Goal: Task Accomplishment & Management: Use online tool/utility

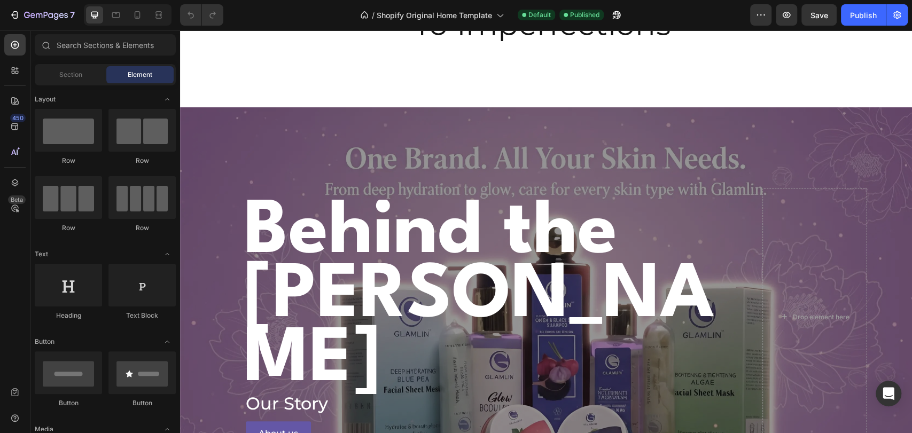
scroll to position [1365, 0]
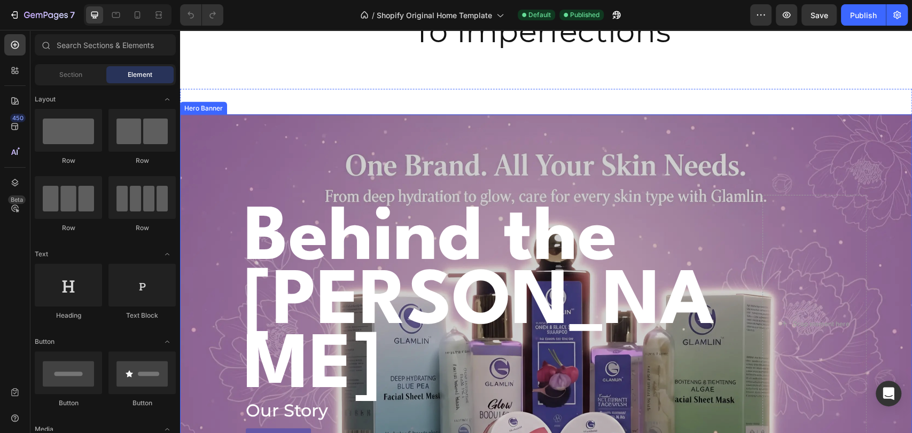
click at [437, 161] on div "Overlay" at bounding box center [546, 323] width 732 height 419
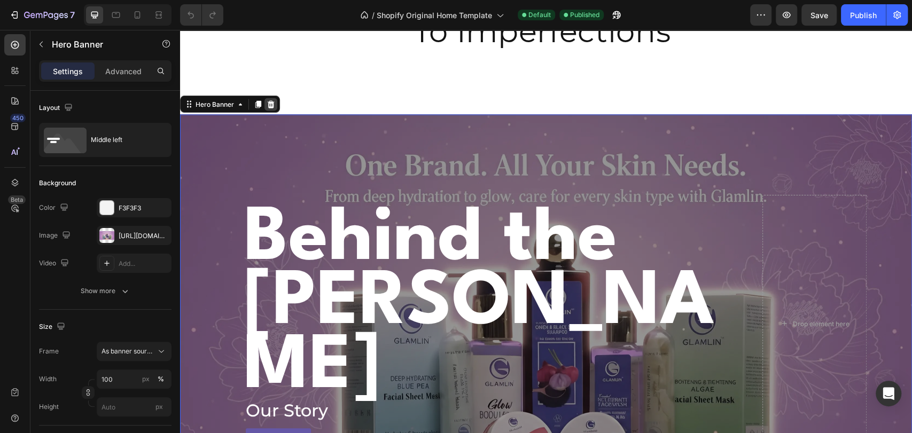
click at [274, 105] on icon at bounding box center [271, 104] width 9 height 9
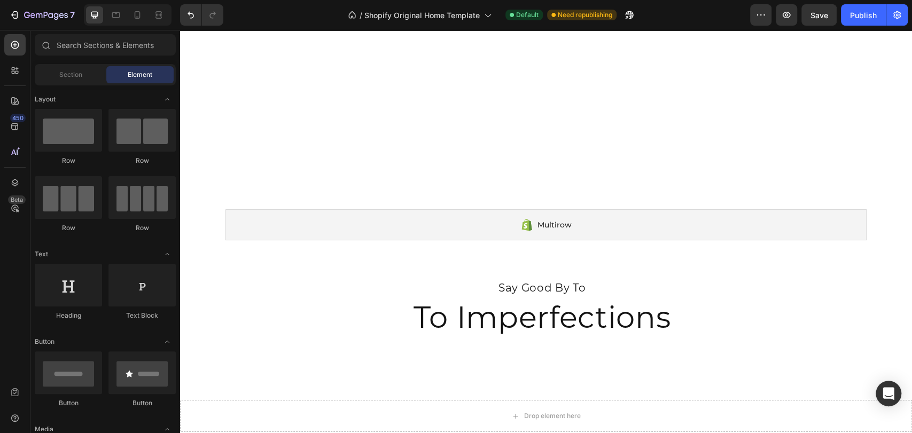
scroll to position [1674, 0]
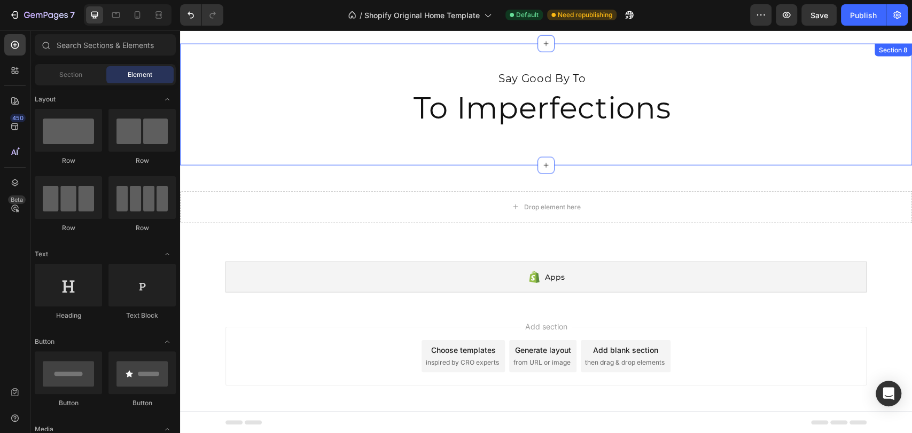
click at [444, 155] on div "Say Good By To Text Block To Imperfections Heading Row BEFORE AFTER Image Compa…" at bounding box center [546, 105] width 732 height 122
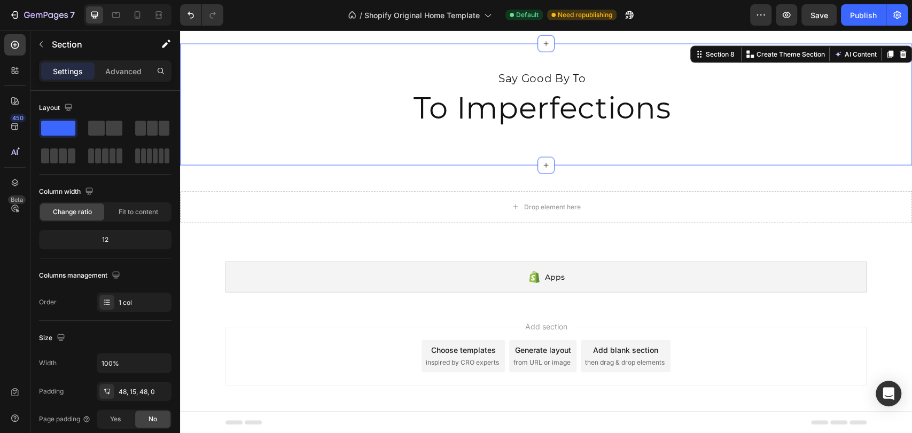
click at [900, 56] on div "Section 8 You can create reusable sections Create Theme Section AI Content Writ…" at bounding box center [801, 54] width 222 height 17
click at [900, 54] on icon at bounding box center [903, 54] width 7 height 7
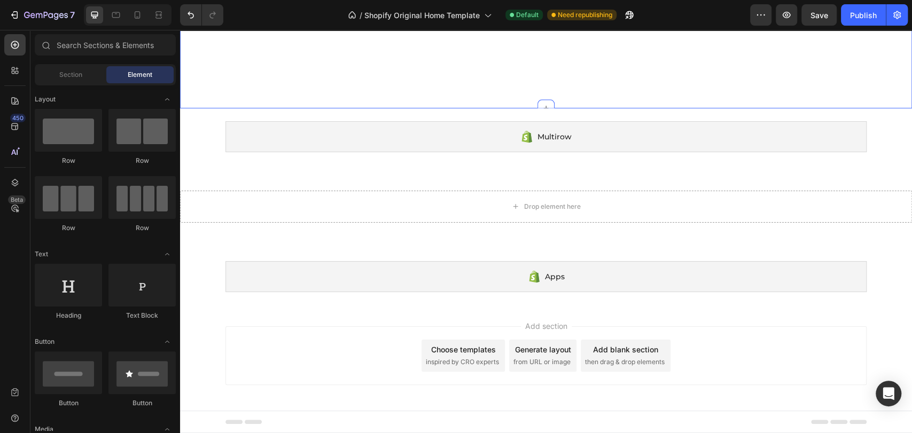
scroll to position [1552, 0]
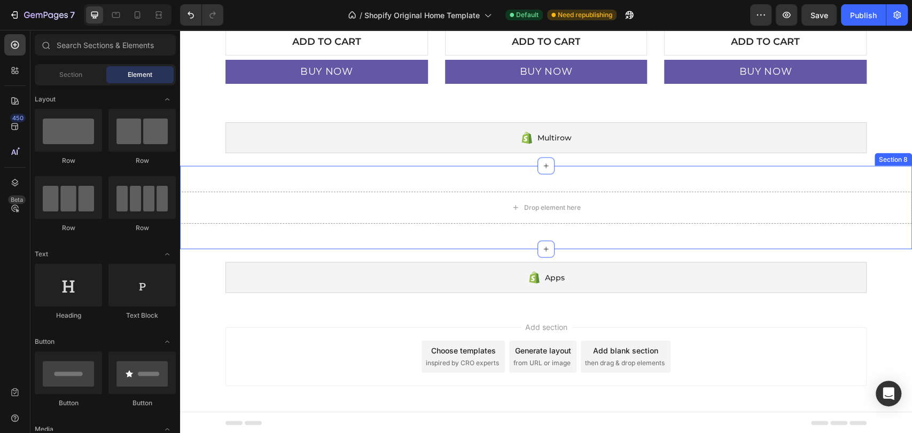
click at [805, 189] on div "Drop element here Section 8" at bounding box center [546, 207] width 732 height 83
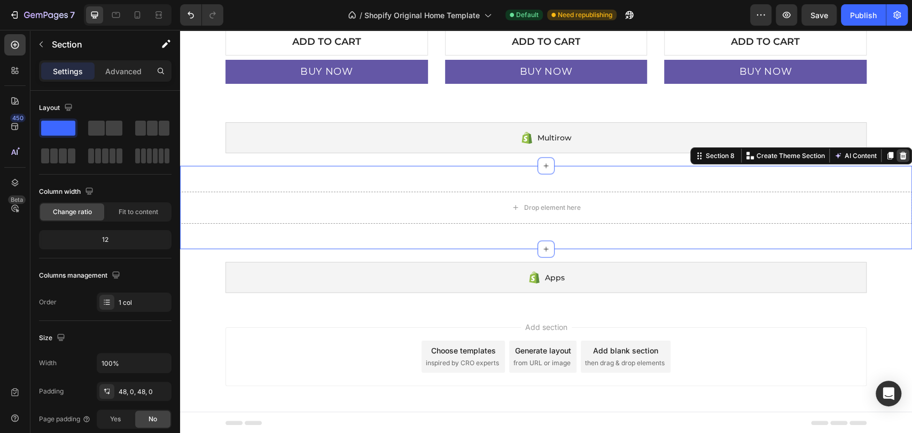
click at [900, 153] on icon at bounding box center [903, 155] width 7 height 7
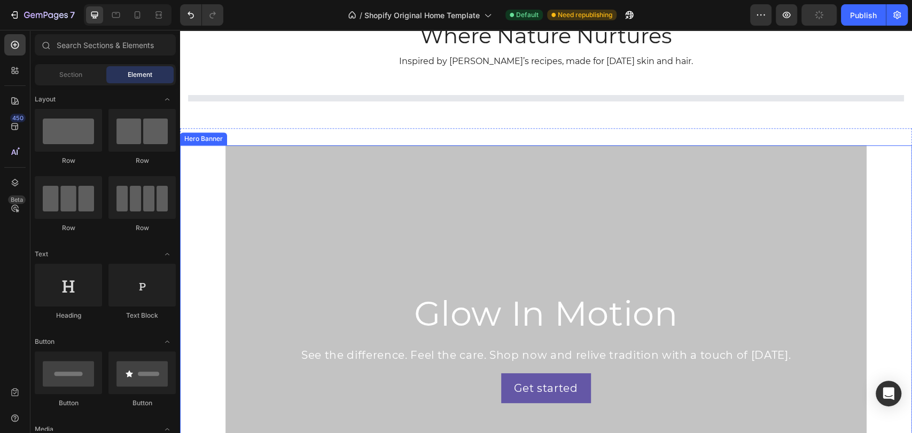
scroll to position [519, 0]
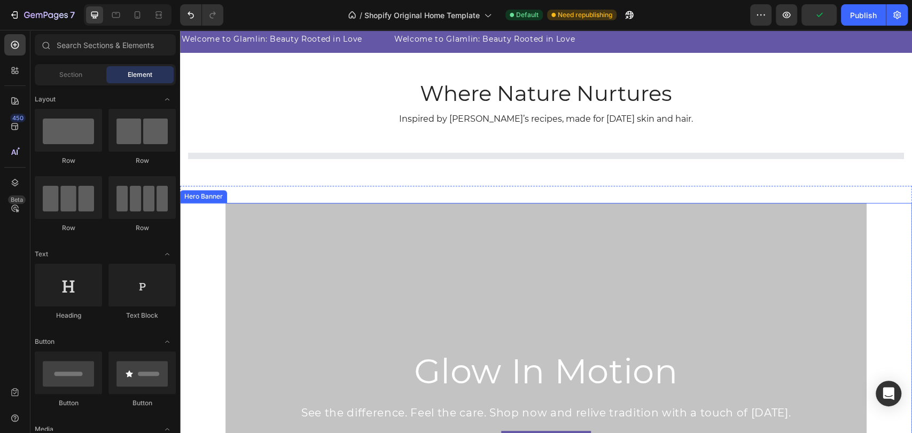
click at [556, 232] on div "Overlay" at bounding box center [545, 404] width 641 height 403
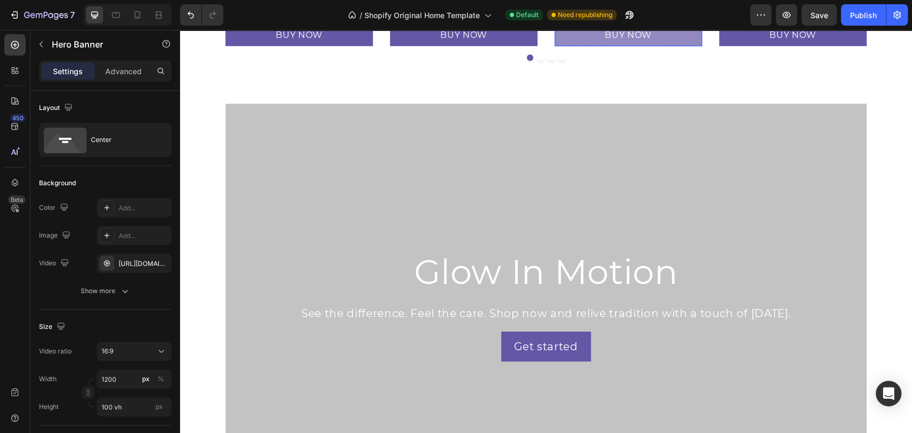
scroll to position [1054, 0]
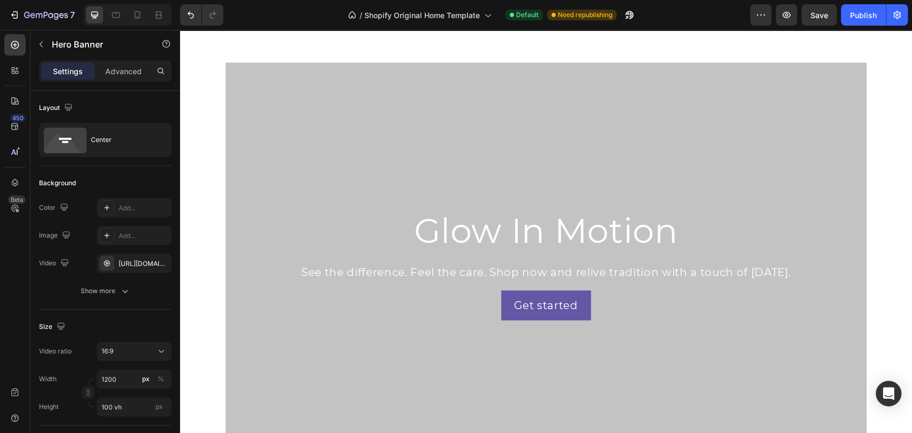
click at [449, 146] on div "Overlay" at bounding box center [545, 264] width 641 height 403
click at [126, 256] on div "[URL][DOMAIN_NAME]" at bounding box center [134, 263] width 75 height 19
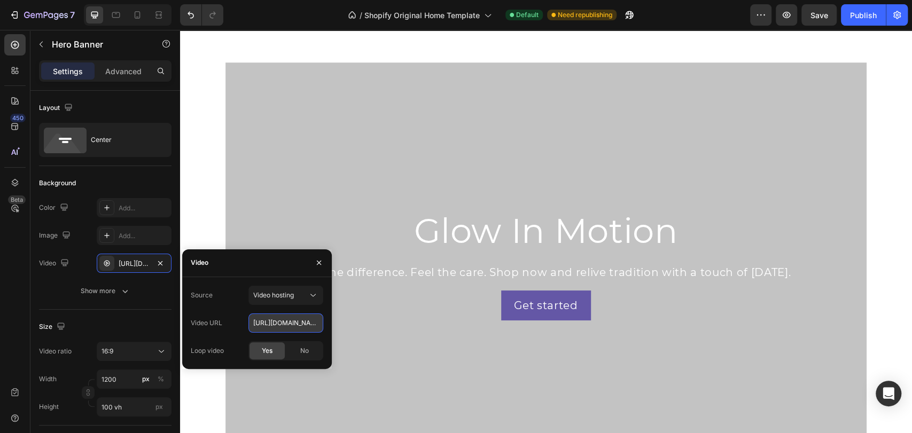
click at [275, 322] on input "[URL][DOMAIN_NAME]" at bounding box center [285, 323] width 75 height 19
paste input "0cb1c8aa2ed74a29887401eb223adbf0"
type input "[URL][DOMAIN_NAME]"
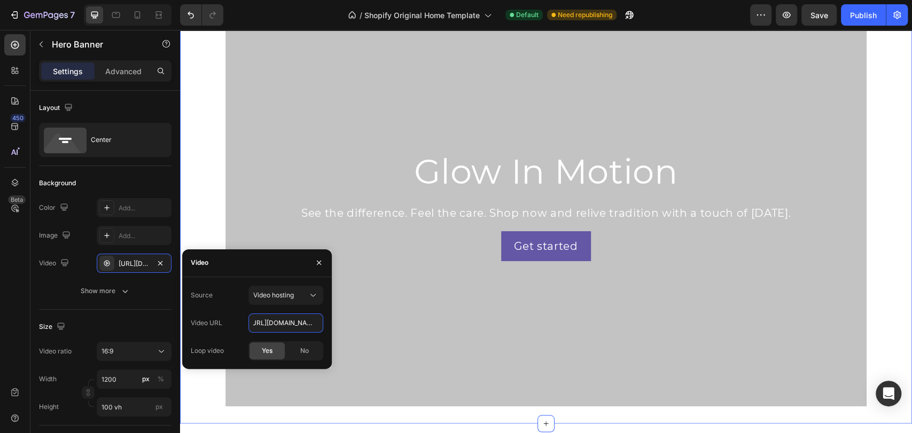
scroll to position [994, 0]
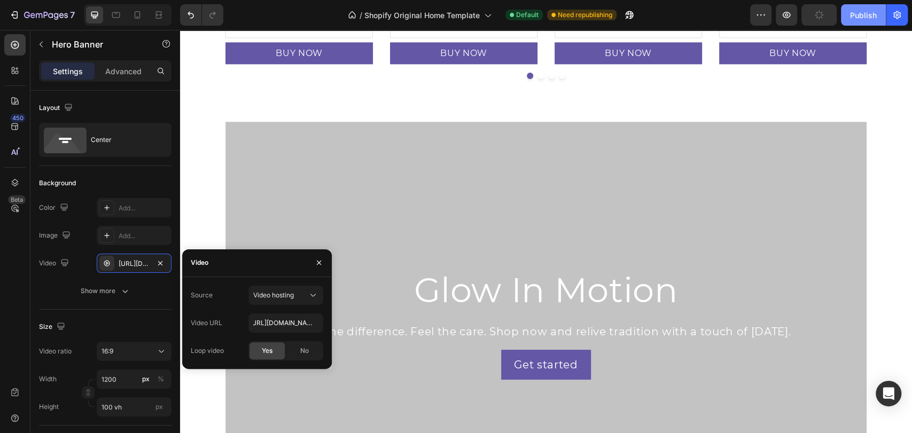
click at [862, 15] on div "Publish" at bounding box center [863, 15] width 27 height 11
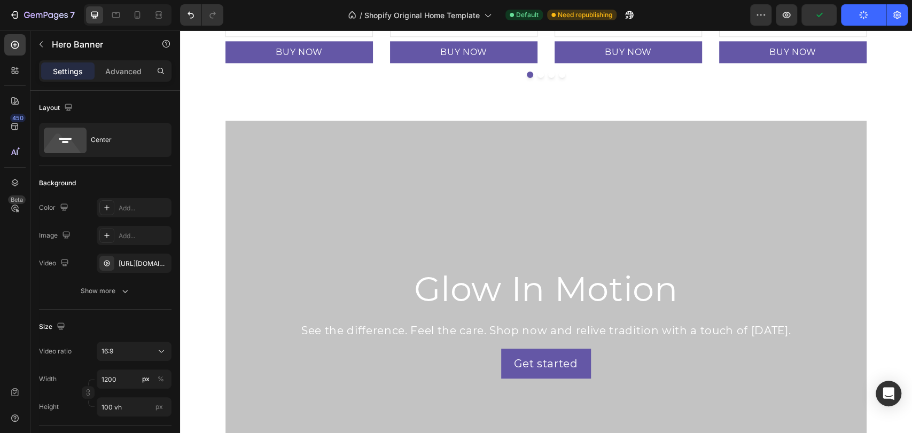
scroll to position [1054, 0]
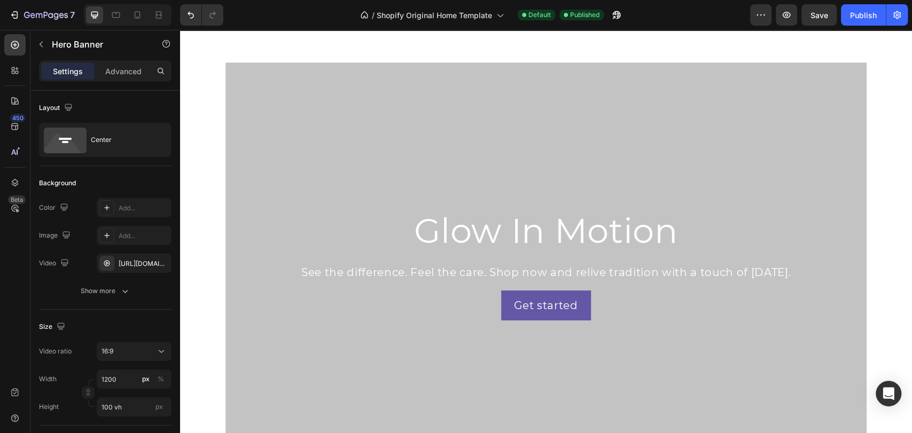
click at [434, 171] on div "Overlay" at bounding box center [545, 264] width 641 height 403
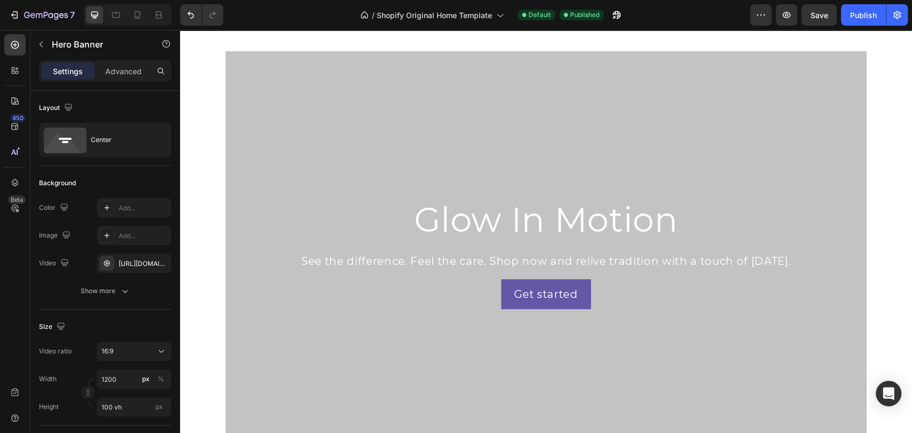
scroll to position [1232, 0]
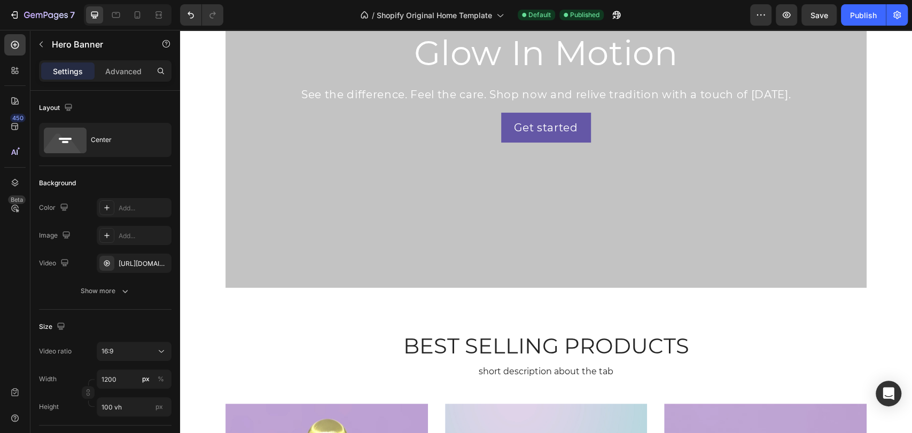
click at [365, 276] on div "Overlay" at bounding box center [545, 86] width 641 height 403
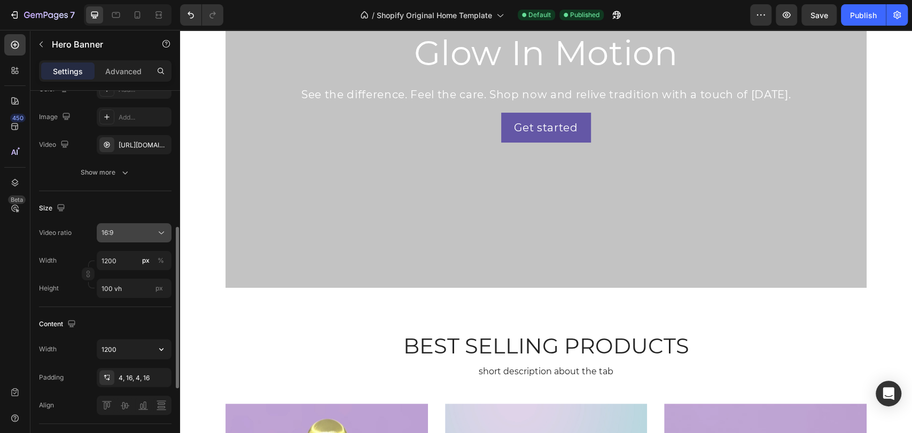
scroll to position [237, 0]
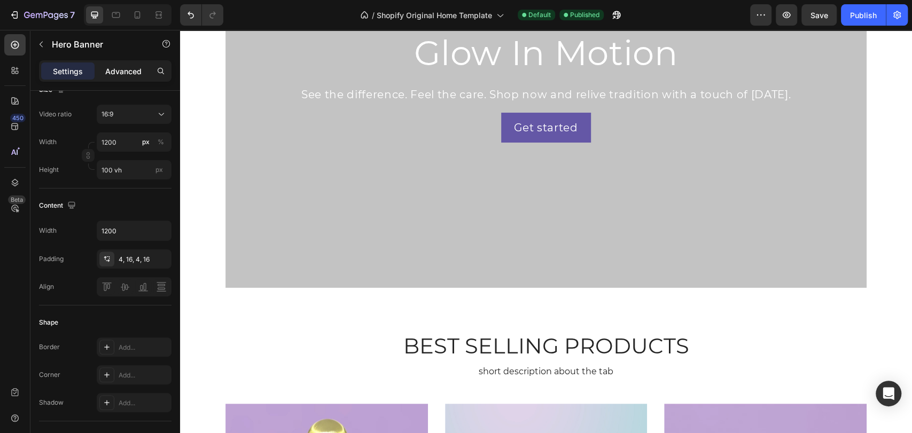
click at [118, 64] on div "Advanced" at bounding box center [123, 71] width 53 height 17
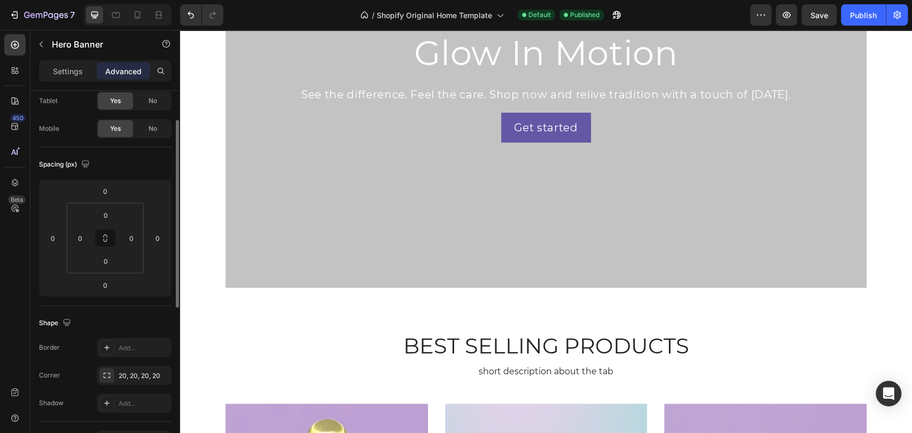
scroll to position [0, 0]
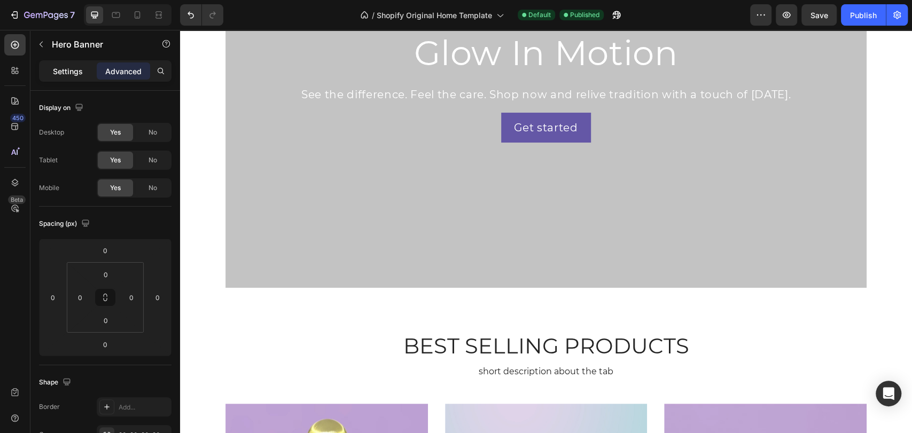
click at [77, 69] on p "Settings" at bounding box center [68, 71] width 30 height 11
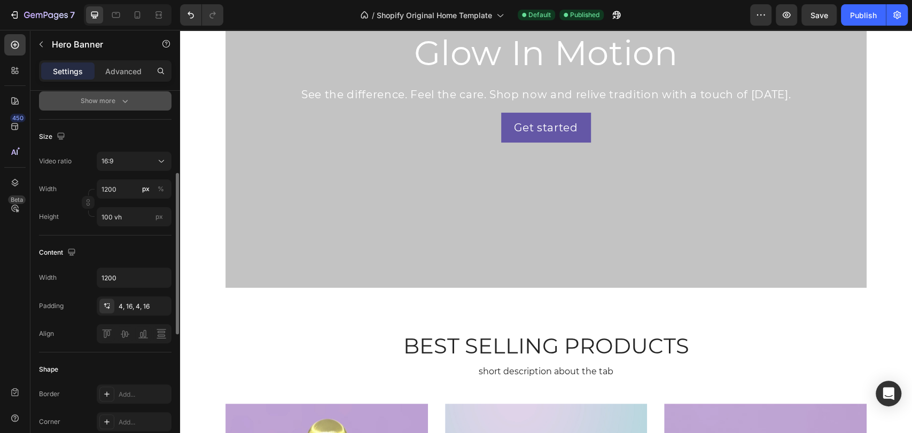
scroll to position [131, 0]
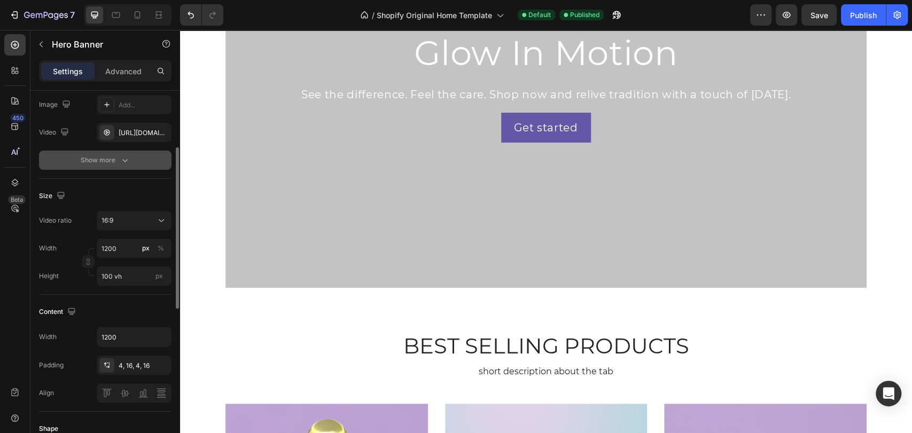
click at [140, 169] on button "Show more" at bounding box center [105, 160] width 133 height 19
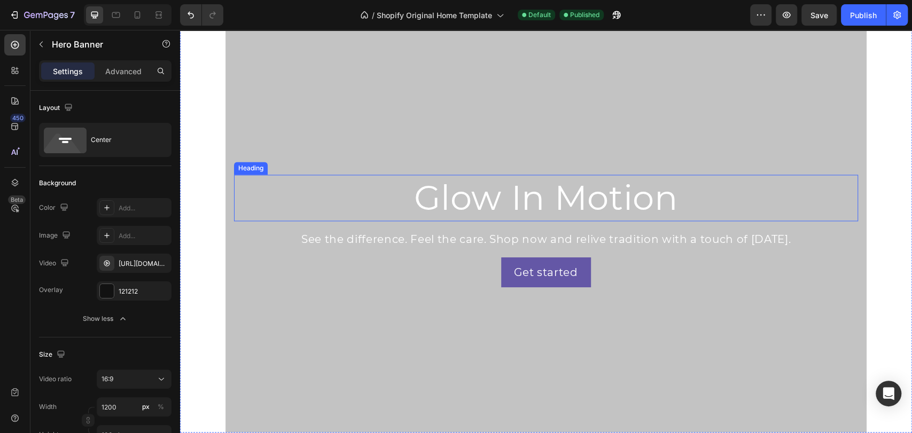
scroll to position [1291, 0]
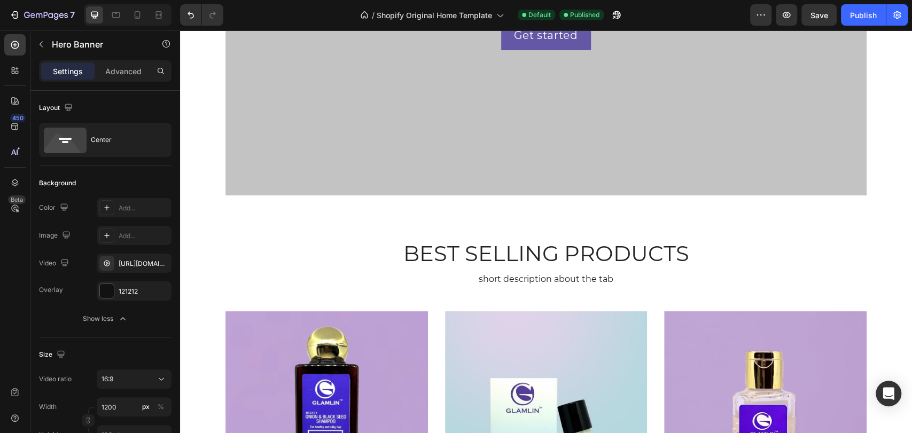
drag, startPoint x: 11, startPoint y: 181, endPoint x: 29, endPoint y: 177, distance: 18.4
click at [11, 181] on icon at bounding box center [15, 182] width 11 height 11
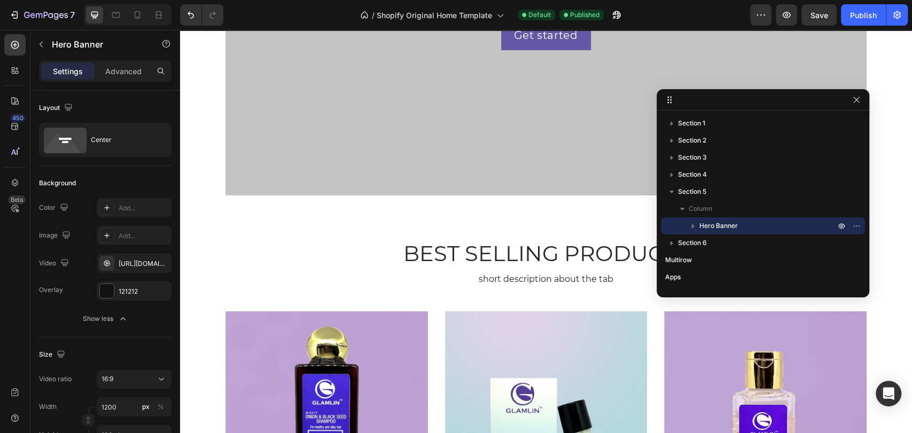
click at [691, 224] on icon "button" at bounding box center [693, 226] width 11 height 11
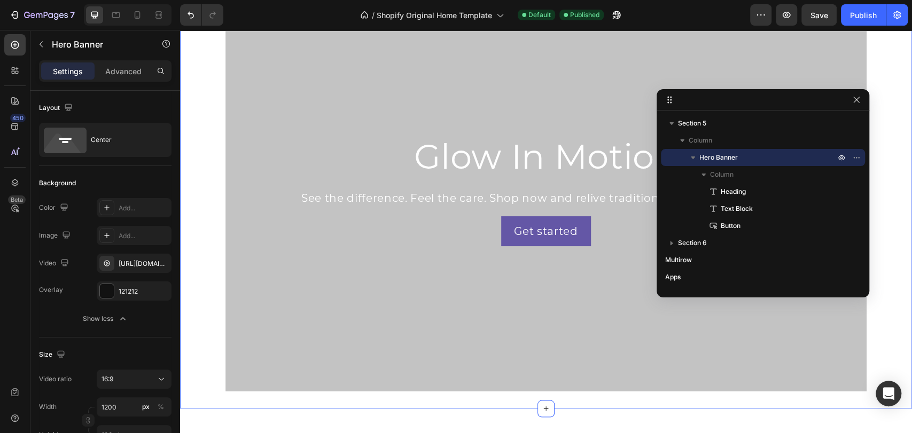
scroll to position [1054, 0]
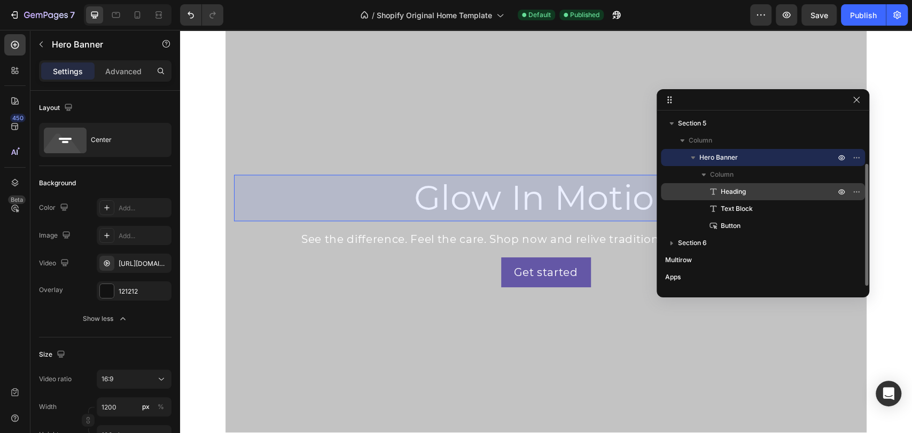
click at [777, 192] on p "Heading" at bounding box center [766, 191] width 116 height 11
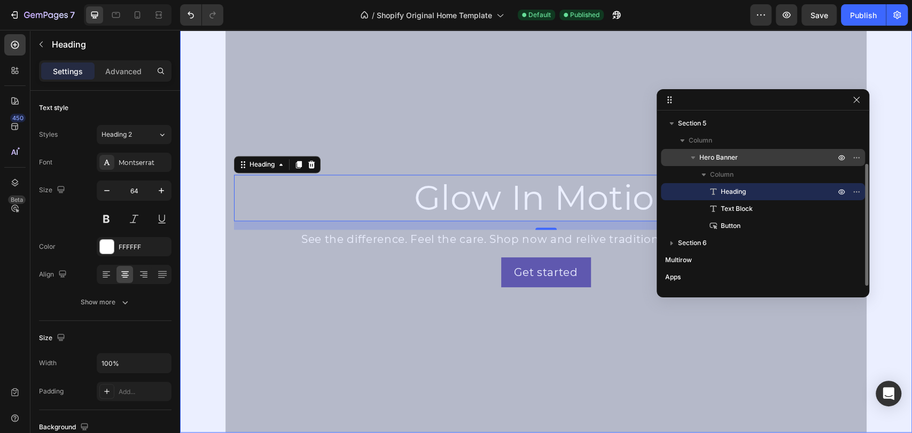
click at [757, 159] on p "Hero Banner" at bounding box center [768, 157] width 138 height 11
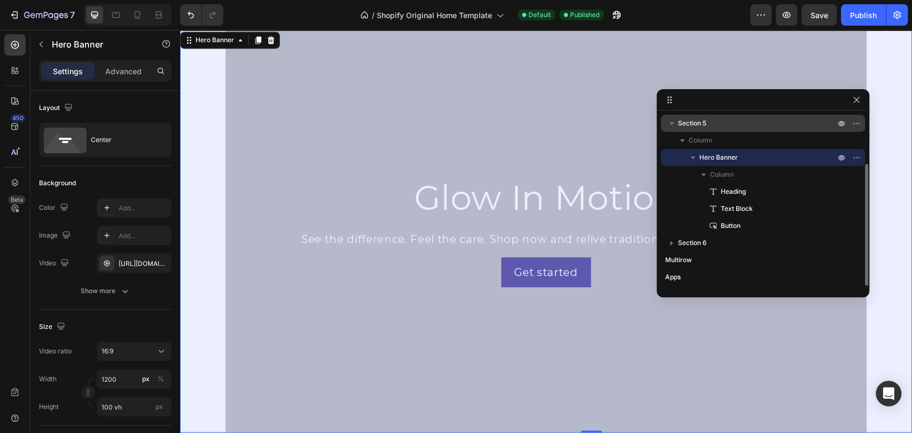
click at [747, 125] on p "Section 5" at bounding box center [757, 123] width 159 height 11
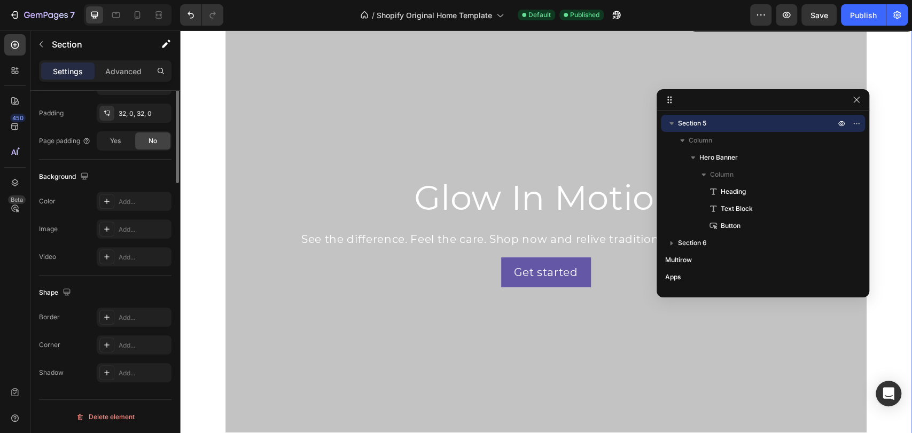
scroll to position [0, 0]
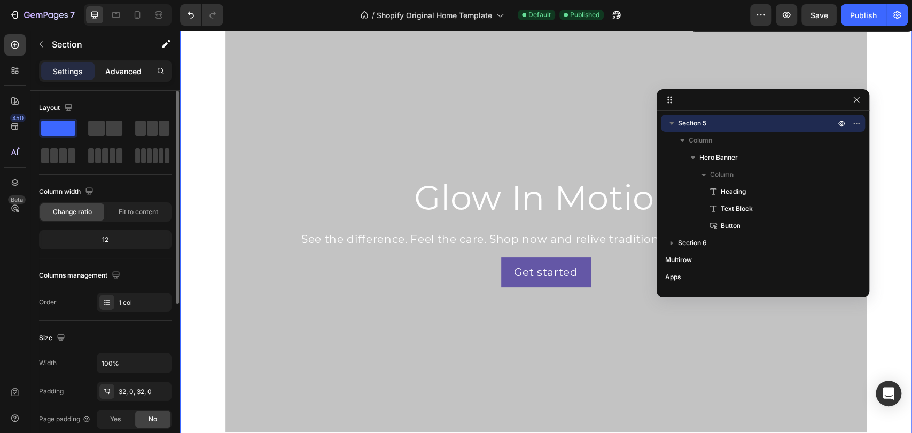
click at [119, 71] on p "Advanced" at bounding box center [123, 71] width 36 height 11
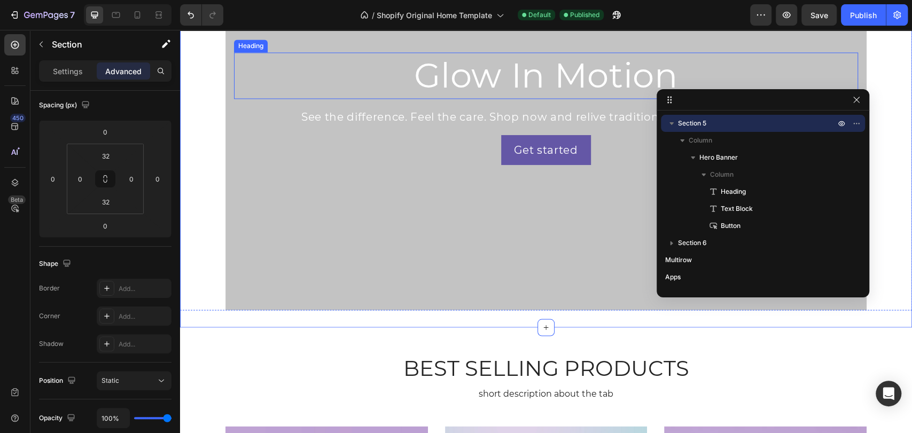
scroll to position [1291, 0]
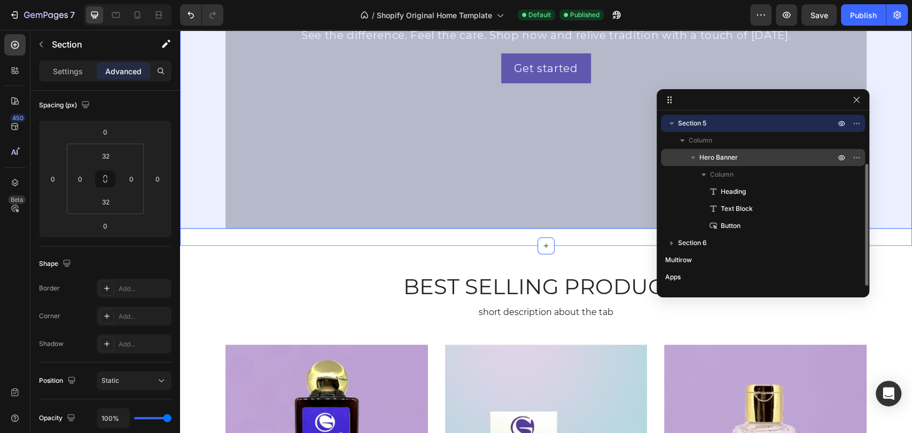
click at [725, 159] on span "Hero Banner" at bounding box center [718, 157] width 38 height 11
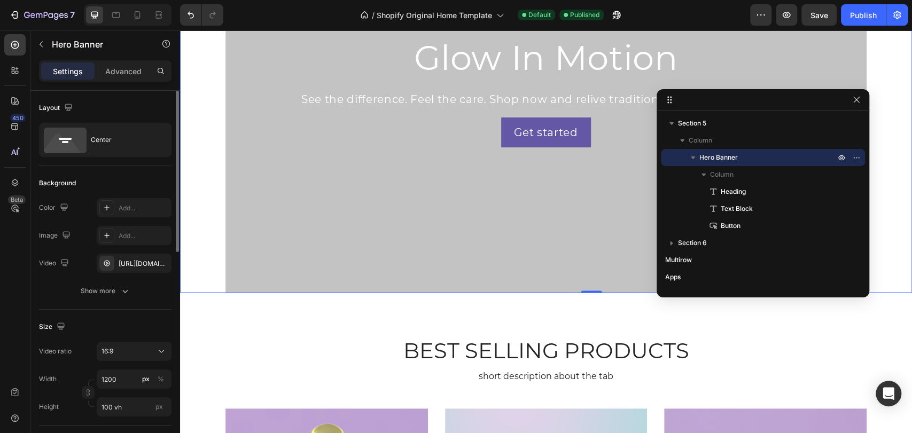
scroll to position [59, 0]
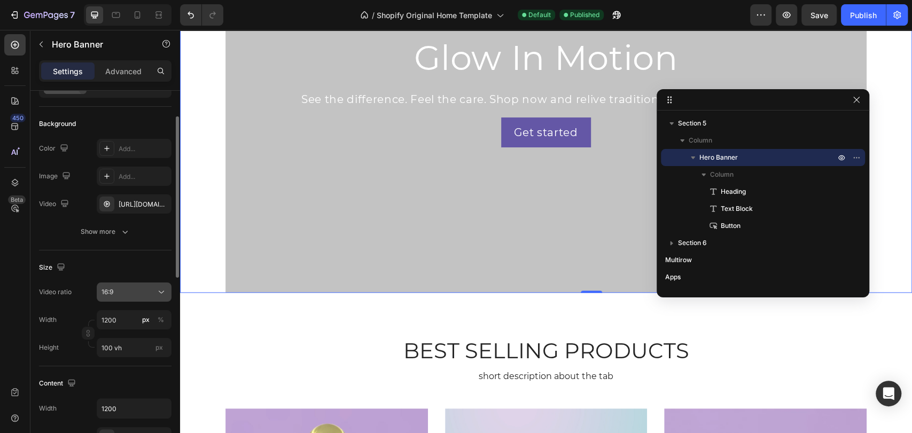
click at [120, 289] on div "16:9" at bounding box center [129, 292] width 54 height 10
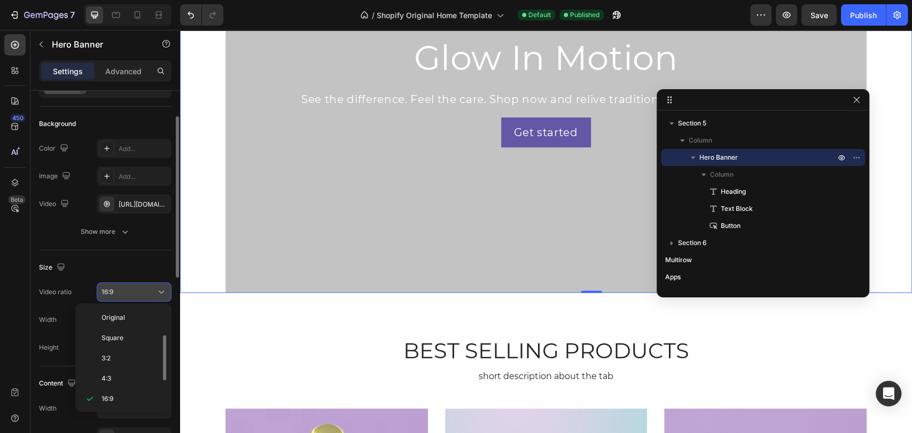
scroll to position [19, 0]
click at [119, 287] on div "16:9" at bounding box center [129, 292] width 54 height 10
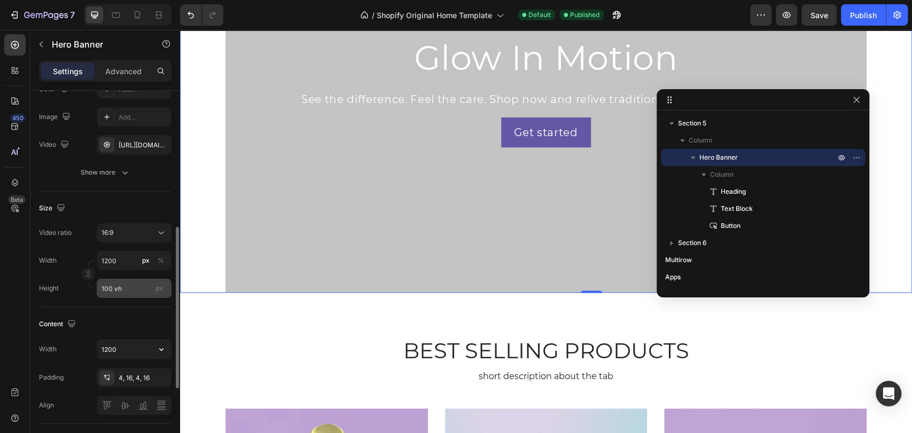
scroll to position [178, 0]
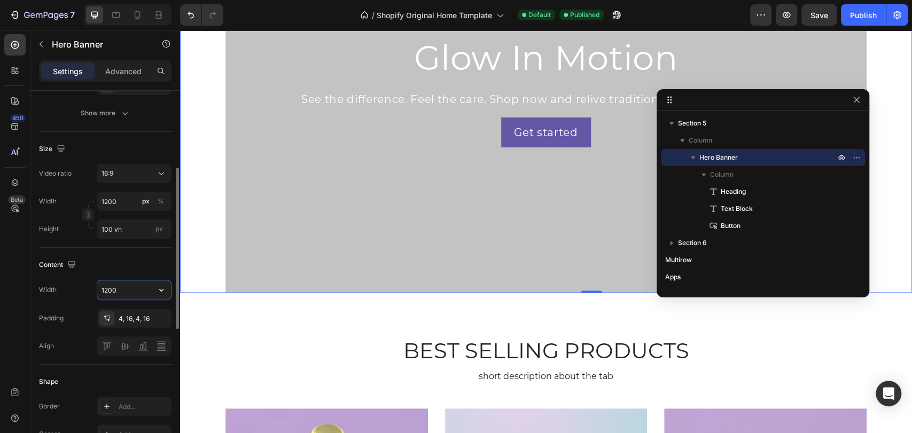
click at [116, 287] on input "1200" at bounding box center [134, 290] width 74 height 19
click at [106, 269] on div "Content" at bounding box center [105, 264] width 133 height 17
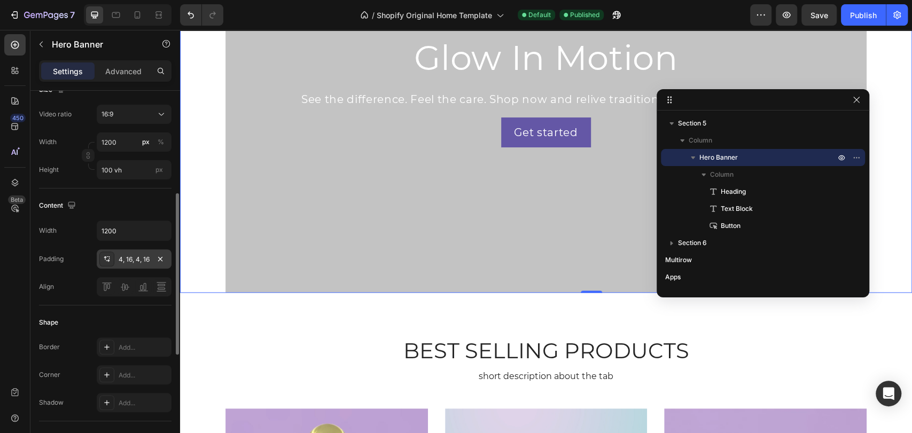
click at [108, 260] on icon at bounding box center [108, 261] width 4 height 3
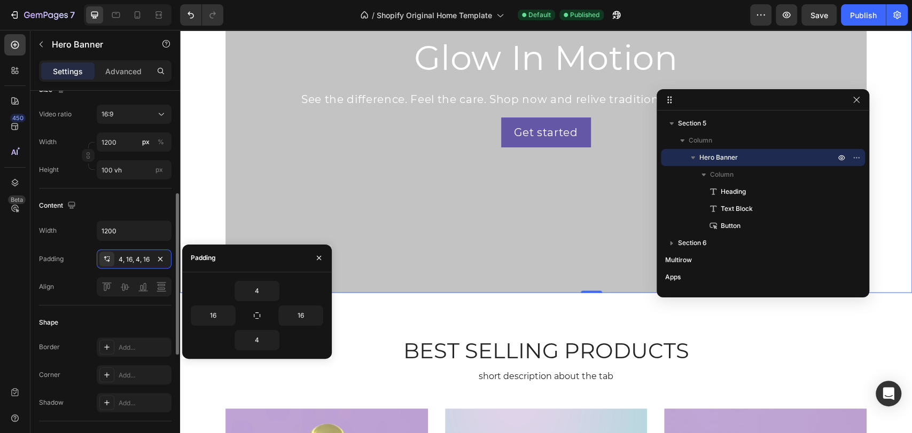
click at [89, 287] on div "Align" at bounding box center [105, 286] width 133 height 19
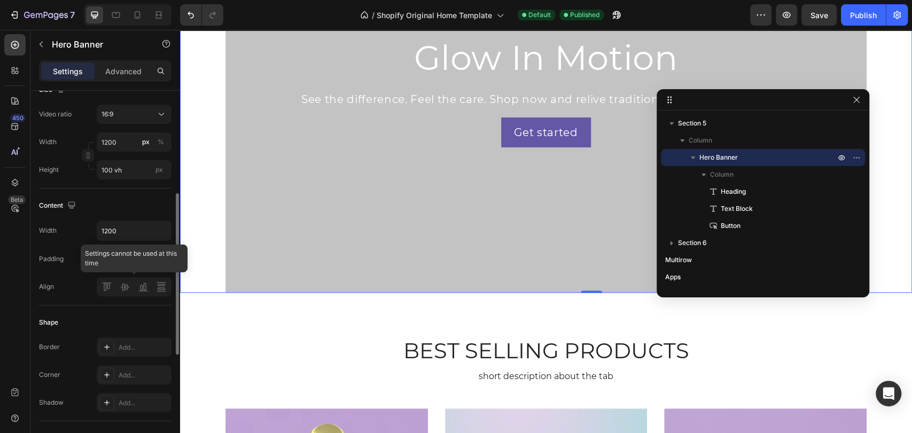
click at [125, 289] on div at bounding box center [134, 286] width 75 height 19
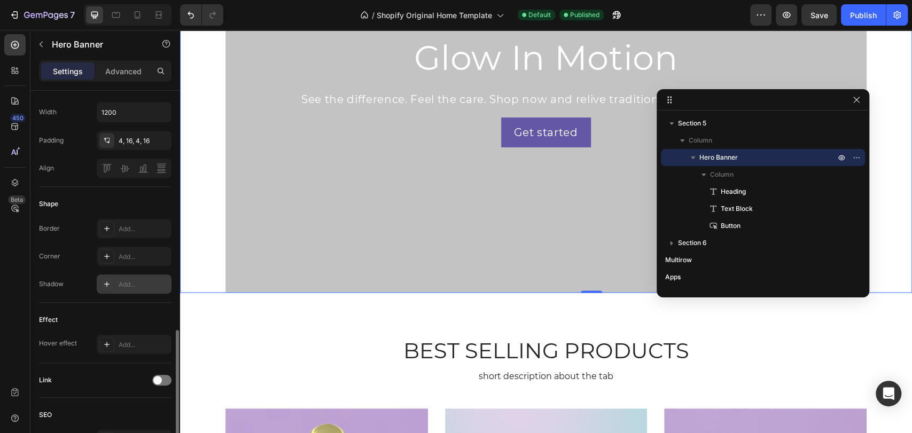
scroll to position [415, 0]
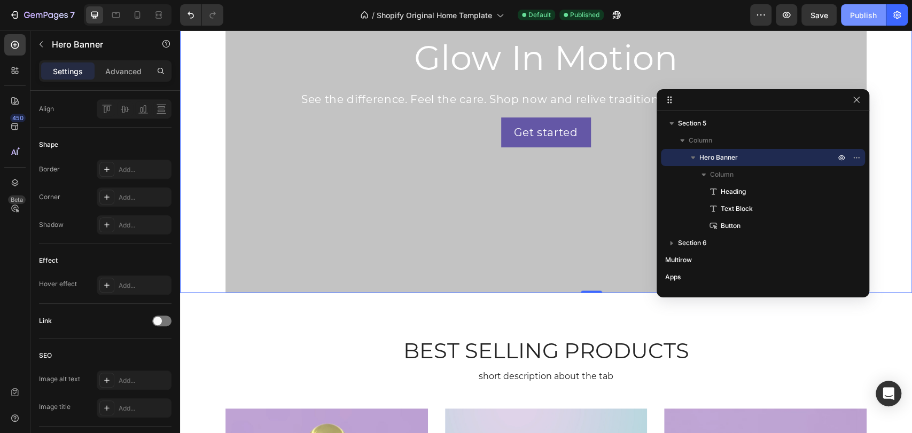
click at [854, 16] on div "Publish" at bounding box center [863, 15] width 27 height 11
click at [115, 79] on div "Advanced" at bounding box center [123, 71] width 53 height 17
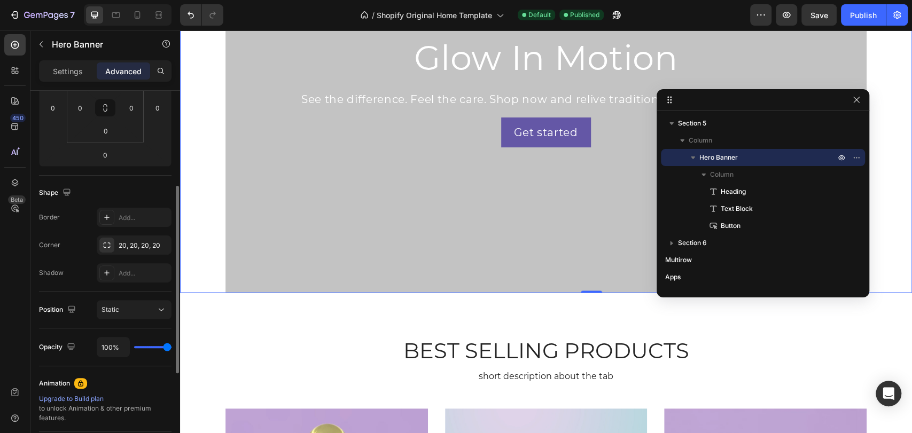
scroll to position [130, 0]
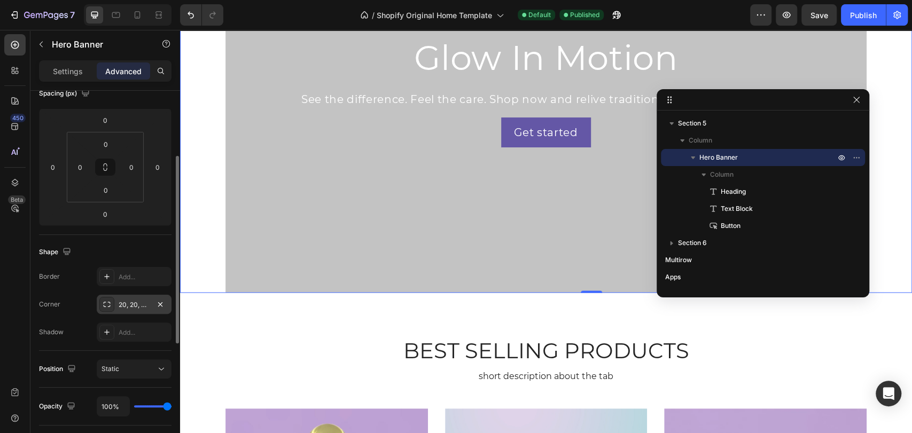
click at [133, 307] on div "20, 20, 20, 20" at bounding box center [134, 305] width 31 height 10
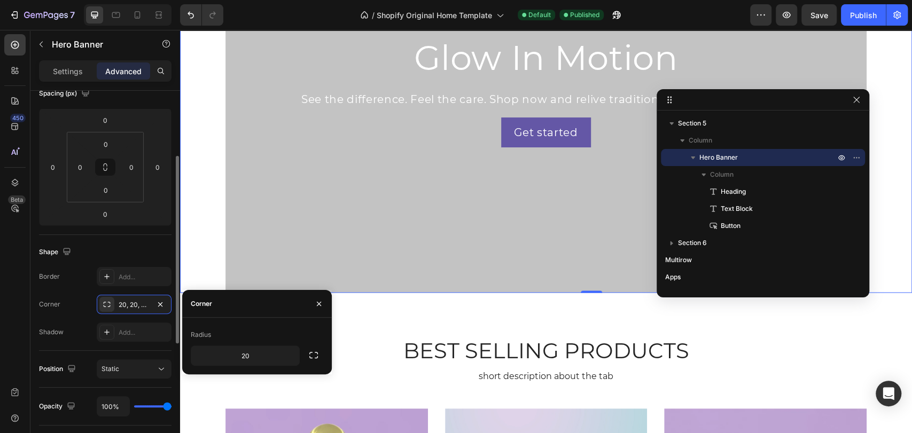
click at [127, 253] on div "Shape" at bounding box center [105, 252] width 133 height 17
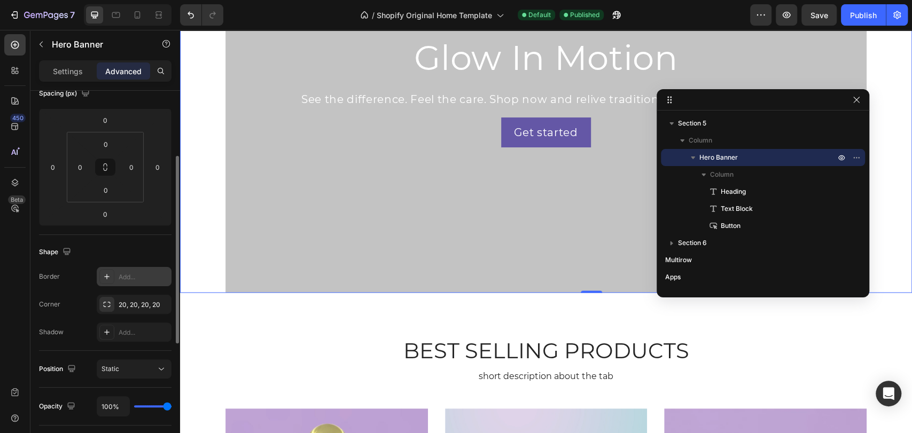
click at [126, 276] on div "Add..." at bounding box center [144, 277] width 50 height 10
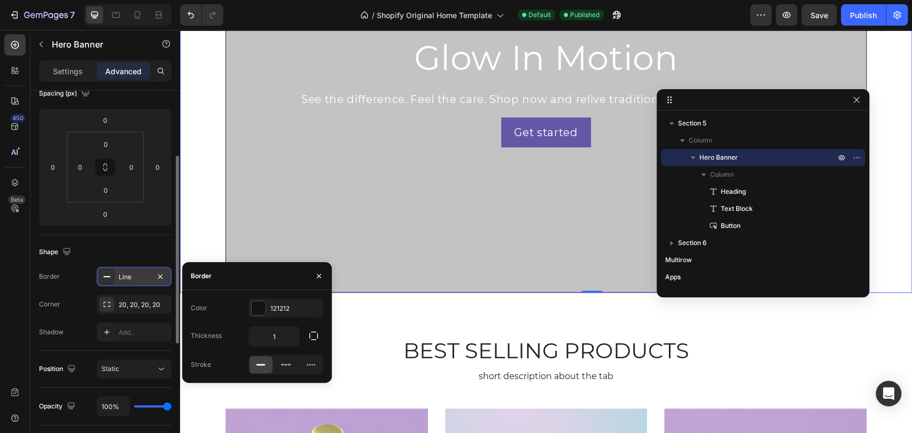
scroll to position [1227, 0]
click at [321, 270] on button "button" at bounding box center [318, 276] width 17 height 17
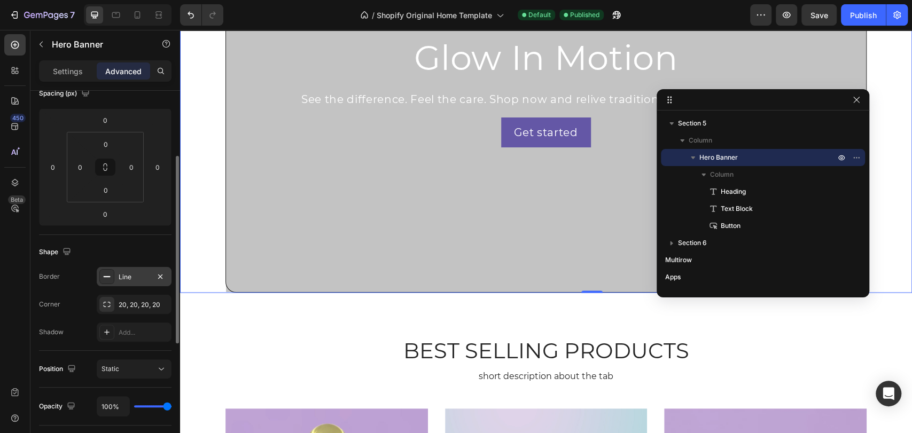
click at [141, 272] on div "Line" at bounding box center [134, 277] width 31 height 10
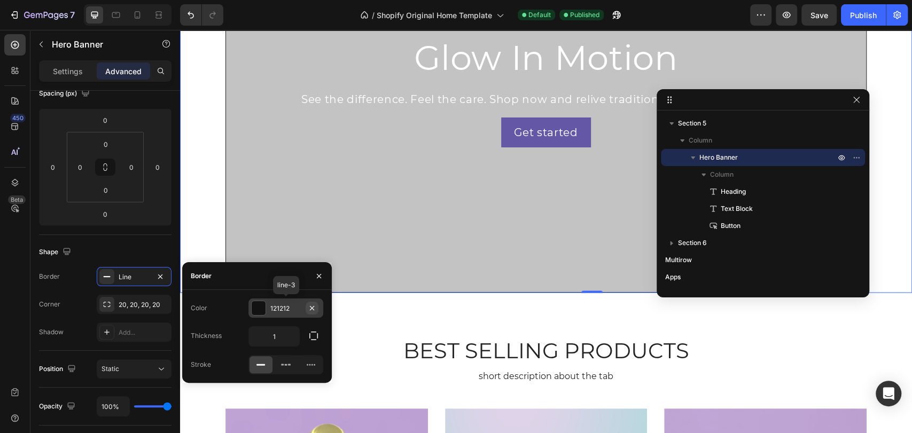
click at [311, 309] on icon "button" at bounding box center [312, 308] width 9 height 9
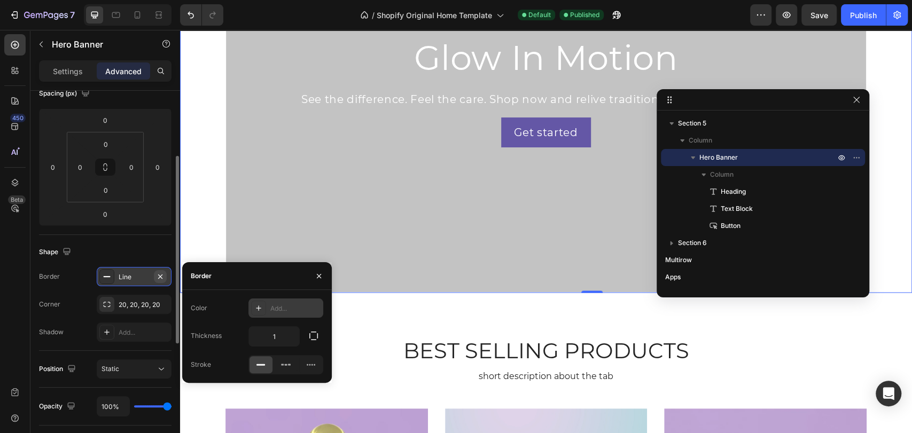
click at [162, 275] on icon "button" at bounding box center [160, 276] width 9 height 9
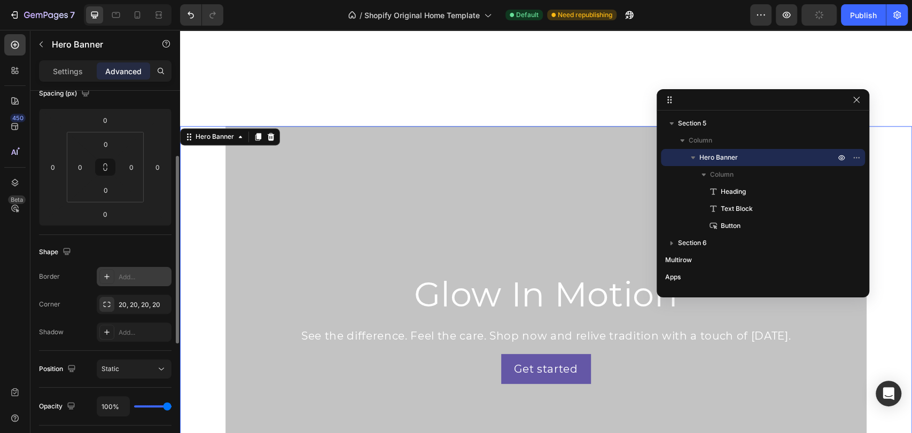
scroll to position [1167, 0]
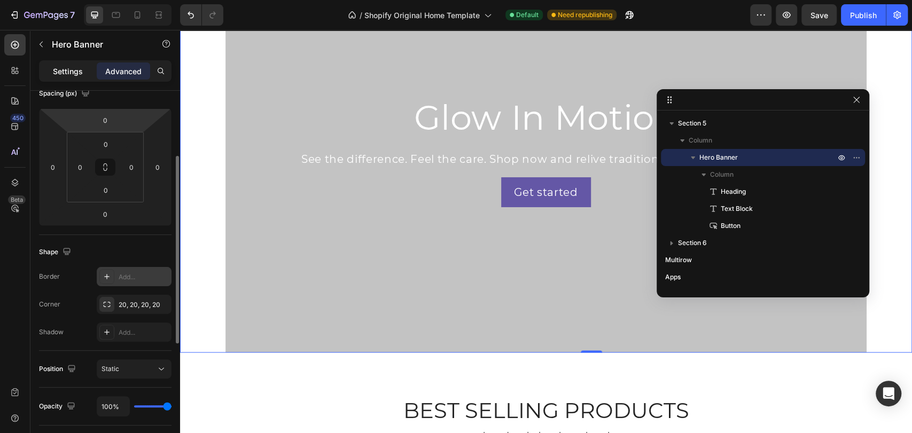
click at [63, 74] on p "Settings" at bounding box center [68, 71] width 30 height 11
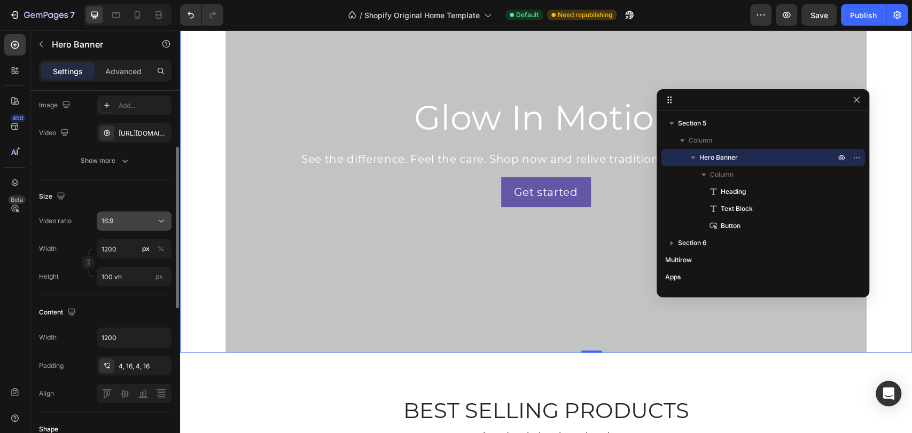
click at [126, 216] on div "16:9" at bounding box center [129, 221] width 54 height 10
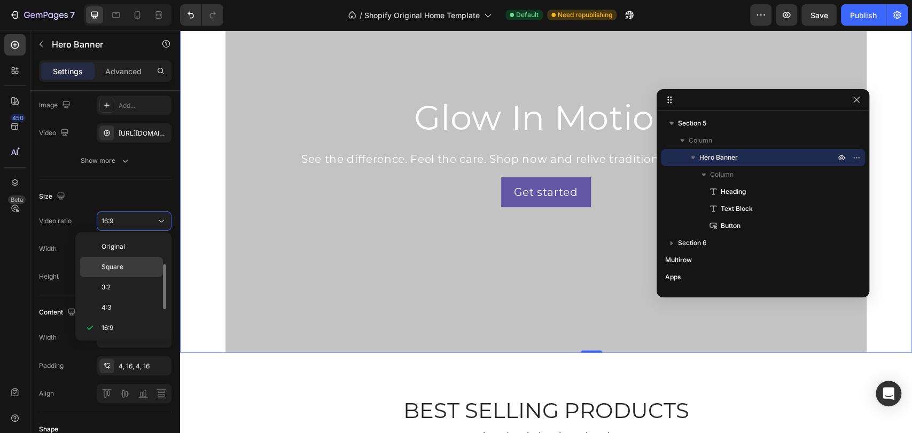
scroll to position [19, 0]
click at [124, 250] on p "Square" at bounding box center [130, 248] width 57 height 10
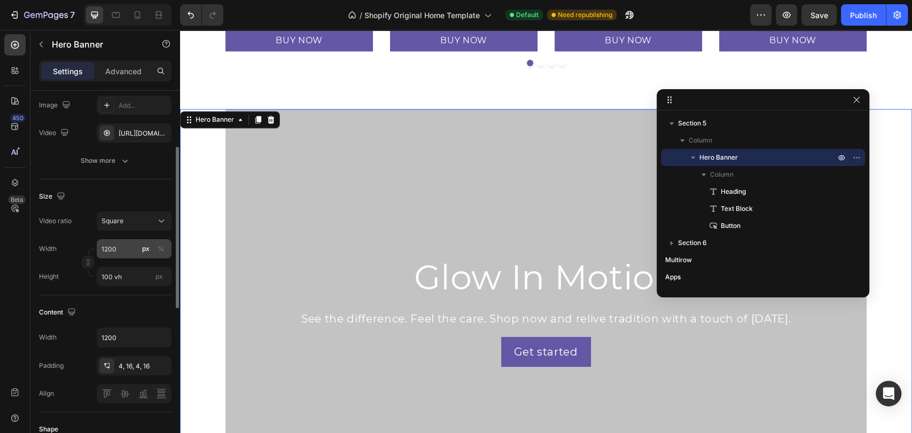
scroll to position [190, 0]
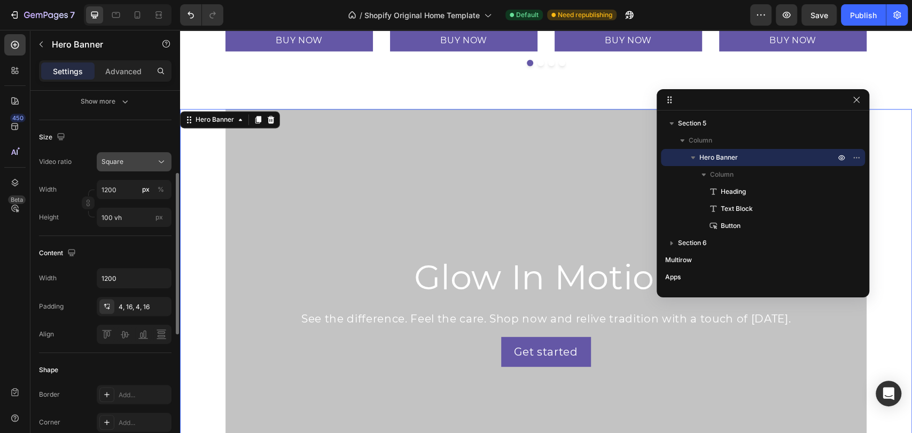
click at [136, 168] on button "Square" at bounding box center [134, 161] width 75 height 19
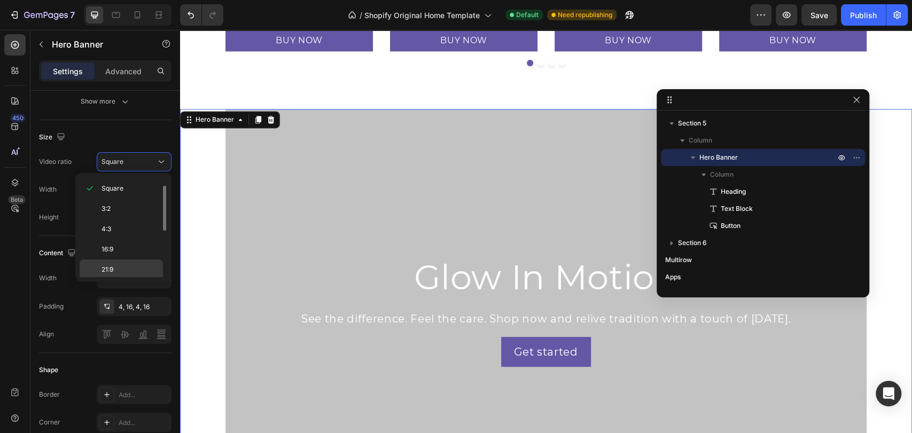
click at [120, 265] on p "21:9" at bounding box center [130, 270] width 57 height 10
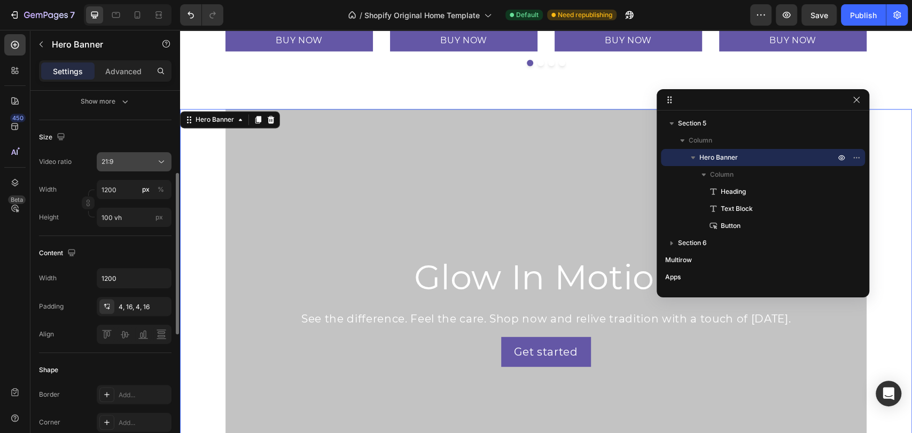
click at [128, 166] on div "21:9" at bounding box center [134, 162] width 65 height 11
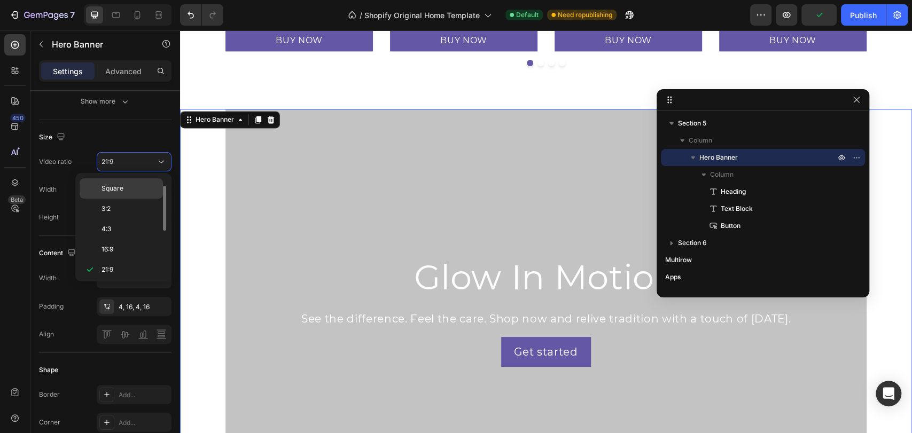
click at [115, 193] on span "Square" at bounding box center [113, 189] width 22 height 10
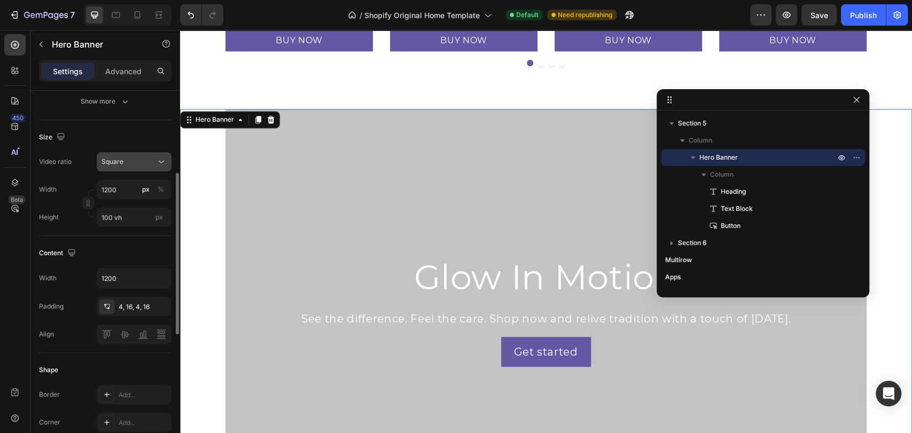
click at [115, 167] on button "Square" at bounding box center [134, 161] width 75 height 19
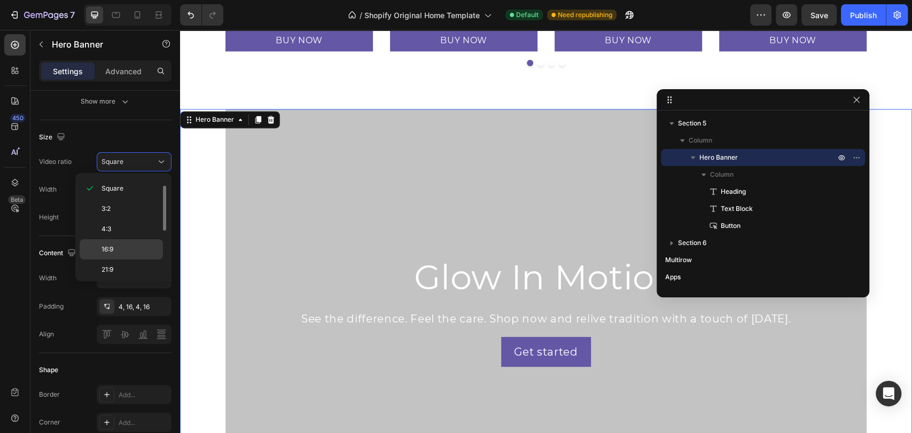
click at [115, 245] on p "16:9" at bounding box center [130, 250] width 57 height 10
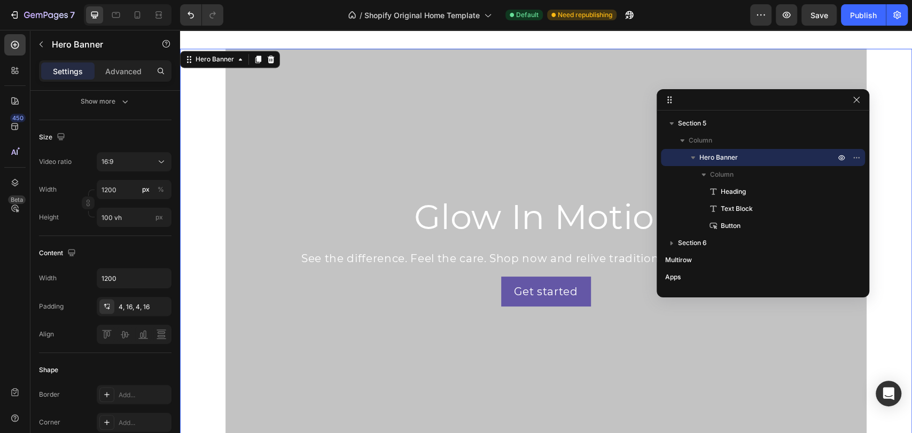
scroll to position [1185, 0]
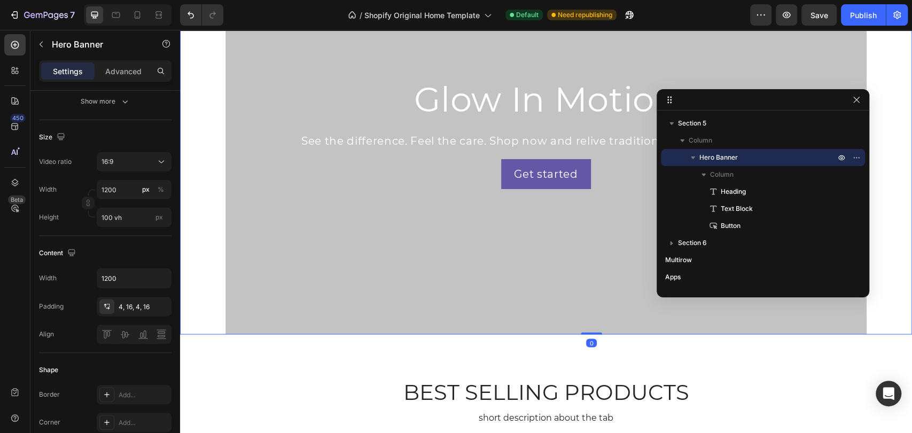
drag, startPoint x: 579, startPoint y: 332, endPoint x: 578, endPoint y: 306, distance: 26.2
click at [578, 306] on div "Glow In Motion Heading See the difference. Feel the care. Shop now and relive t…" at bounding box center [545, 132] width 641 height 403
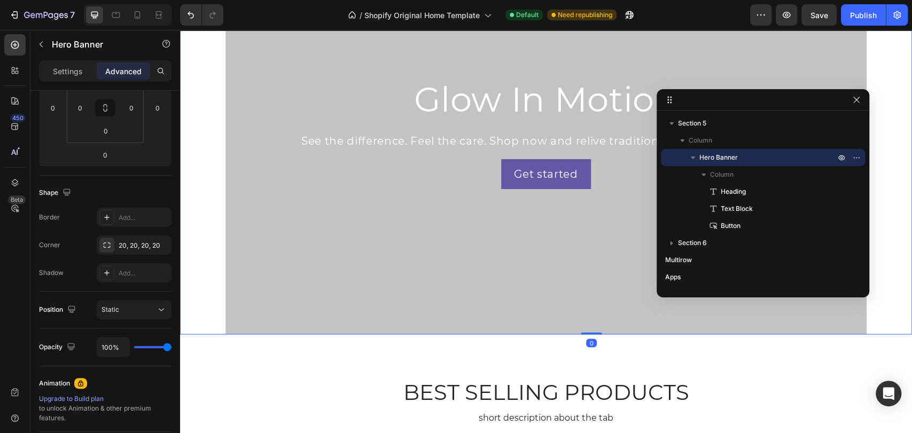
drag, startPoint x: 580, startPoint y: 332, endPoint x: 576, endPoint y: 306, distance: 26.5
click at [578, 308] on div "Glow In Motion Heading See the difference. Feel the care. Shop now and relive t…" at bounding box center [545, 132] width 641 height 403
click at [112, 308] on span "Static" at bounding box center [111, 310] width 18 height 8
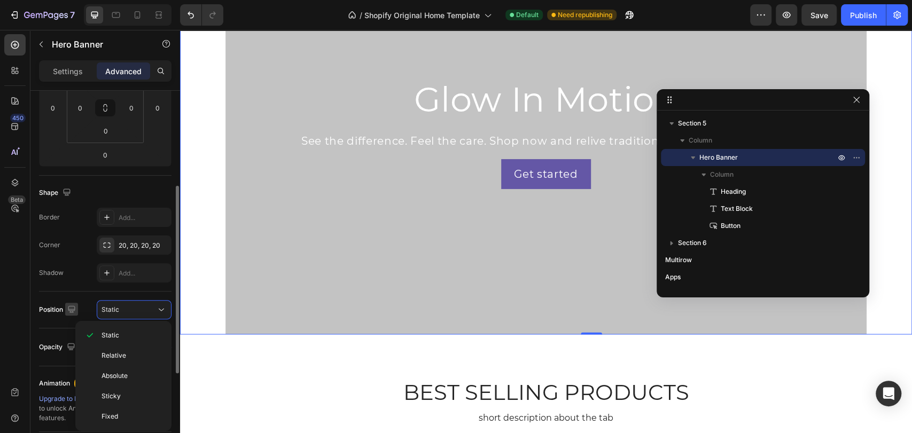
click at [73, 306] on icon "button" at bounding box center [71, 309] width 11 height 11
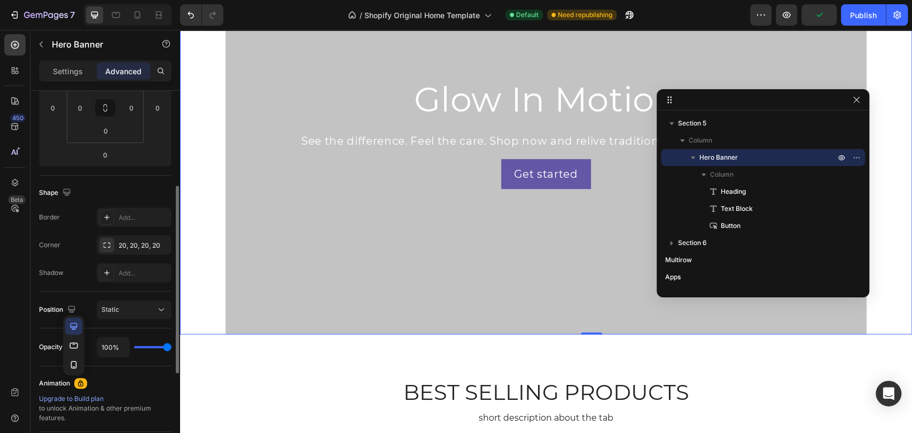
click at [93, 307] on div "Position Static" at bounding box center [105, 309] width 133 height 19
click at [72, 72] on p "Settings" at bounding box center [68, 71] width 30 height 11
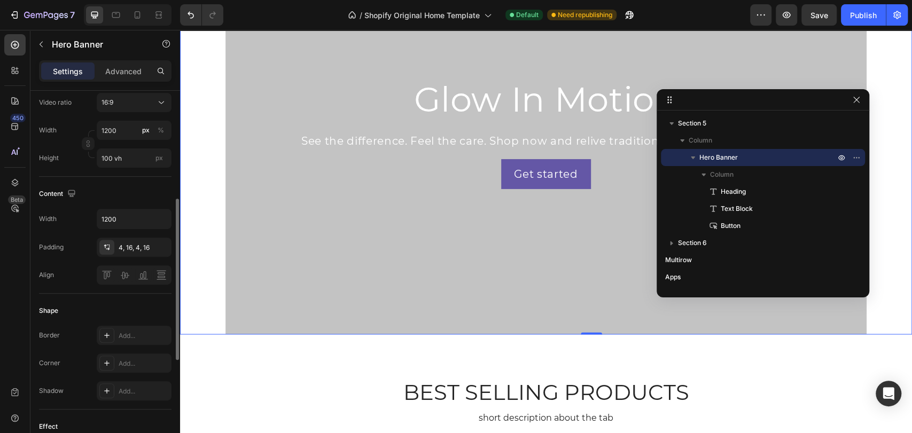
scroll to position [308, 0]
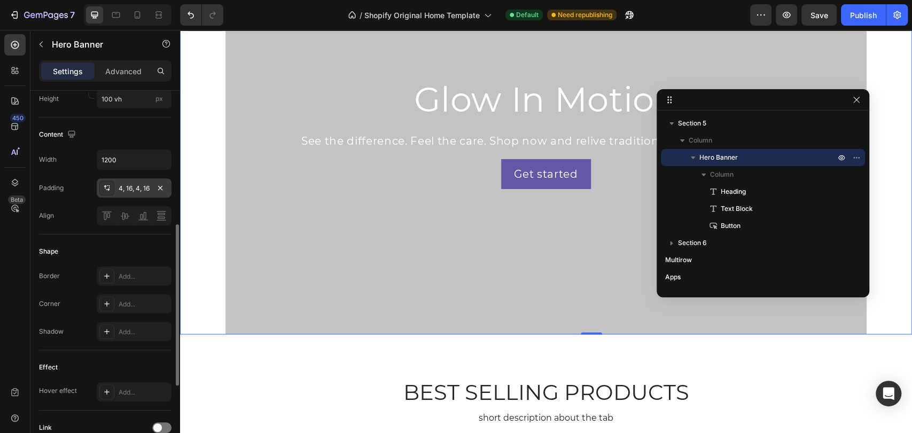
click at [130, 186] on div "4, 16, 4, 16" at bounding box center [134, 189] width 31 height 10
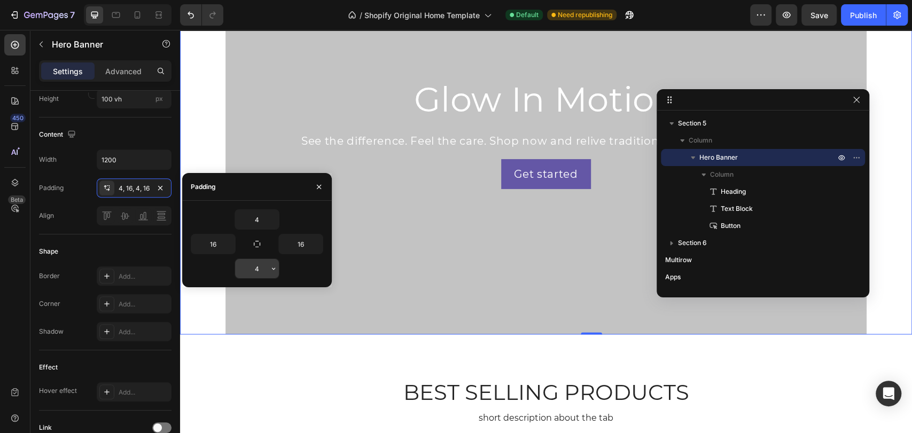
click at [260, 272] on input "4" at bounding box center [257, 268] width 44 height 19
type input "0"
type input "4"
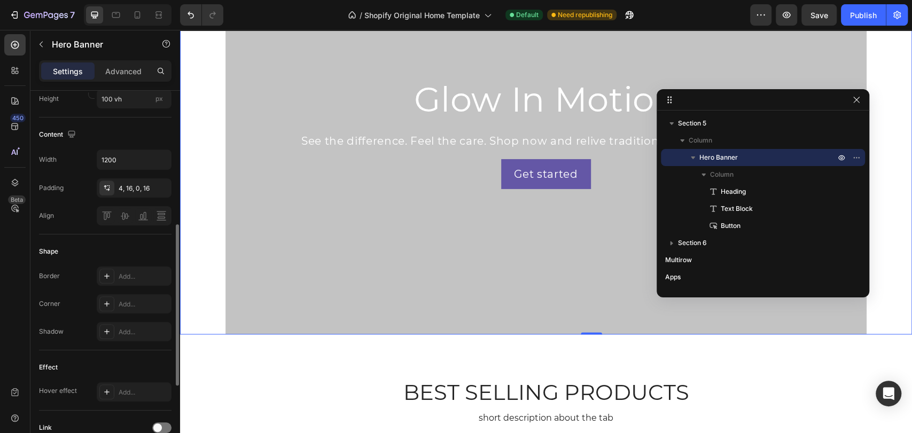
click at [115, 263] on div "Shape Border Add... Corner Add... Shadow Add..." at bounding box center [105, 293] width 133 height 116
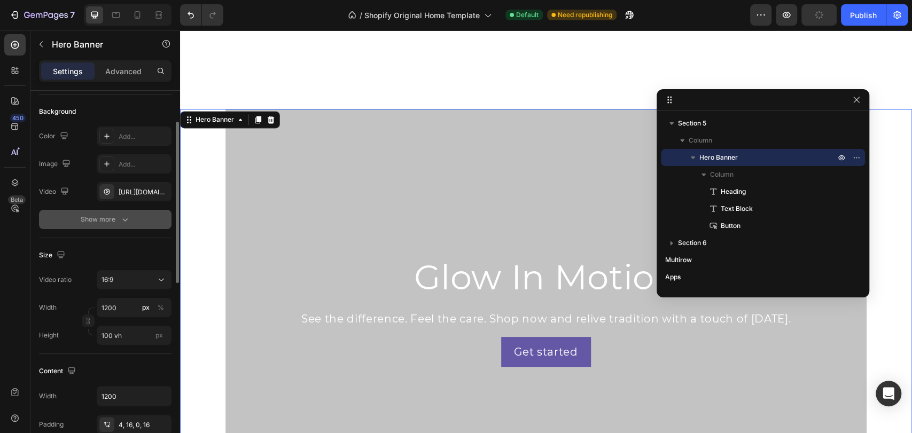
scroll to position [12, 0]
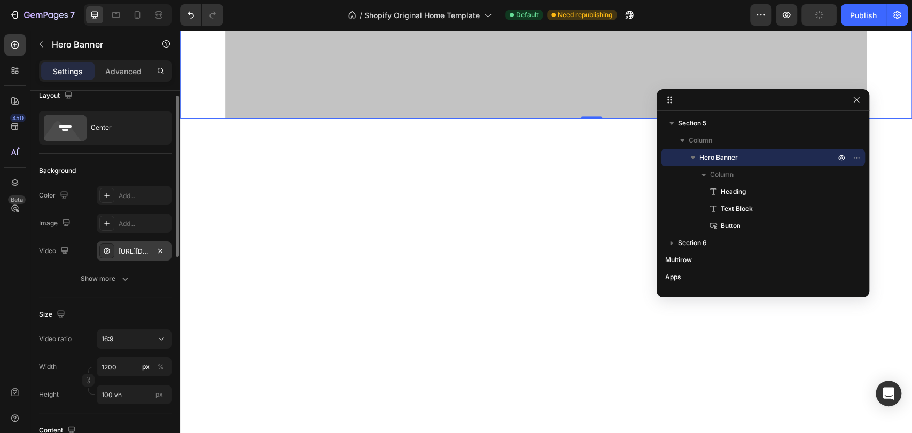
click at [167, 252] on div "[URL][DOMAIN_NAME]" at bounding box center [134, 251] width 75 height 19
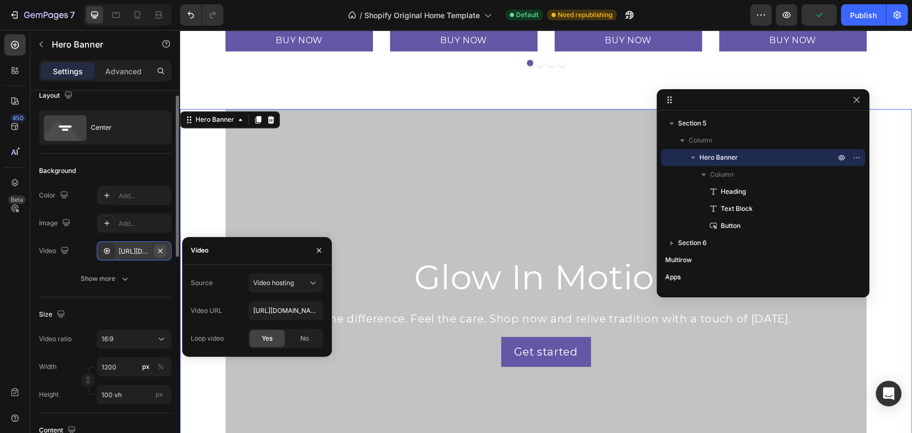
click at [162, 252] on icon "button" at bounding box center [160, 251] width 9 height 9
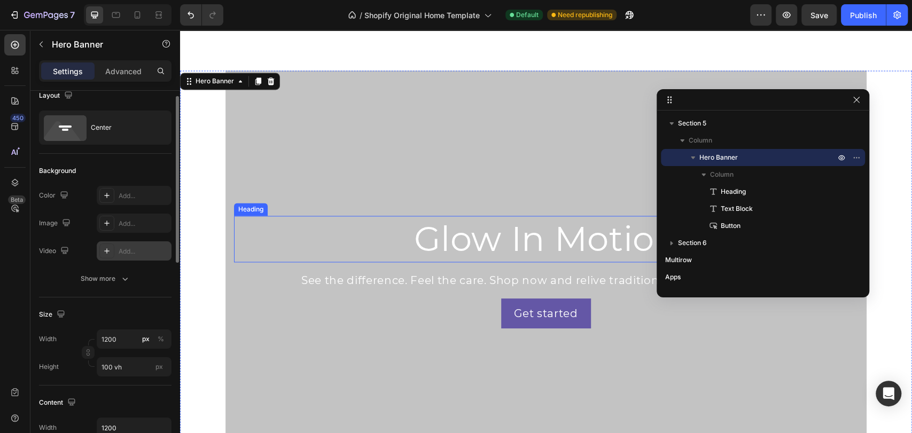
scroll to position [1066, 0]
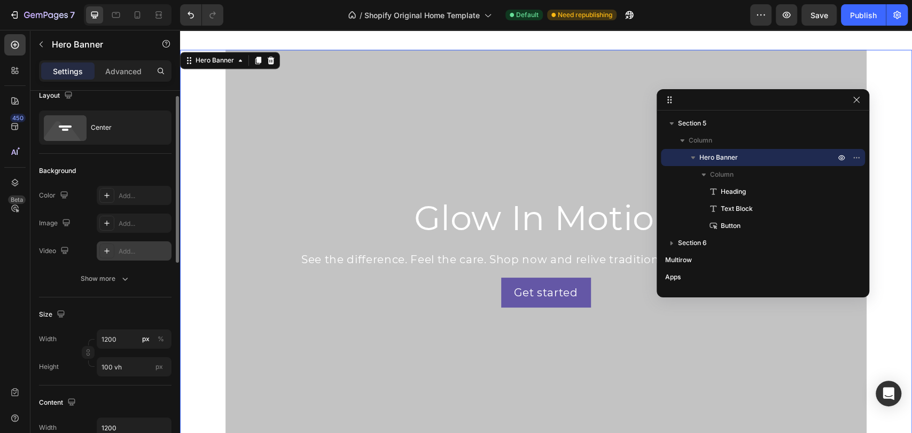
click at [138, 252] on div "Add..." at bounding box center [144, 252] width 50 height 10
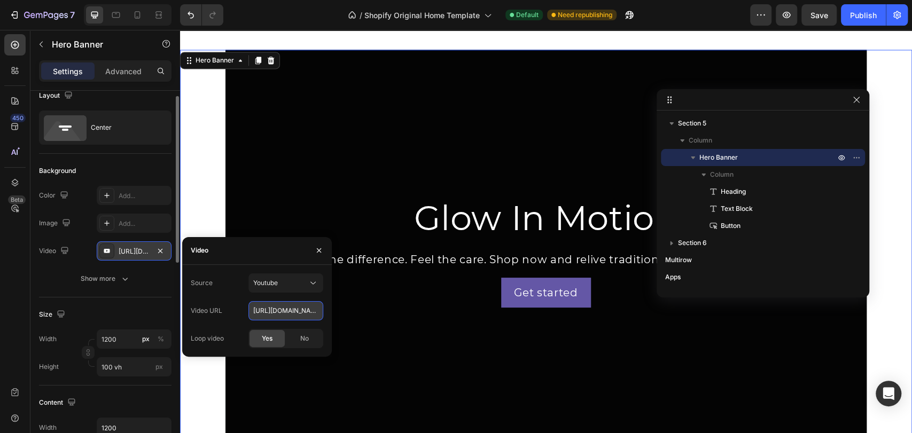
click at [270, 306] on input "[URL][DOMAIN_NAME]" at bounding box center [285, 310] width 75 height 19
paste input "[DOMAIN_NAME][URL]"
type input "[URL][DOMAIN_NAME]"
click at [281, 284] on div "Youtube" at bounding box center [280, 283] width 54 height 10
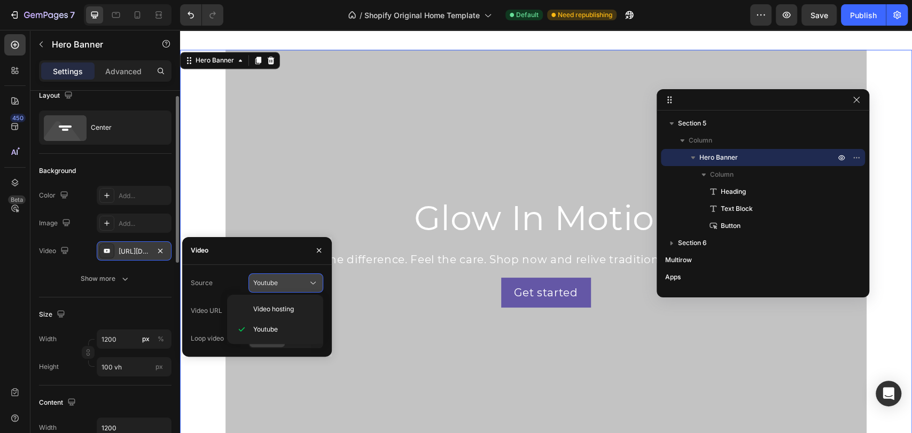
scroll to position [0, 0]
click at [279, 309] on span "Video hosting" at bounding box center [273, 310] width 41 height 10
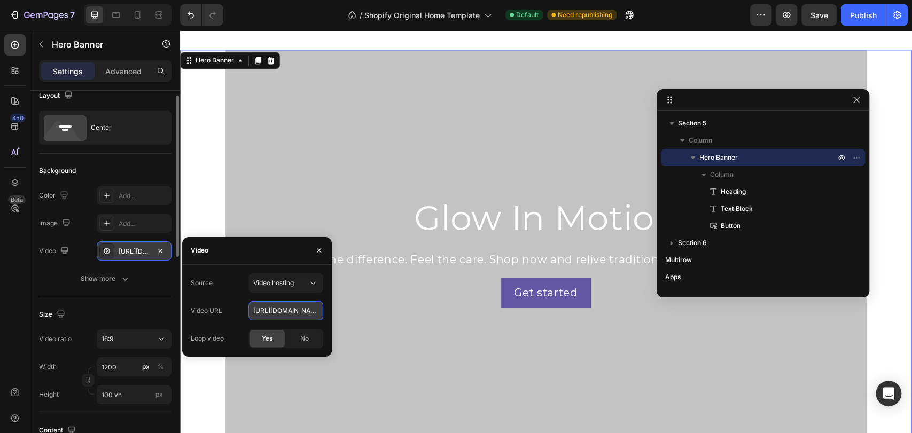
click at [279, 312] on input "[URL][DOMAIN_NAME]" at bounding box center [285, 310] width 75 height 19
paste input "0cb1c8aa2ed74a29887401eb223adbf0"
type input "[URL][DOMAIN_NAME]"
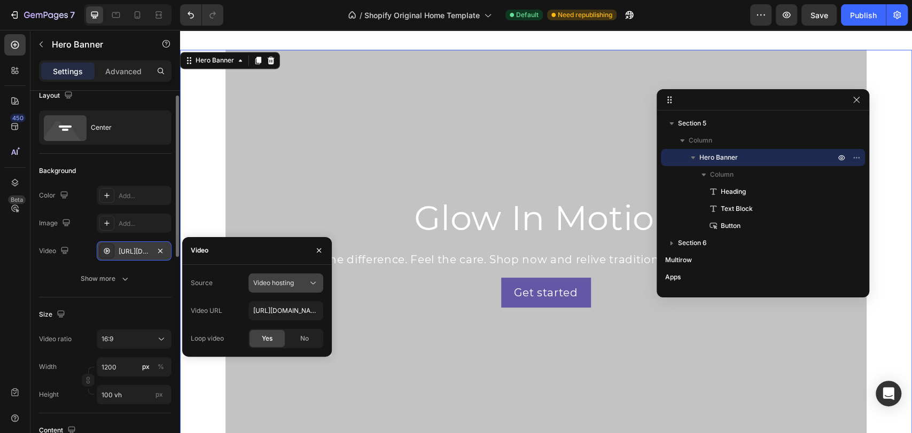
click at [296, 289] on button "Video hosting" at bounding box center [285, 283] width 75 height 19
click at [295, 317] on div "Video hosting" at bounding box center [275, 309] width 88 height 20
click at [300, 287] on div "Video hosting" at bounding box center [280, 283] width 54 height 10
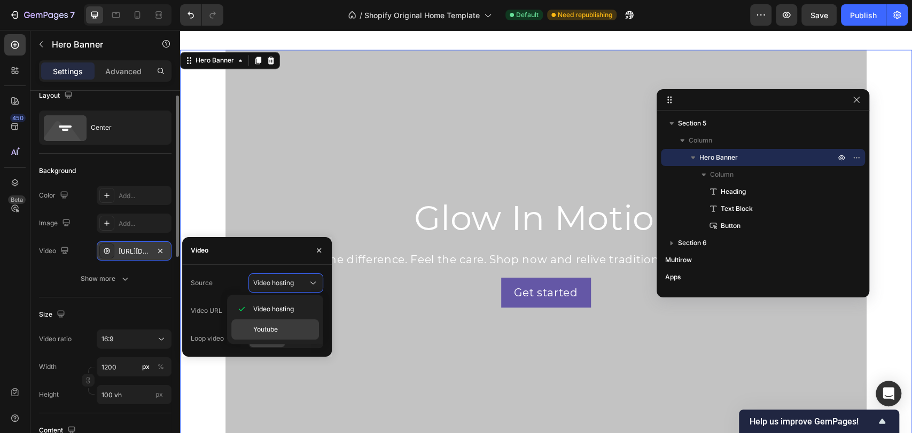
click at [294, 321] on div "Youtube" at bounding box center [275, 330] width 88 height 20
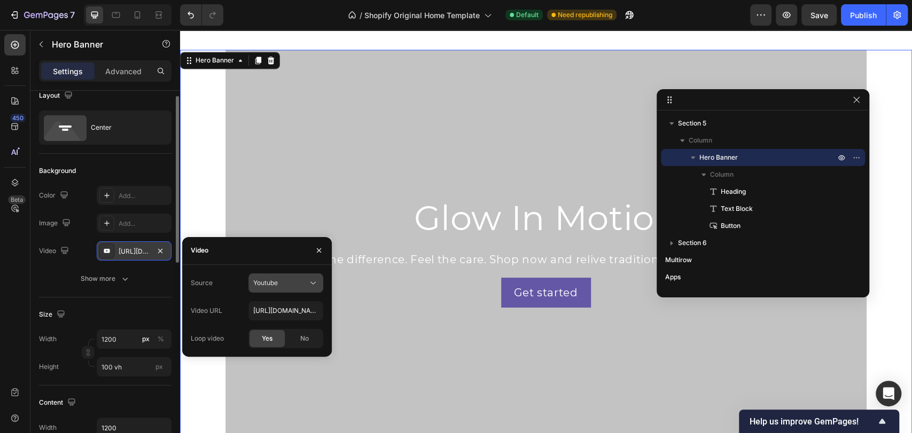
click at [295, 284] on div "Youtube" at bounding box center [280, 283] width 54 height 10
click at [295, 305] on p "Video hosting" at bounding box center [283, 310] width 61 height 10
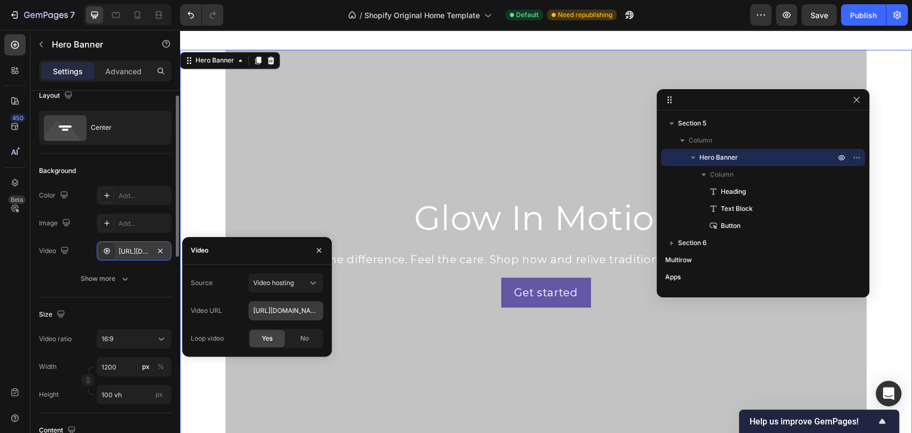
scroll to position [1185, 0]
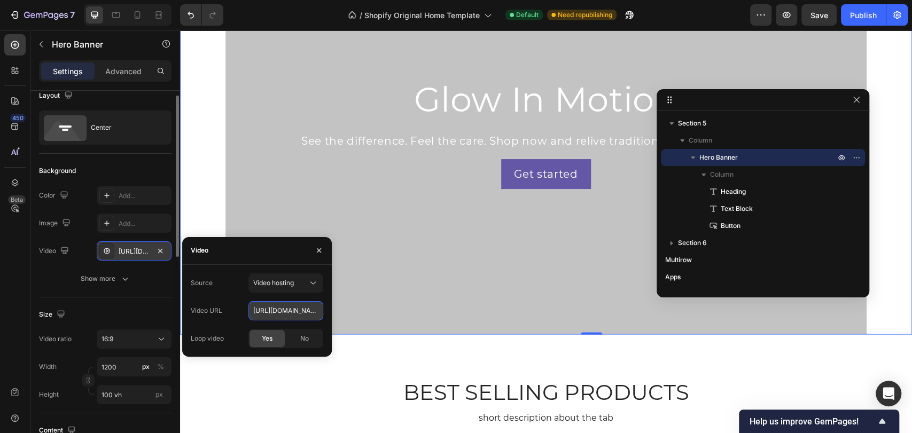
click at [299, 306] on input "[URL][DOMAIN_NAME]" at bounding box center [285, 310] width 75 height 19
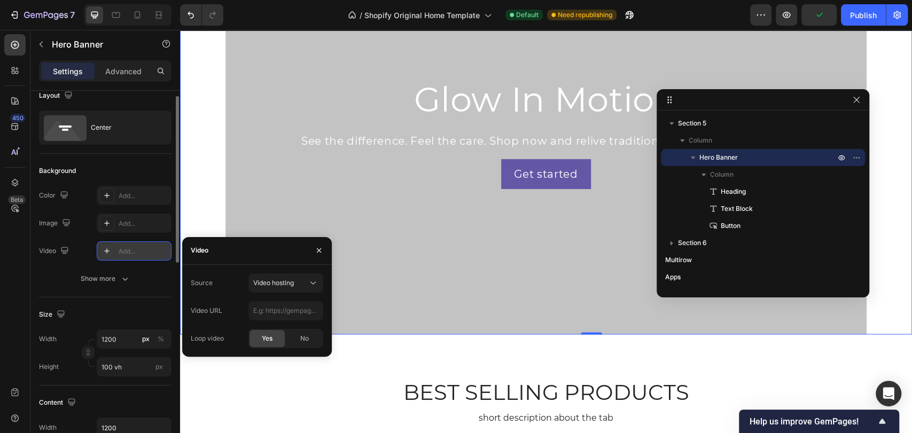
click at [106, 252] on icon at bounding box center [107, 251] width 9 height 9
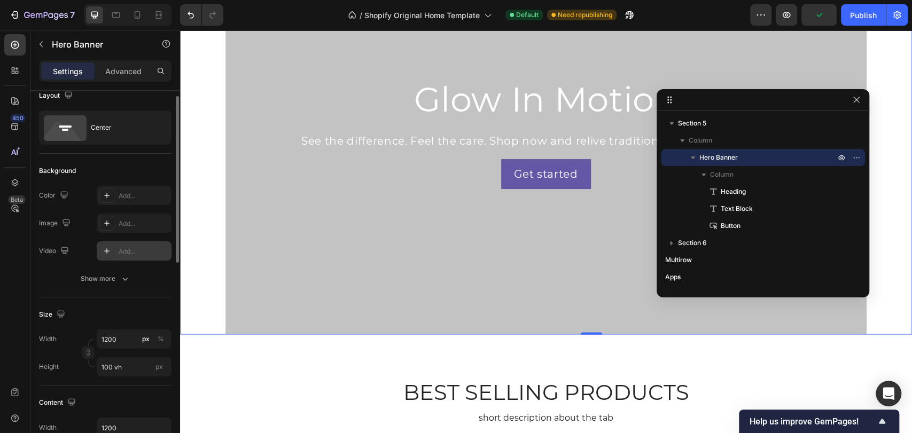
click at [106, 252] on icon at bounding box center [107, 251] width 9 height 9
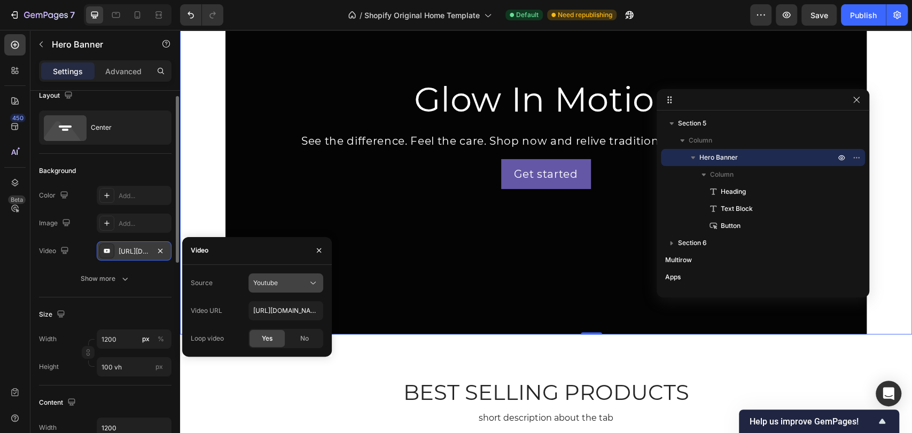
click at [290, 283] on div "Youtube" at bounding box center [280, 283] width 54 height 10
click at [288, 311] on span "Video hosting" at bounding box center [273, 310] width 41 height 10
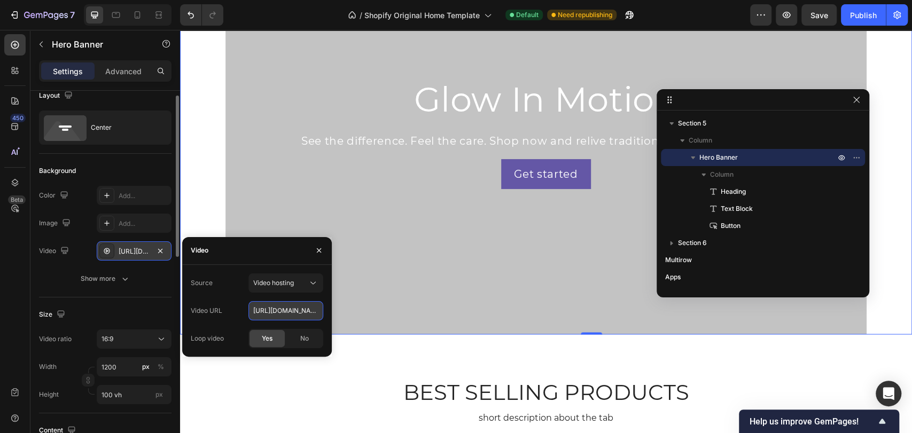
click at [287, 305] on input "[URL][DOMAIN_NAME]" at bounding box center [285, 310] width 75 height 19
paste input "0cb1c8aa2ed74a29887401eb223adbf0"
type input "[URL][DOMAIN_NAME]"
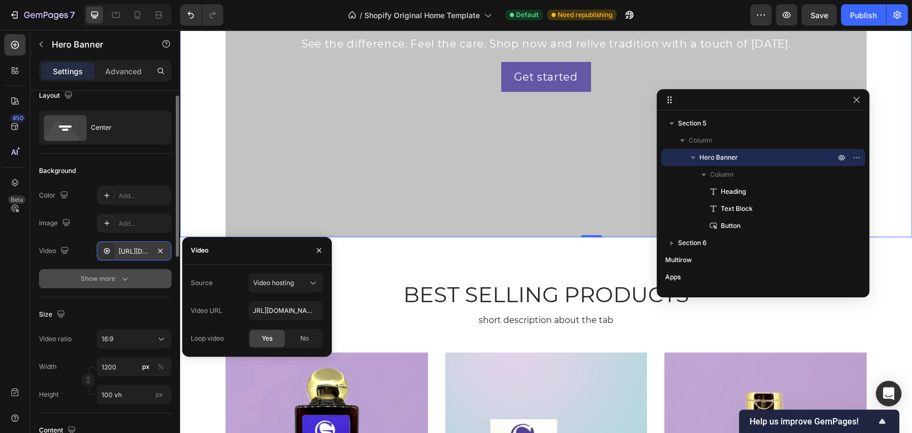
scroll to position [0, 0]
click at [91, 275] on div "Show more" at bounding box center [106, 279] width 50 height 11
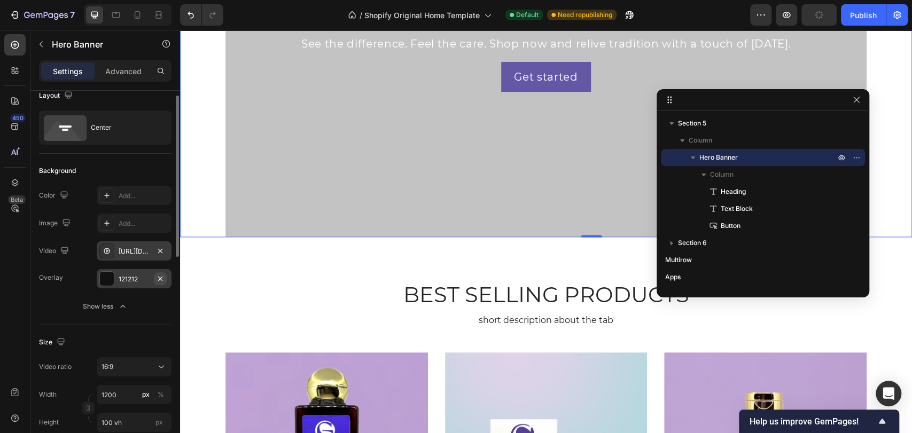
click at [160, 279] on icon "button" at bounding box center [160, 279] width 9 height 9
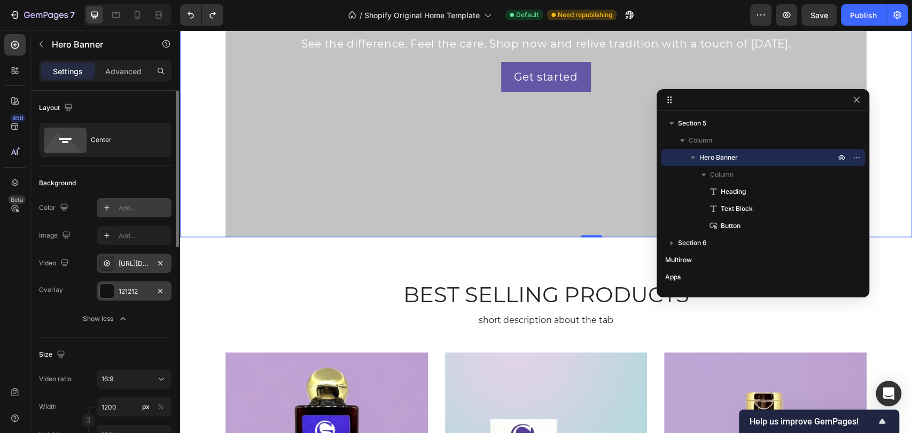
click at [108, 213] on div at bounding box center [106, 207] width 15 height 15
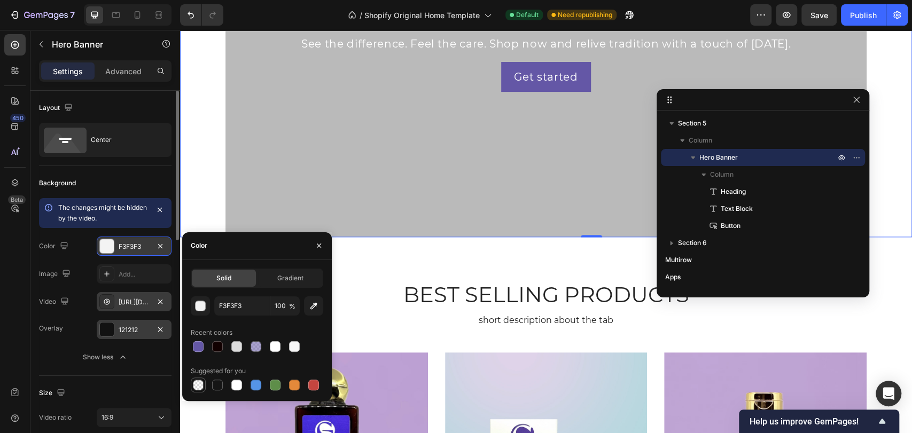
click at [199, 383] on div at bounding box center [198, 385] width 11 height 11
type input "000000"
type input "0"
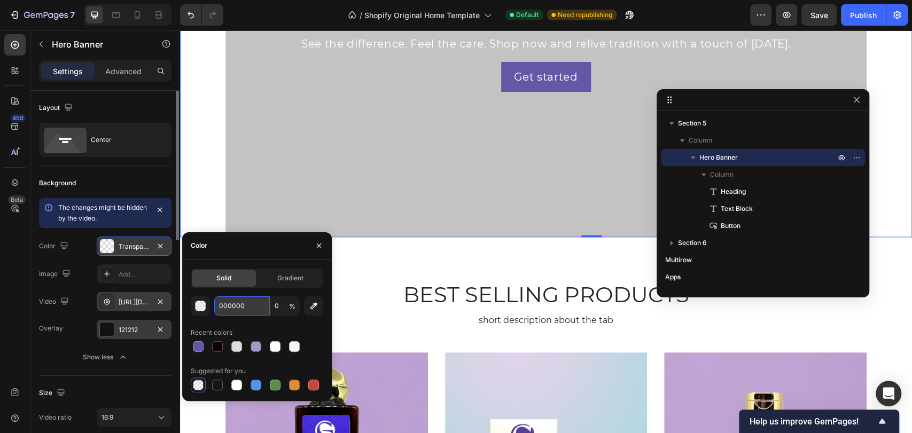
click at [222, 306] on input "000000" at bounding box center [242, 306] width 56 height 19
type input "fff"
type input "100"
click at [212, 321] on div "ffffff 100 % Recent colors Suggested for you" at bounding box center [257, 345] width 133 height 96
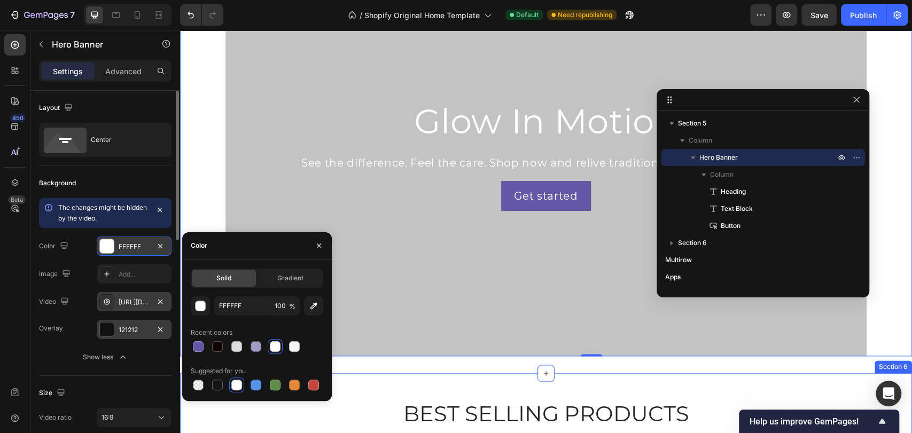
scroll to position [710, 0]
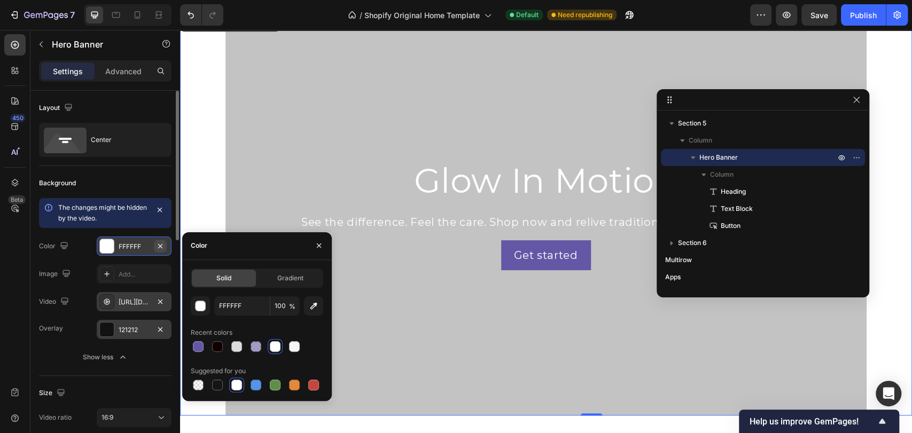
click at [162, 245] on icon "button" at bounding box center [160, 246] width 9 height 9
type input "000000"
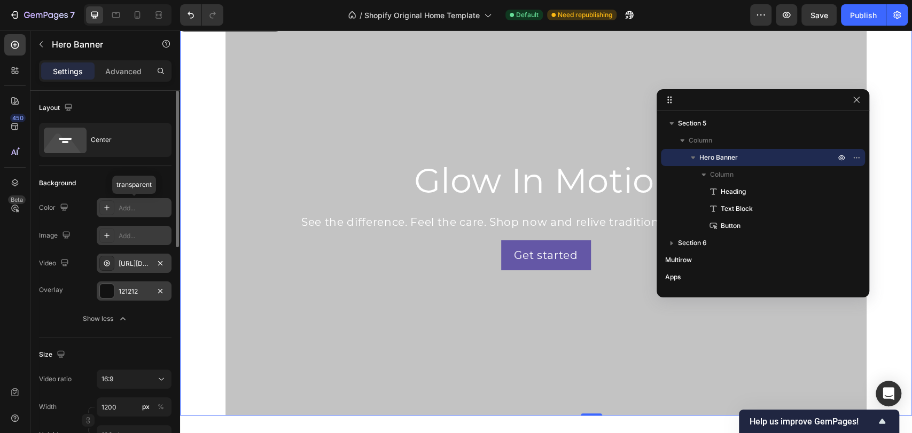
click at [147, 235] on div "Add..." at bounding box center [144, 236] width 50 height 10
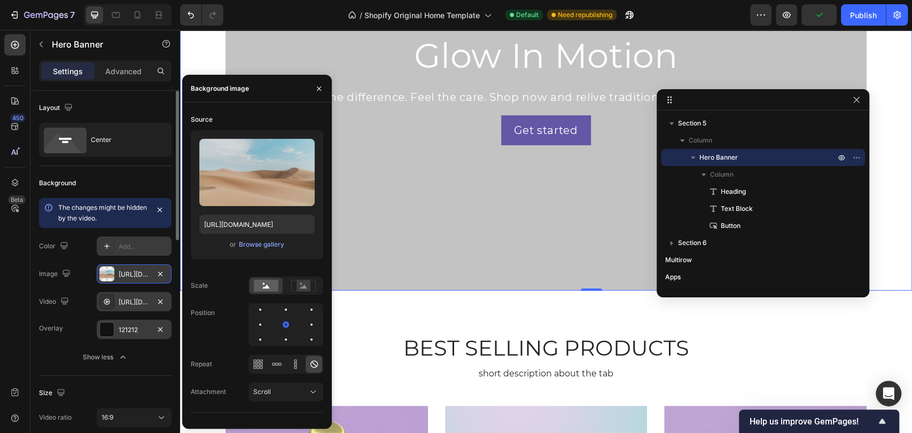
scroll to position [829, 0]
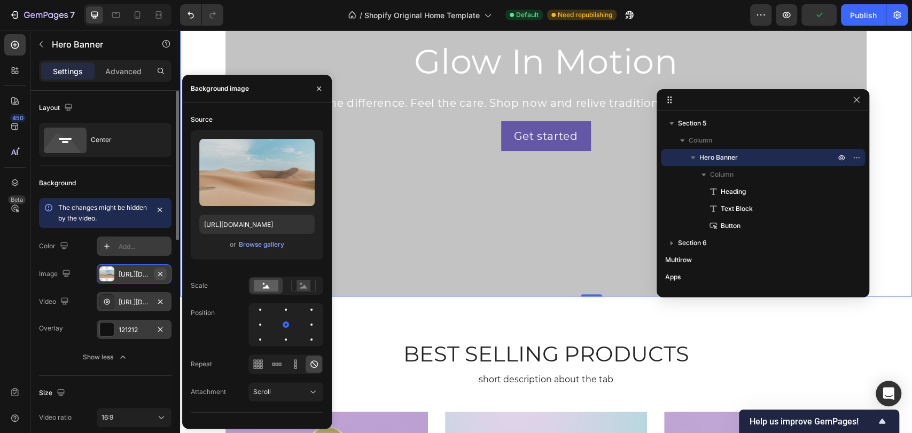
click at [159, 274] on icon "button" at bounding box center [160, 273] width 4 height 4
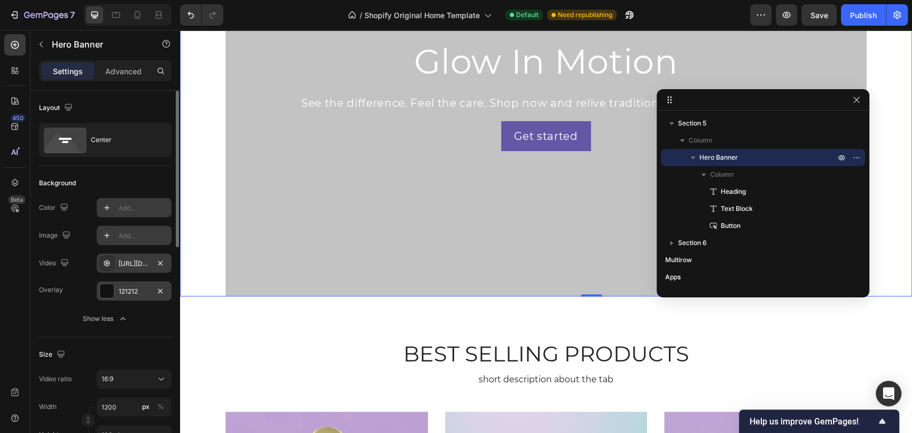
drag, startPoint x: 855, startPoint y: 11, endPoint x: 783, endPoint y: 89, distance: 106.2
click at [855, 12] on div "Publish" at bounding box center [863, 15] width 27 height 11
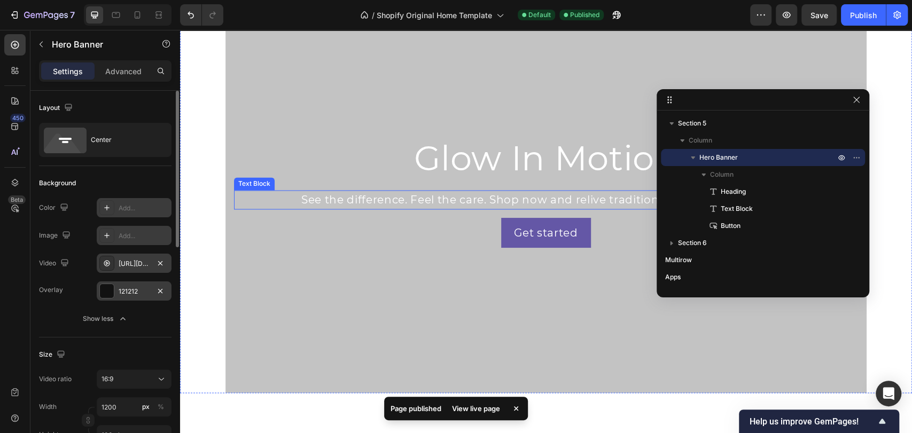
scroll to position [1128, 0]
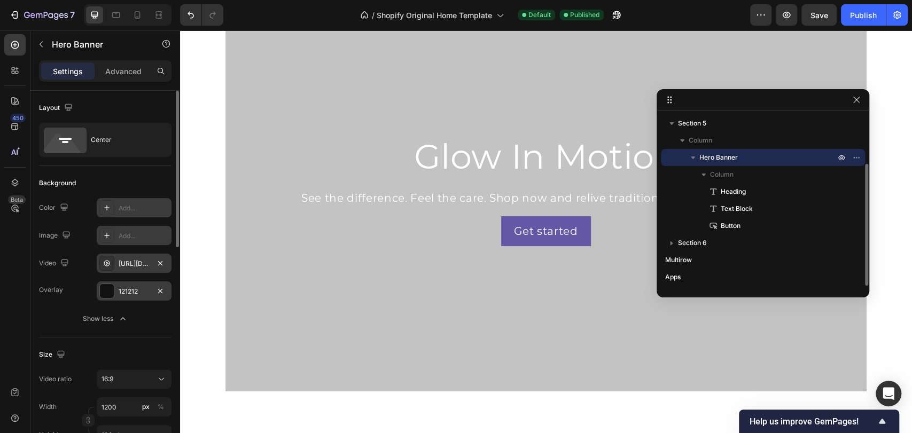
click at [716, 159] on span "Hero Banner" at bounding box center [718, 157] width 38 height 11
click at [137, 10] on icon at bounding box center [137, 15] width 11 height 11
type input "100%"
type input "100"
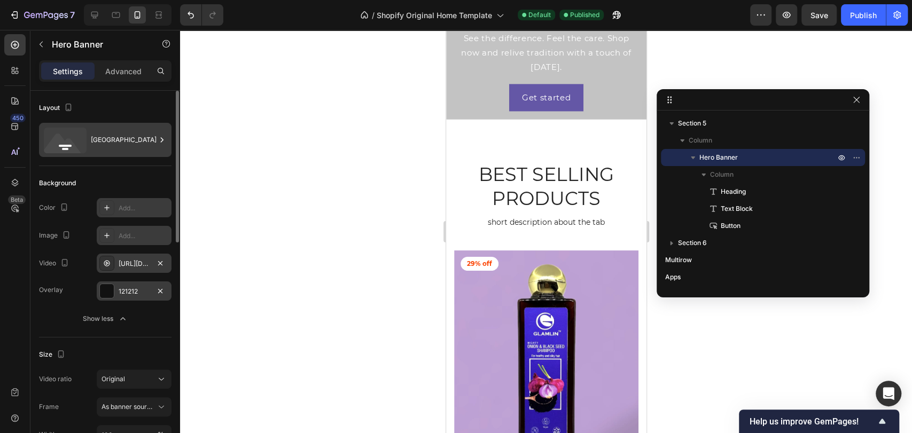
scroll to position [1048, 0]
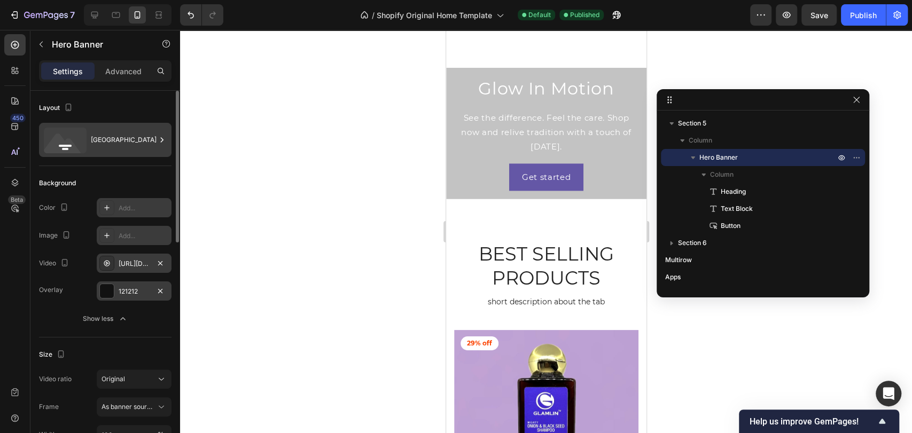
click at [155, 137] on div "[GEOGRAPHIC_DATA]" at bounding box center [123, 140] width 65 height 25
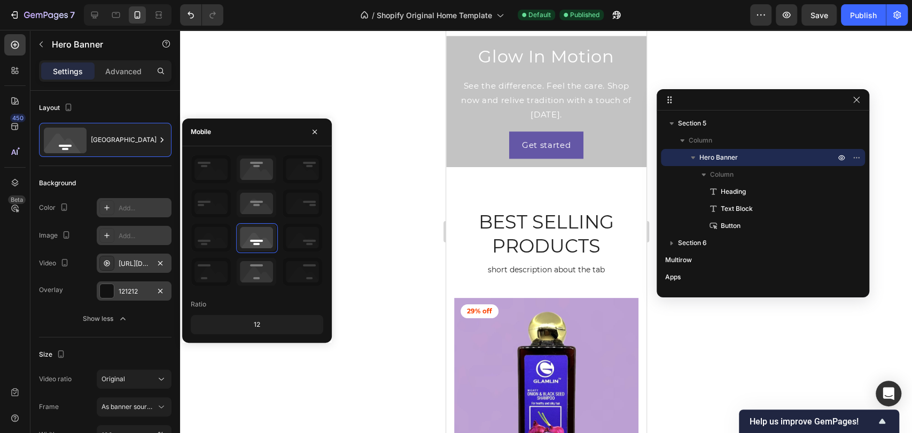
click at [250, 321] on div "12" at bounding box center [257, 324] width 128 height 15
click at [138, 175] on div "Background" at bounding box center [105, 183] width 133 height 17
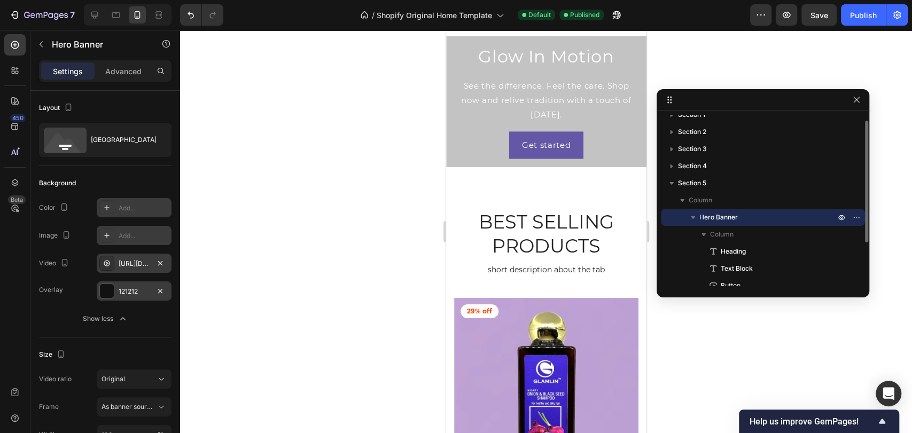
scroll to position [68, 0]
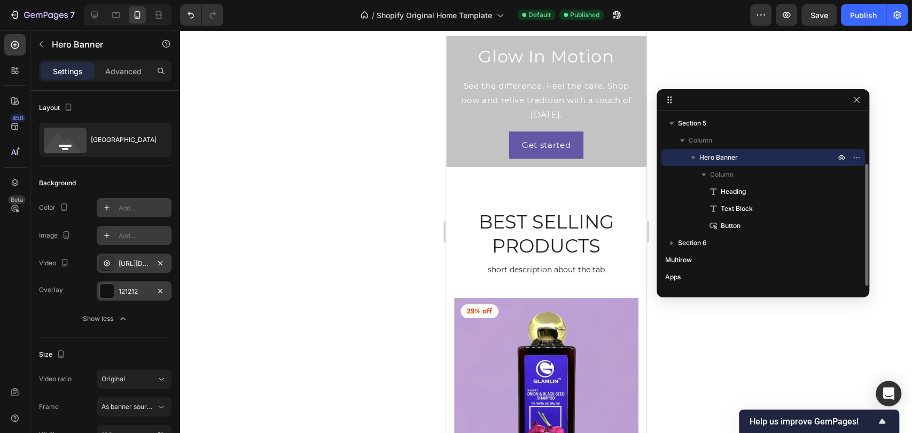
click at [730, 157] on span "Hero Banner" at bounding box center [718, 157] width 38 height 11
click at [704, 160] on span "Hero Banner" at bounding box center [718, 157] width 38 height 11
click at [752, 174] on p "Column" at bounding box center [773, 174] width 127 height 11
click at [721, 157] on span "Hero Banner" at bounding box center [718, 157] width 38 height 11
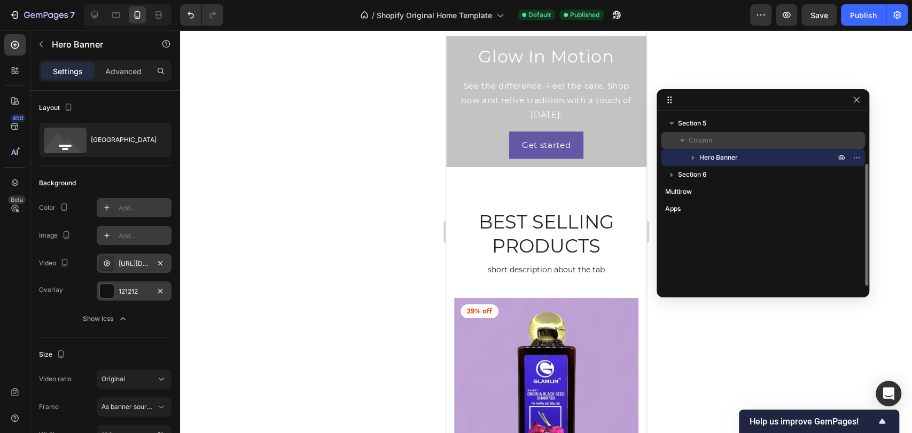
click at [713, 132] on div "Column" at bounding box center [763, 140] width 196 height 17
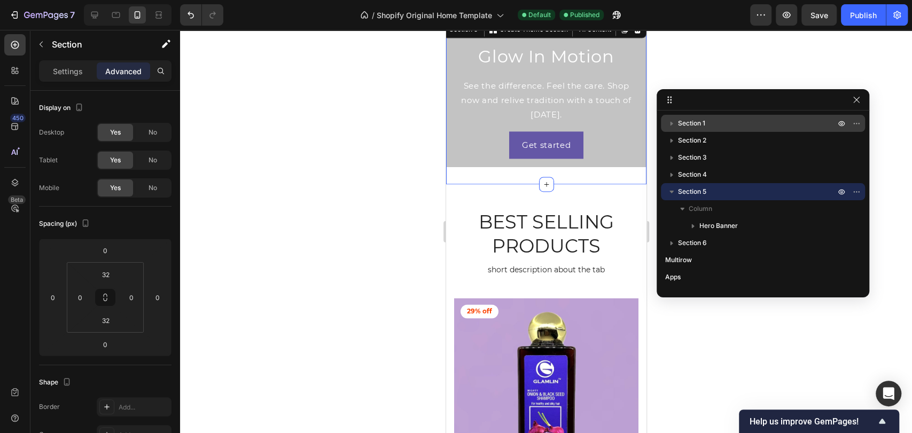
scroll to position [0, 0]
click at [714, 125] on p "Section 1" at bounding box center [757, 123] width 159 height 11
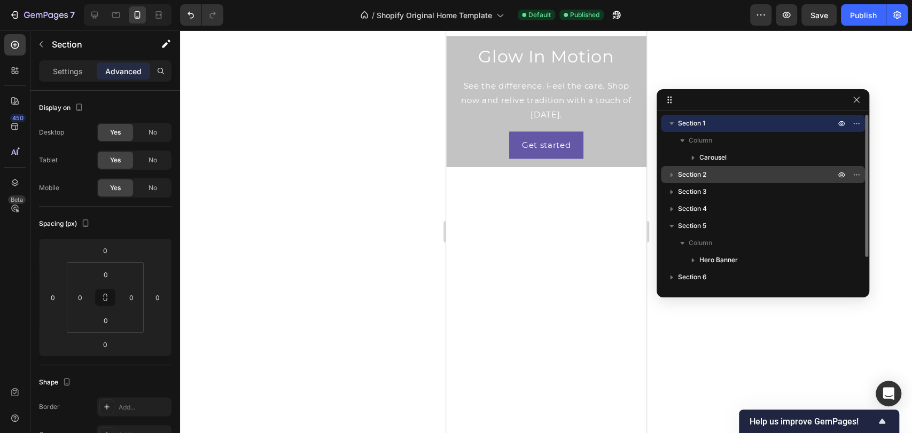
scroll to position [309, 0]
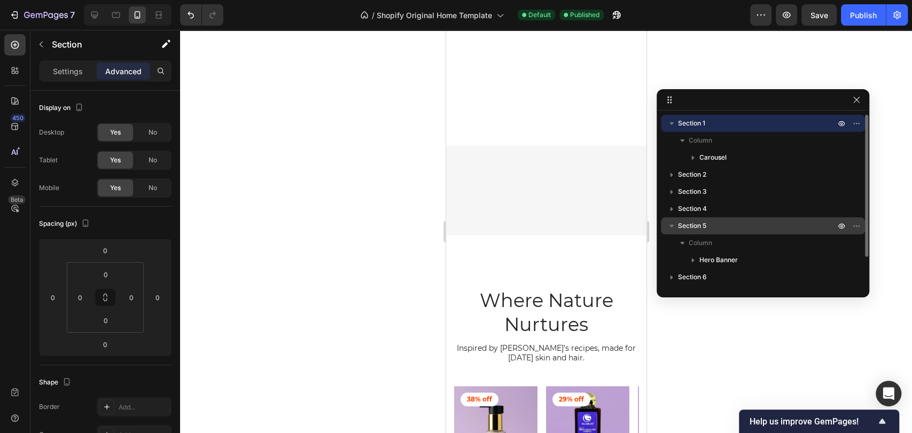
click at [713, 228] on p "Section 5" at bounding box center [757, 226] width 159 height 11
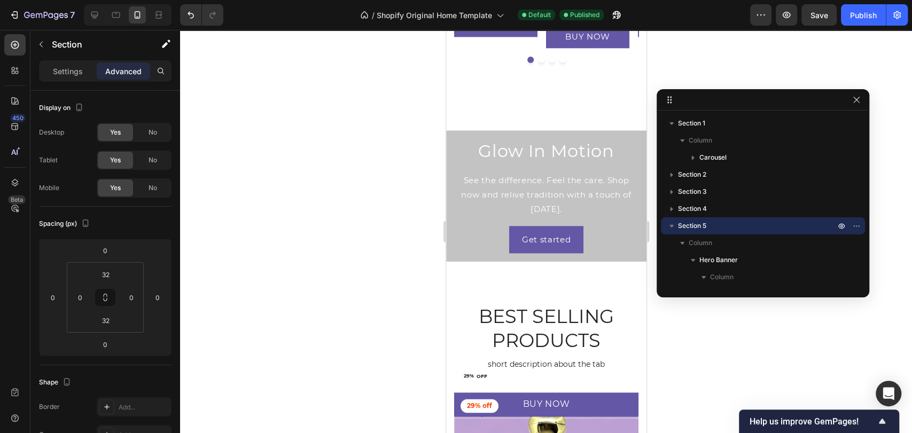
scroll to position [988, 0]
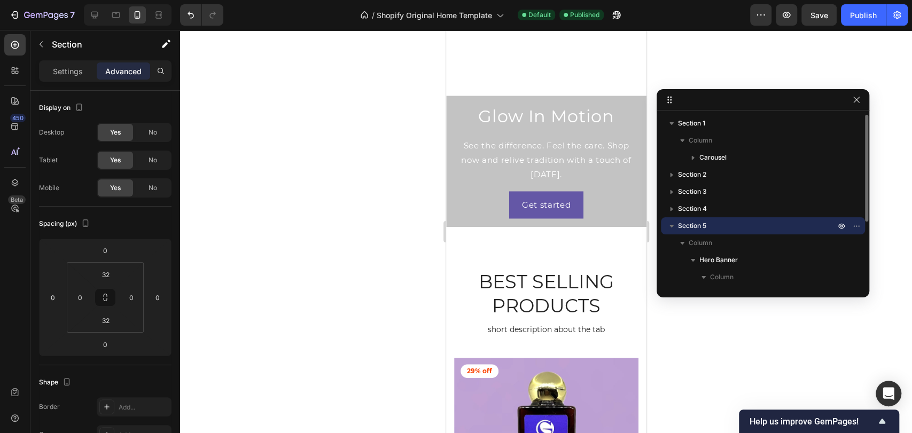
click at [746, 228] on p "Section 5" at bounding box center [757, 226] width 159 height 11
click at [53, 68] on p "Settings" at bounding box center [68, 71] width 30 height 11
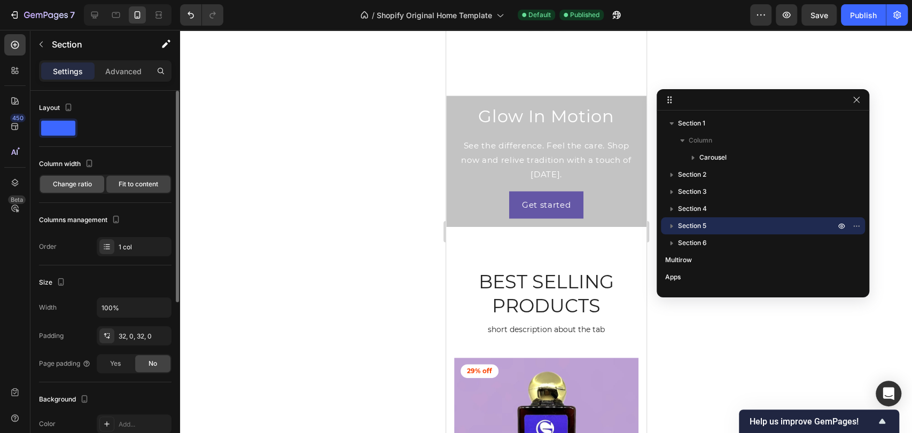
click at [80, 185] on span "Change ratio" at bounding box center [72, 185] width 39 height 10
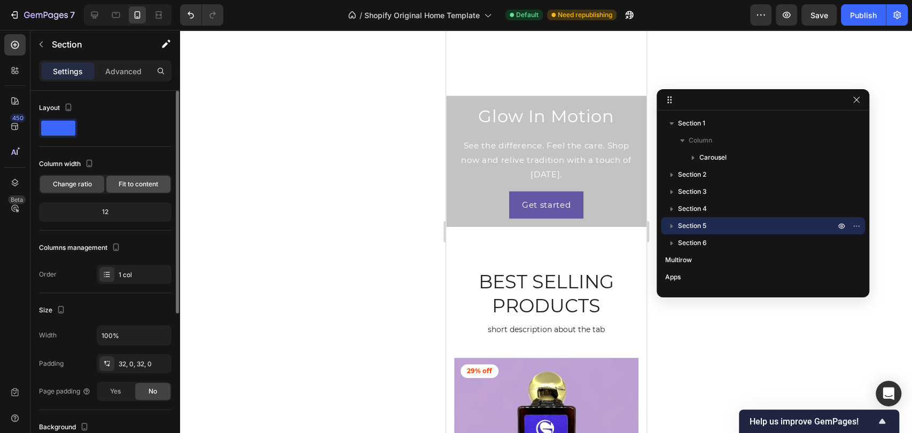
click at [134, 189] on div "Fit to content" at bounding box center [138, 184] width 64 height 17
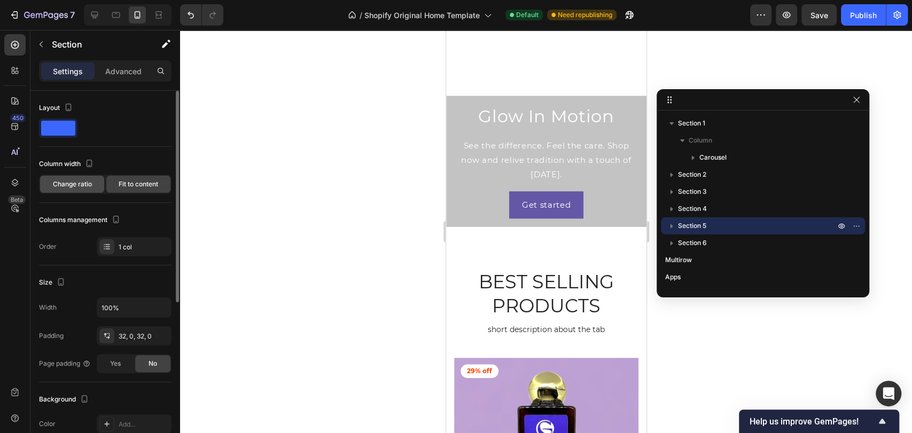
click at [81, 189] on span "Change ratio" at bounding box center [72, 185] width 39 height 10
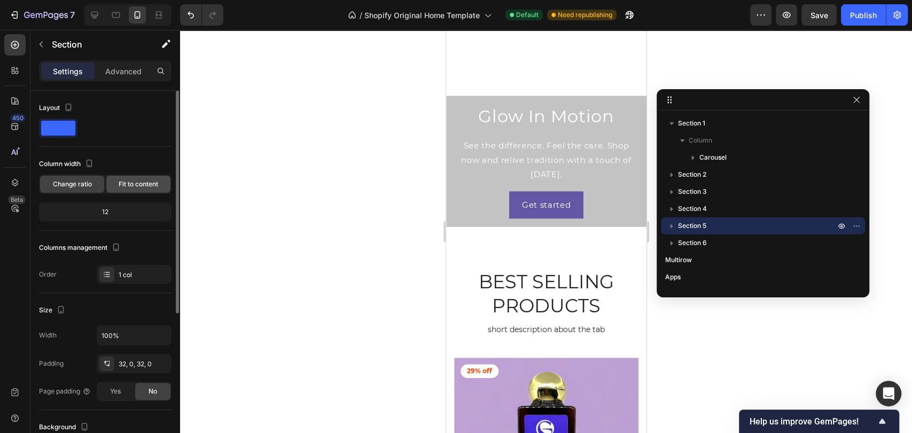
click at [139, 190] on div "Fit to content" at bounding box center [138, 184] width 64 height 17
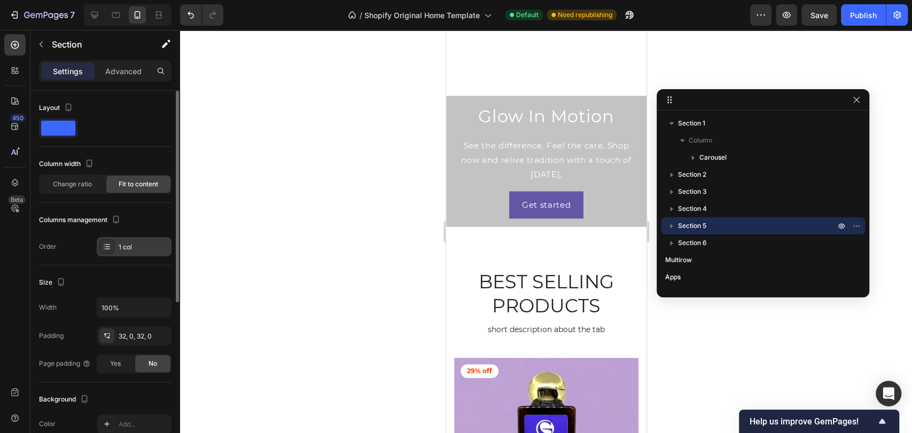
click at [117, 245] on div "1 col" at bounding box center [134, 246] width 75 height 19
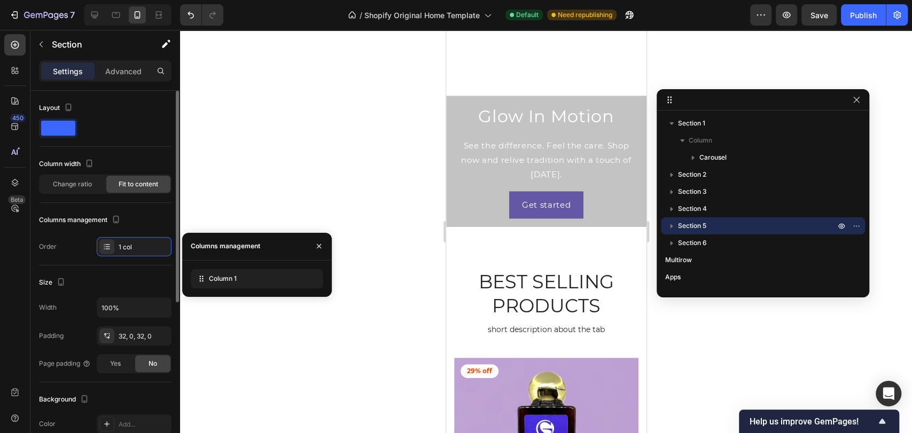
scroll to position [59, 0]
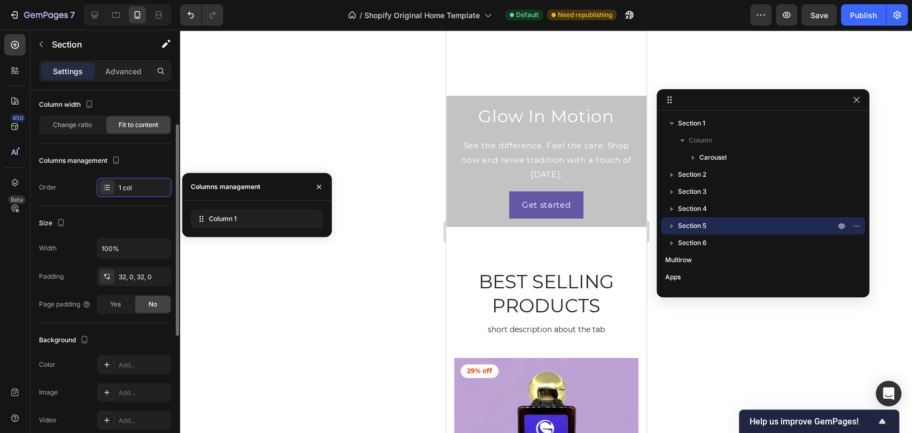
click at [123, 231] on div "Size" at bounding box center [105, 223] width 133 height 17
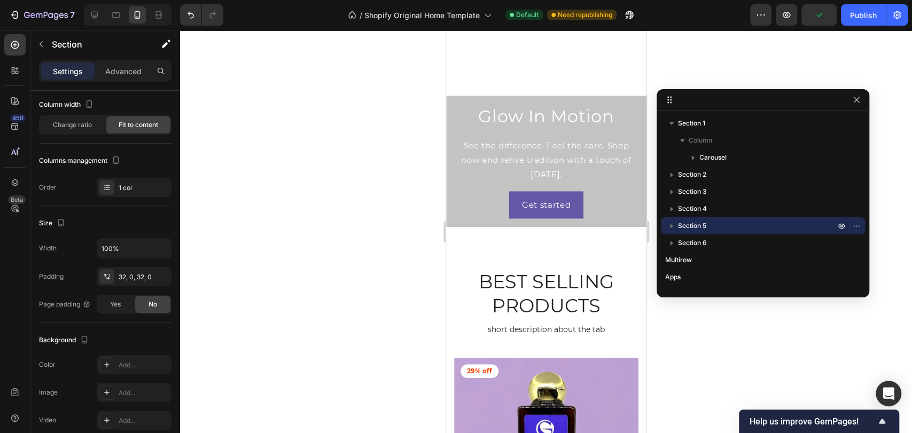
click at [668, 223] on icon "button" at bounding box center [671, 226] width 11 height 11
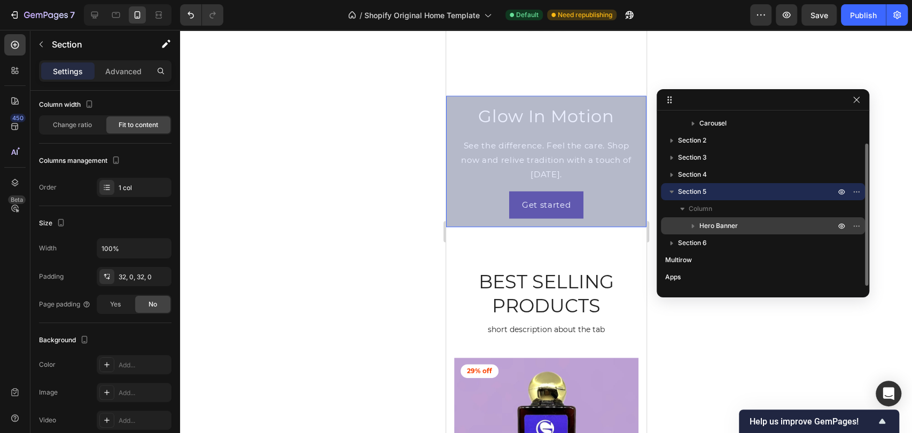
click at [747, 228] on p "Hero Banner" at bounding box center [768, 226] width 138 height 11
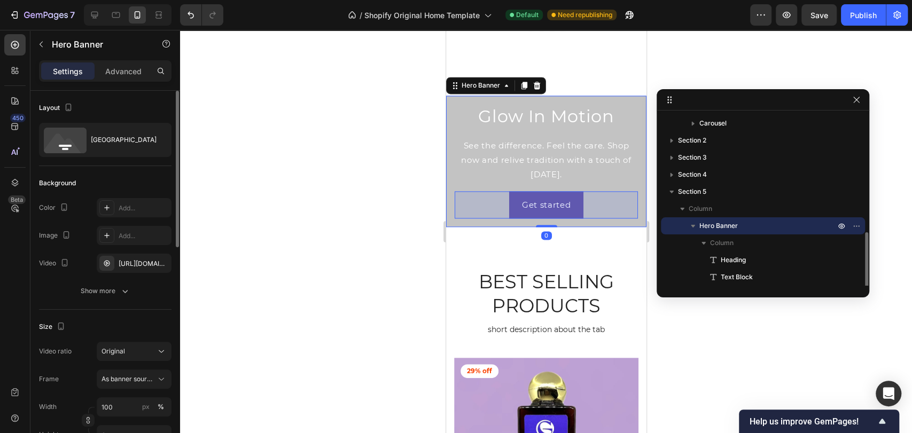
scroll to position [94, 0]
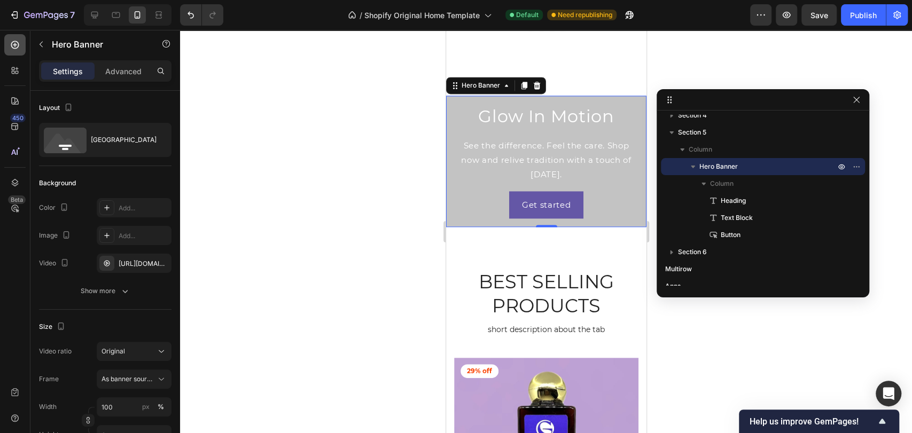
click at [12, 52] on div at bounding box center [14, 44] width 21 height 21
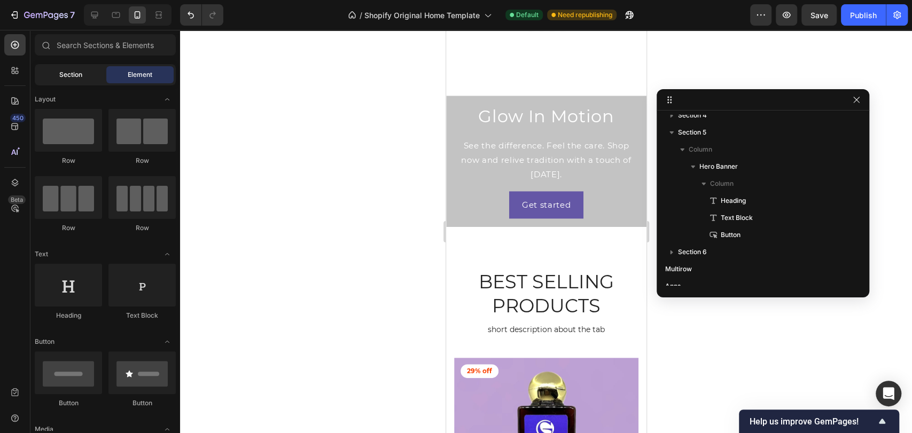
click at [65, 72] on span "Section" at bounding box center [70, 75] width 23 height 10
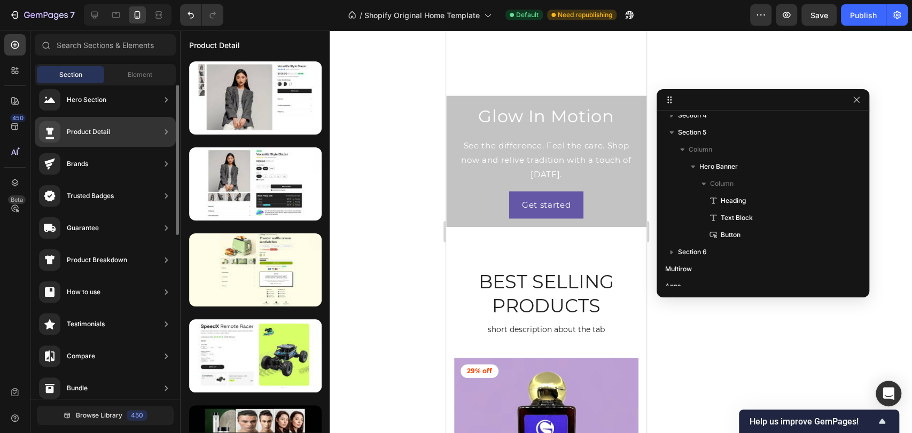
scroll to position [0, 0]
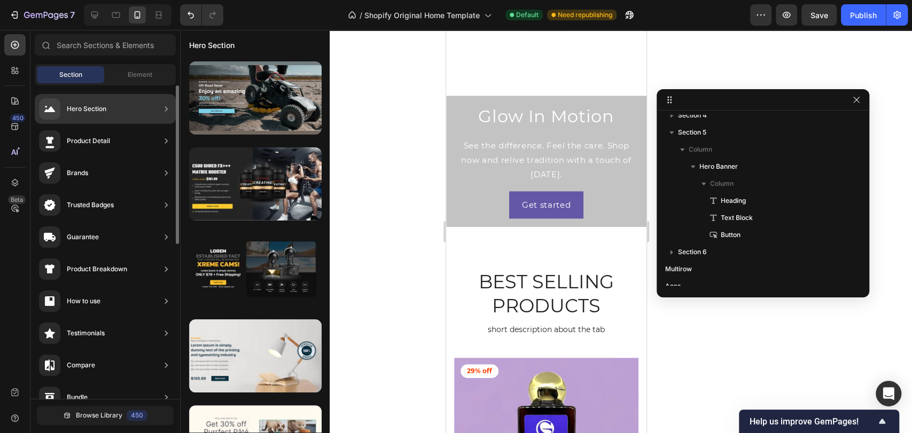
click at [162, 108] on icon at bounding box center [166, 109] width 11 height 11
click at [166, 107] on icon at bounding box center [166, 108] width 3 height 5
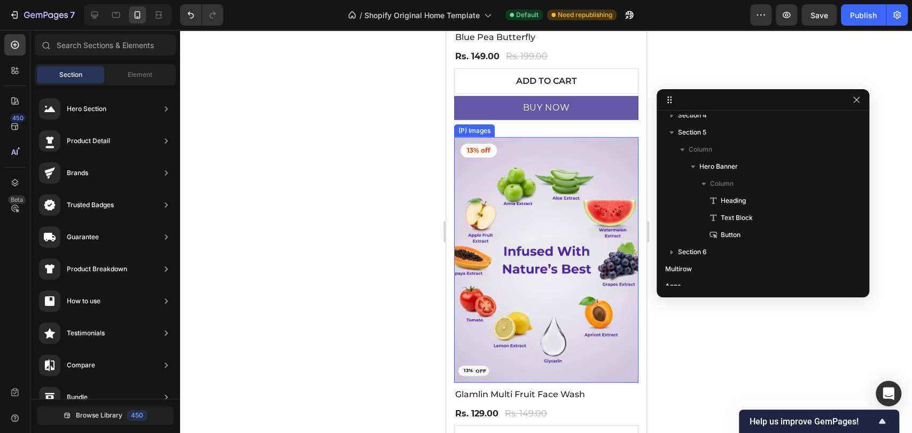
scroll to position [2232, 0]
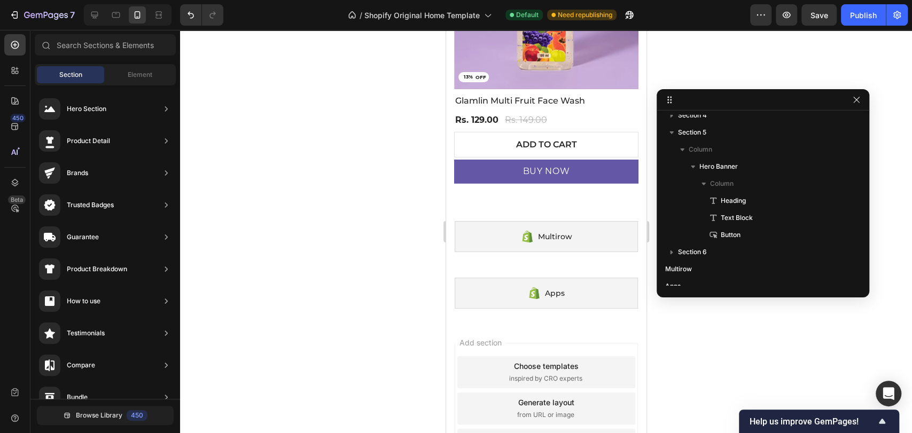
click at [513, 361] on div "Choose templates" at bounding box center [545, 366] width 65 height 11
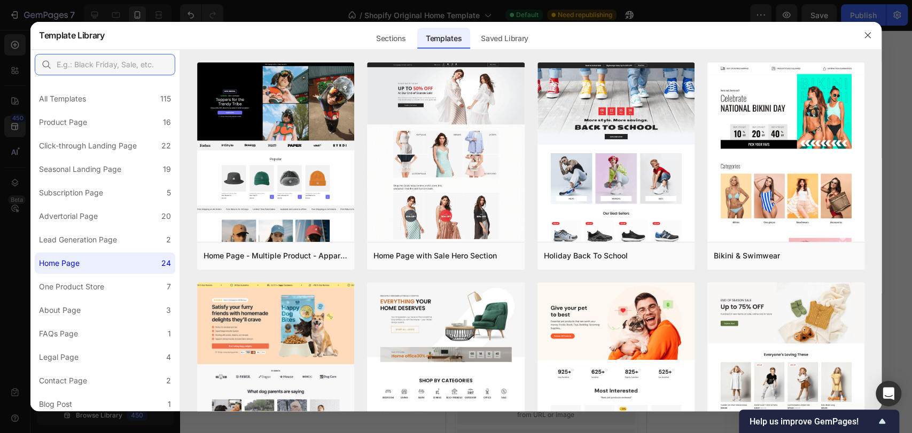
click at [112, 66] on input "text" at bounding box center [105, 64] width 141 height 21
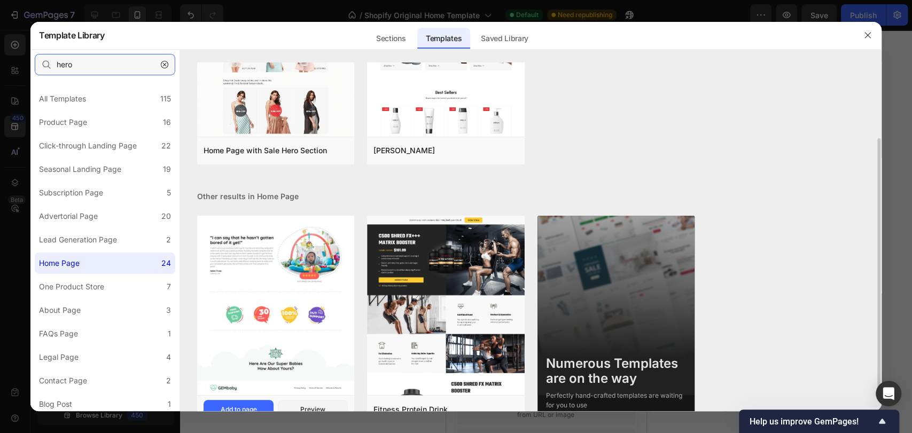
scroll to position [110, 0]
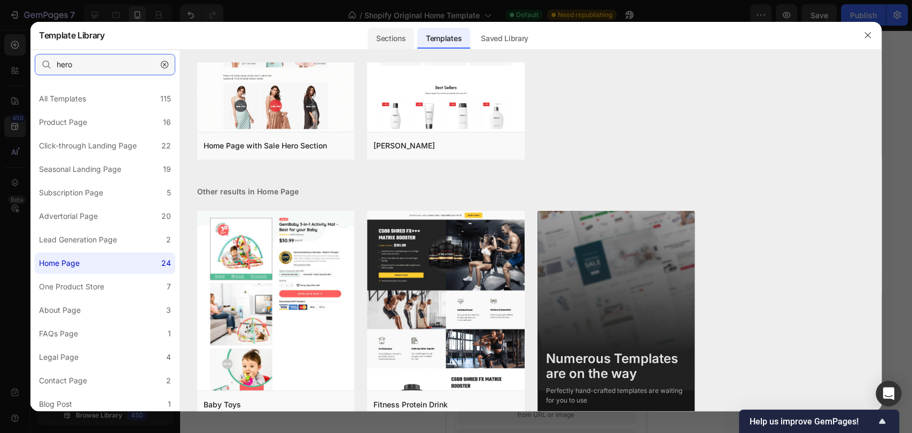
type input "hero"
click at [395, 44] on div "Sections" at bounding box center [391, 38] width 46 height 21
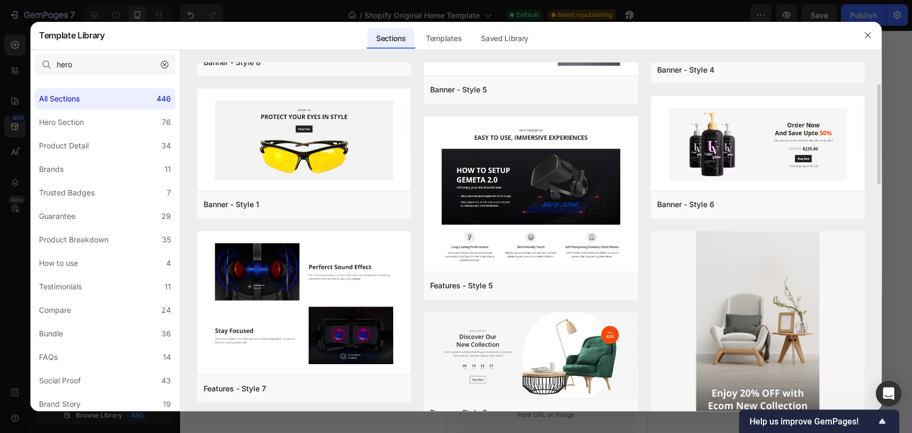
scroll to position [91, 0]
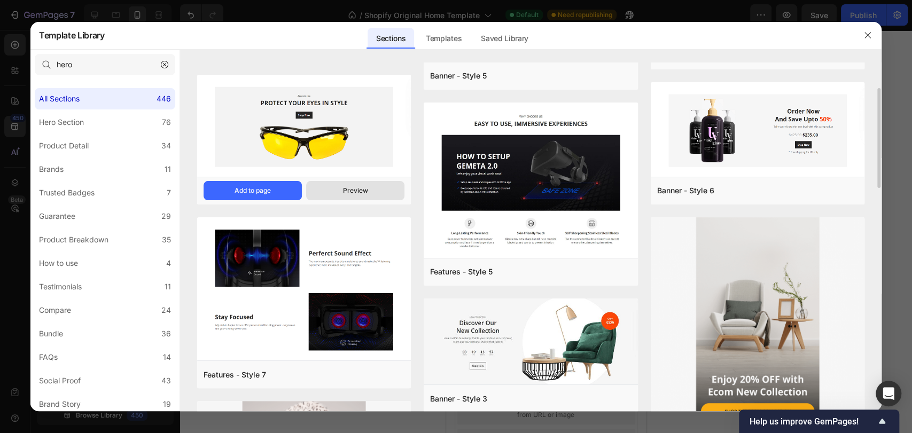
click at [346, 192] on div "Preview" at bounding box center [355, 191] width 25 height 10
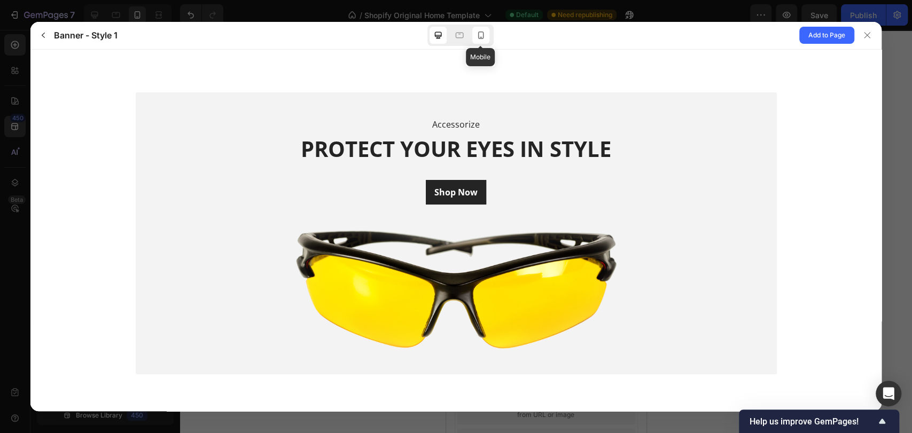
scroll to position [0, 0]
click at [486, 36] on div at bounding box center [480, 35] width 17 height 17
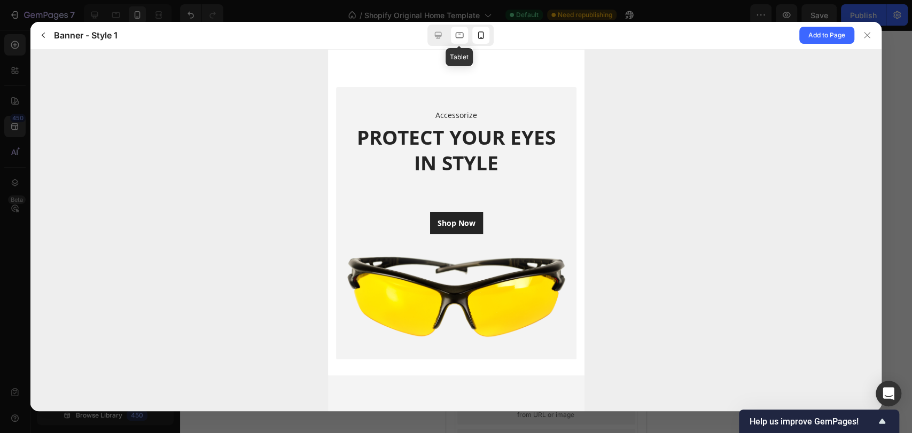
click at [464, 33] on icon at bounding box center [459, 35] width 11 height 11
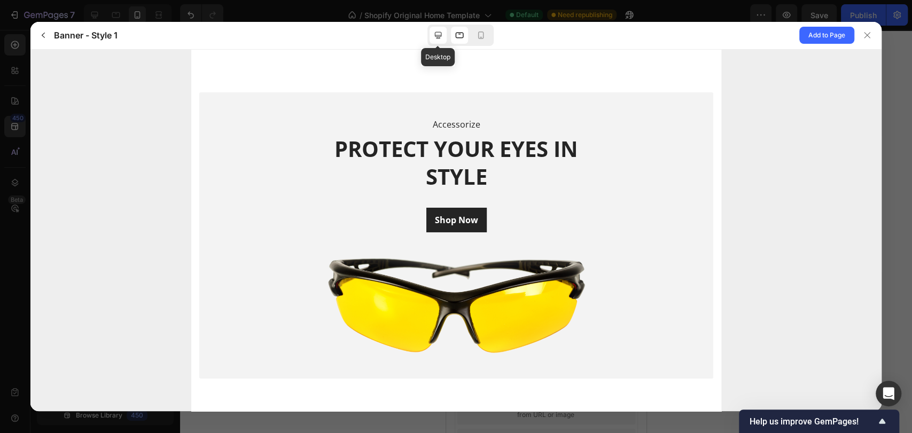
click at [443, 36] on div at bounding box center [438, 35] width 17 height 17
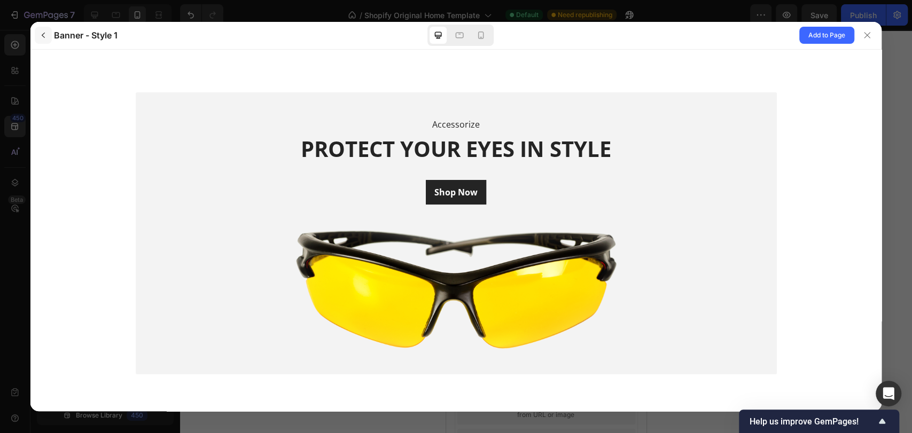
click at [38, 40] on button "button" at bounding box center [43, 35] width 17 height 17
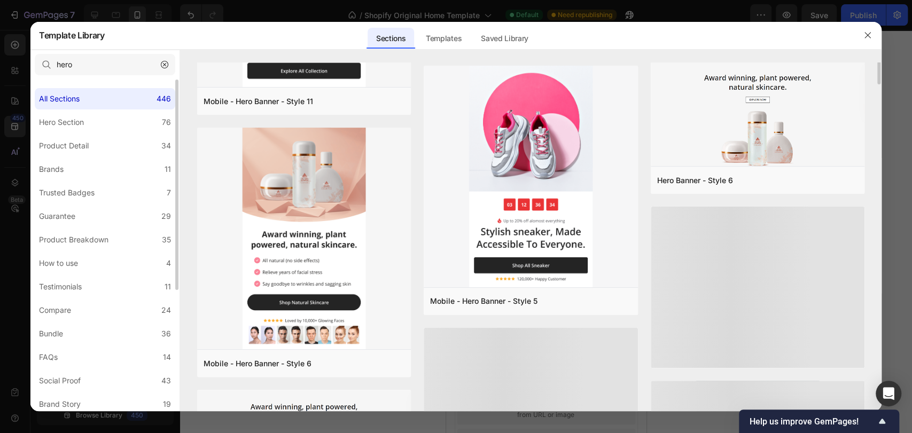
scroll to position [759, 0]
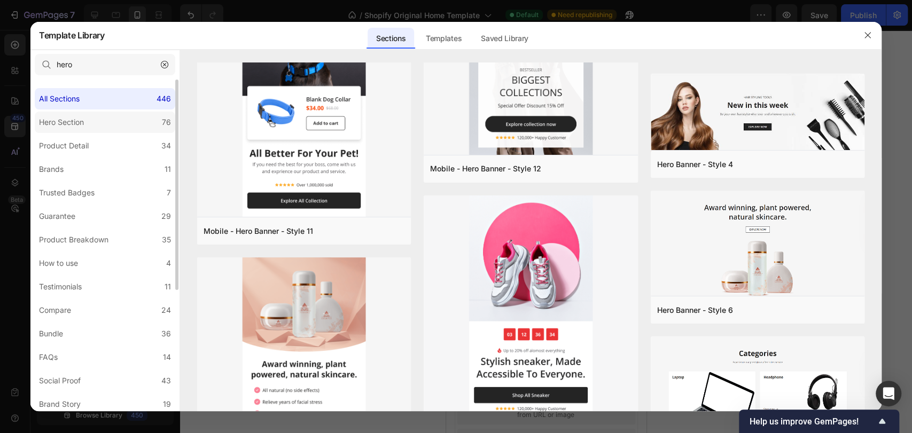
click at [100, 118] on label "Hero Section 76" at bounding box center [105, 122] width 141 height 21
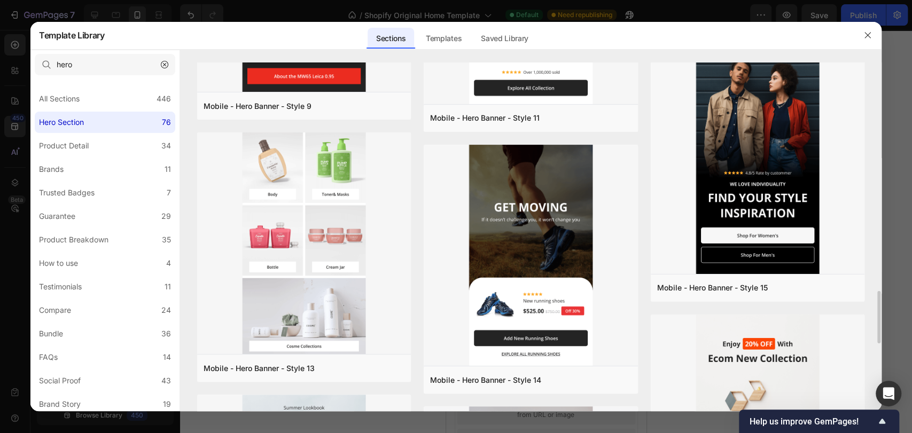
scroll to position [1538, 0]
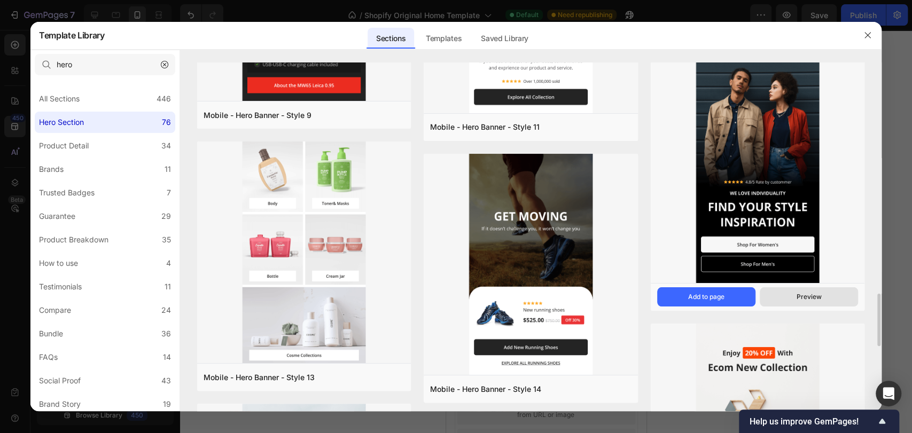
click at [785, 298] on button "Preview" at bounding box center [809, 296] width 98 height 19
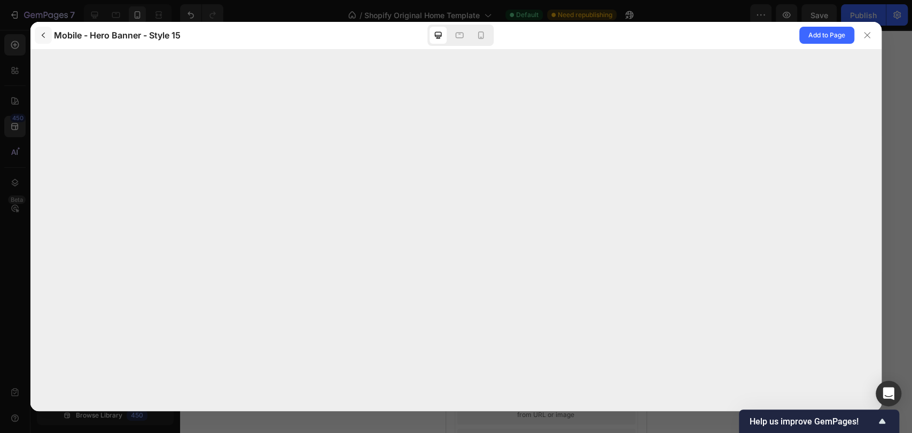
click at [45, 34] on icon "button" at bounding box center [43, 35] width 9 height 9
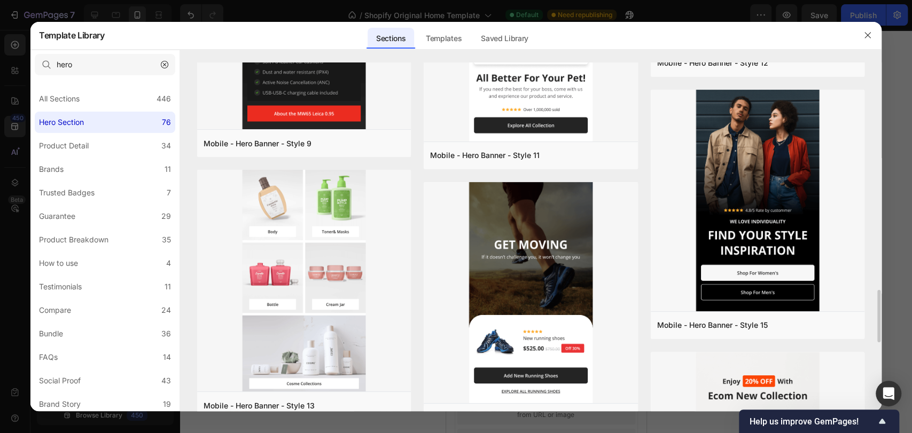
scroll to position [1510, 0]
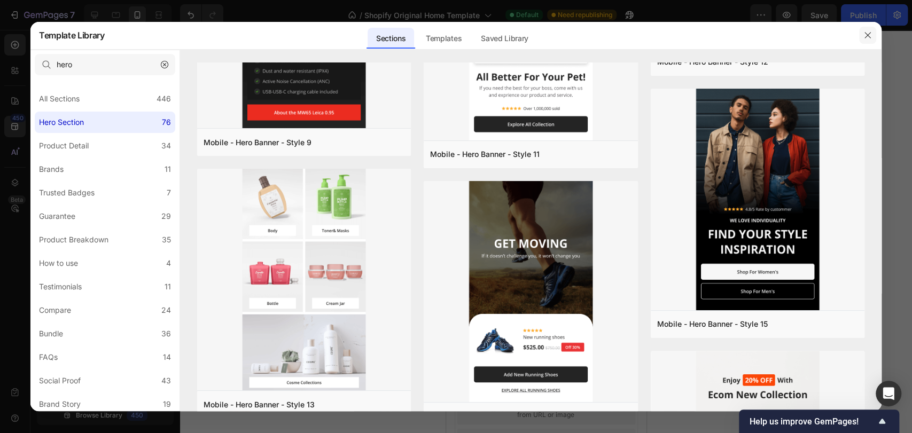
click at [865, 31] on icon "button" at bounding box center [867, 35] width 9 height 9
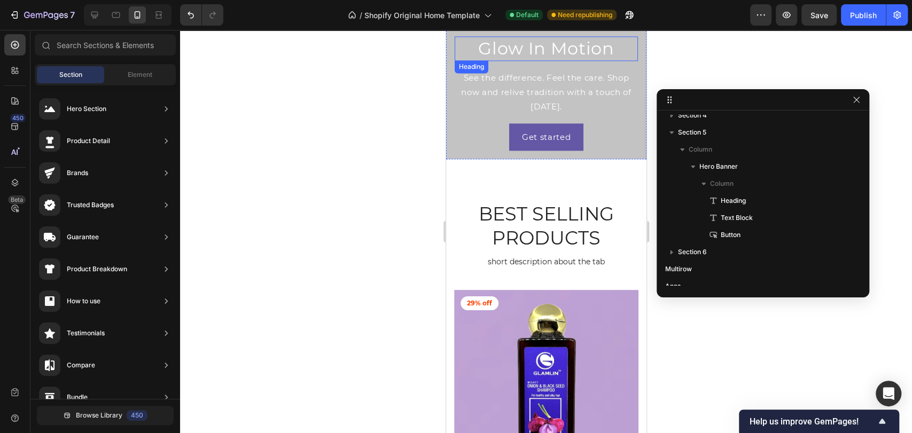
scroll to position [986, 0]
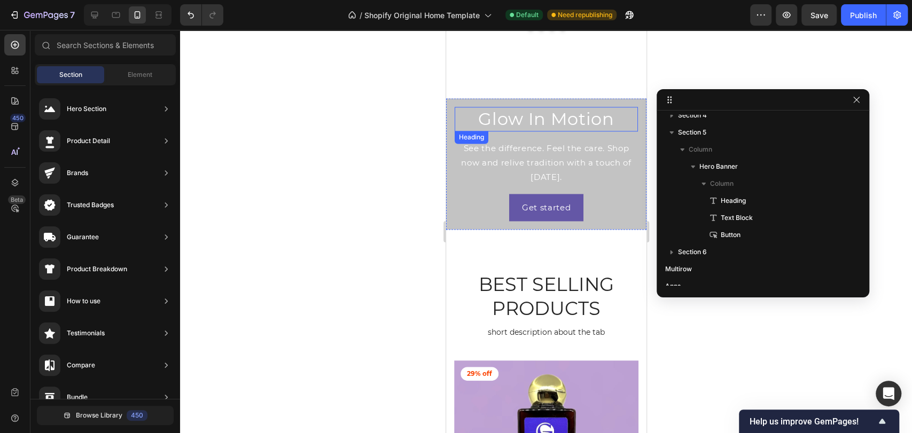
drag, startPoint x: 577, startPoint y: 119, endPoint x: 582, endPoint y: 120, distance: 5.4
click at [577, 119] on h2 "Glow In Motion" at bounding box center [545, 119] width 183 height 25
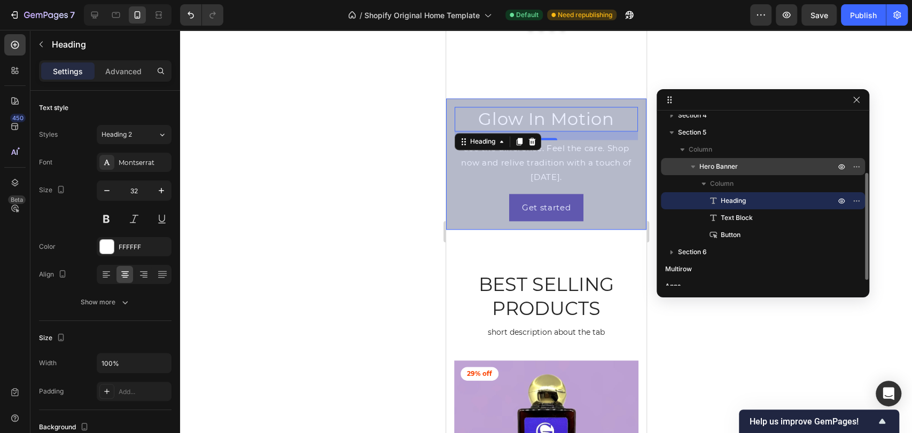
click at [737, 168] on span "Hero Banner" at bounding box center [718, 166] width 38 height 11
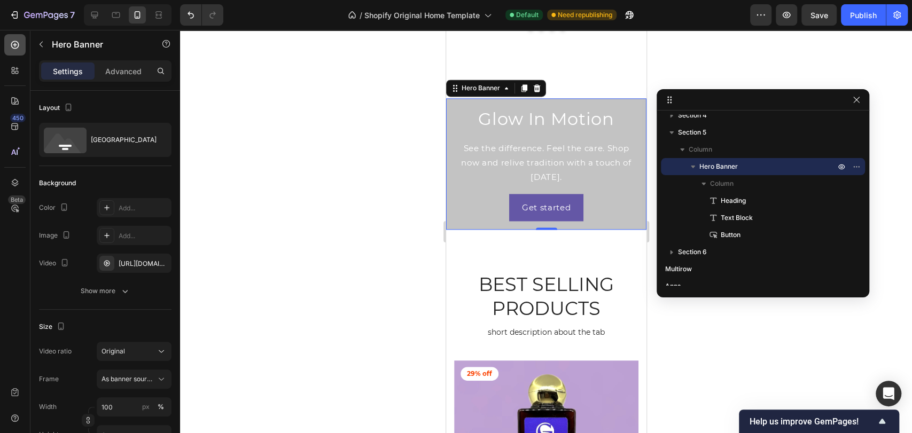
click at [13, 48] on icon at bounding box center [15, 45] width 8 height 8
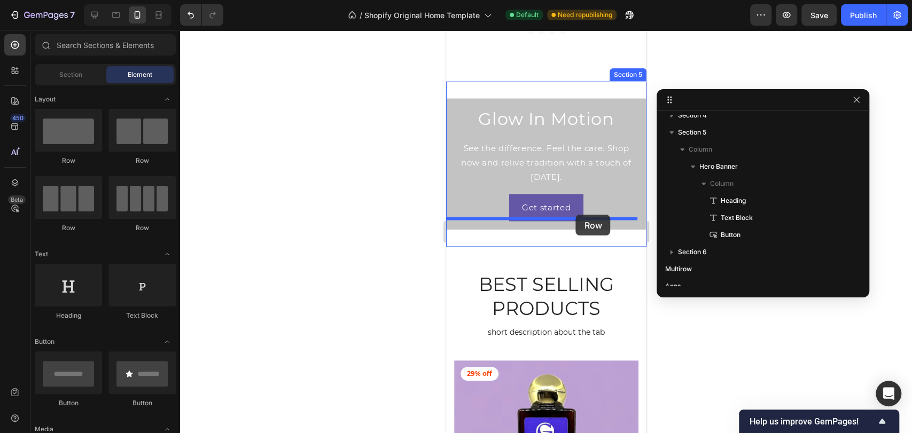
drag, startPoint x: 506, startPoint y: 170, endPoint x: 575, endPoint y: 215, distance: 82.4
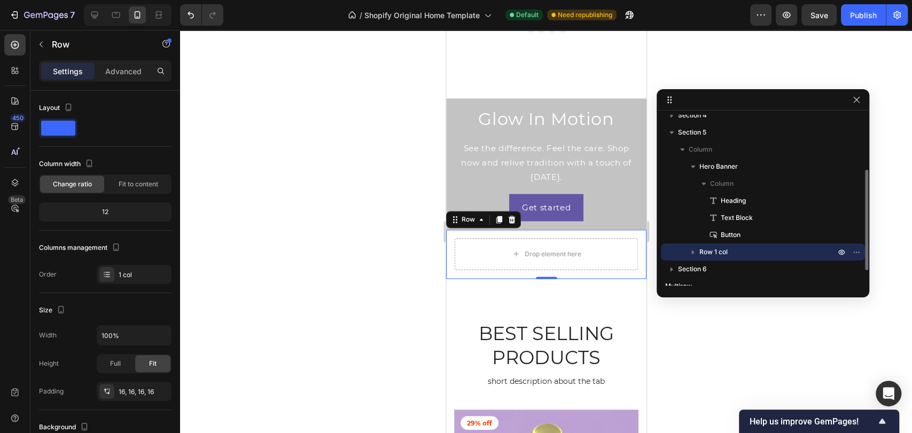
click at [695, 252] on icon "button" at bounding box center [693, 252] width 11 height 11
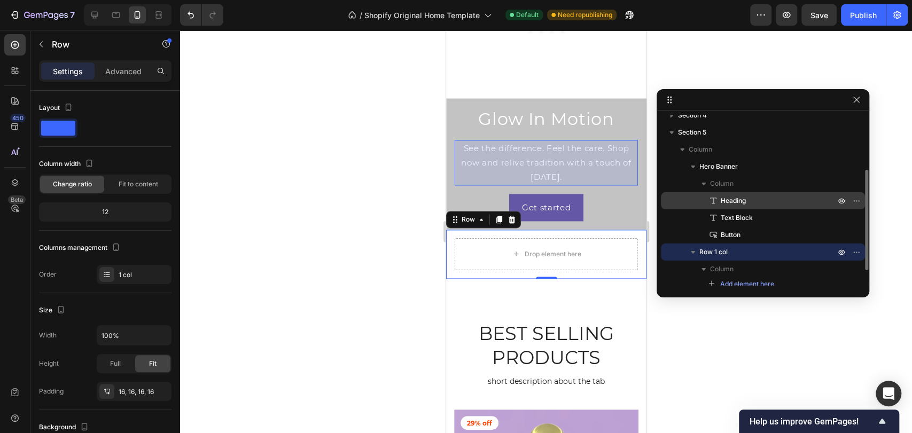
click at [730, 206] on span "Heading" at bounding box center [733, 201] width 25 height 11
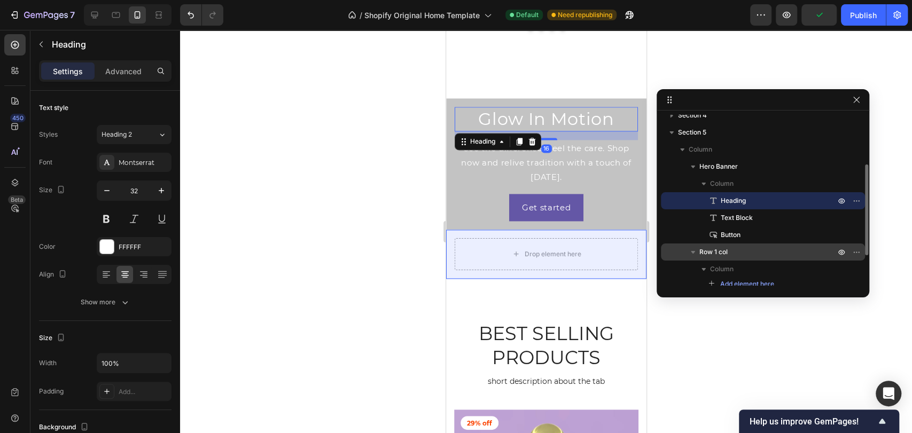
click at [741, 256] on p "Row 1 col" at bounding box center [768, 252] width 138 height 11
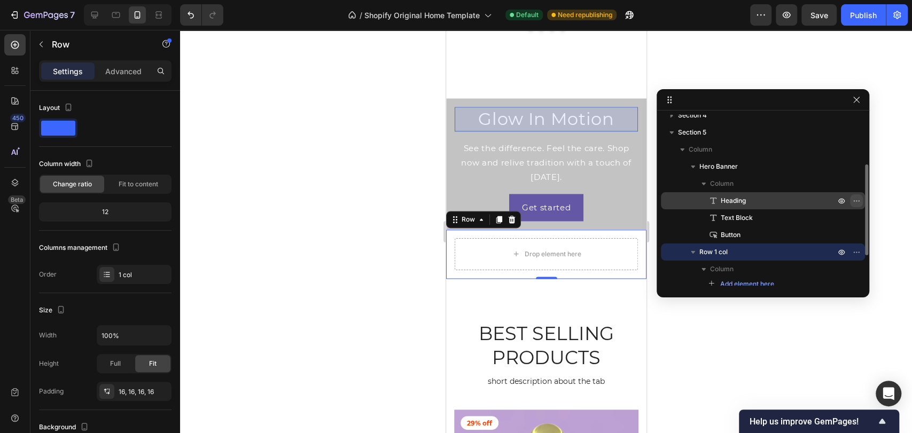
click at [853, 202] on icon "button" at bounding box center [856, 201] width 9 height 9
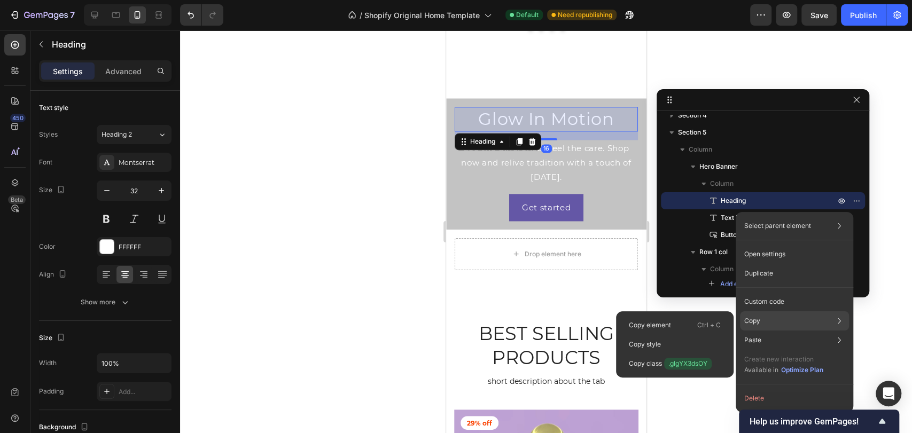
click at [782, 318] on div "Copy Copy element Ctrl + C Copy style Copy class .glgYX3dsOY" at bounding box center [794, 320] width 109 height 19
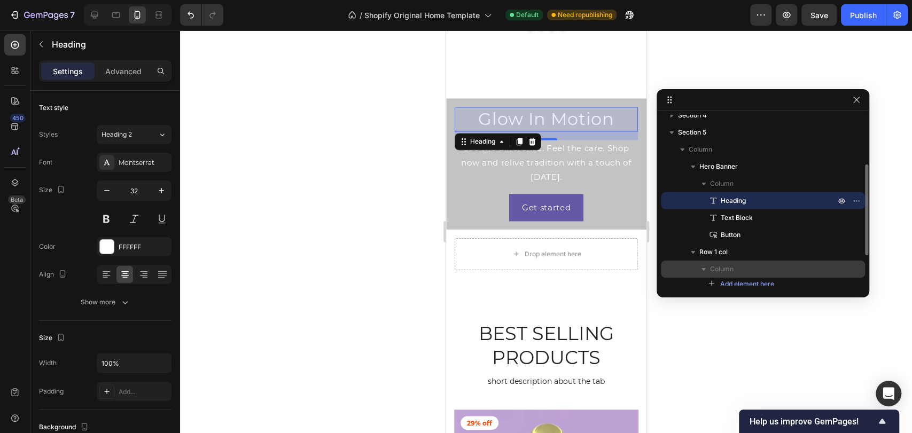
click at [695, 266] on div "Column" at bounding box center [763, 269] width 196 height 17
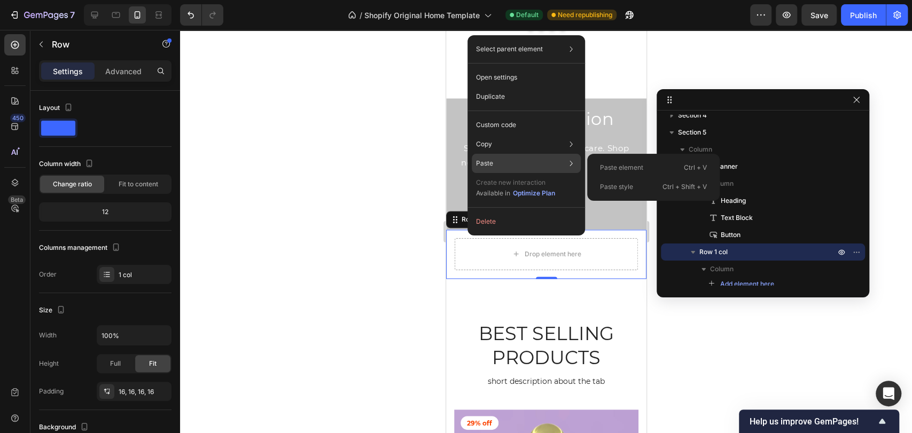
click at [598, 167] on div "Paste element Ctrl + V" at bounding box center [653, 167] width 124 height 19
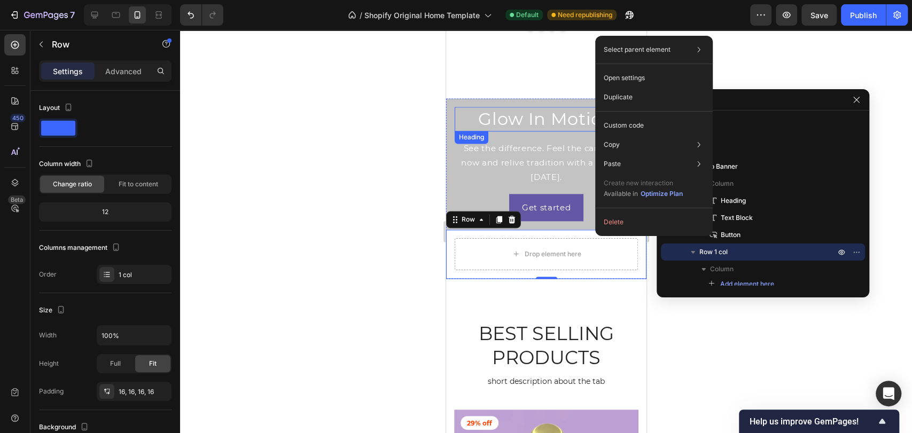
click at [536, 110] on h2 "Glow In Motion" at bounding box center [545, 119] width 183 height 25
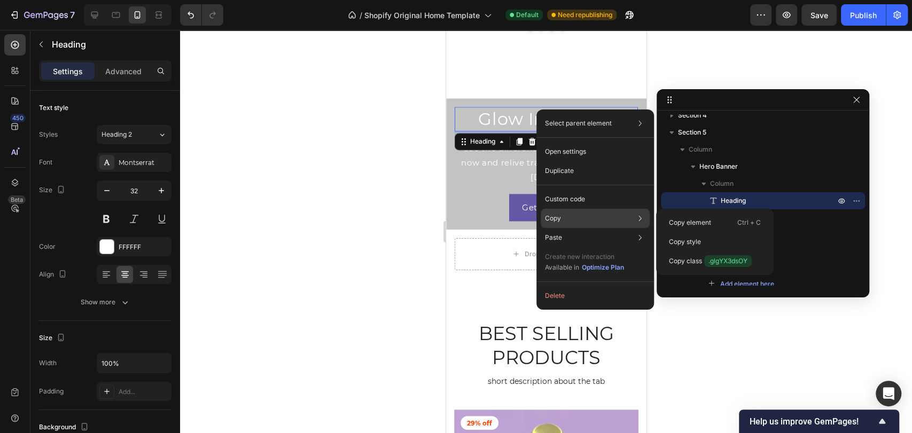
click at [633, 217] on div "Copy Copy element Ctrl + C Copy style Copy class .glgYX3dsOY" at bounding box center [595, 218] width 109 height 19
click at [618, 217] on div "Copy Copy element Ctrl + C Copy style Copy class .glgYX3dsOY" at bounding box center [595, 218] width 109 height 19
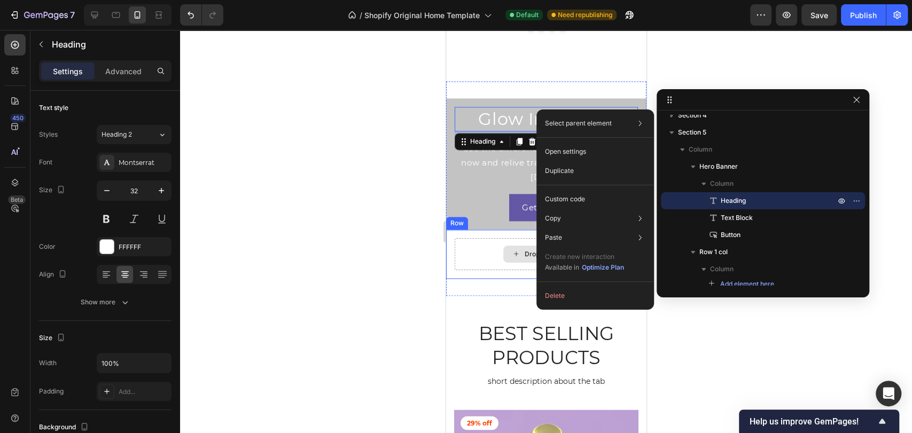
click at [481, 238] on div "Drop element here" at bounding box center [545, 254] width 183 height 32
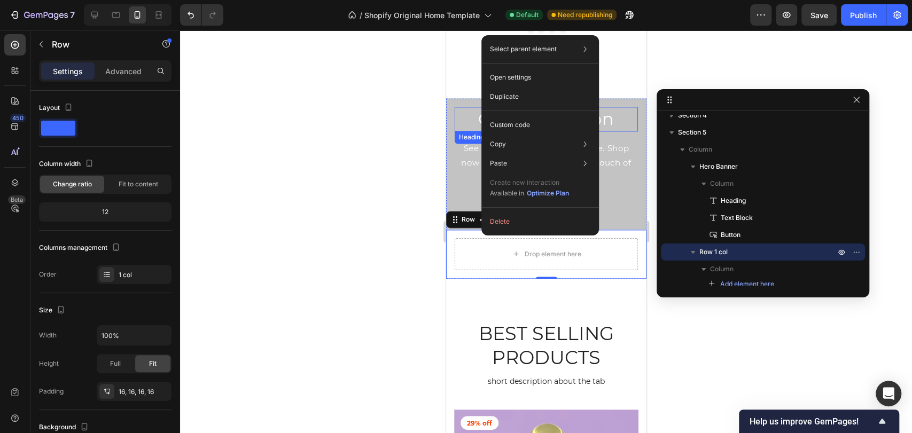
click at [471, 108] on h2 "Glow In Motion" at bounding box center [545, 119] width 183 height 25
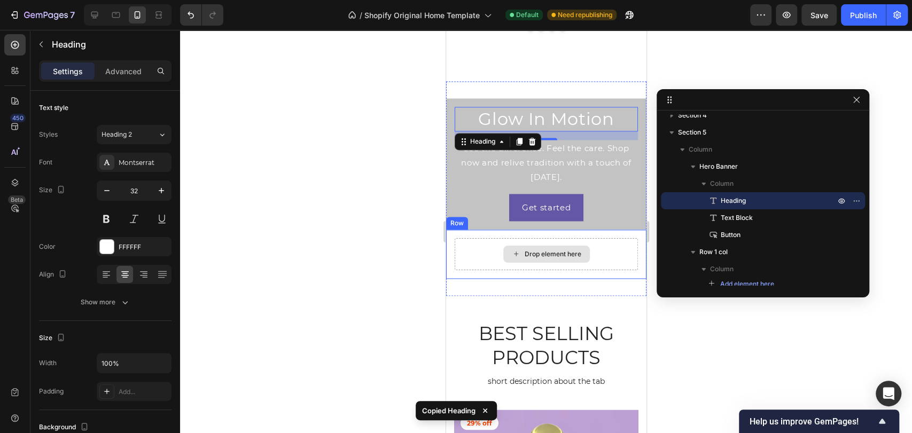
click at [475, 238] on div "Drop element here" at bounding box center [545, 254] width 183 height 32
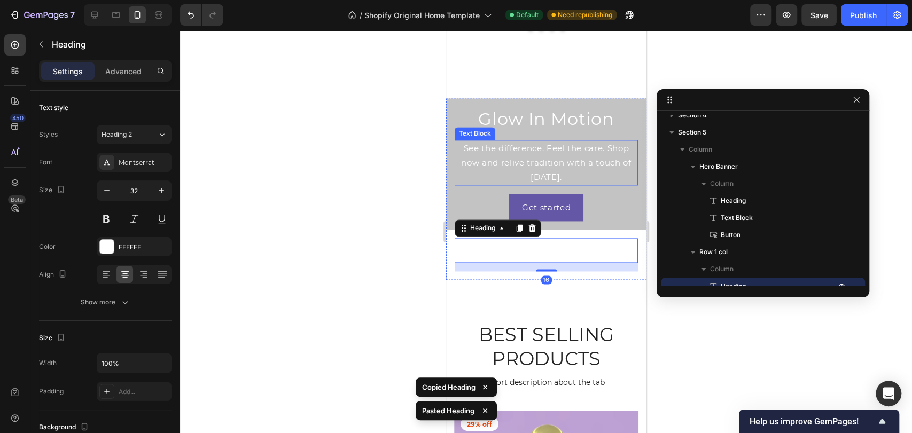
click at [502, 142] on p "See the difference. Feel the care. Shop now and relive tradition with a touch o…" at bounding box center [545, 162] width 181 height 43
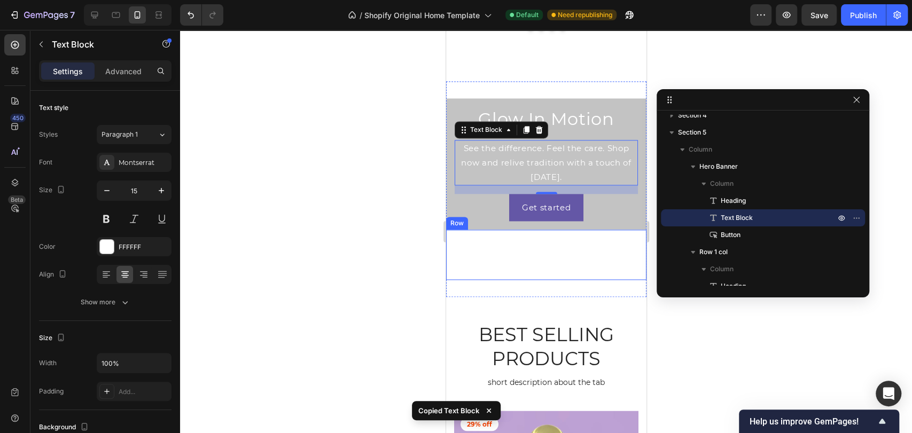
click at [486, 256] on div "Glow In Motion Heading" at bounding box center [545, 254] width 183 height 33
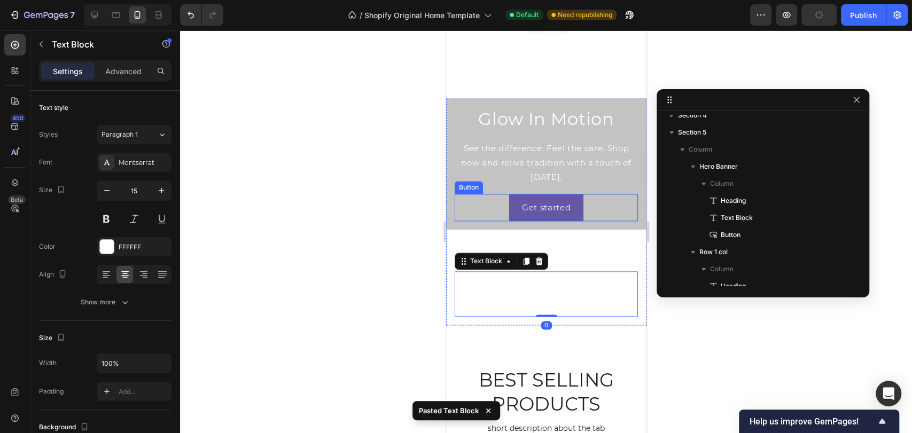
click at [481, 194] on div "Get started Button" at bounding box center [545, 207] width 183 height 27
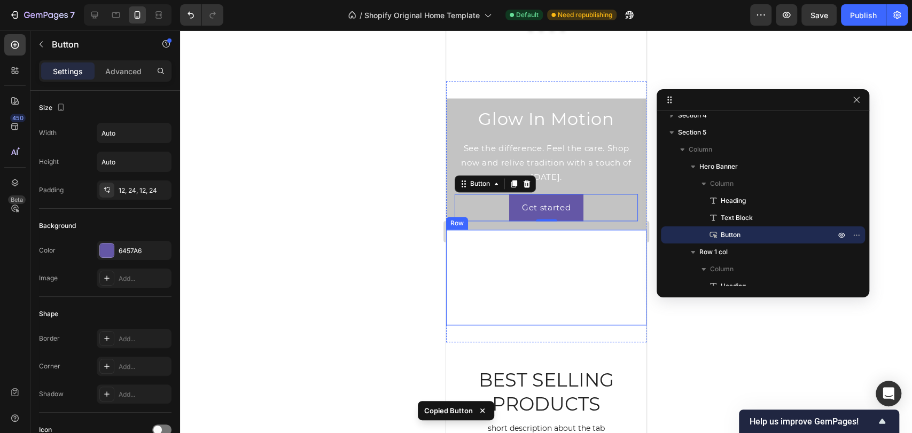
click at [463, 309] on div "Glow In Motion Heading See the difference. Feel the care. Shop now and relive t…" at bounding box center [546, 278] width 200 height 96
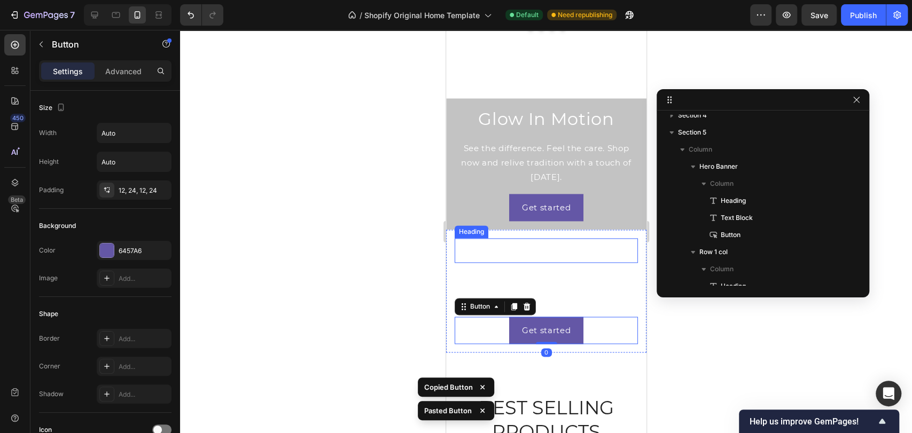
click at [513, 238] on h2 "Glow In Motion" at bounding box center [545, 250] width 183 height 25
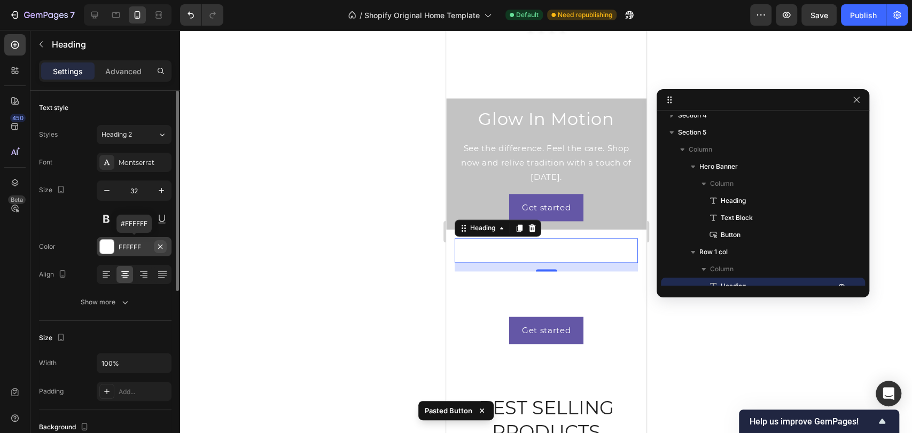
click at [156, 243] on icon "button" at bounding box center [160, 247] width 9 height 9
click at [110, 244] on icon at bounding box center [107, 247] width 9 height 9
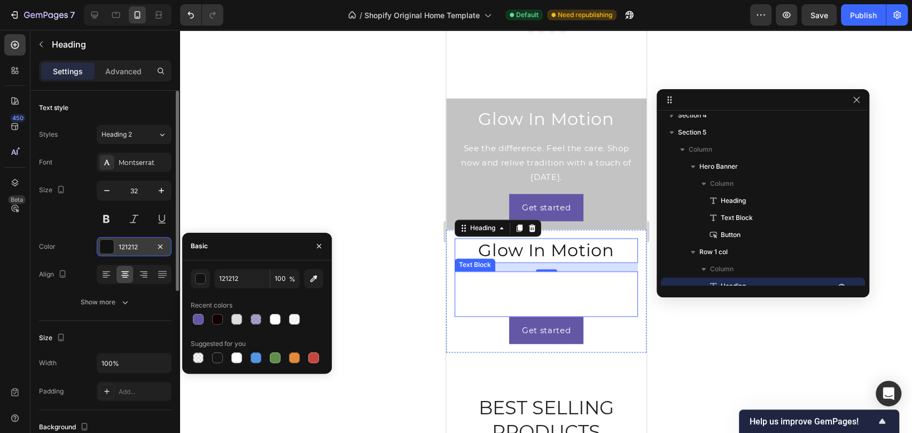
click at [518, 282] on p "See the difference. Feel the care. Shop now and relive tradition with a touch o…" at bounding box center [545, 293] width 181 height 43
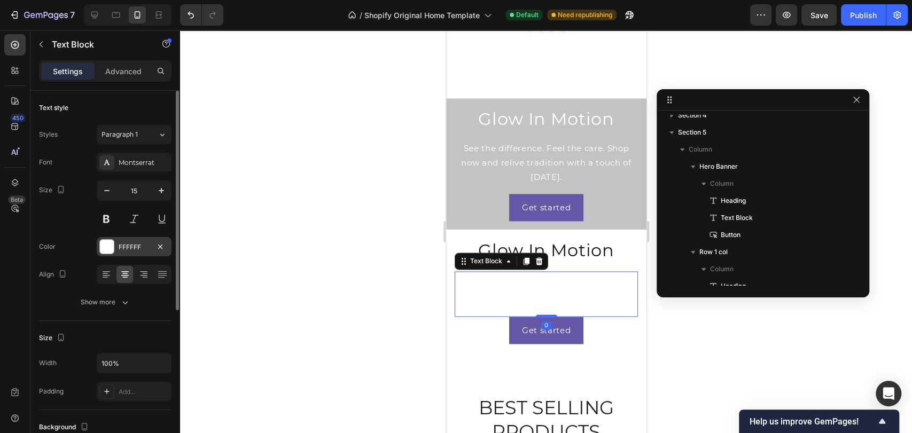
click at [169, 248] on div "FFFFFF" at bounding box center [134, 246] width 75 height 19
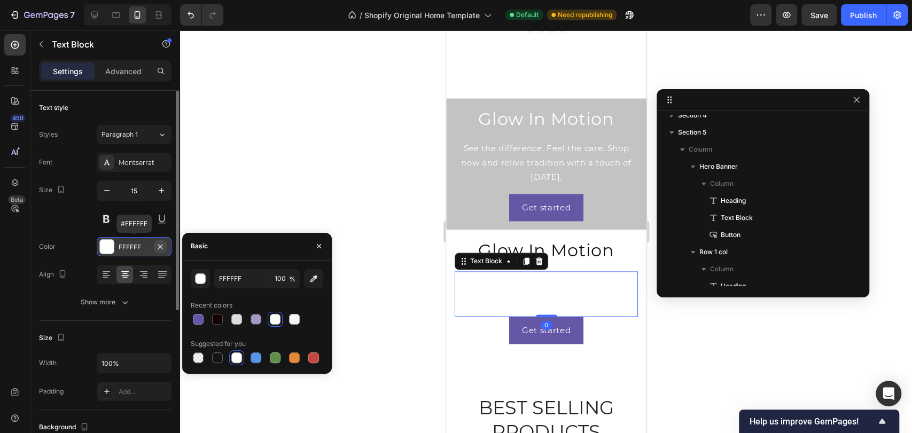
click at [163, 247] on icon "button" at bounding box center [160, 247] width 9 height 9
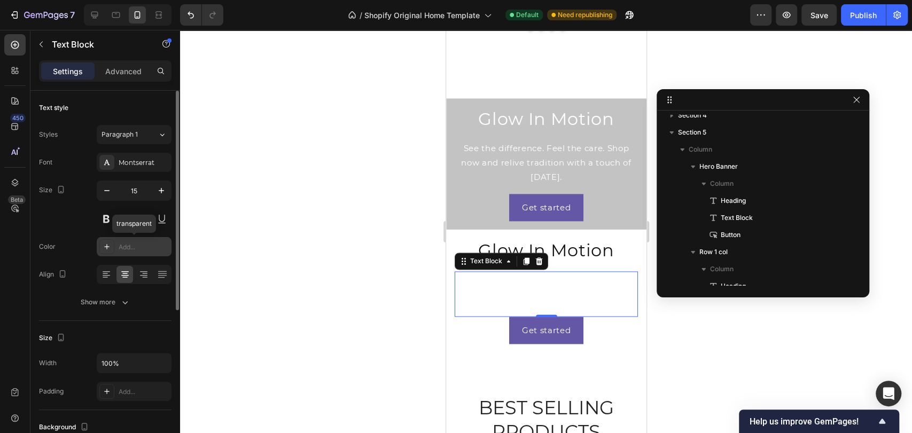
click at [138, 247] on div "Add..." at bounding box center [144, 248] width 50 height 10
type input "121212"
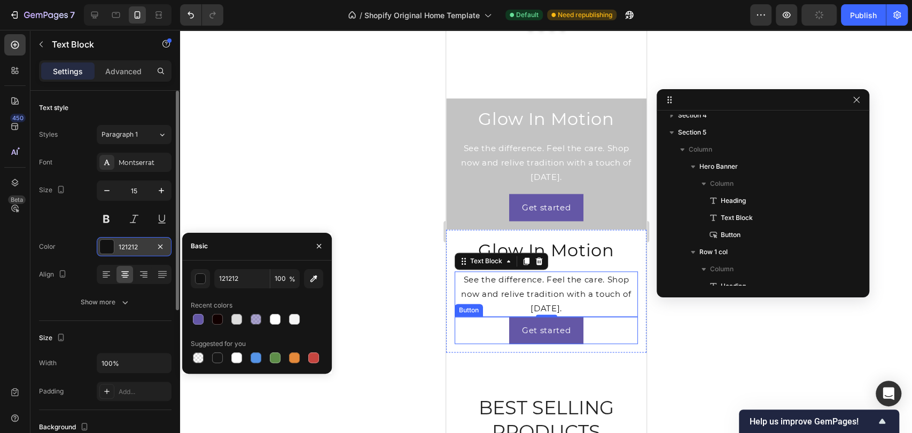
click at [597, 320] on div "Get started Button" at bounding box center [545, 330] width 183 height 27
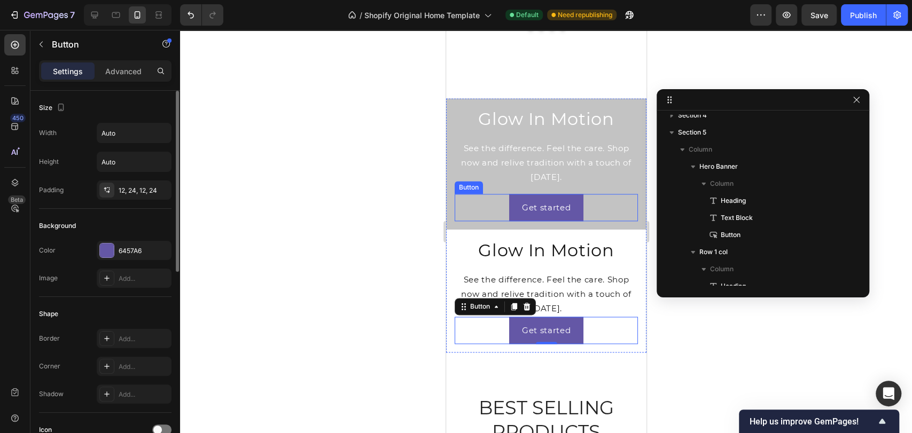
click at [588, 194] on div "Get started Button" at bounding box center [545, 207] width 183 height 27
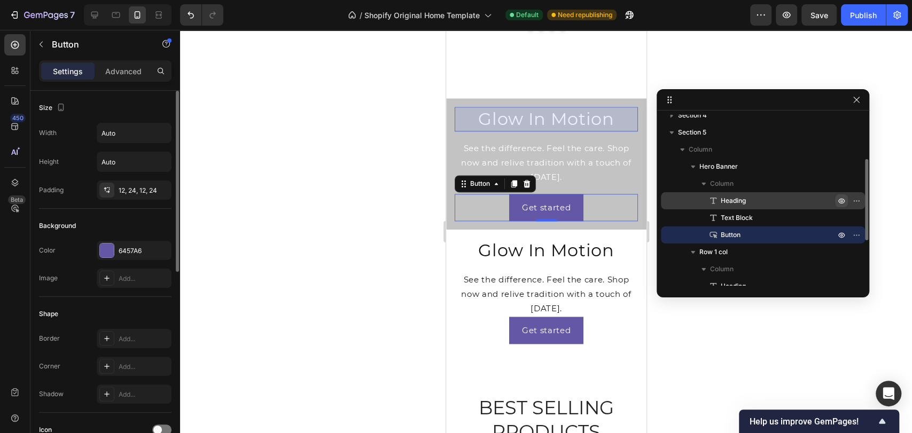
click at [838, 200] on icon "button" at bounding box center [841, 201] width 9 height 9
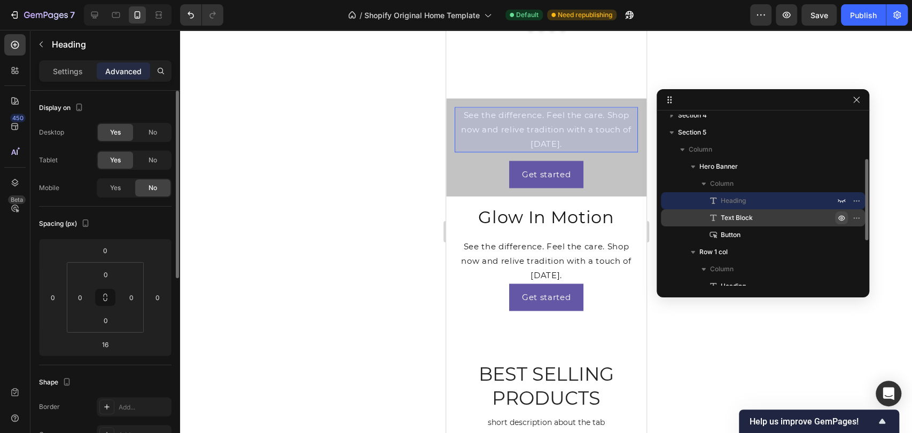
click at [840, 216] on icon "button" at bounding box center [841, 218] width 6 height 5
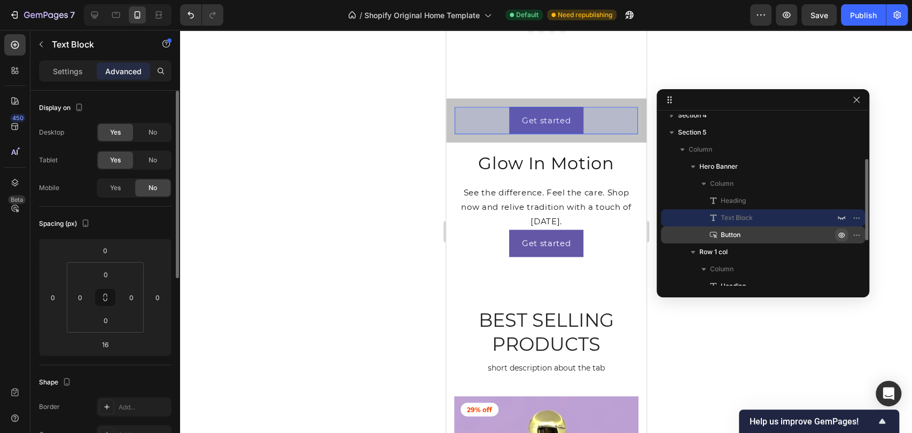
click at [840, 233] on icon "button" at bounding box center [841, 235] width 9 height 9
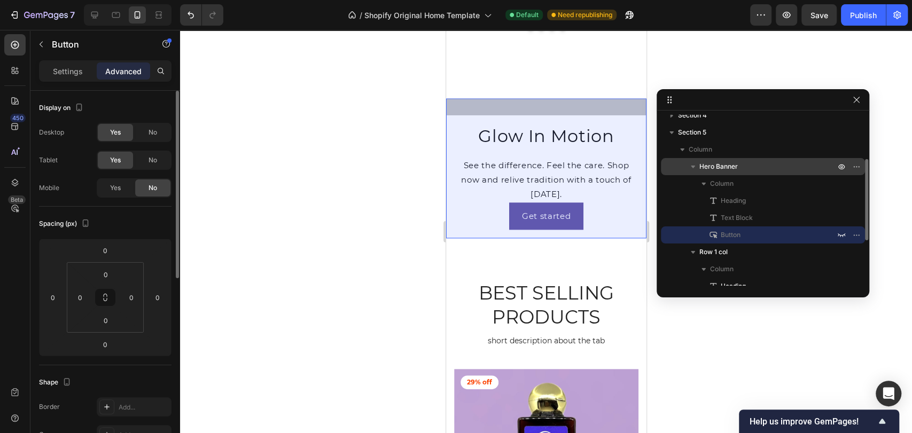
click at [786, 170] on p "Hero Banner" at bounding box center [768, 166] width 138 height 11
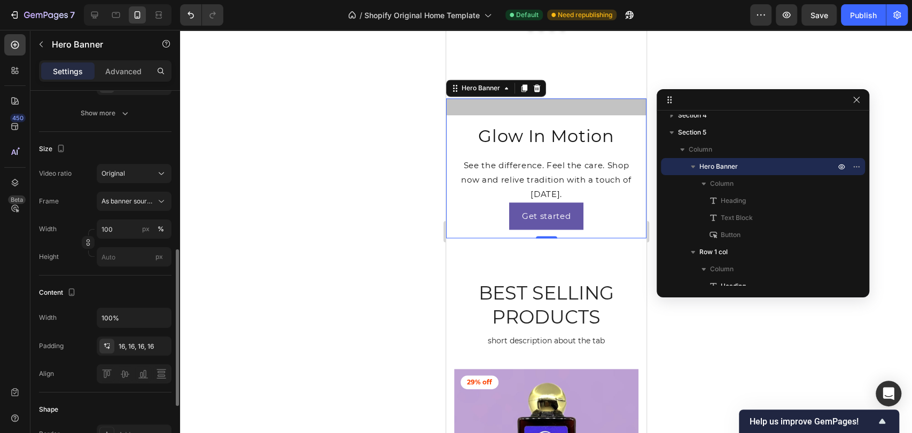
scroll to position [237, 0]
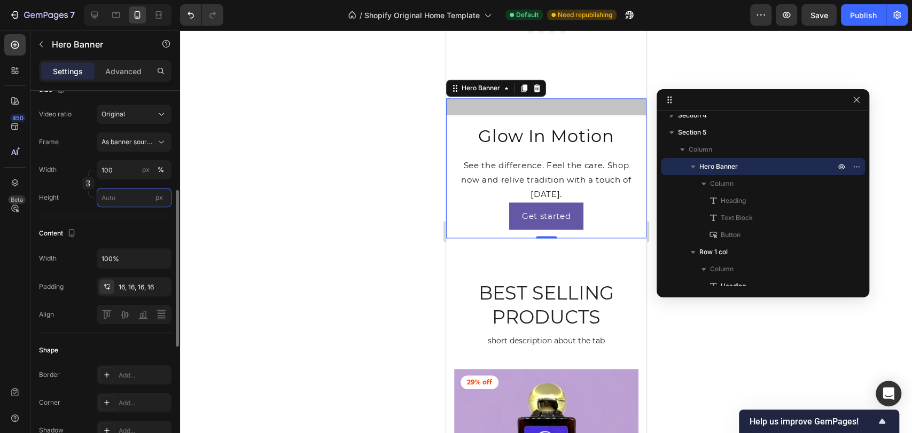
click at [102, 194] on input "px" at bounding box center [134, 197] width 75 height 19
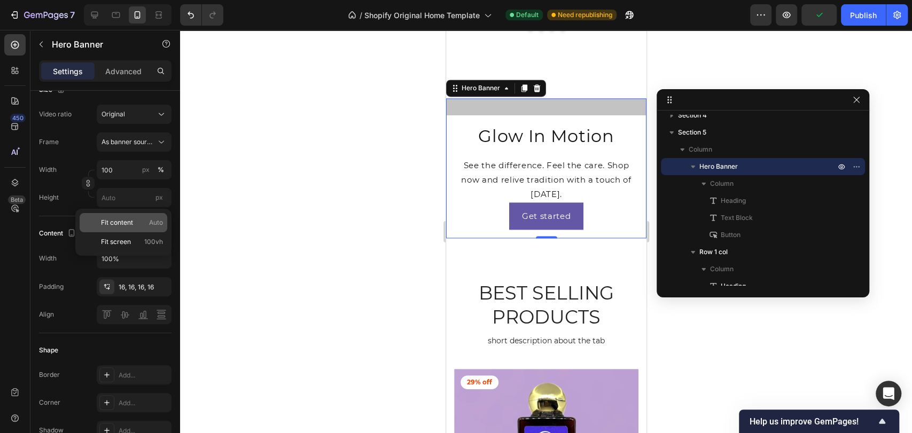
click at [152, 226] on span "Auto" at bounding box center [156, 223] width 14 height 10
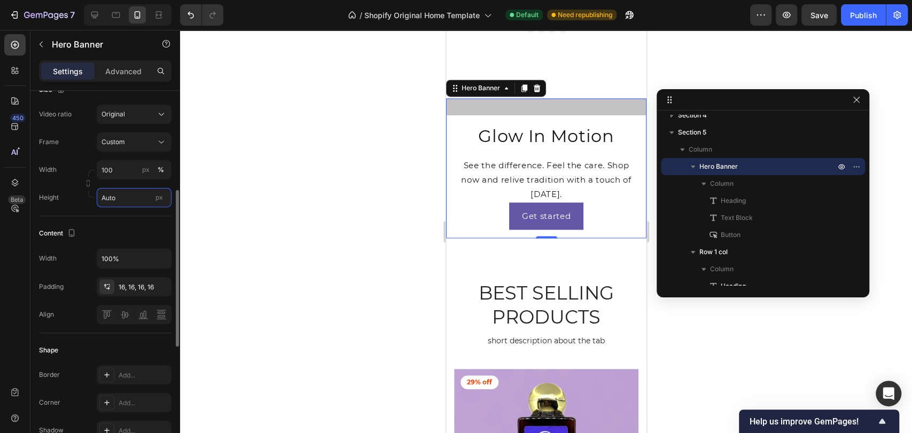
click at [125, 200] on input "Auto" at bounding box center [134, 197] width 75 height 19
click at [122, 242] on span "Fit screen" at bounding box center [116, 242] width 30 height 10
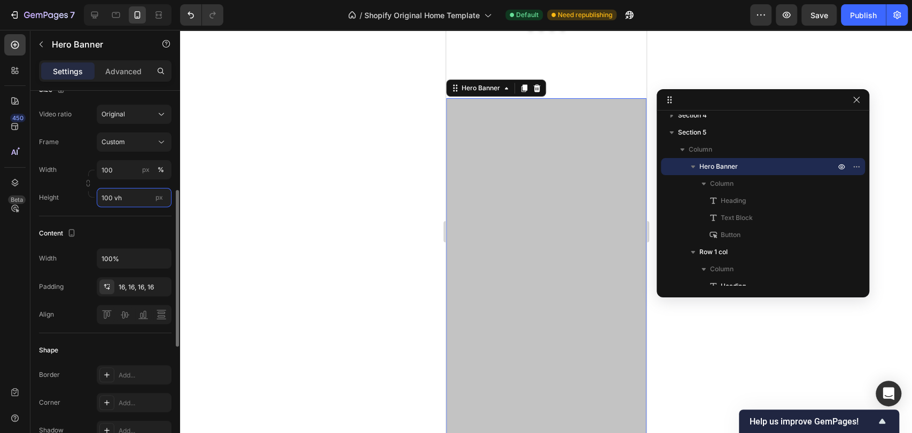
click at [126, 199] on input "100 vh" at bounding box center [134, 197] width 75 height 19
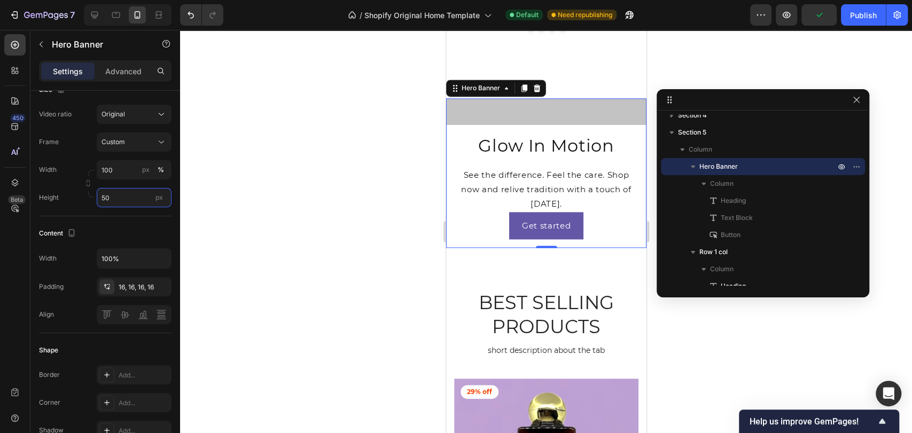
type input "5"
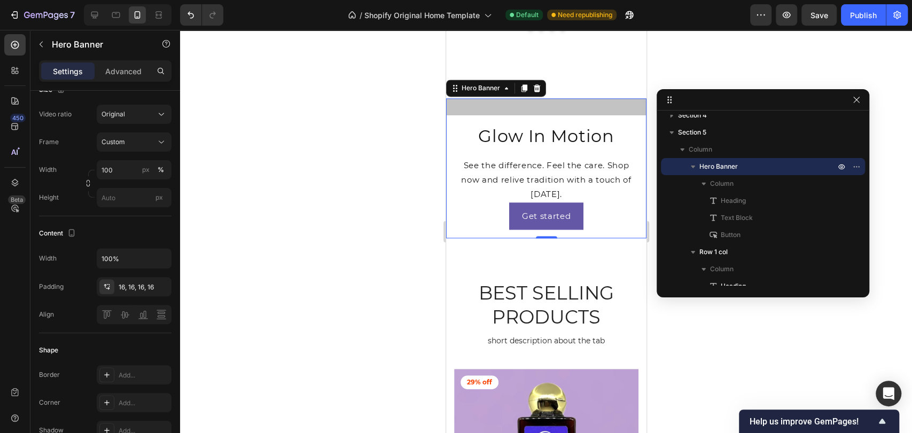
drag, startPoint x: 286, startPoint y: 245, endPoint x: 186, endPoint y: 212, distance: 105.8
click at [285, 245] on div at bounding box center [546, 231] width 732 height 403
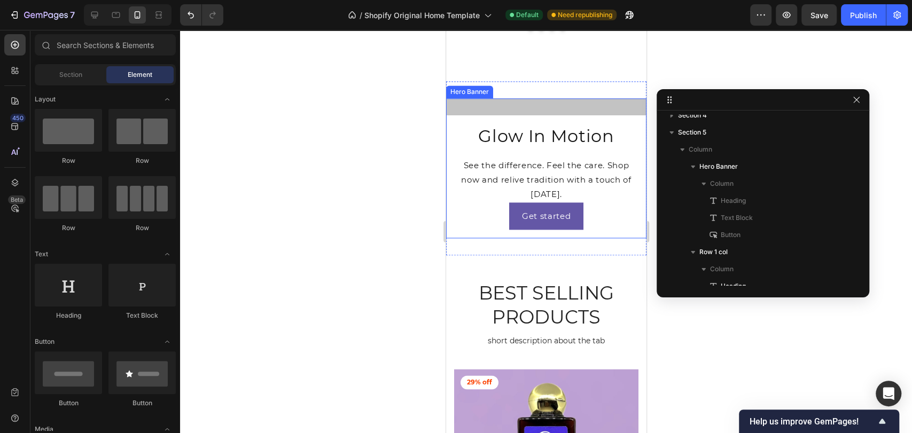
click at [604, 100] on div "Glow In Motion Heading See the difference. Feel the care. Shop now and relive t…" at bounding box center [546, 106] width 200 height 17
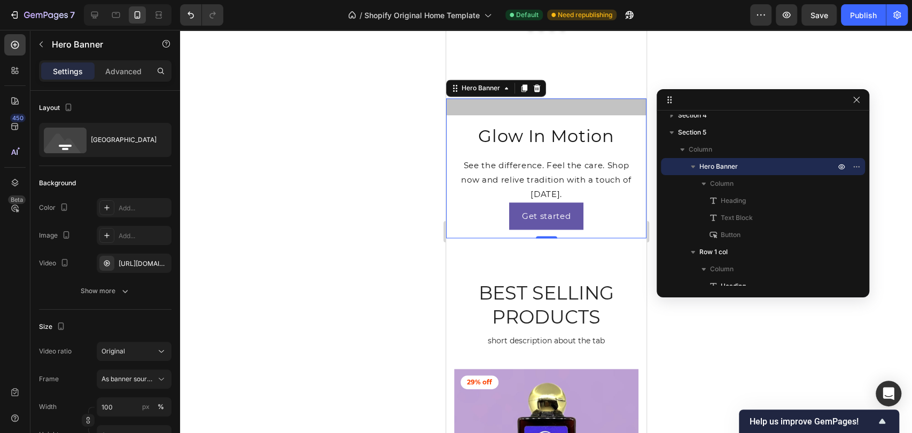
click at [502, 98] on div "Glow In Motion Heading See the difference. Feel the care. Shop now and relive t…" at bounding box center [546, 106] width 200 height 17
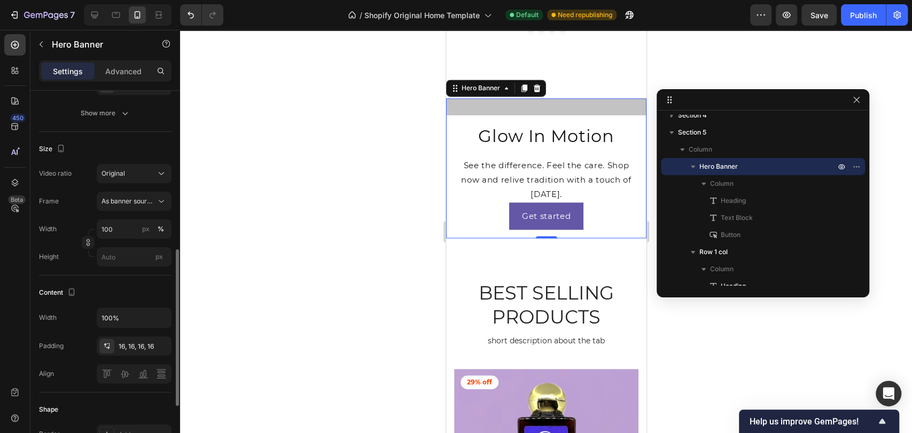
scroll to position [297, 0]
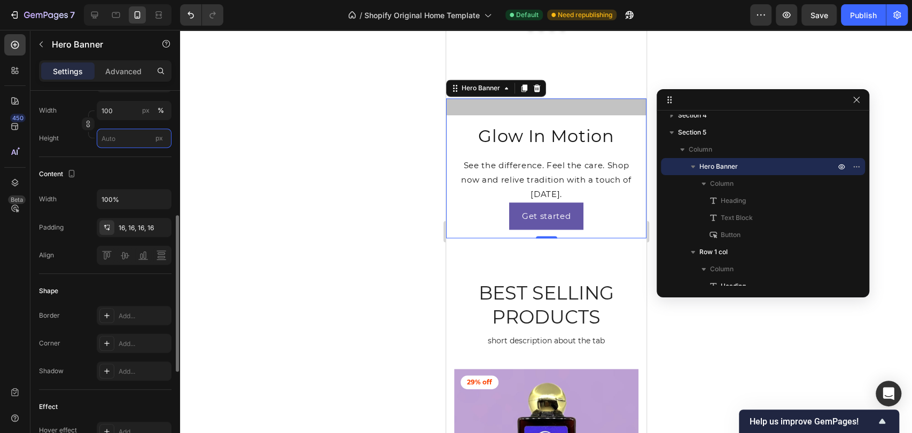
click at [123, 138] on input "px" at bounding box center [134, 138] width 75 height 19
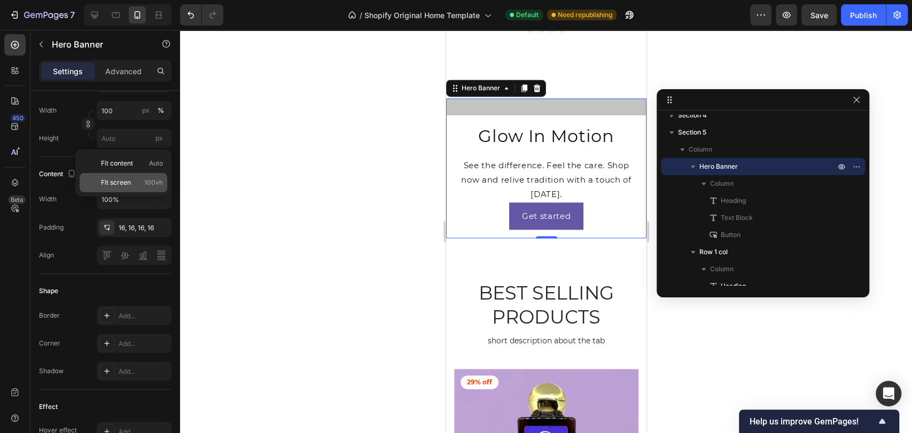
click at [121, 178] on span "Fit screen" at bounding box center [116, 183] width 30 height 10
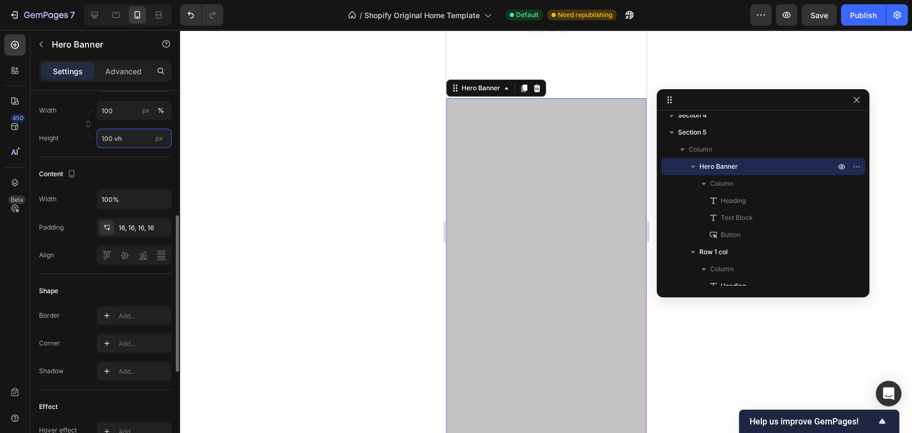
click at [128, 136] on input "100 vh" at bounding box center [134, 138] width 75 height 19
type input "9 vh"
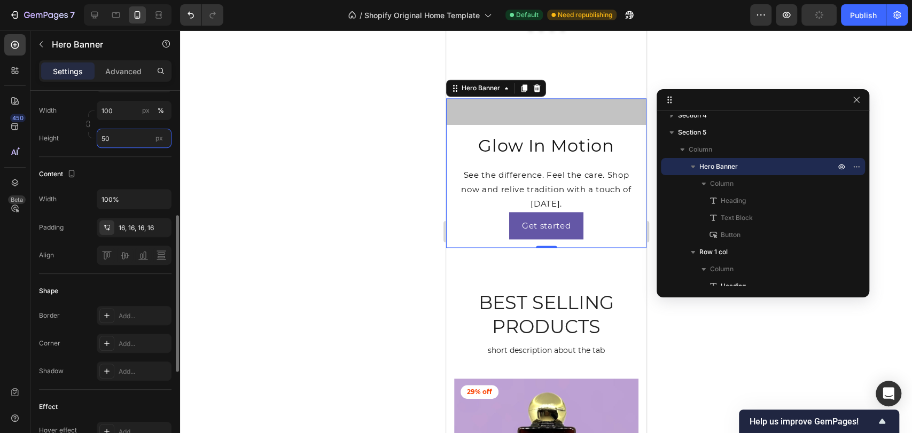
type input "5"
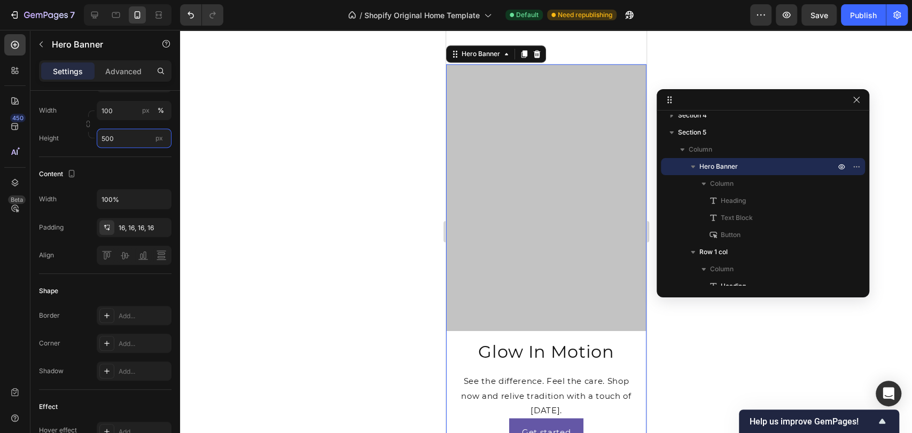
scroll to position [1045, 0]
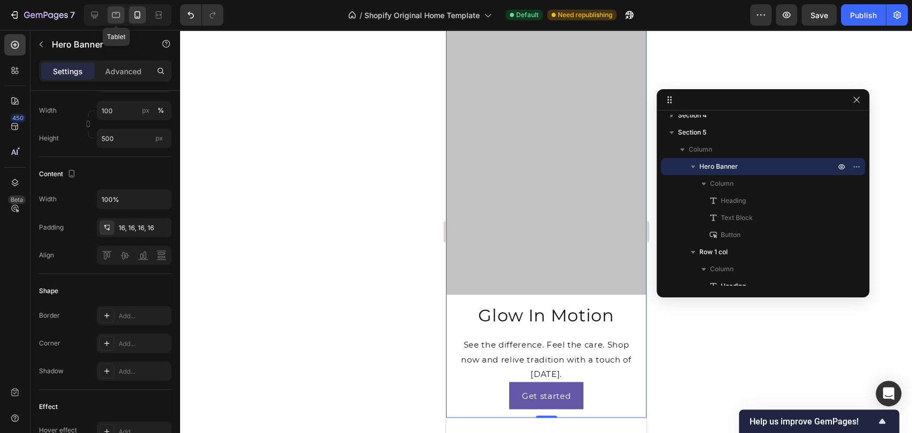
click at [111, 13] on icon at bounding box center [116, 15] width 11 height 11
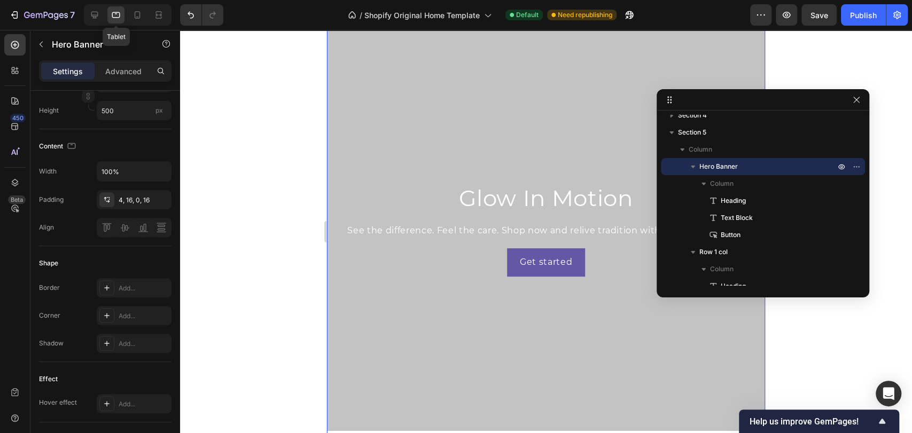
type input "100 vh"
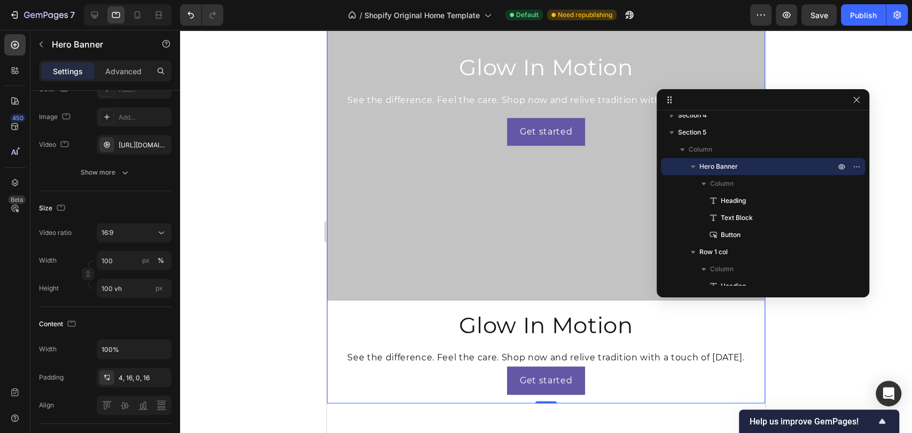
scroll to position [1124, 0]
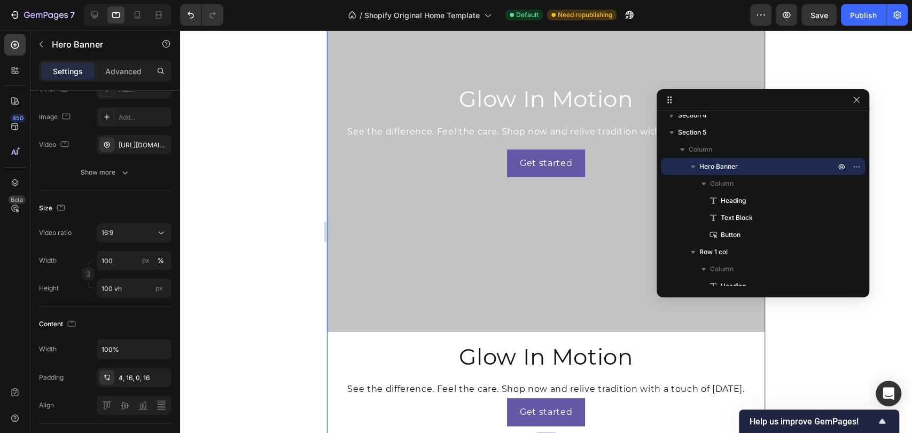
click at [431, 236] on div "Overlay" at bounding box center [546, 130] width 438 height 403
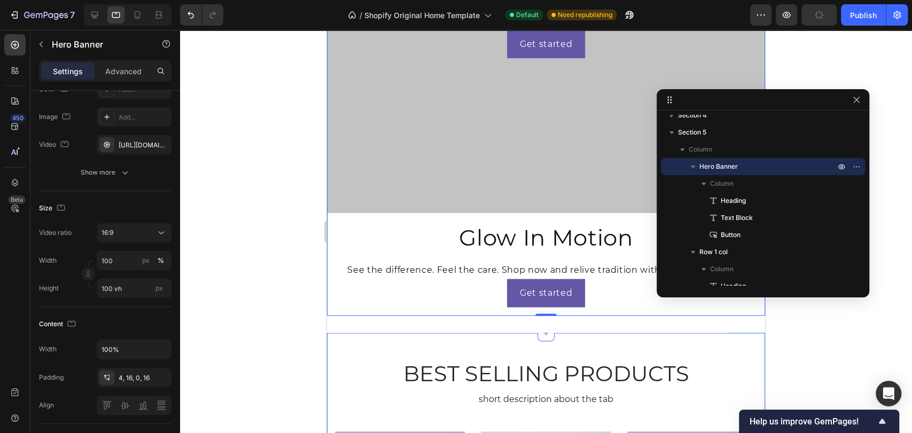
scroll to position [1362, 0]
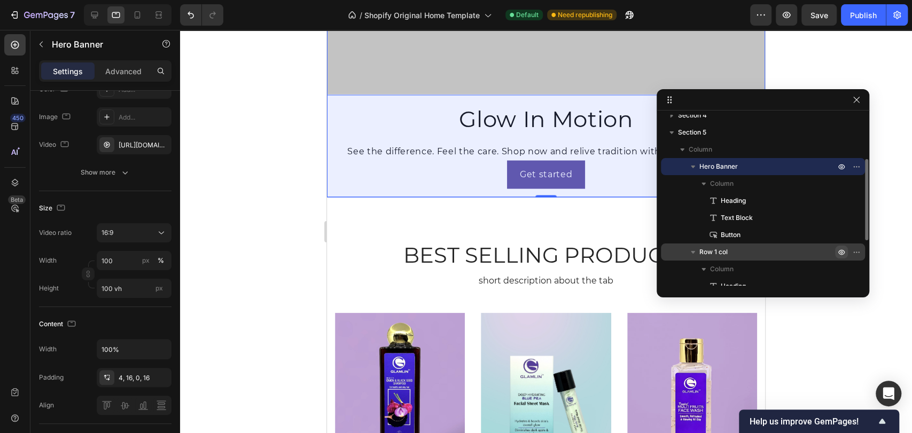
click at [840, 253] on icon "button" at bounding box center [841, 252] width 9 height 9
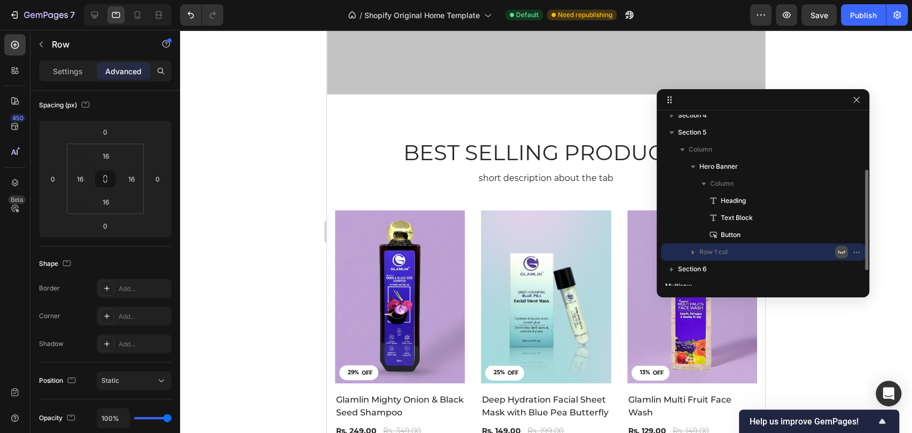
scroll to position [0, 0]
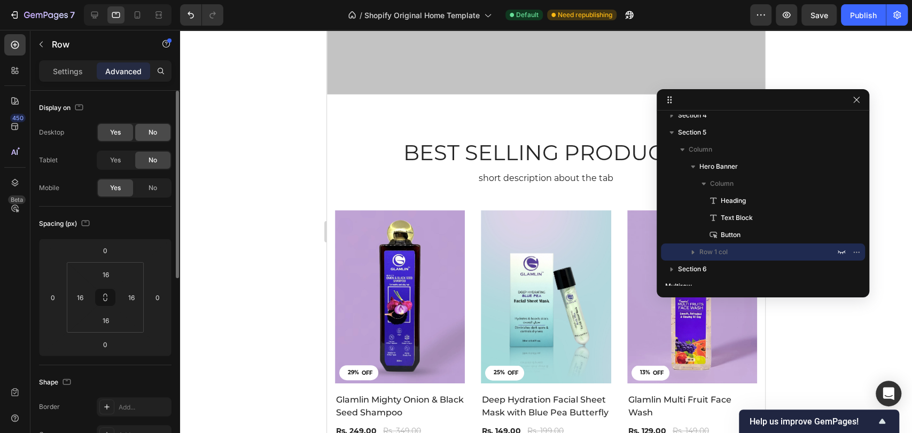
click at [146, 135] on div "No" at bounding box center [152, 132] width 35 height 17
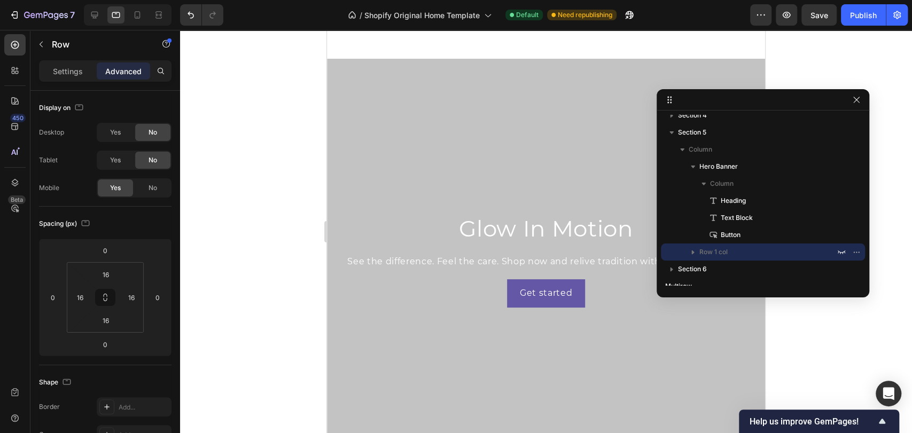
scroll to position [972, 0]
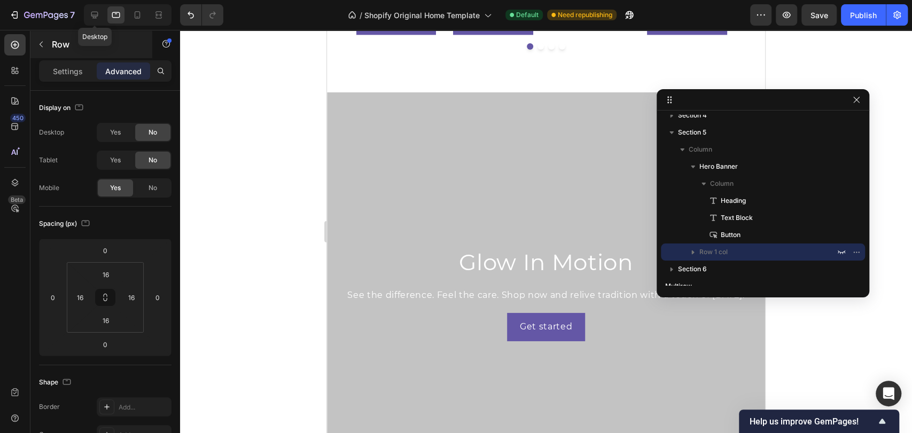
click at [92, 15] on icon at bounding box center [94, 15] width 11 height 11
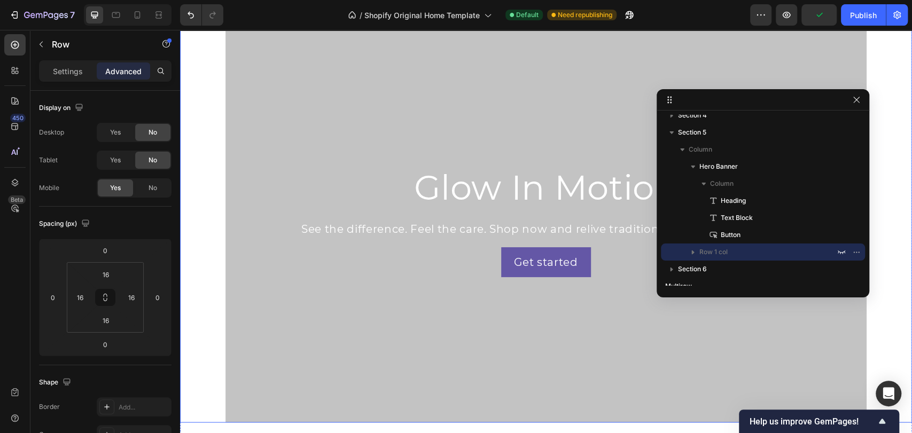
scroll to position [1179, 0]
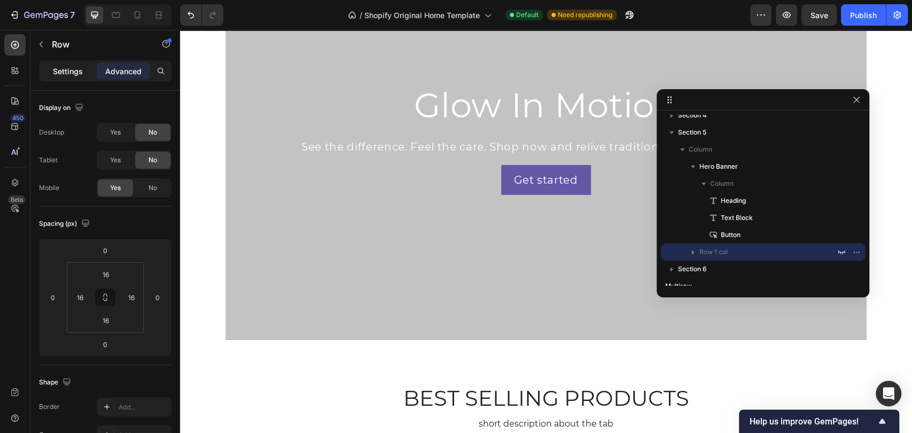
click at [68, 77] on div "Settings" at bounding box center [67, 71] width 53 height 17
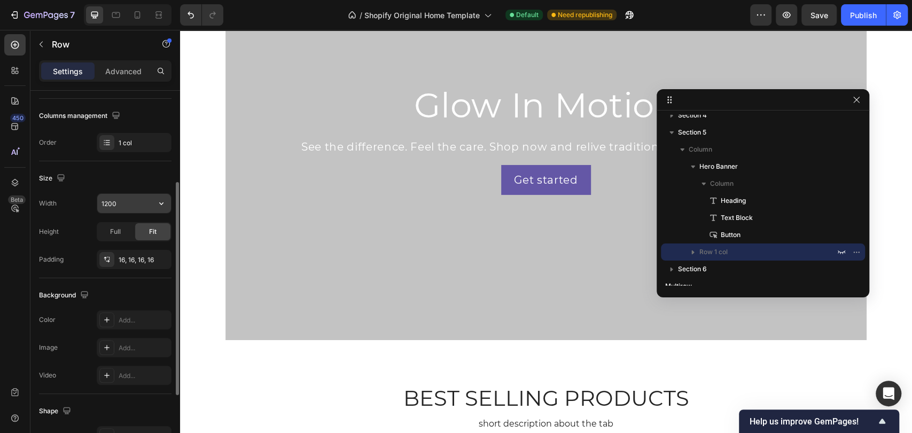
scroll to position [100, 0]
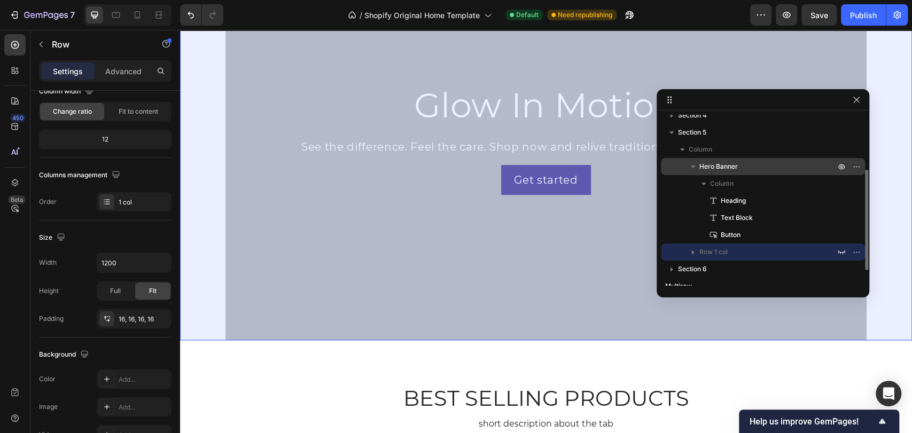
click at [745, 166] on p "Hero Banner" at bounding box center [768, 166] width 138 height 11
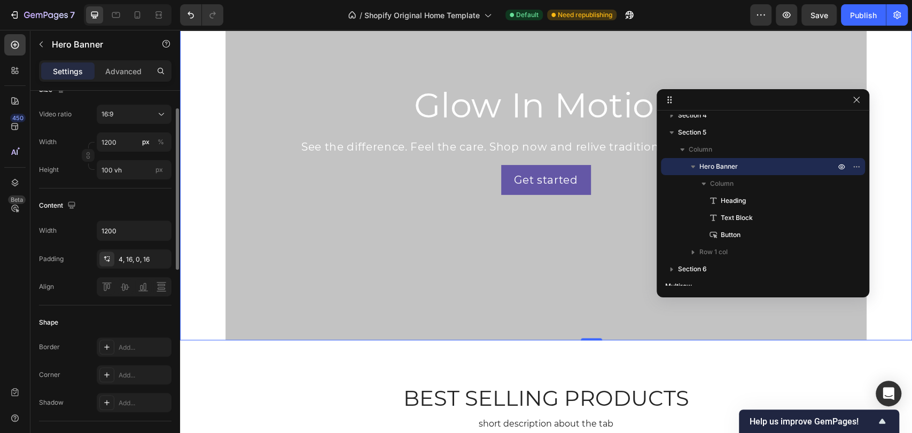
scroll to position [178, 0]
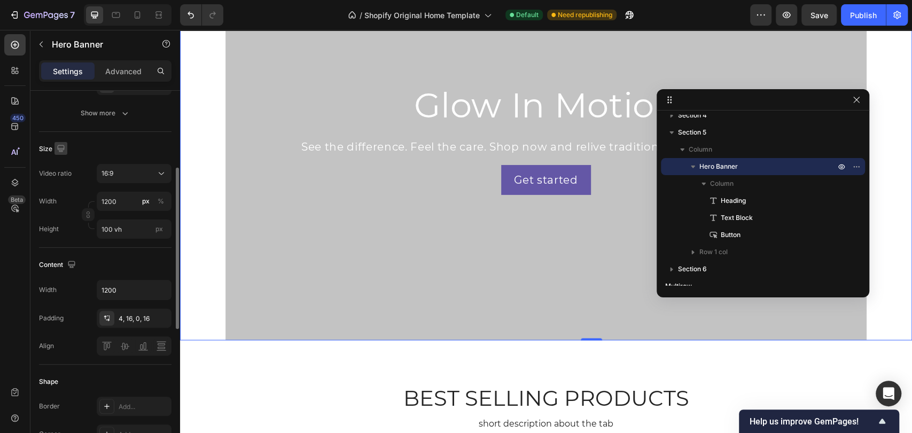
click at [60, 148] on icon "button" at bounding box center [60, 148] width 7 height 7
click at [62, 201] on icon "button" at bounding box center [63, 204] width 11 height 11
type input "100"
type input "500"
type input "100%"
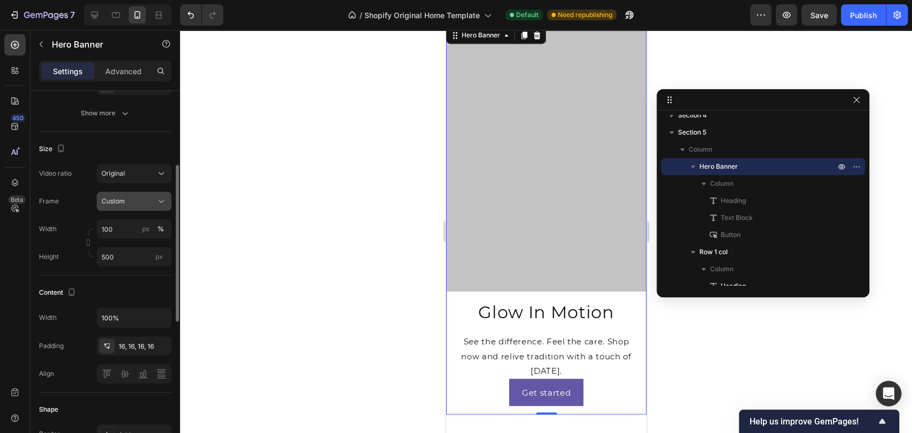
scroll to position [989, 0]
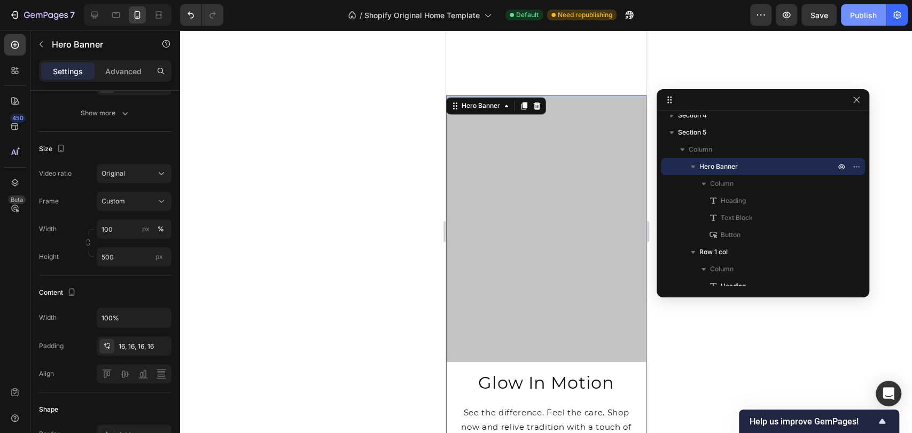
click at [858, 11] on div "Publish" at bounding box center [863, 15] width 27 height 11
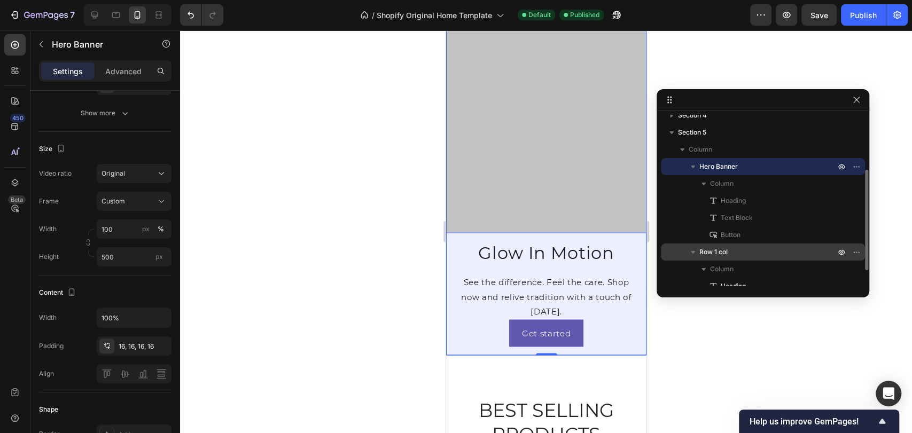
scroll to position [153, 0]
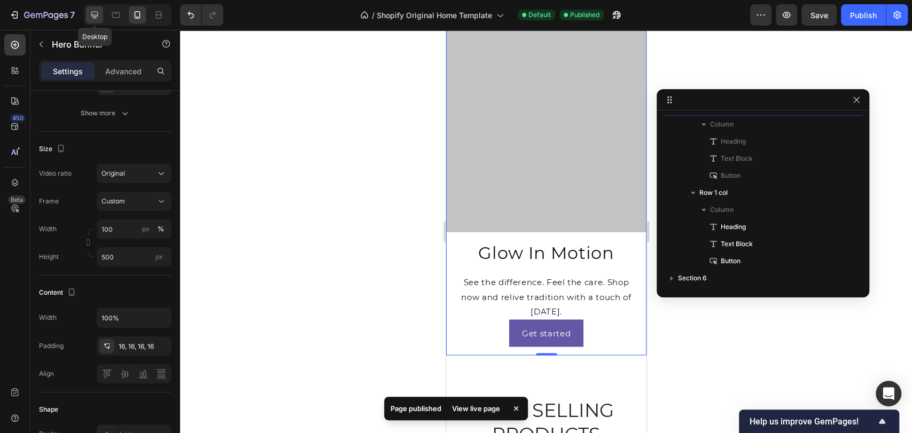
click at [98, 18] on icon at bounding box center [94, 15] width 11 height 11
type input "1200"
type input "100 vh"
type input "1200"
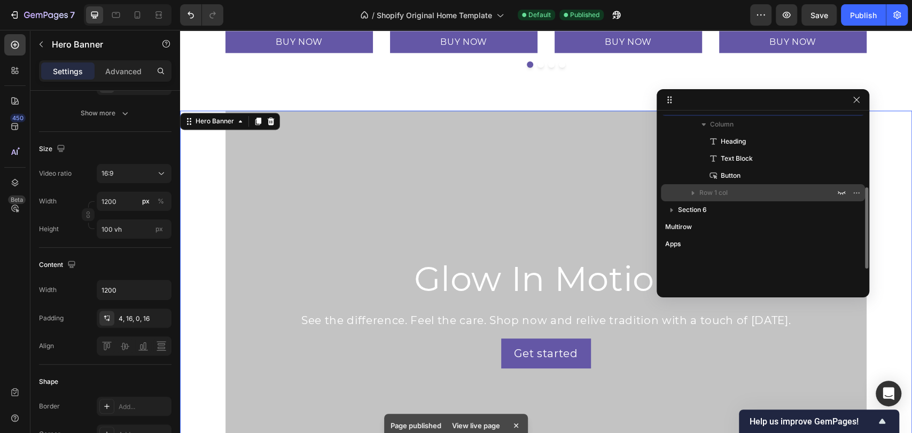
scroll to position [1024, 0]
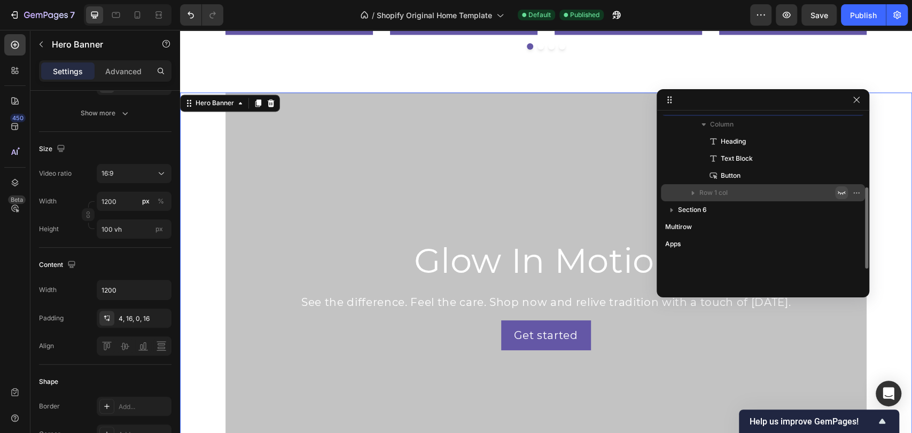
drag, startPoint x: 845, startPoint y: 194, endPoint x: 284, endPoint y: 213, distance: 560.8
click at [845, 194] on icon "button" at bounding box center [841, 193] width 9 height 9
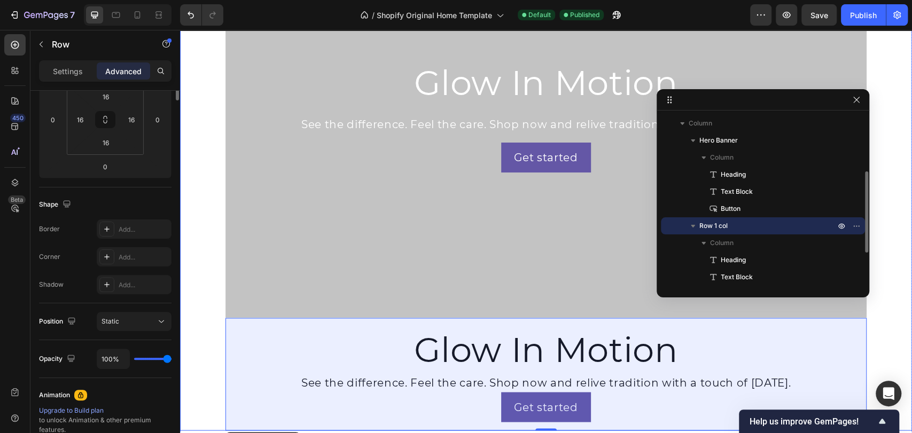
scroll to position [0, 0]
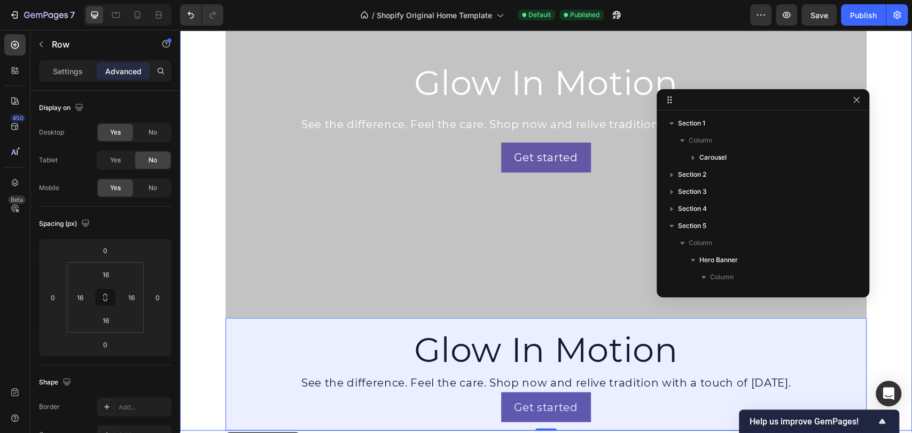
scroll to position [120, 0]
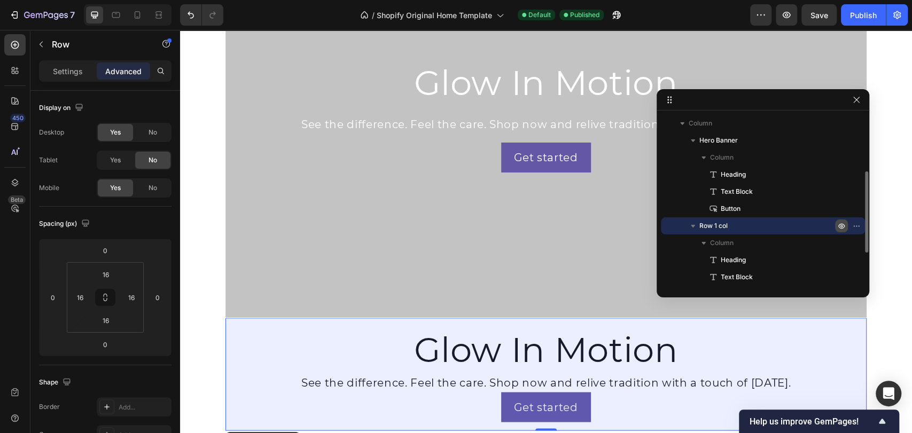
click at [836, 224] on button "button" at bounding box center [841, 226] width 13 height 13
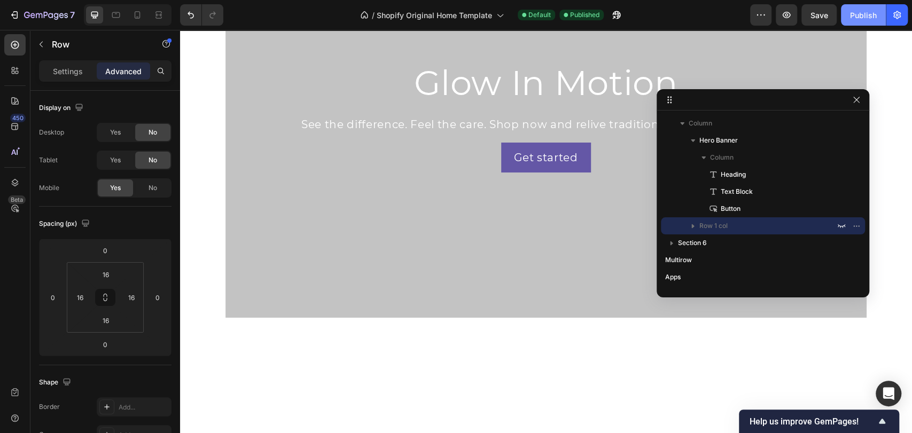
click at [864, 21] on button "Publish" at bounding box center [863, 14] width 45 height 21
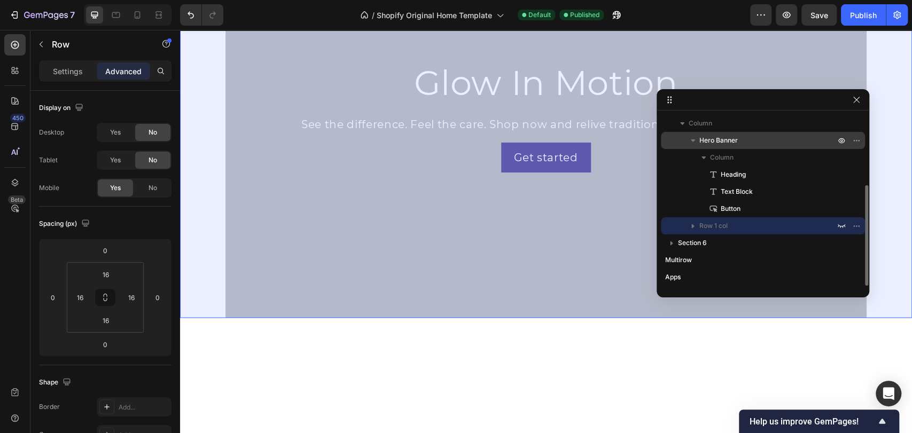
click at [759, 144] on p "Hero Banner" at bounding box center [768, 140] width 138 height 11
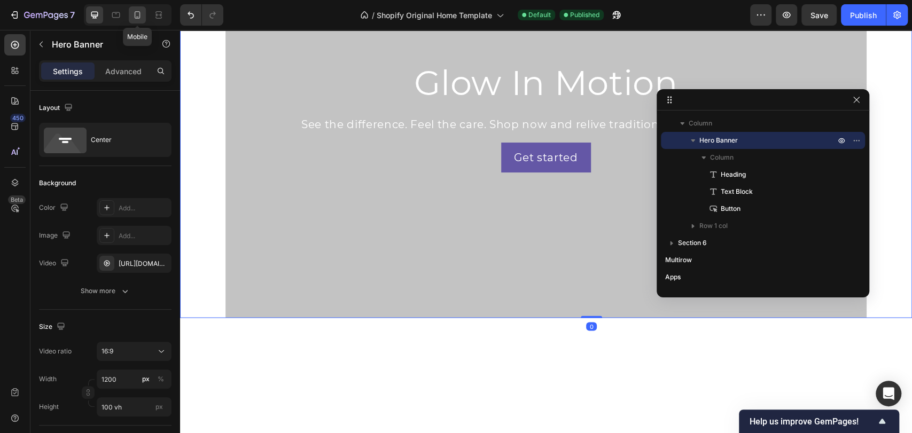
click at [136, 14] on icon at bounding box center [137, 15] width 11 height 11
type input "100"
type input "500"
type input "100%"
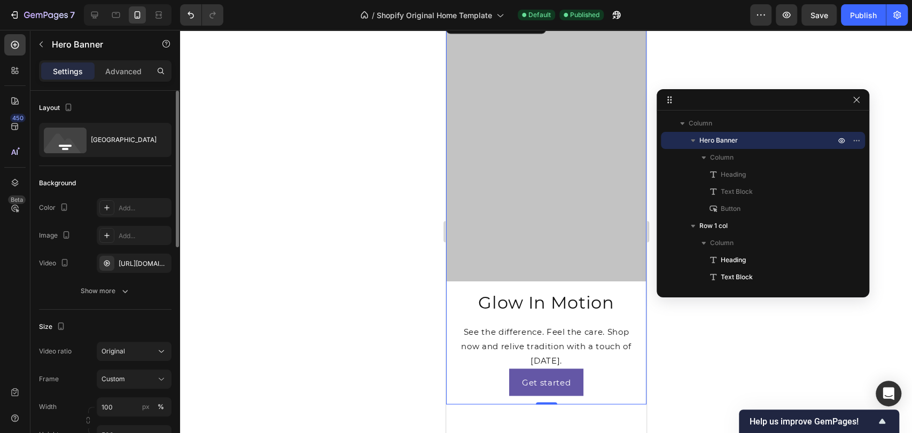
scroll to position [1048, 0]
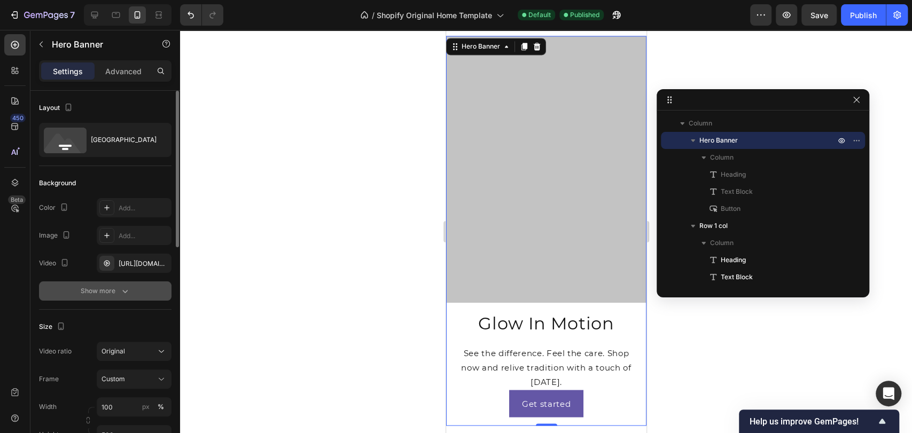
click at [111, 299] on button "Show more" at bounding box center [105, 291] width 133 height 19
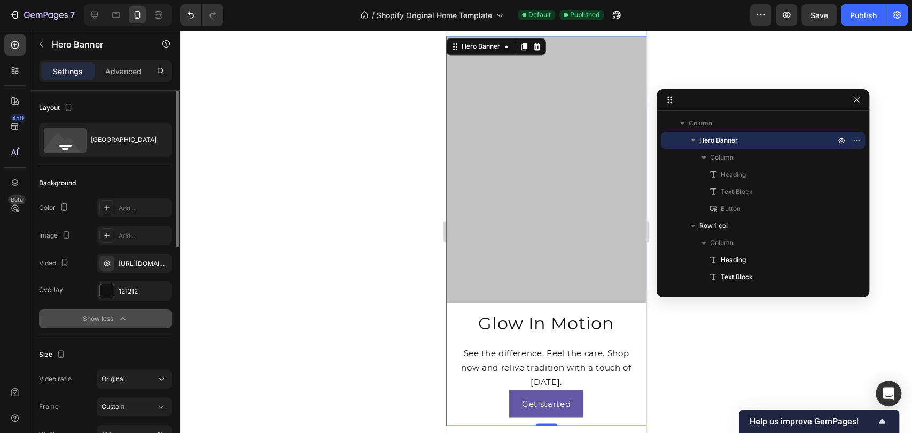
click at [103, 317] on div "Show less" at bounding box center [105, 319] width 45 height 11
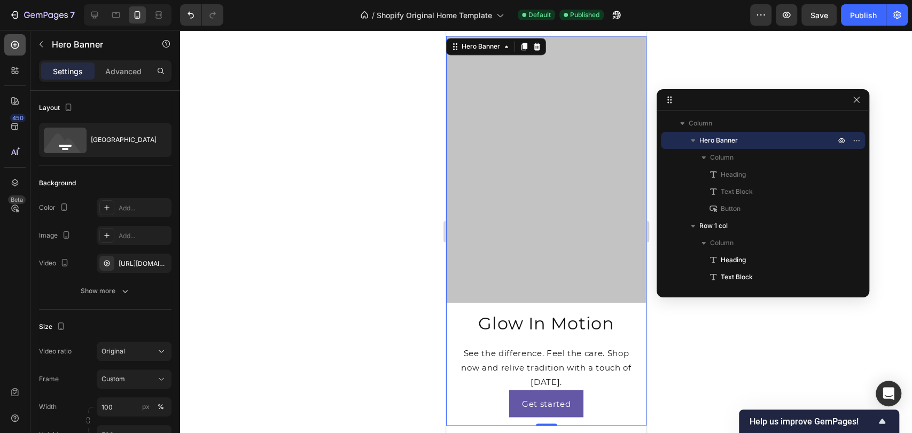
click at [15, 50] on div at bounding box center [14, 44] width 21 height 21
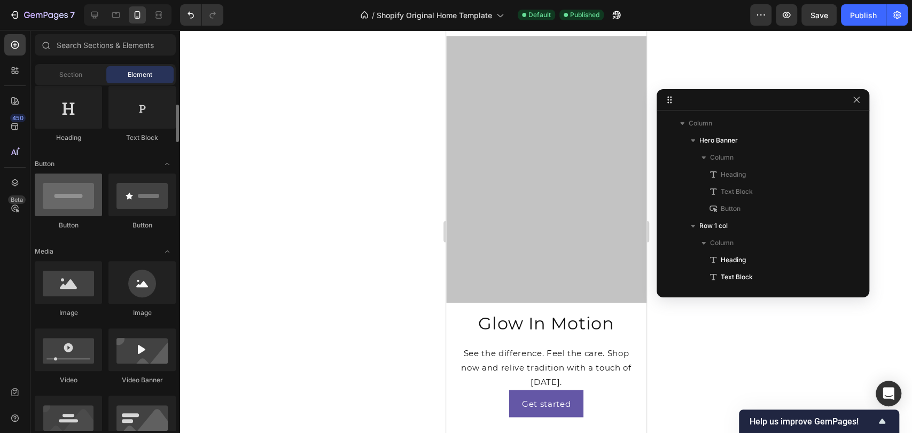
scroll to position [237, 0]
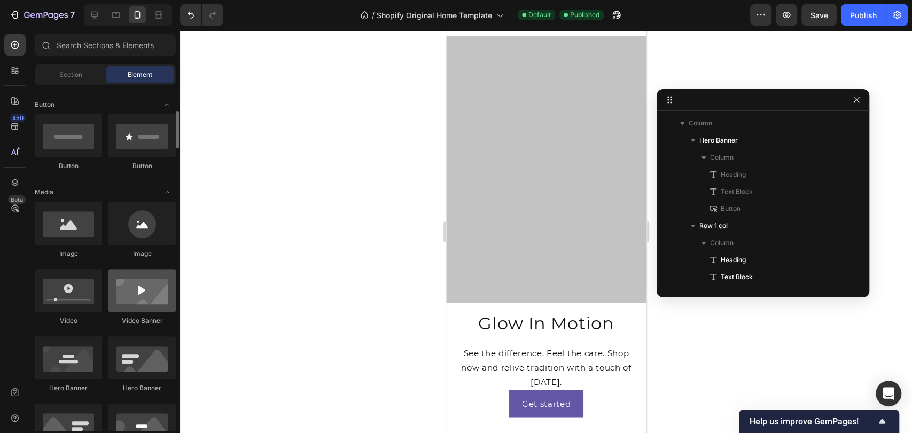
click at [128, 295] on div at bounding box center [141, 290] width 67 height 43
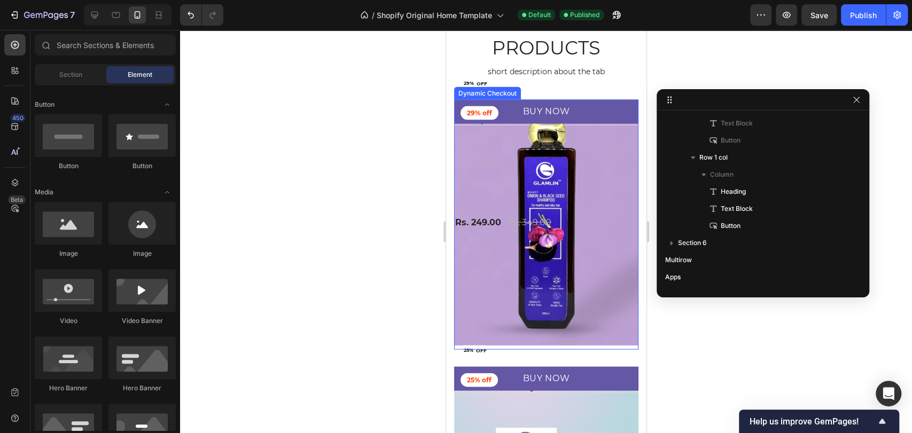
scroll to position [2491, 0]
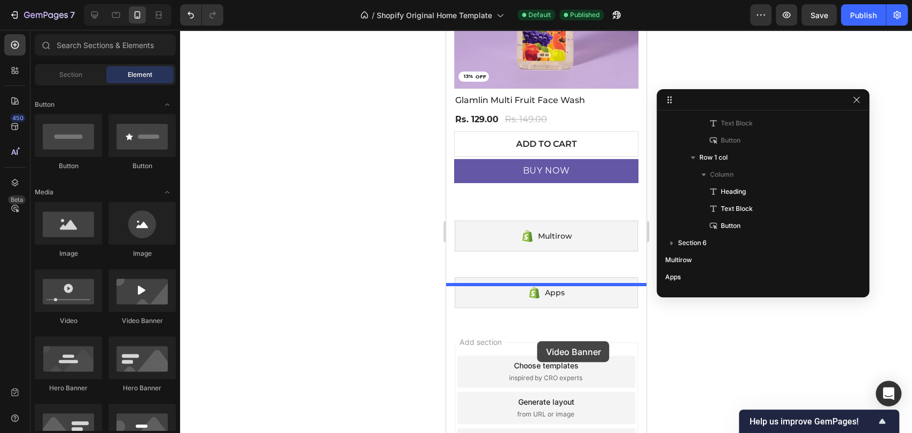
drag, startPoint x: 591, startPoint y: 315, endPoint x: 537, endPoint y: 341, distance: 60.5
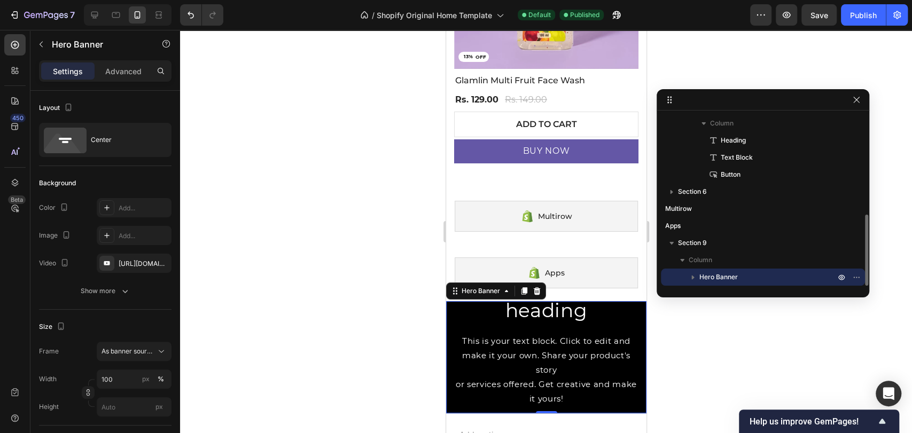
scroll to position [2599, 0]
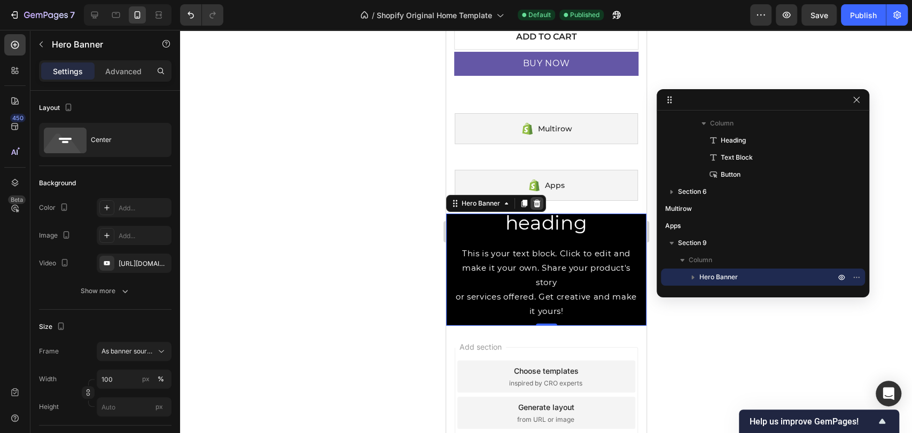
click at [535, 199] on icon at bounding box center [536, 202] width 7 height 7
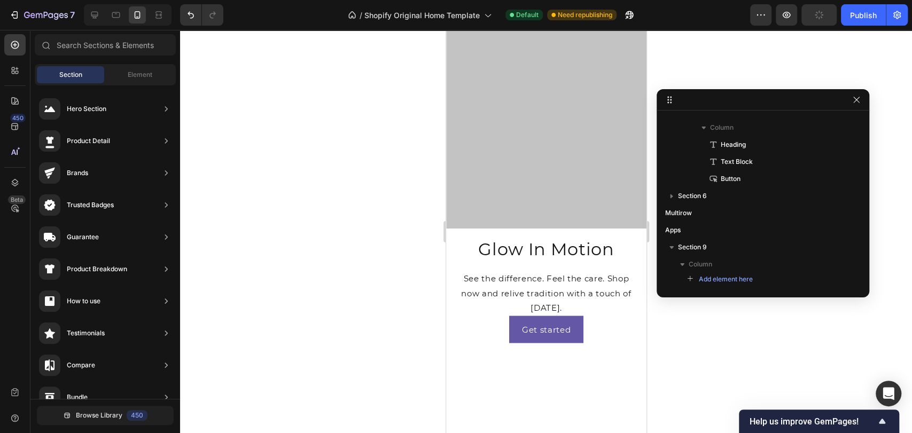
scroll to position [1039, 0]
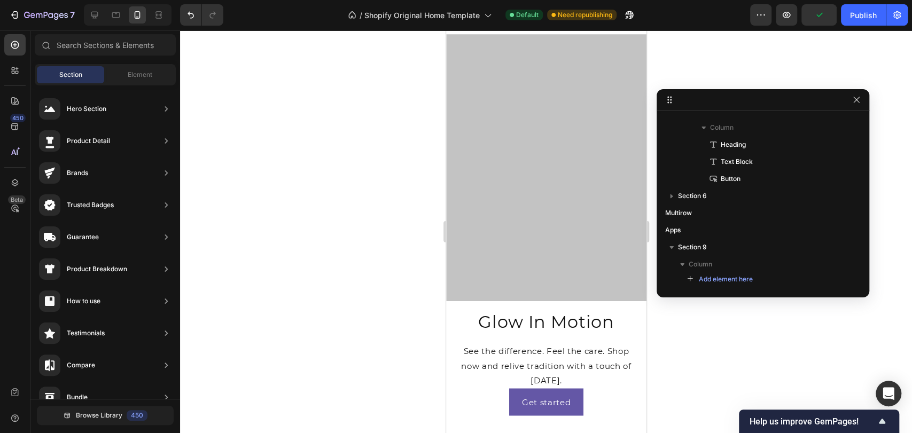
click at [516, 223] on div "Overlay" at bounding box center [546, 167] width 200 height 267
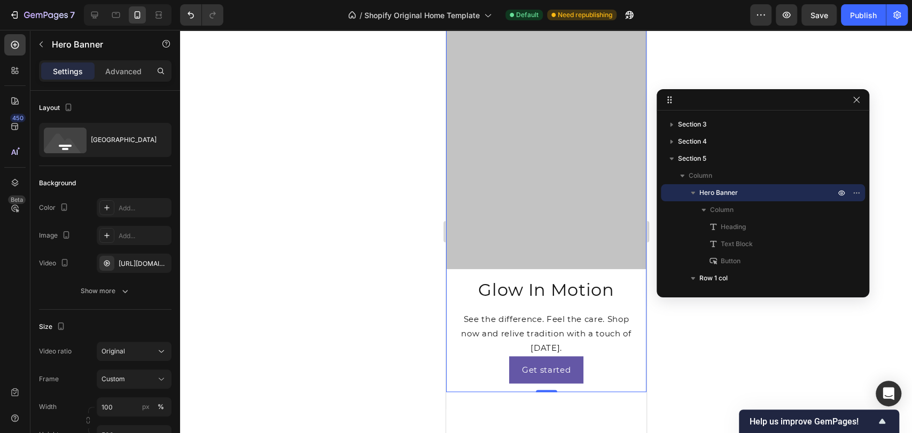
scroll to position [742, 0]
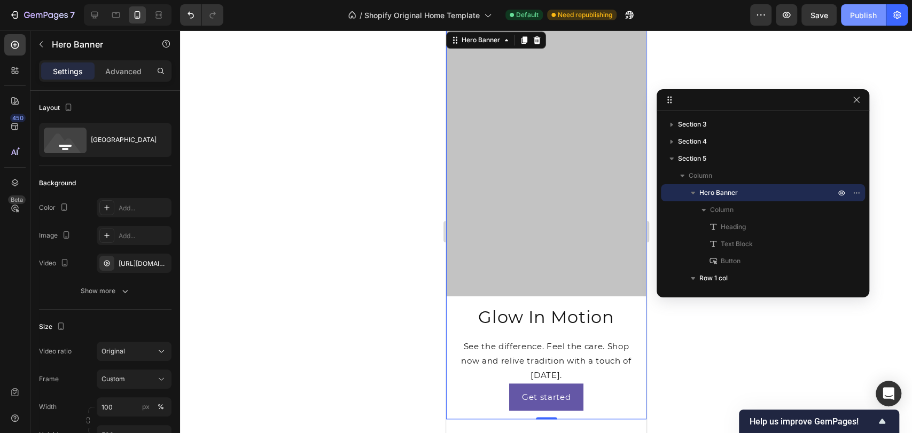
click at [873, 13] on div "Publish" at bounding box center [863, 15] width 27 height 11
click at [564, 132] on div "Overlay" at bounding box center [546, 162] width 200 height 267
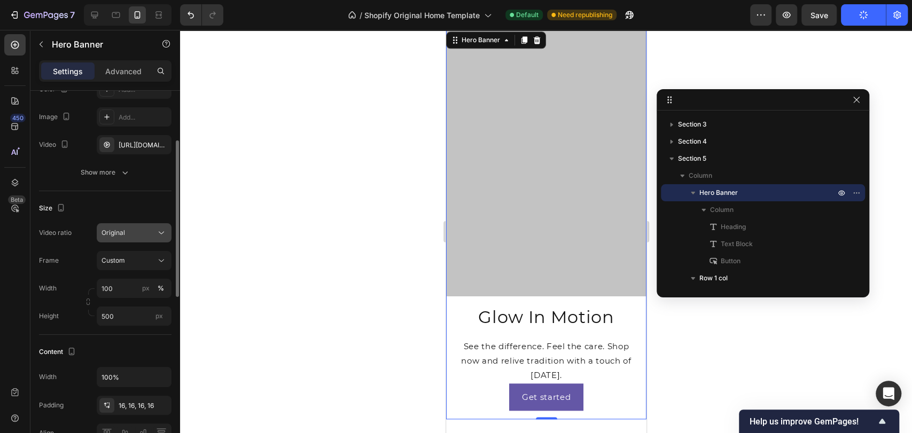
click at [143, 231] on div "Original" at bounding box center [129, 233] width 54 height 10
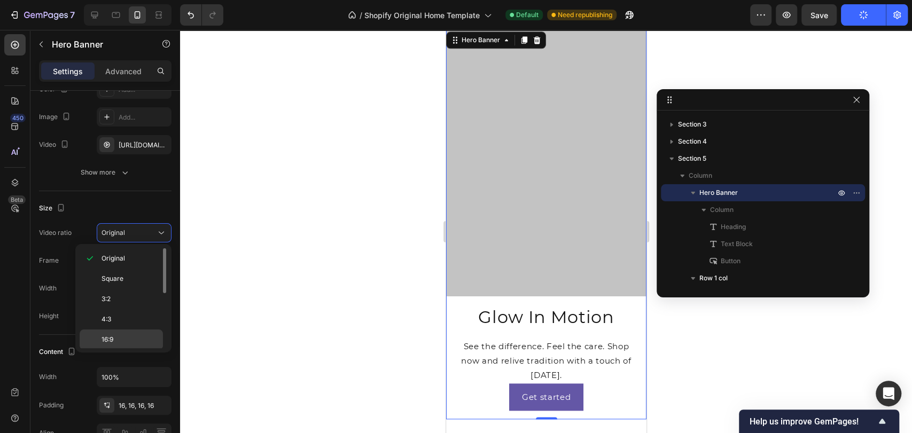
click at [114, 336] on p "16:9" at bounding box center [130, 340] width 57 height 10
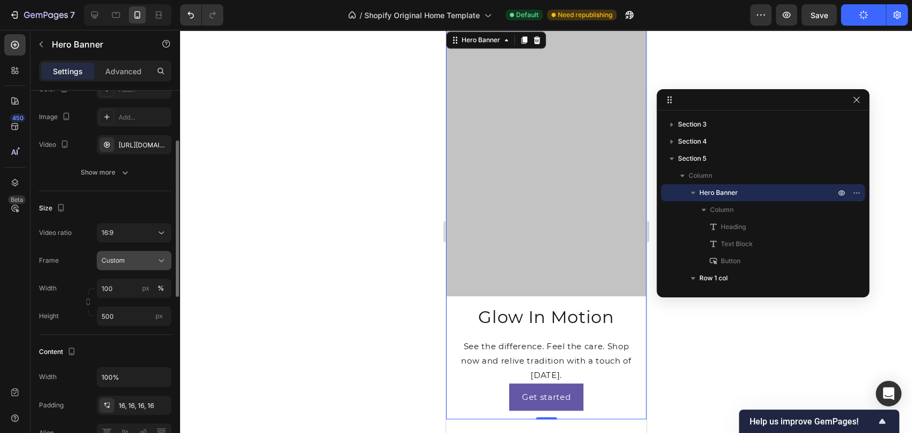
click at [158, 264] on icon at bounding box center [161, 260] width 11 height 11
click at [143, 287] on span "As banner source" at bounding box center [127, 287] width 53 height 10
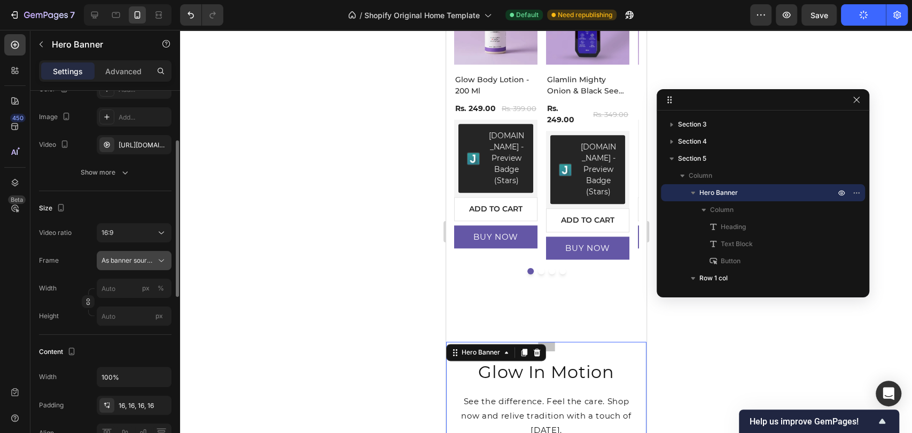
scroll to position [564, 0]
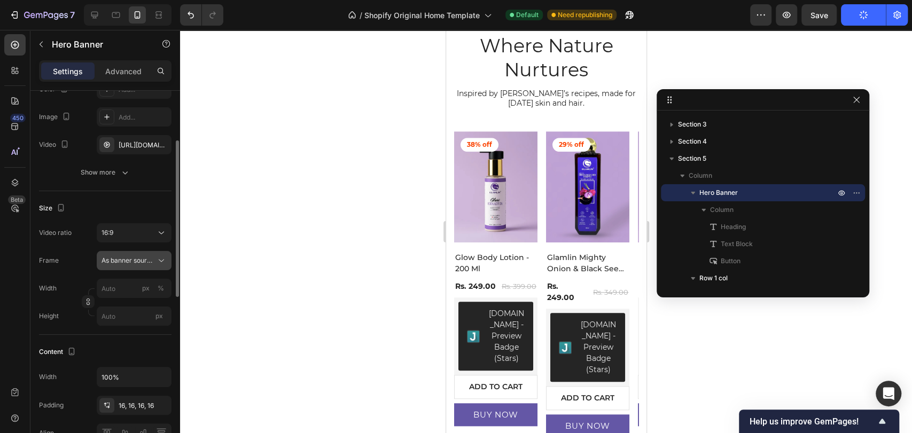
click at [120, 258] on span "As banner source" at bounding box center [128, 261] width 52 height 10
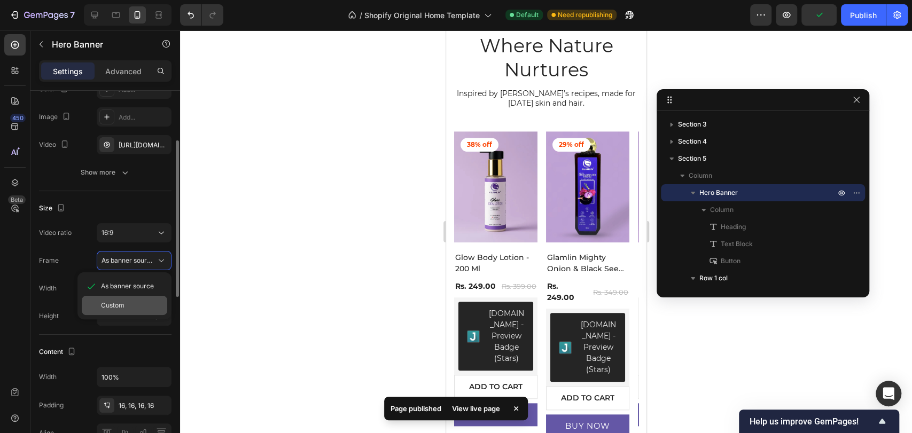
click at [111, 300] on div "Custom" at bounding box center [124, 305] width 85 height 19
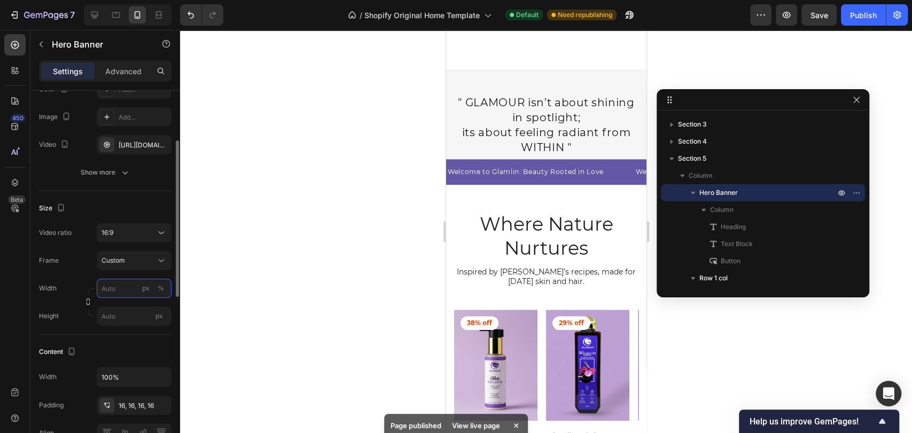
scroll to position [208, 0]
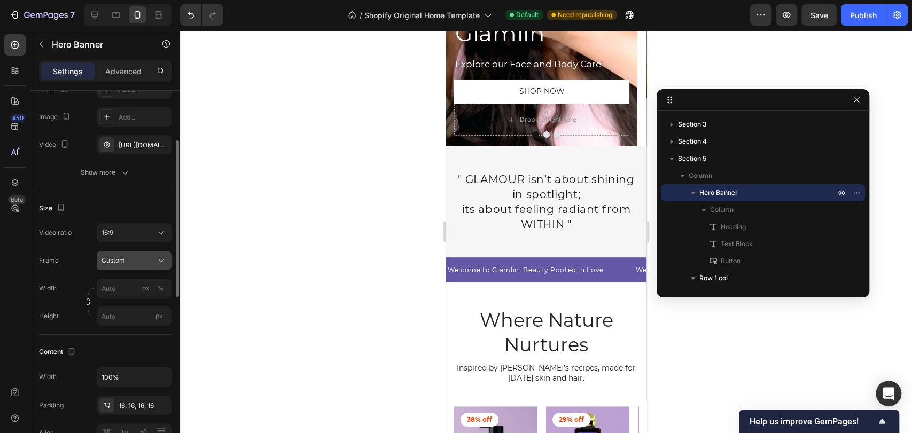
click at [129, 258] on div "Custom" at bounding box center [128, 261] width 52 height 10
click at [127, 282] on span "As banner source" at bounding box center [127, 287] width 53 height 10
click at [117, 285] on input "px %" at bounding box center [134, 288] width 75 height 19
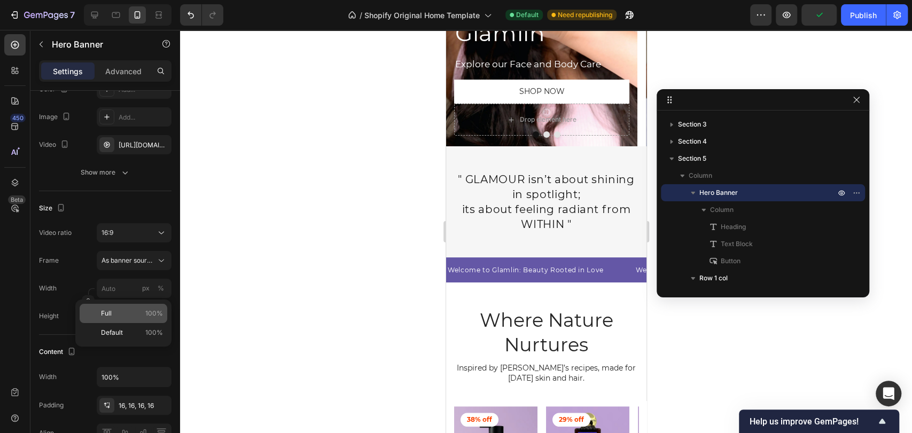
click at [142, 307] on div "Full 100%" at bounding box center [124, 313] width 88 height 19
type input "100"
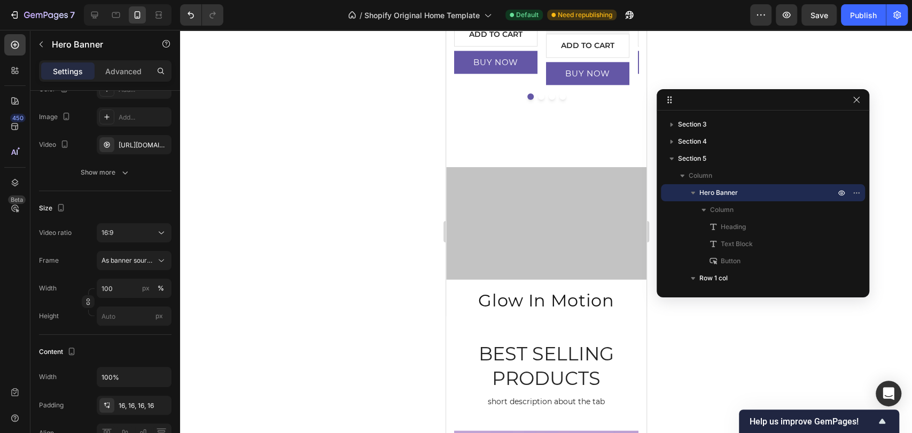
scroll to position [920, 0]
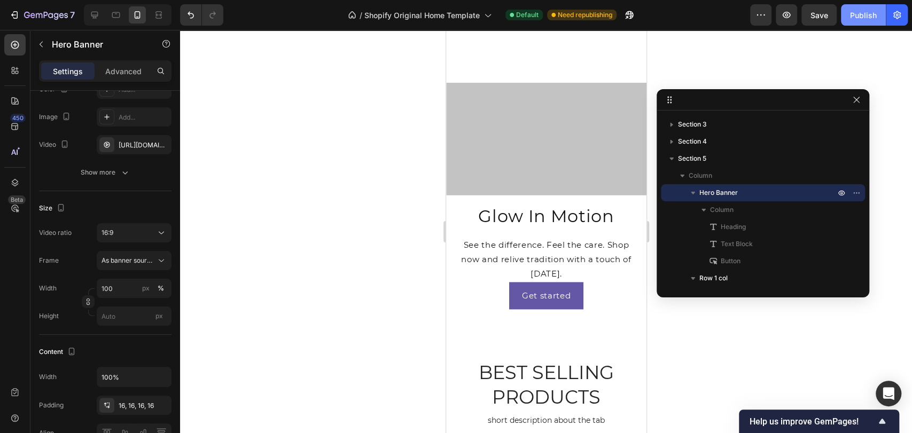
click at [859, 12] on div "Publish" at bounding box center [863, 15] width 27 height 11
drag, startPoint x: 119, startPoint y: 15, endPoint x: 125, endPoint y: 40, distance: 25.9
click at [119, 16] on icon at bounding box center [116, 15] width 11 height 11
type input "100 vh"
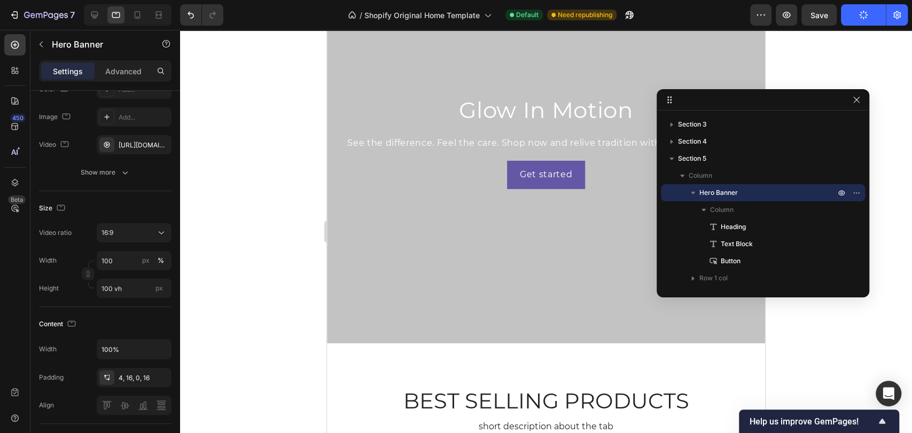
scroll to position [634, 0]
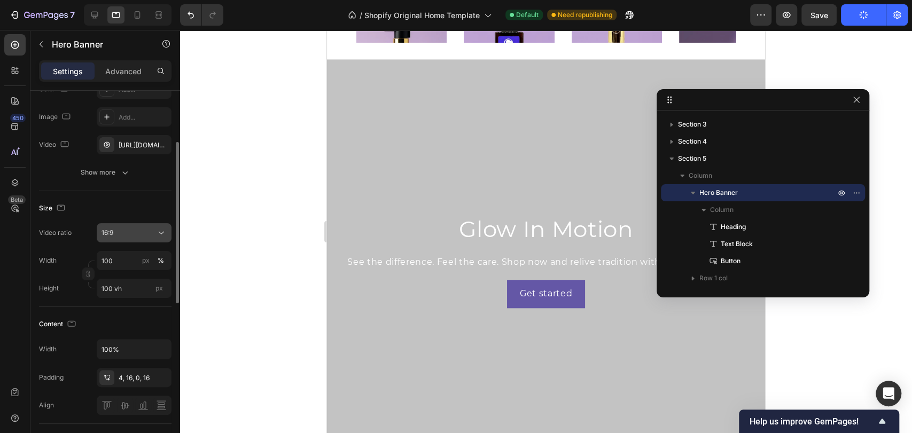
click at [150, 228] on div "16:9" at bounding box center [134, 233] width 65 height 11
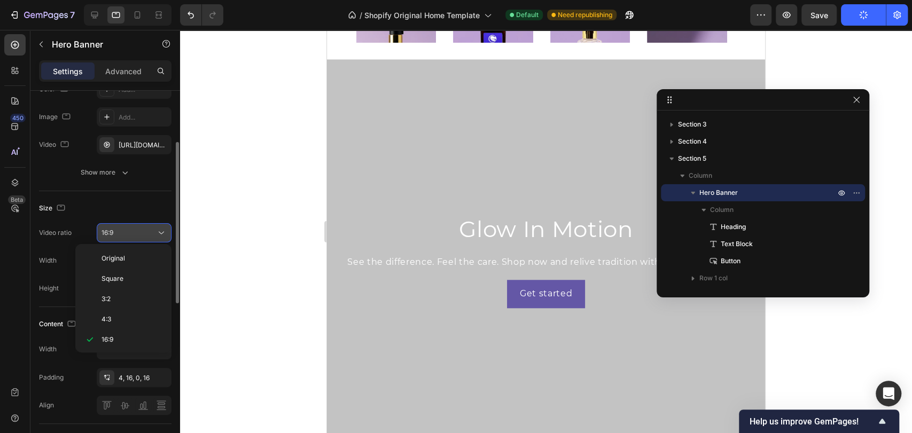
scroll to position [581, 0]
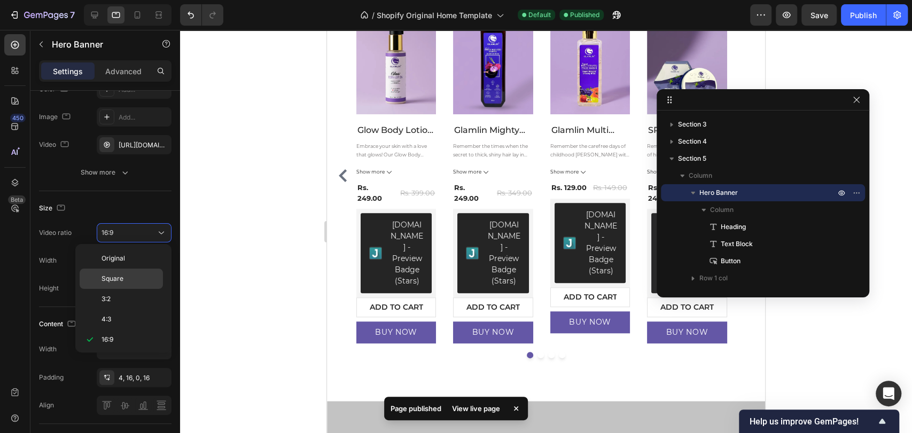
click at [129, 277] on p "Square" at bounding box center [130, 279] width 57 height 10
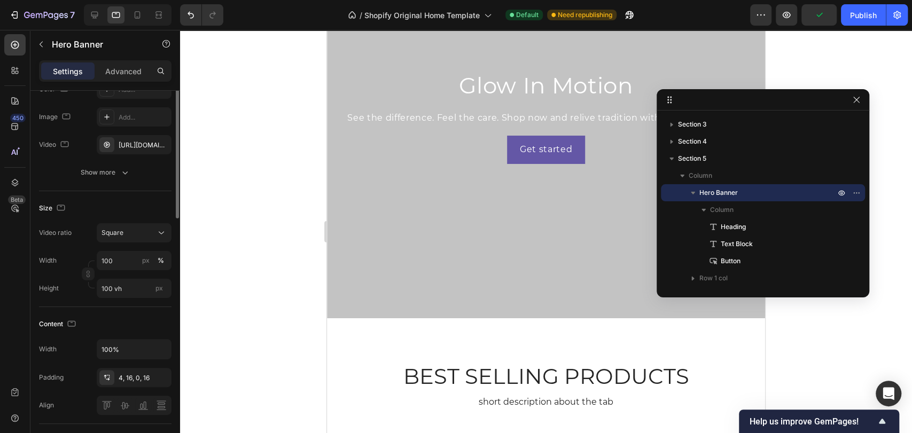
scroll to position [0, 0]
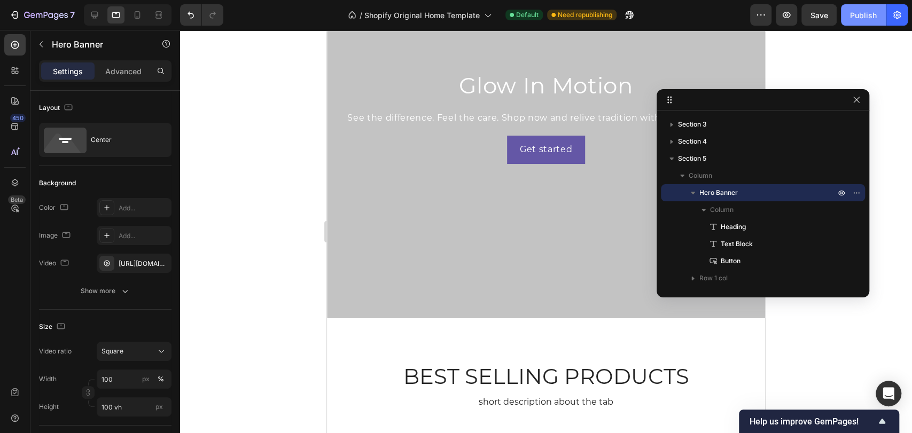
click at [862, 13] on div "Publish" at bounding box center [863, 15] width 27 height 11
click at [98, 16] on icon at bounding box center [94, 15] width 11 height 11
type input "1200"
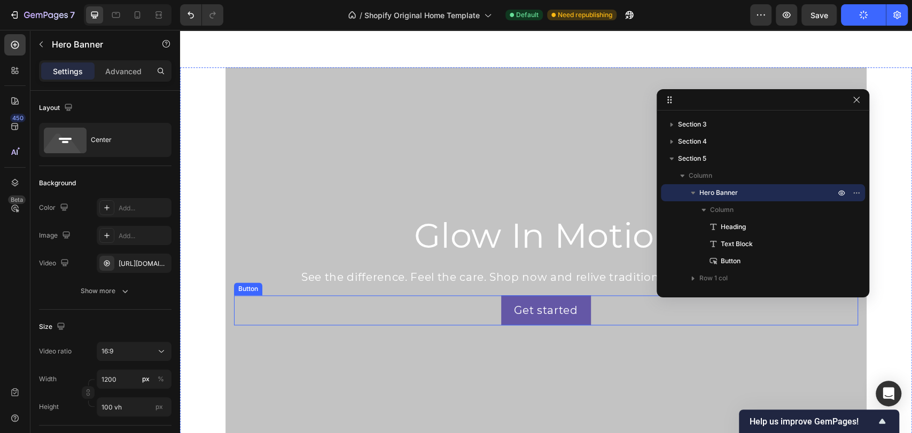
scroll to position [1023, 0]
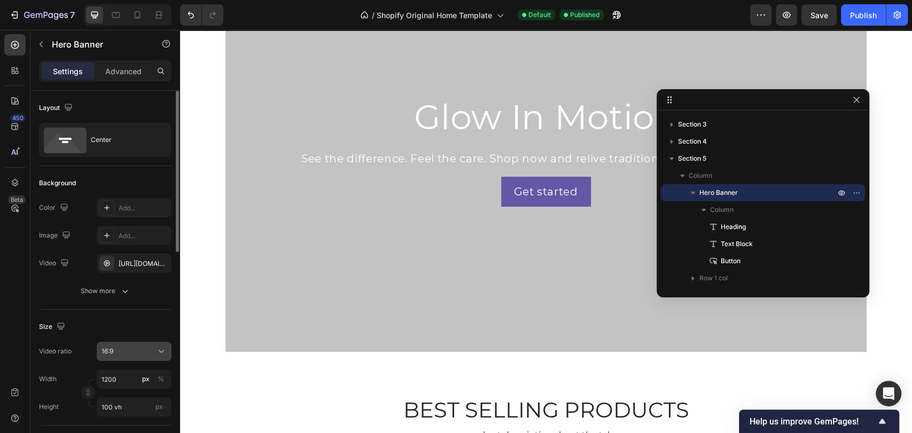
click at [160, 348] on icon at bounding box center [161, 351] width 11 height 11
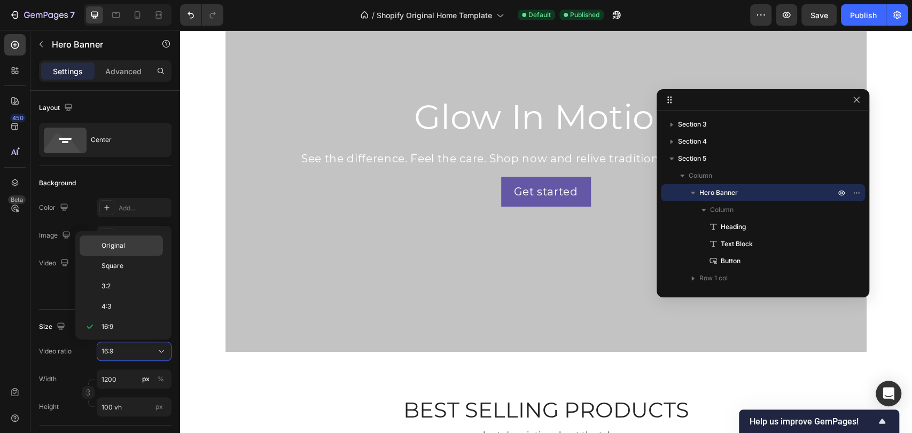
click at [117, 249] on span "Original" at bounding box center [114, 246] width 24 height 10
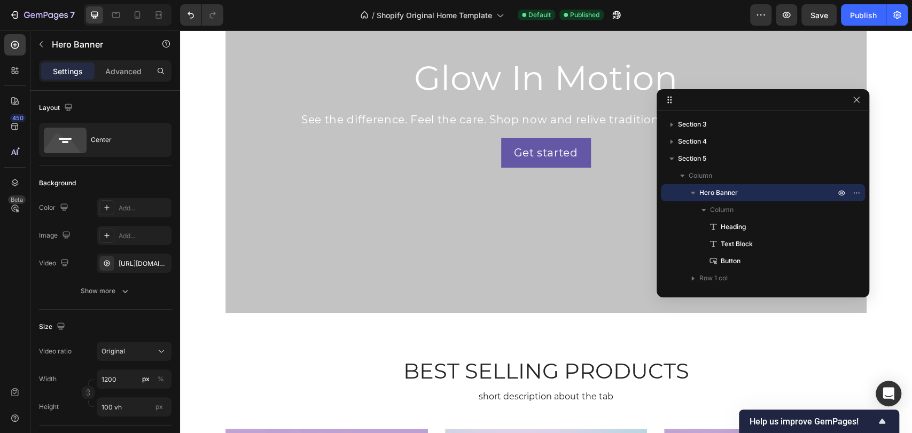
scroll to position [1082, 0]
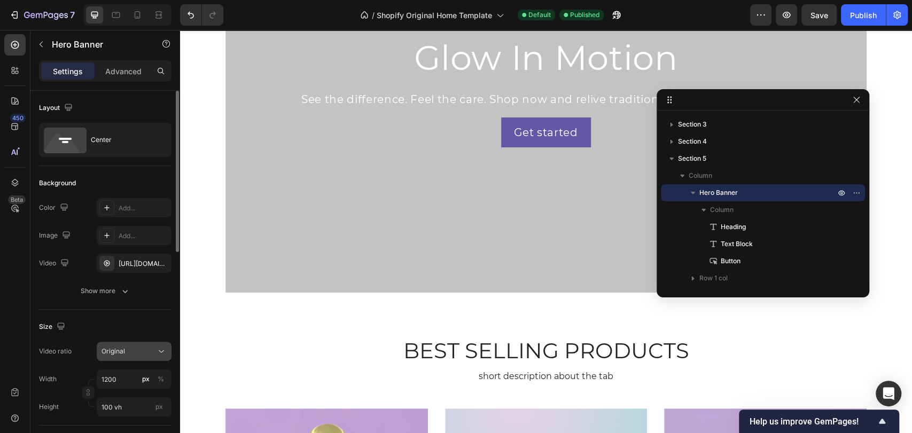
click at [156, 354] on icon at bounding box center [161, 351] width 11 height 11
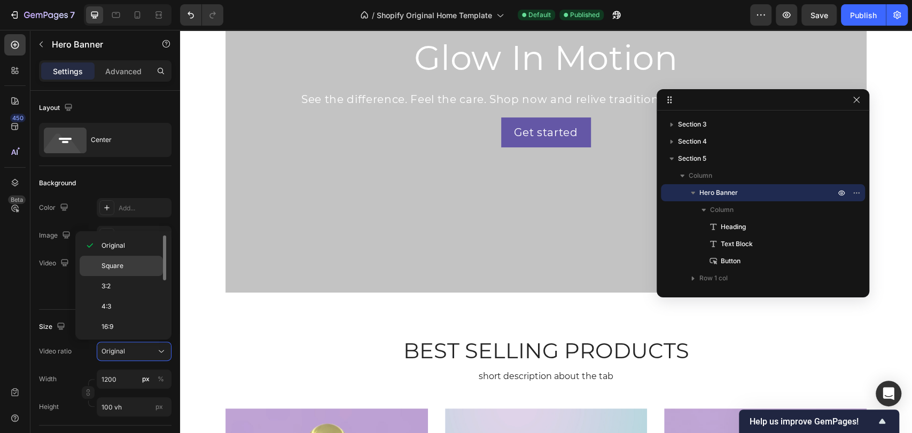
click at [148, 267] on p "Square" at bounding box center [130, 266] width 57 height 10
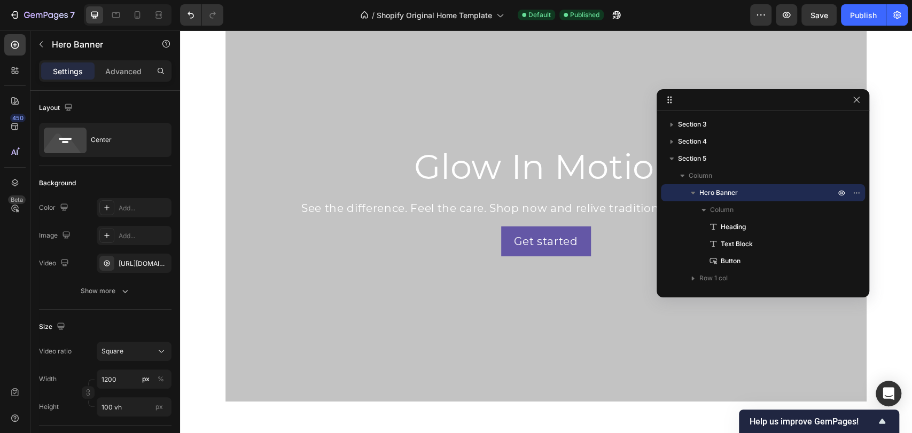
scroll to position [963, 0]
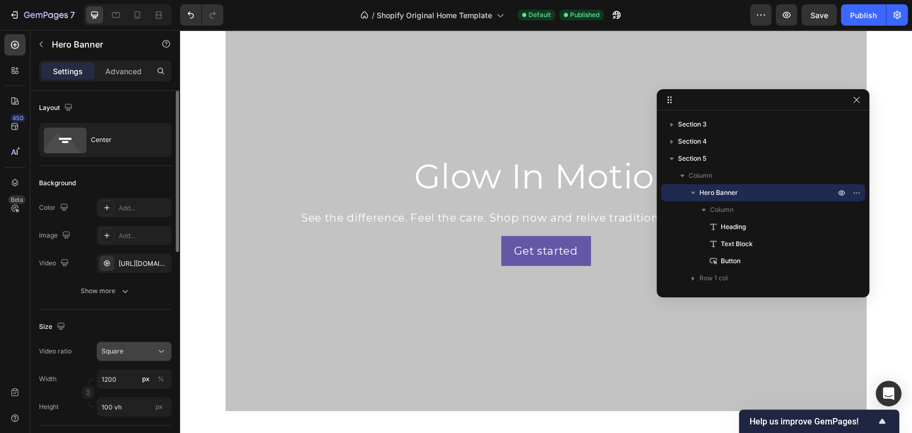
click at [149, 342] on button "Square" at bounding box center [134, 351] width 75 height 19
click at [149, 349] on div "Square" at bounding box center [129, 352] width 54 height 10
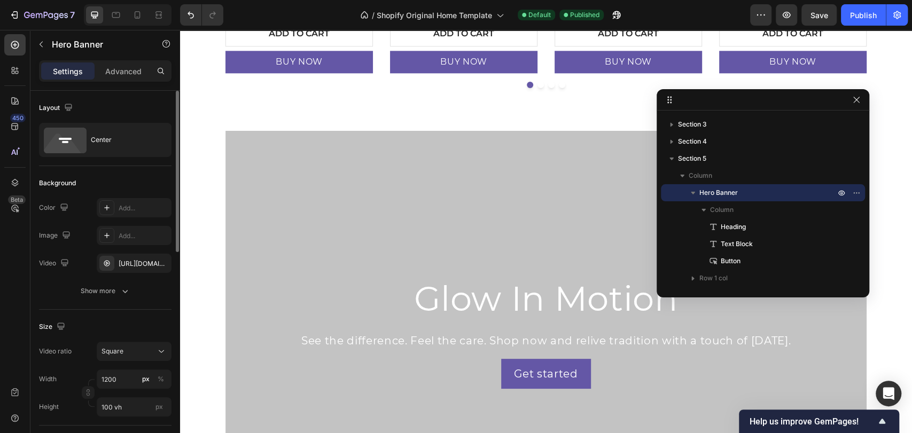
scroll to position [922, 0]
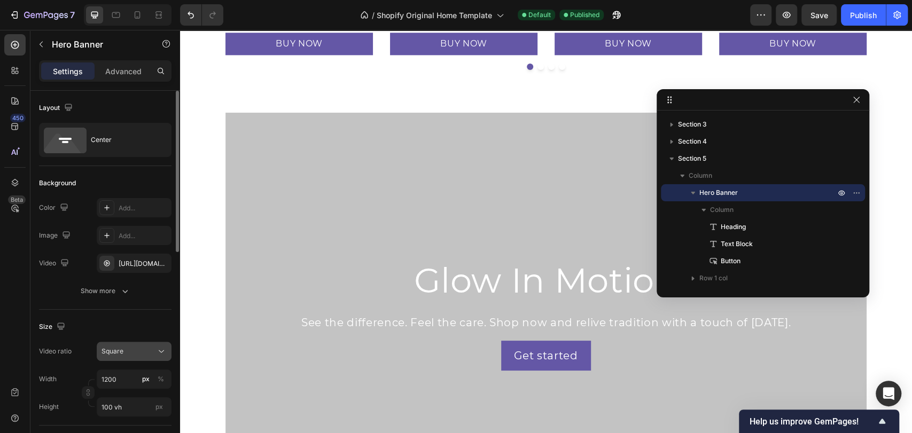
click at [167, 344] on button "Square" at bounding box center [134, 351] width 75 height 19
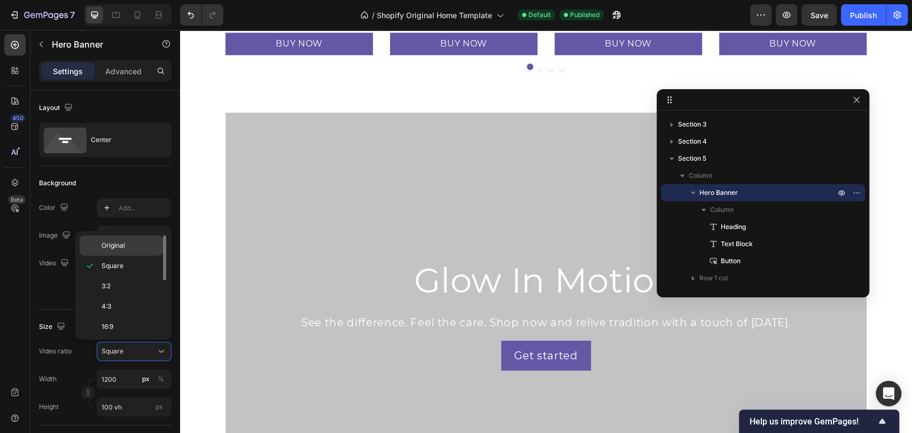
click at [139, 250] on div "Original" at bounding box center [121, 246] width 83 height 20
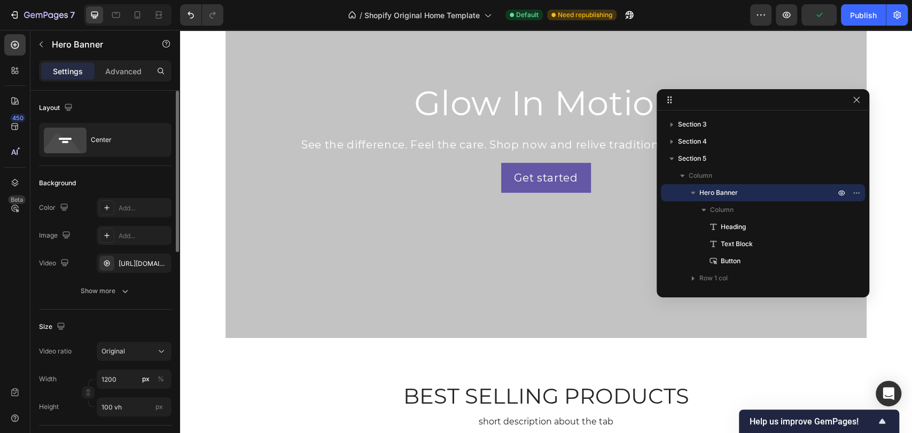
scroll to position [1100, 0]
click at [158, 352] on icon at bounding box center [161, 351] width 11 height 11
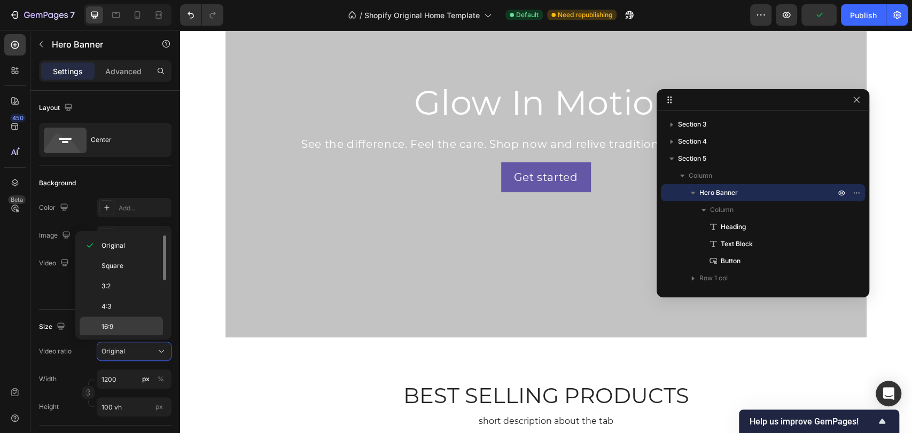
click at [143, 330] on p "16:9" at bounding box center [130, 327] width 57 height 10
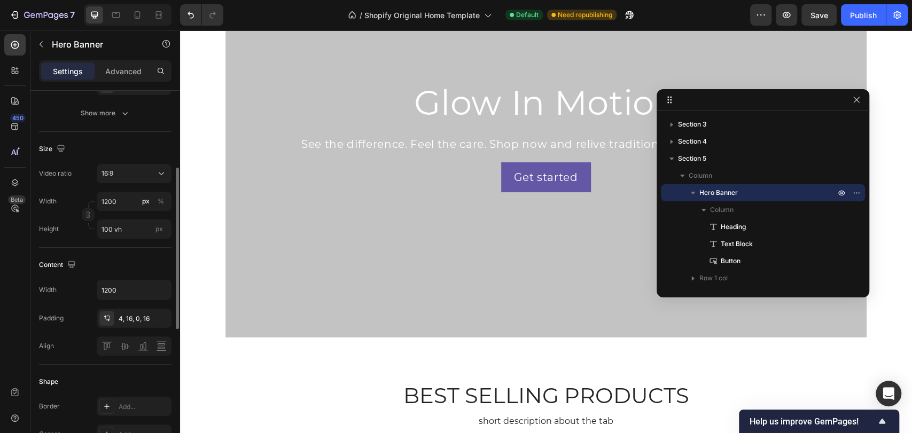
scroll to position [297, 0]
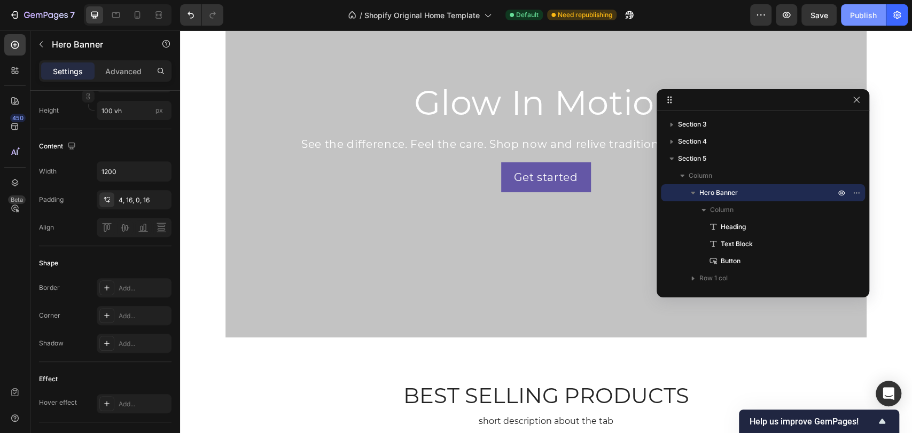
click at [862, 11] on div "Publish" at bounding box center [863, 15] width 27 height 11
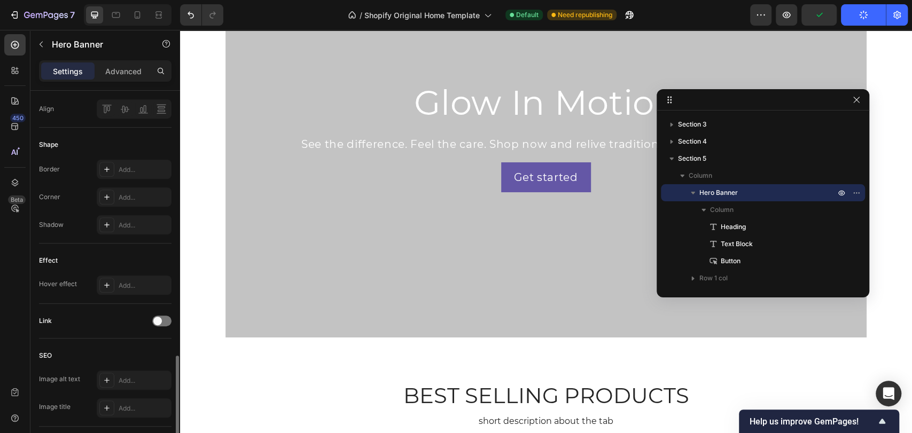
scroll to position [474, 0]
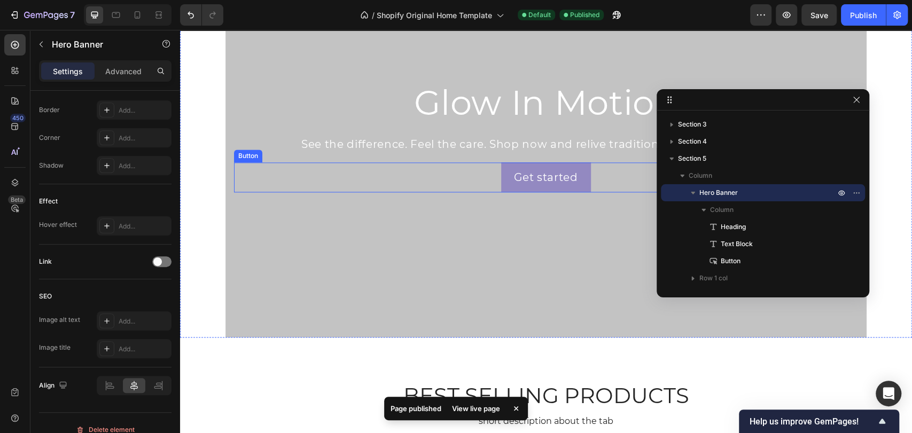
click at [575, 163] on button "Get started" at bounding box center [545, 177] width 89 height 30
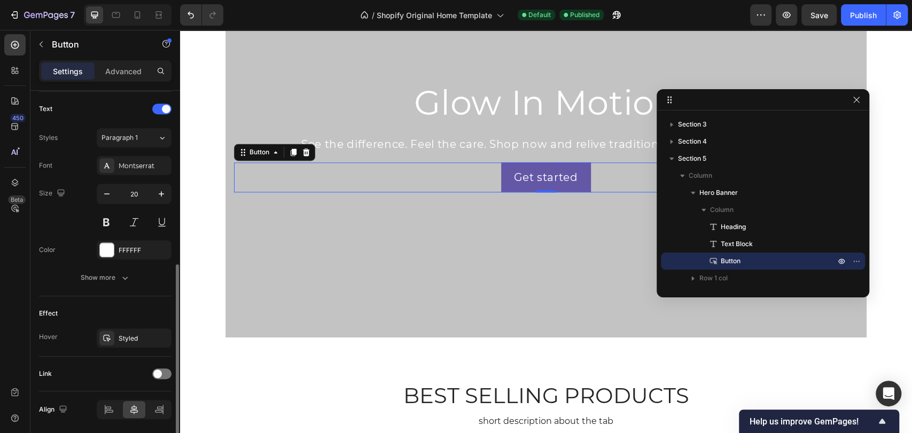
scroll to position [393, 0]
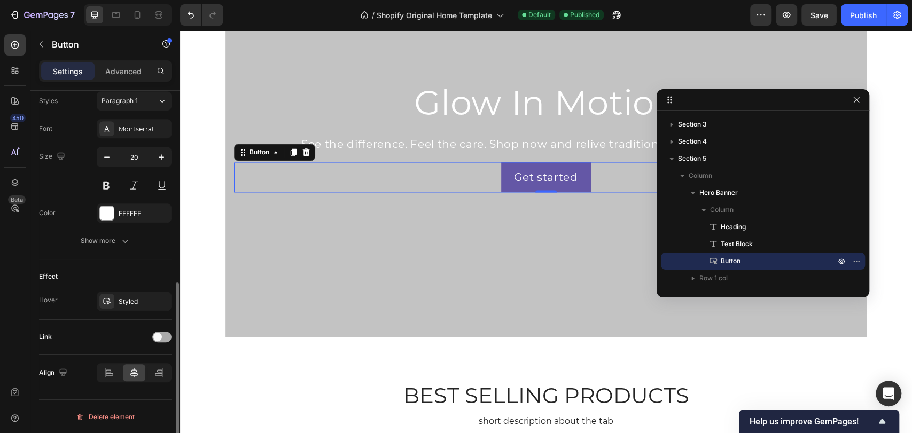
click at [161, 338] on span at bounding box center [157, 337] width 9 height 9
click at [140, 365] on div "Open page" at bounding box center [129, 364] width 54 height 10
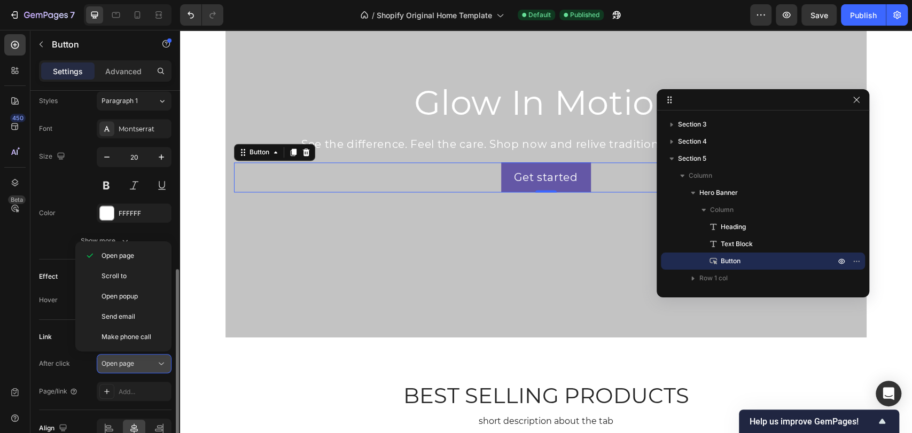
click at [140, 364] on div "Open page" at bounding box center [129, 364] width 54 height 10
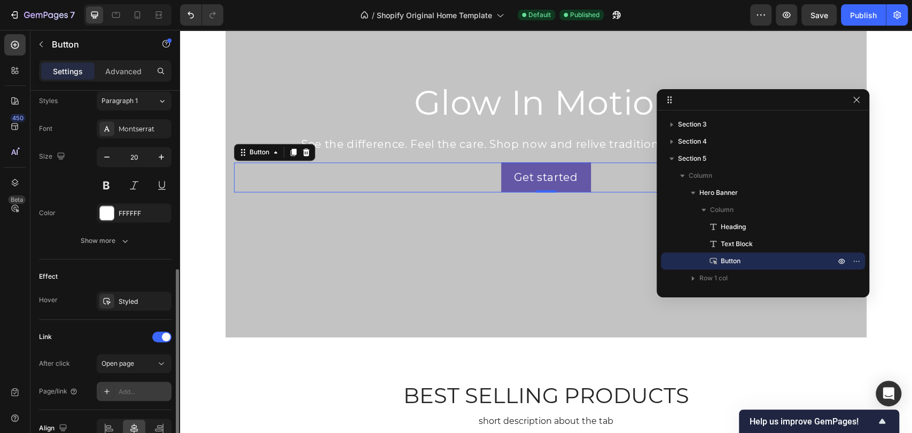
click at [108, 389] on icon at bounding box center [107, 391] width 9 height 9
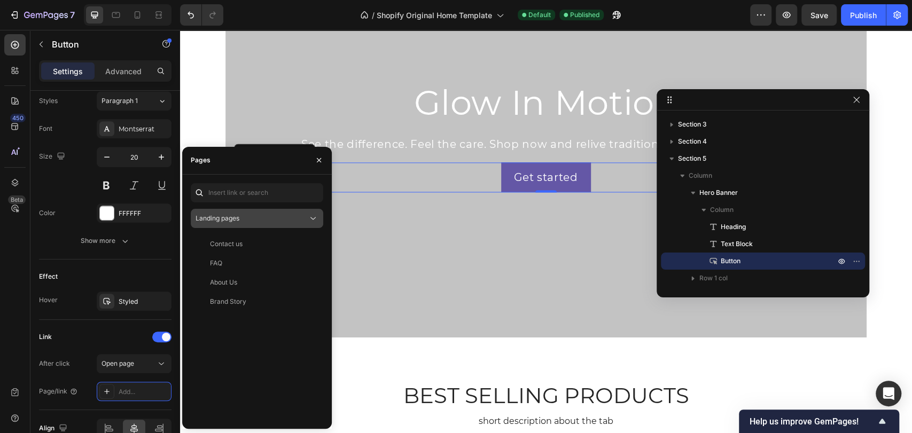
click at [267, 220] on div "Landing pages" at bounding box center [252, 219] width 112 height 10
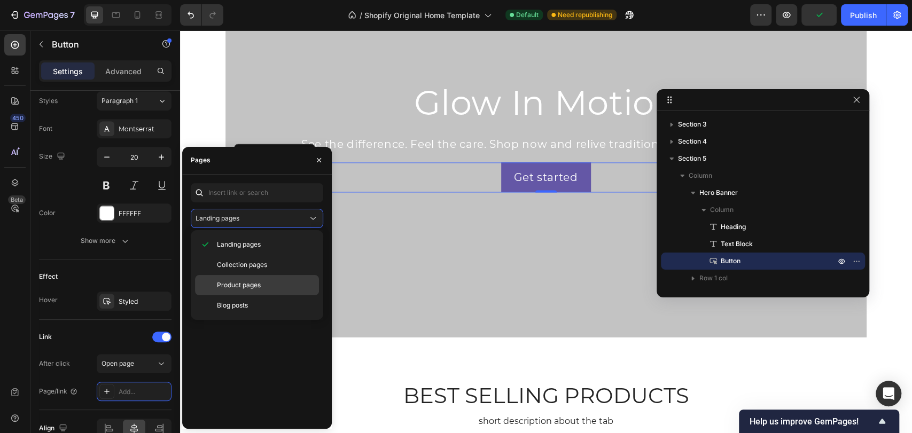
click at [256, 290] on div "Product pages" at bounding box center [257, 285] width 124 height 20
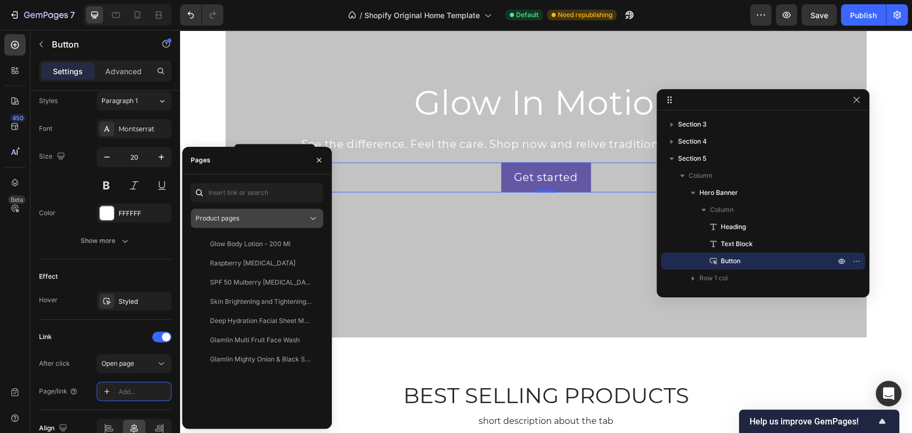
click at [271, 221] on div "Product pages" at bounding box center [252, 219] width 112 height 10
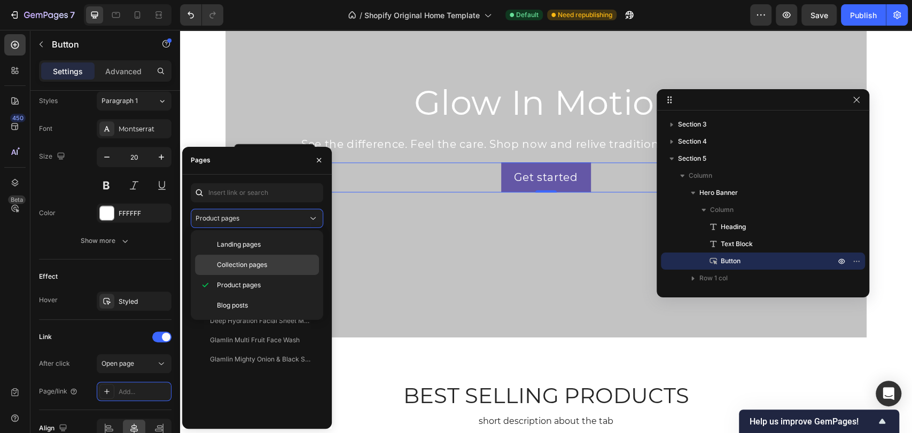
click at [255, 263] on span "Collection pages" at bounding box center [242, 265] width 50 height 10
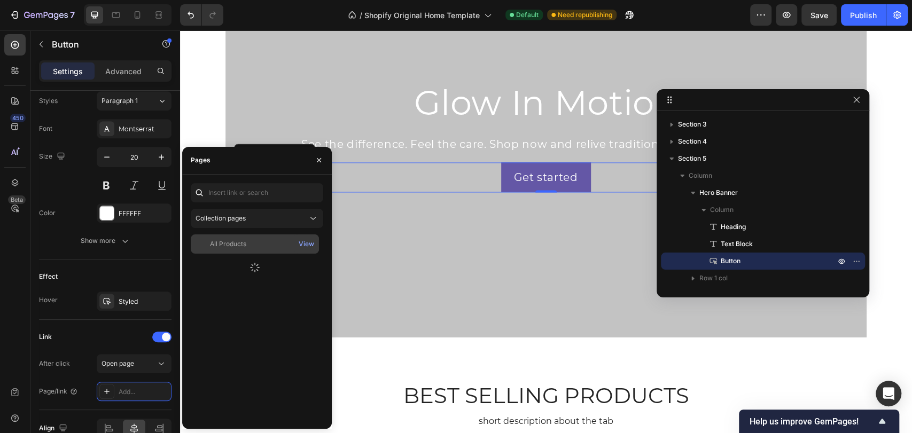
click at [257, 245] on div "All Products" at bounding box center [255, 244] width 120 height 10
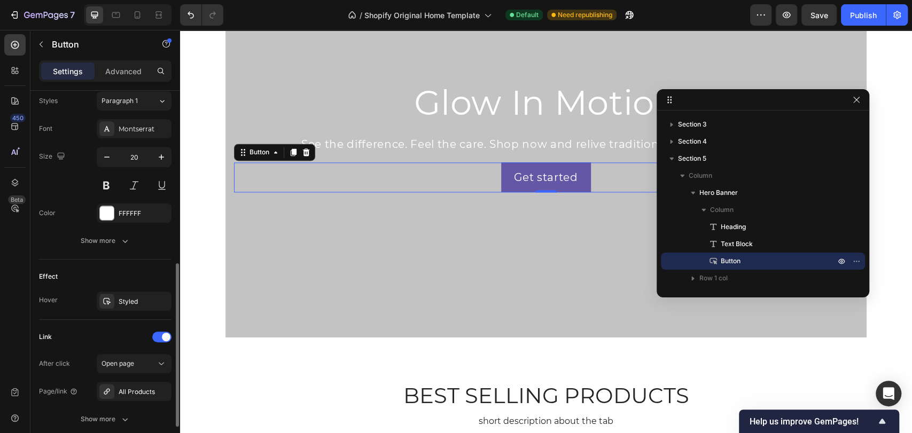
click at [112, 336] on div "Link" at bounding box center [105, 337] width 133 height 17
click at [859, 11] on div "Publish" at bounding box center [863, 15] width 27 height 11
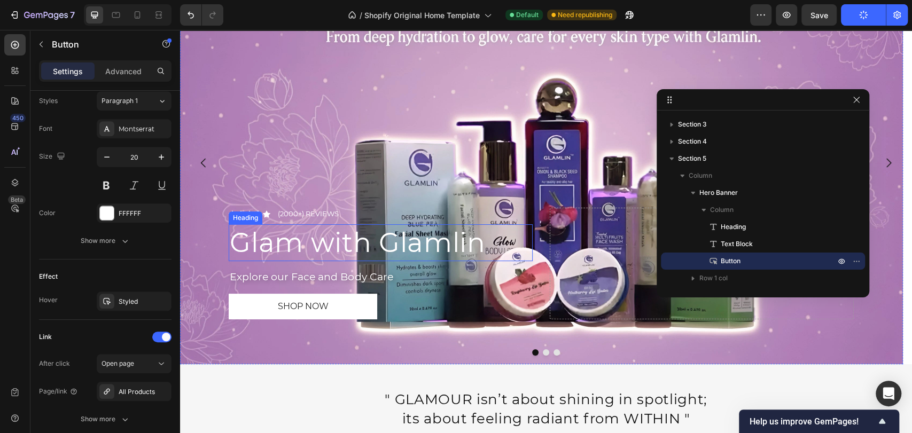
scroll to position [32, 0]
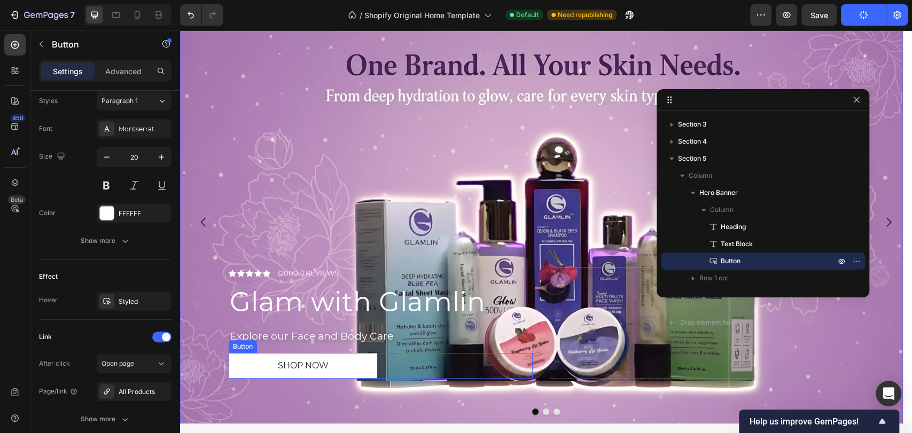
drag, startPoint x: 387, startPoint y: 362, endPoint x: 380, endPoint y: 362, distance: 6.4
click at [387, 362] on div "Shop now Button" at bounding box center [381, 366] width 304 height 26
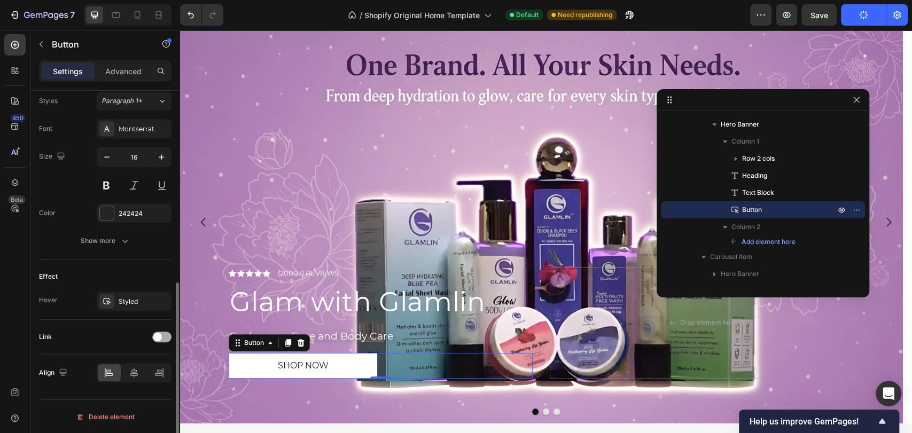
click at [161, 336] on span at bounding box center [157, 337] width 9 height 9
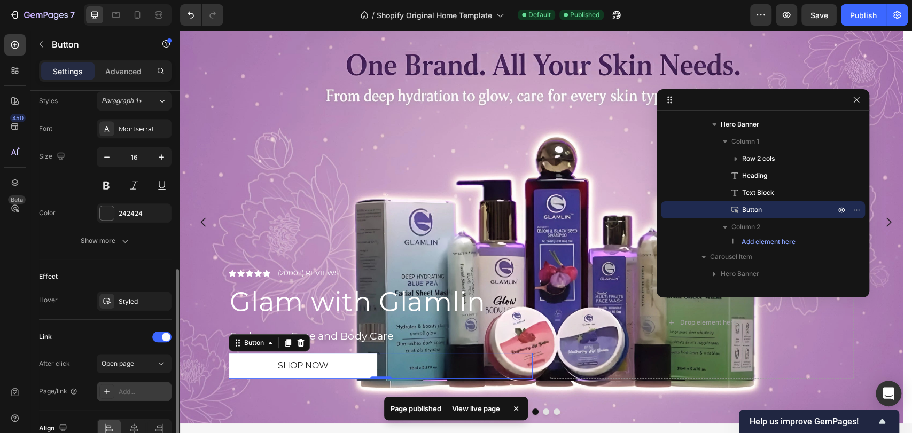
click at [124, 392] on div "Add..." at bounding box center [144, 392] width 50 height 10
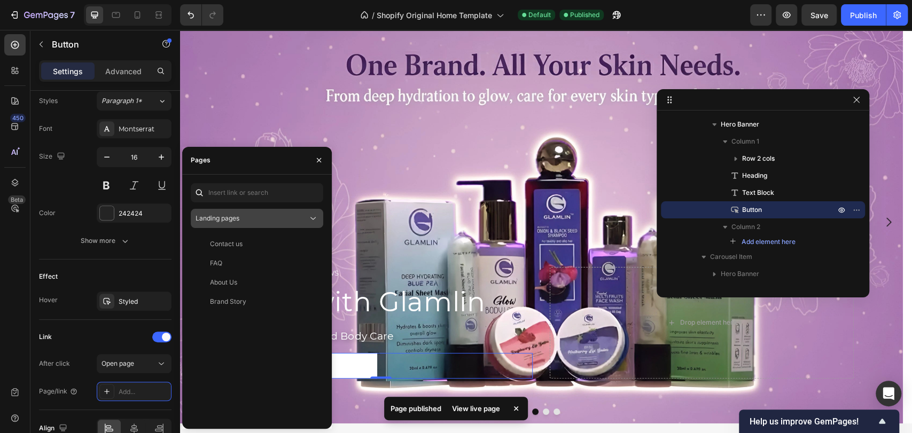
click at [294, 222] on div "Landing pages" at bounding box center [252, 219] width 112 height 10
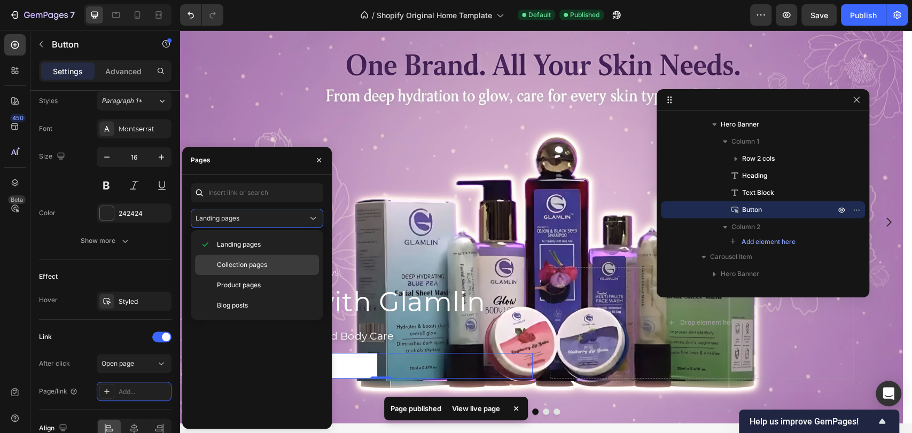
click at [265, 268] on span "Collection pages" at bounding box center [242, 265] width 50 height 10
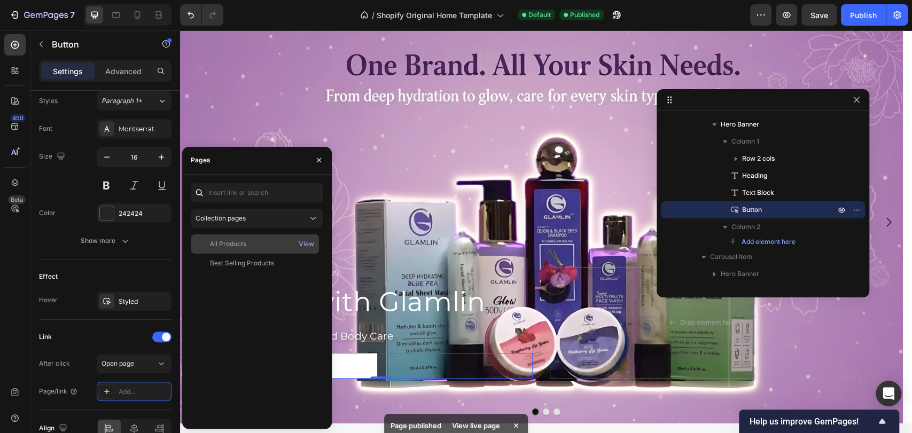
click at [264, 240] on div "All Products" at bounding box center [255, 244] width 120 height 10
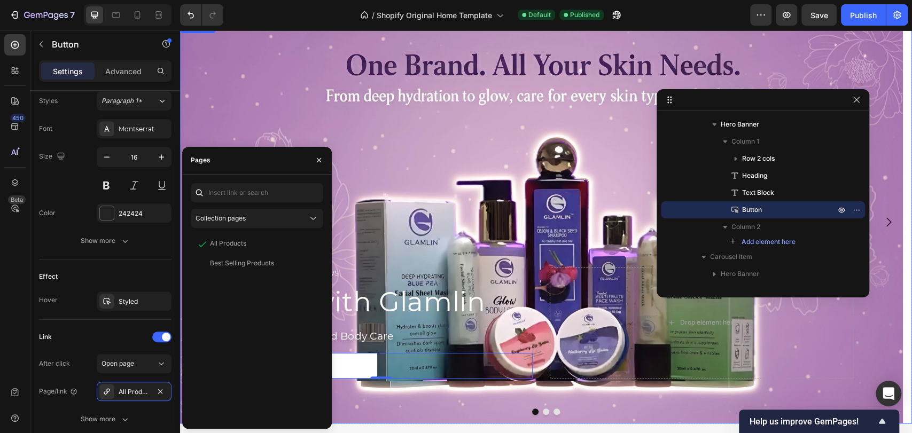
click at [882, 222] on icon "Carousel Next Arrow" at bounding box center [888, 222] width 13 height 13
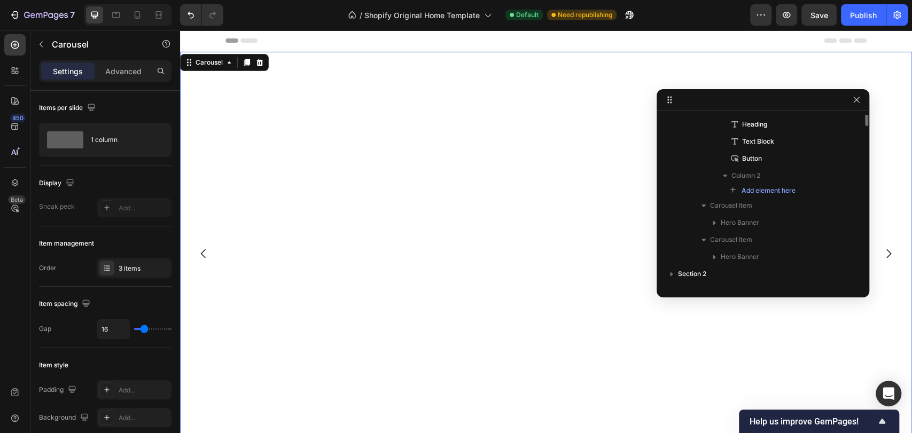
scroll to position [0, 0]
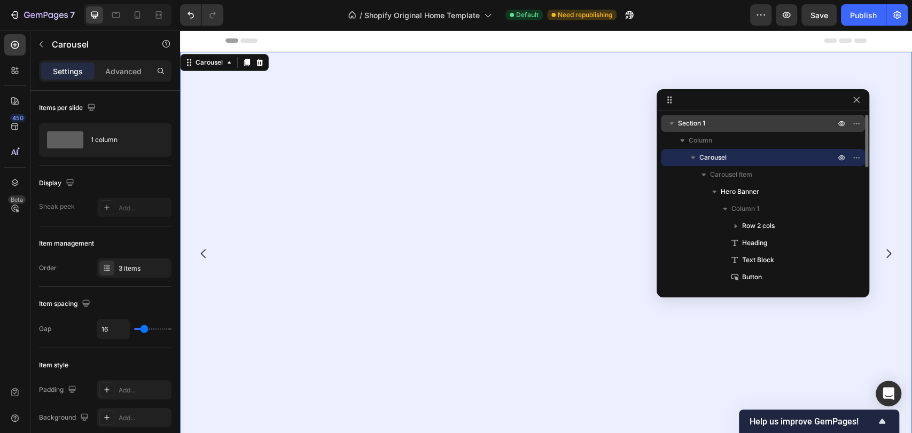
click at [675, 126] on icon "button" at bounding box center [671, 123] width 11 height 11
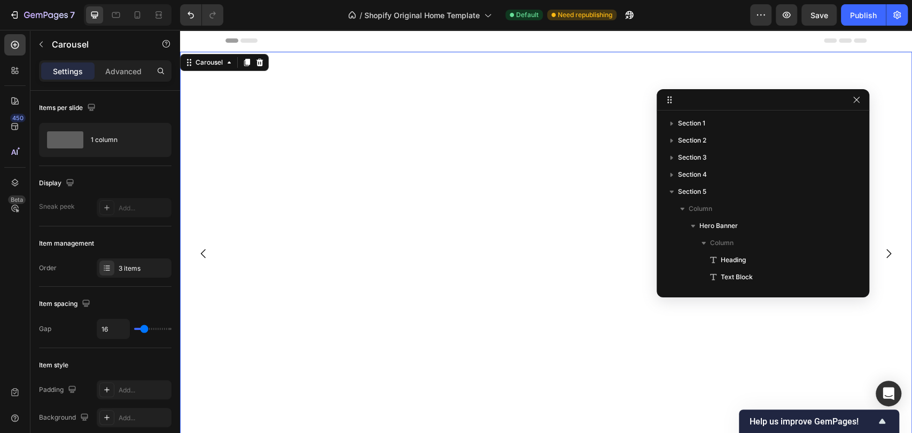
click at [128, 13] on div at bounding box center [128, 14] width 88 height 21
click at [138, 13] on icon at bounding box center [137, 15] width 11 height 11
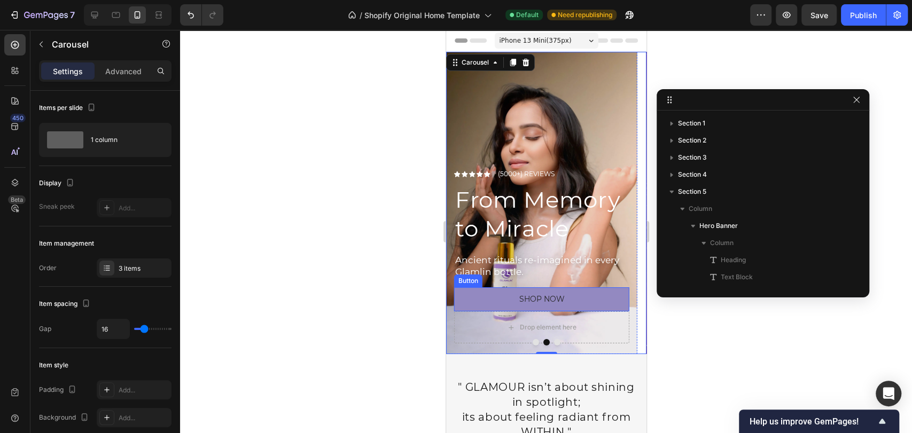
click at [463, 288] on button "Shop now" at bounding box center [541, 299] width 175 height 24
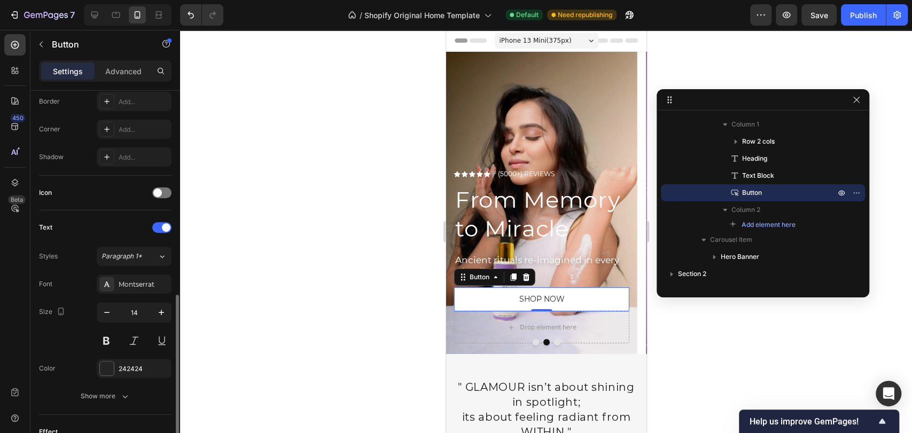
scroll to position [393, 0]
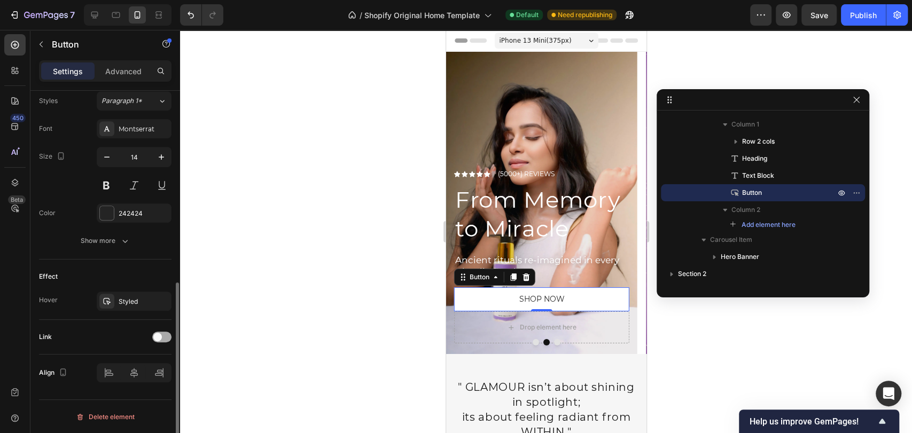
click at [163, 332] on div at bounding box center [161, 337] width 19 height 11
click at [121, 387] on div "Add..." at bounding box center [144, 392] width 50 height 10
click at [152, 361] on div "Open page" at bounding box center [129, 364] width 54 height 10
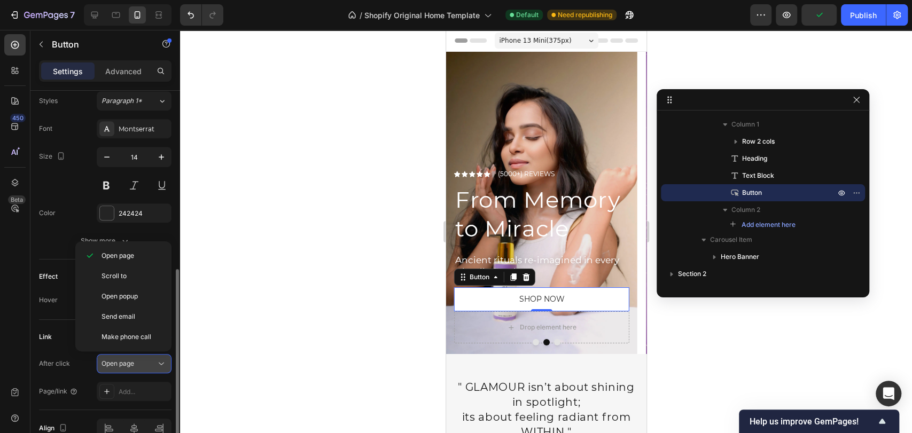
click at [152, 361] on div "Open page" at bounding box center [129, 364] width 54 height 10
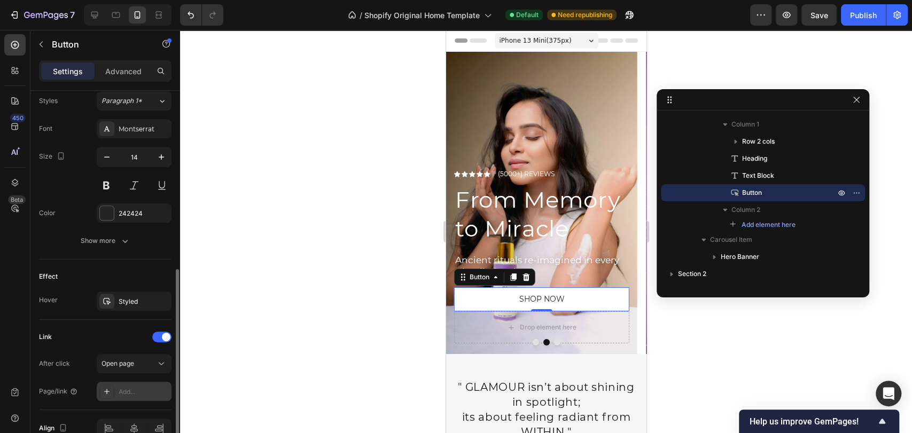
click at [145, 390] on div "Add..." at bounding box center [144, 392] width 50 height 10
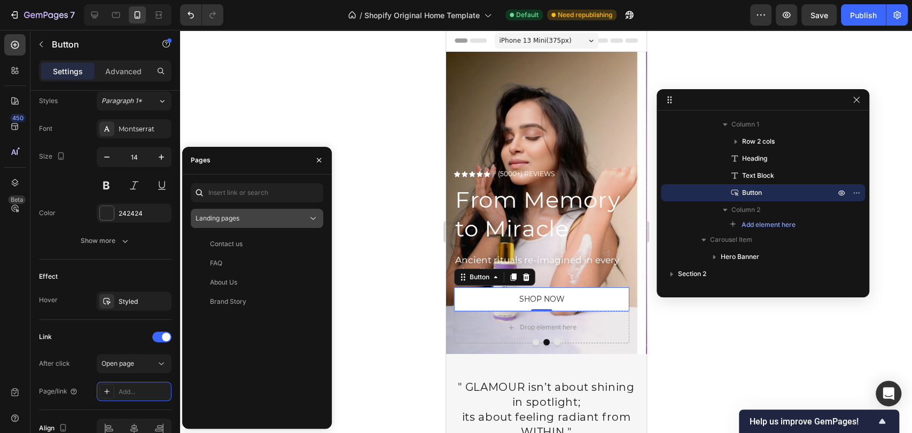
click at [263, 215] on div "Landing pages" at bounding box center [252, 219] width 112 height 10
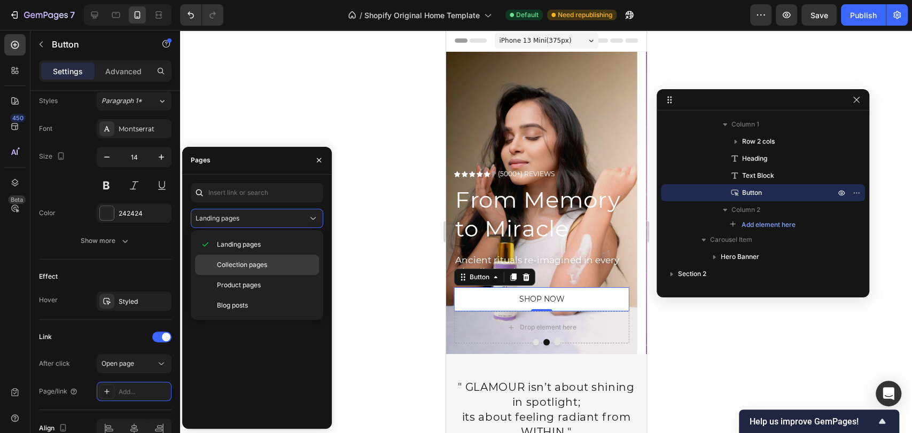
click at [260, 266] on span "Collection pages" at bounding box center [242, 265] width 50 height 10
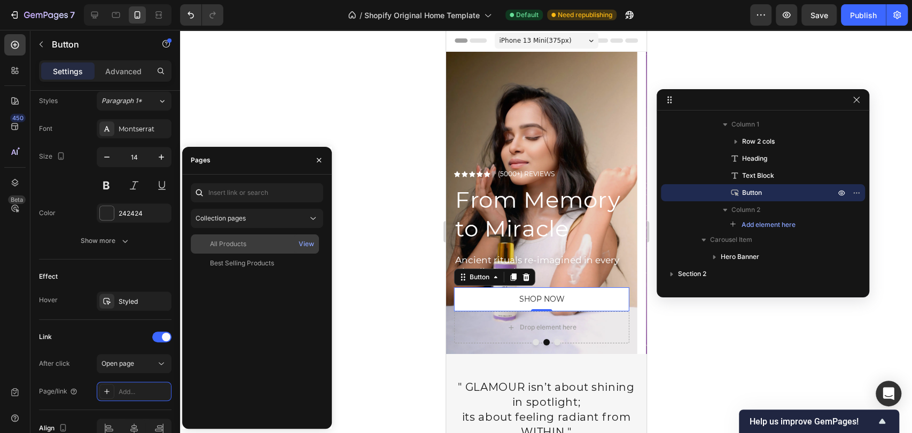
click at [281, 239] on div "All Products" at bounding box center [255, 244] width 120 height 10
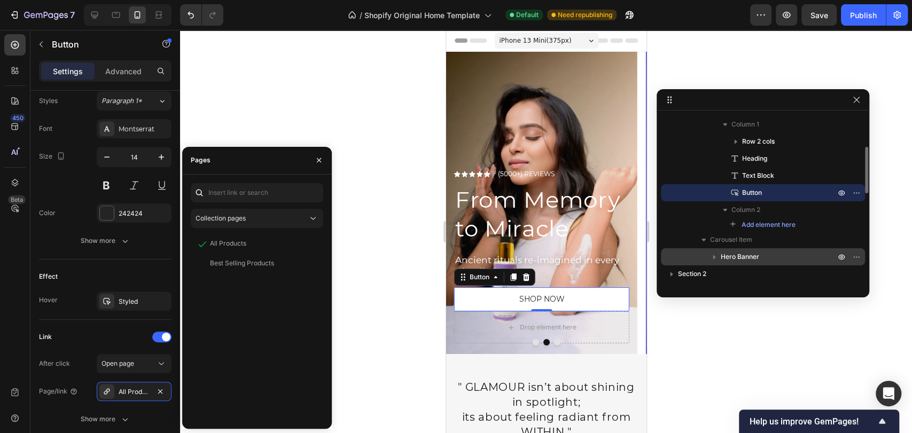
click at [727, 253] on span "Hero Banner" at bounding box center [740, 257] width 38 height 11
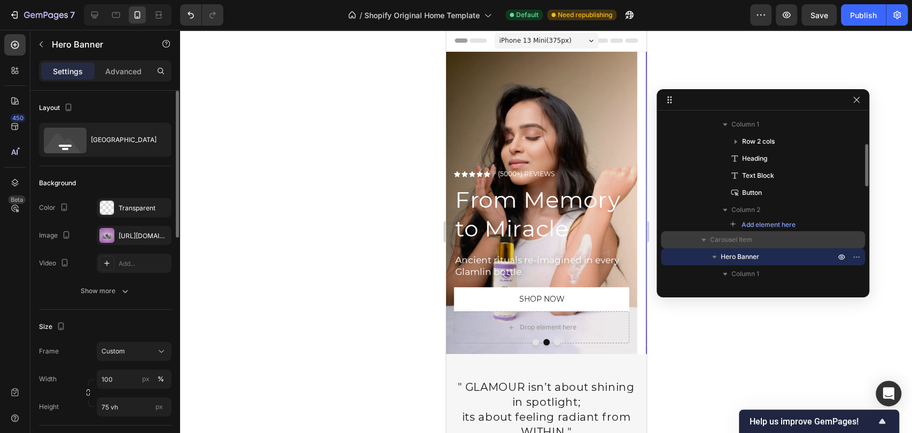
scroll to position [237, 0]
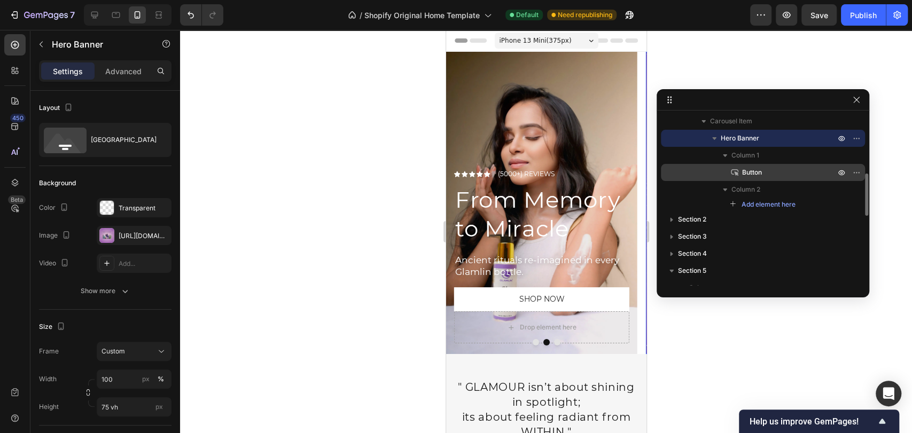
click at [749, 175] on span "Button" at bounding box center [752, 172] width 20 height 11
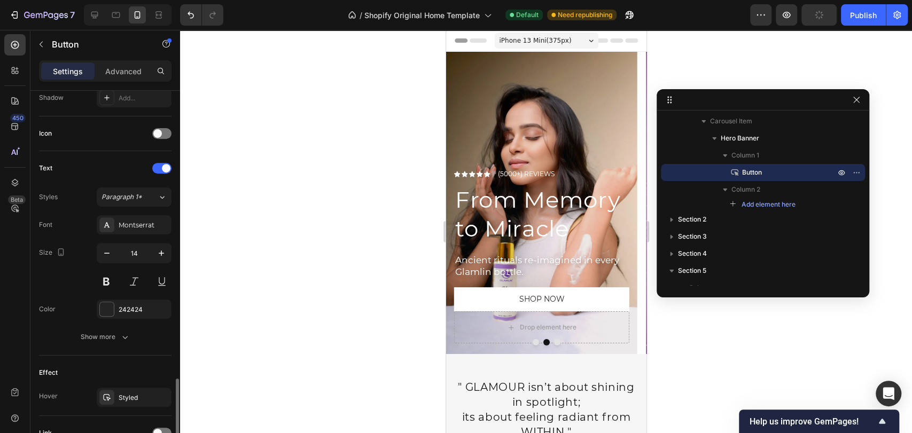
scroll to position [393, 0]
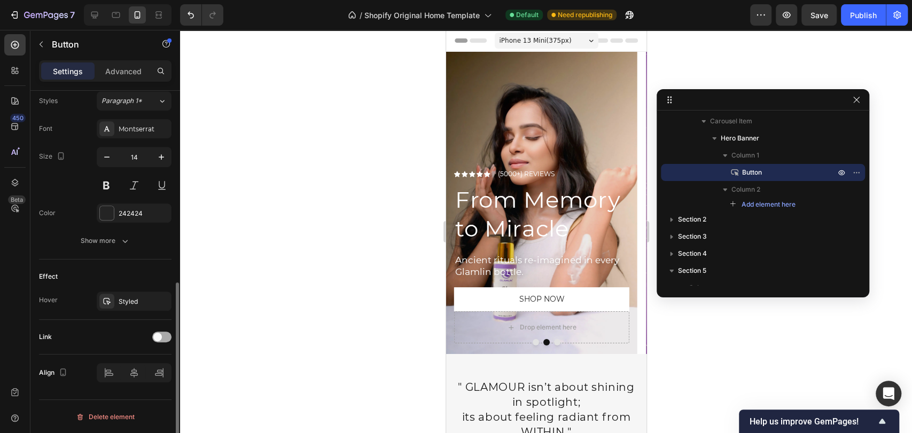
click at [162, 339] on div at bounding box center [161, 337] width 19 height 11
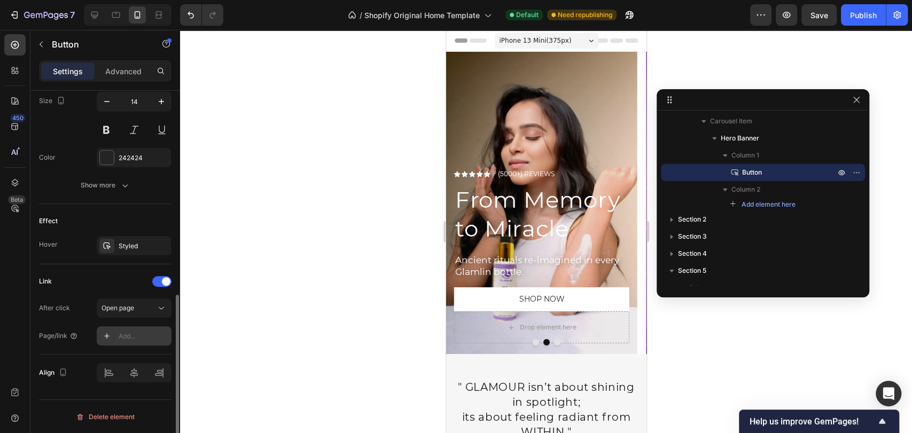
click at [150, 336] on div "Add..." at bounding box center [144, 337] width 50 height 10
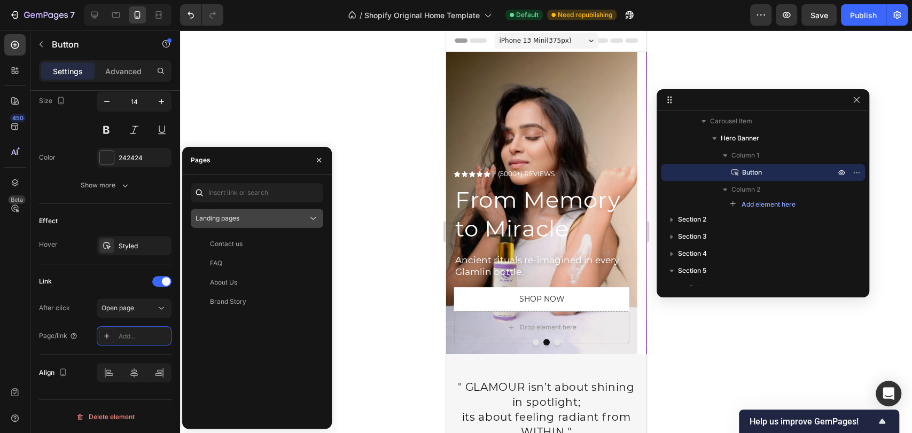
click at [257, 220] on div "Landing pages" at bounding box center [252, 219] width 112 height 10
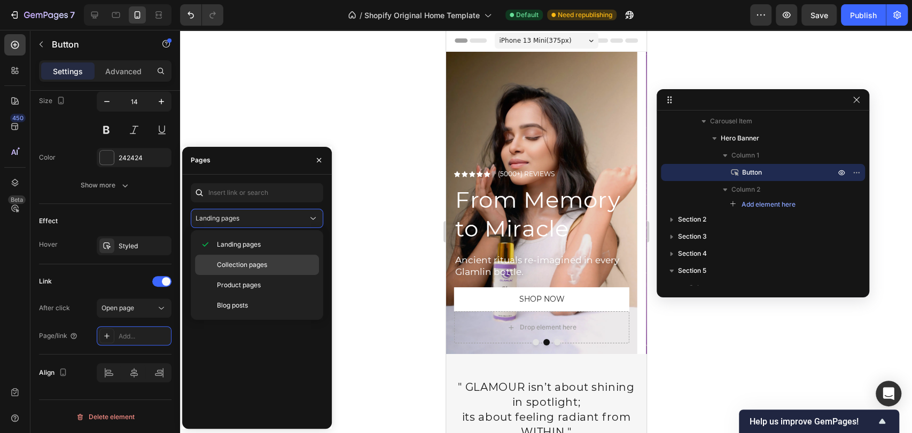
click at [252, 256] on div "Collection pages" at bounding box center [257, 265] width 124 height 20
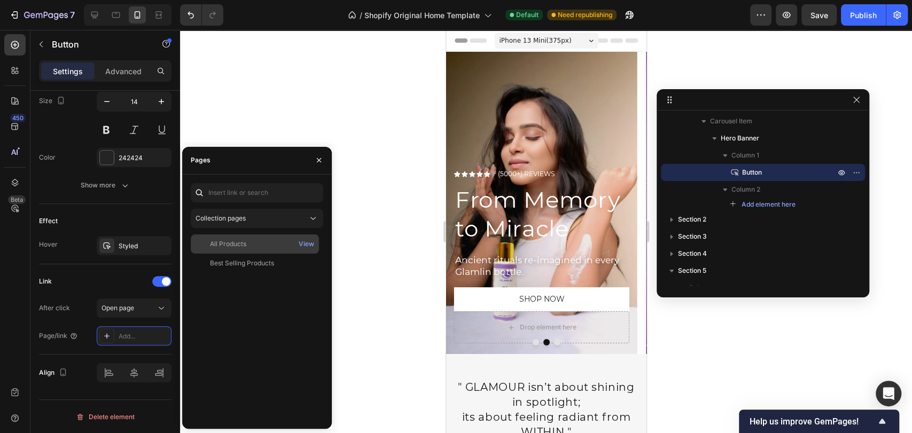
click at [279, 244] on div "All Products" at bounding box center [255, 244] width 120 height 10
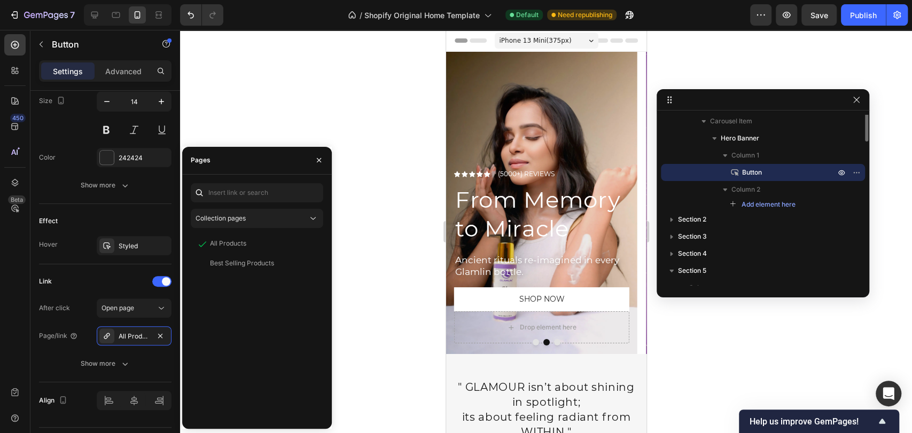
scroll to position [178, 0]
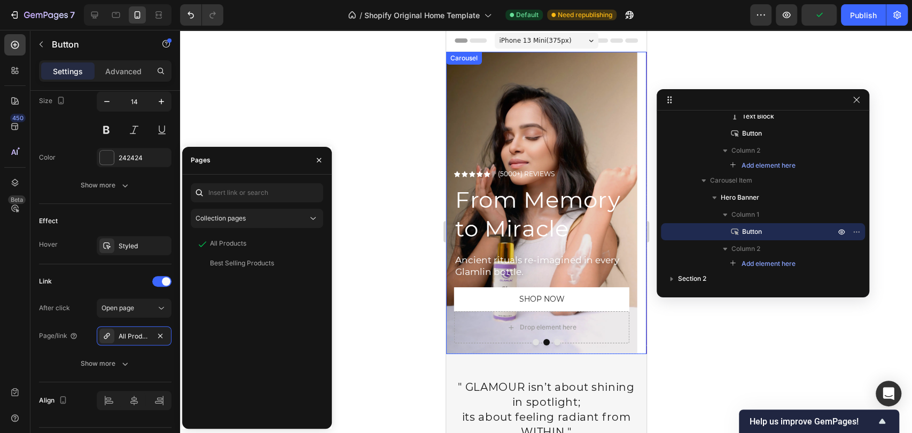
click at [554, 341] on button "Dot" at bounding box center [557, 342] width 6 height 6
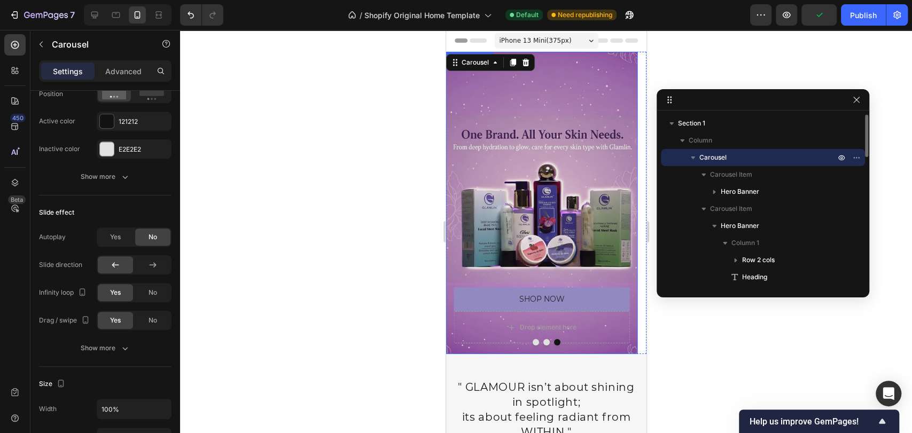
scroll to position [0, 0]
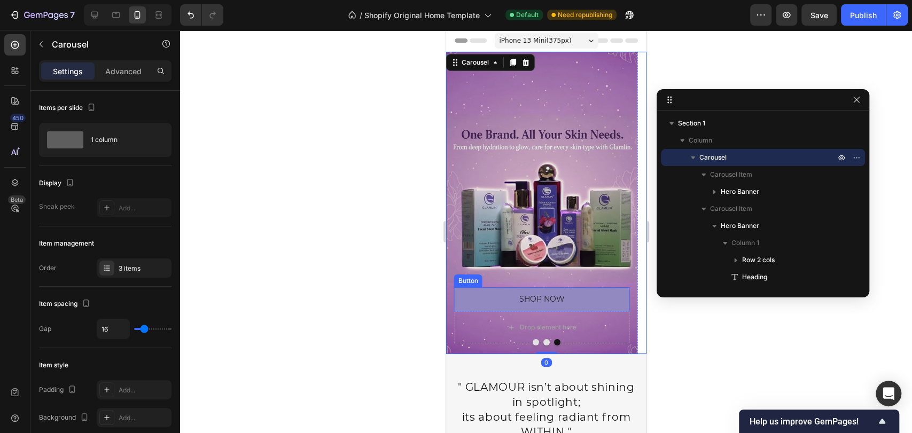
click at [465, 287] on div "Shop now Button" at bounding box center [541, 299] width 175 height 24
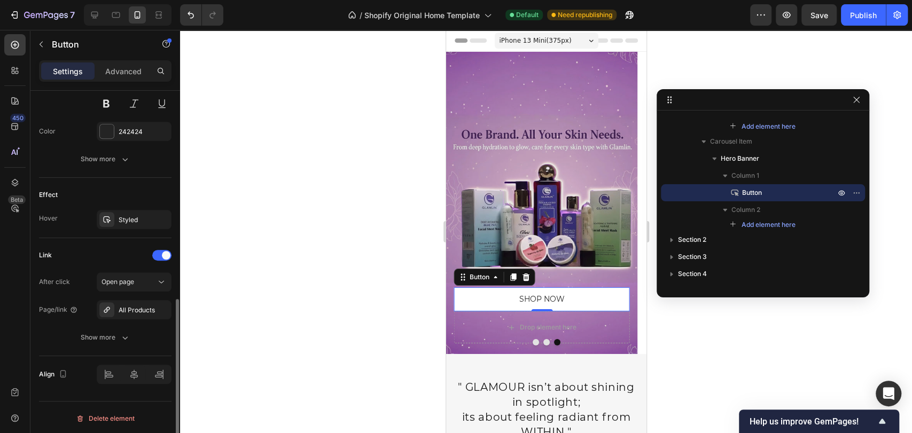
scroll to position [476, 0]
click at [532, 343] on button "Dot" at bounding box center [535, 342] width 6 height 6
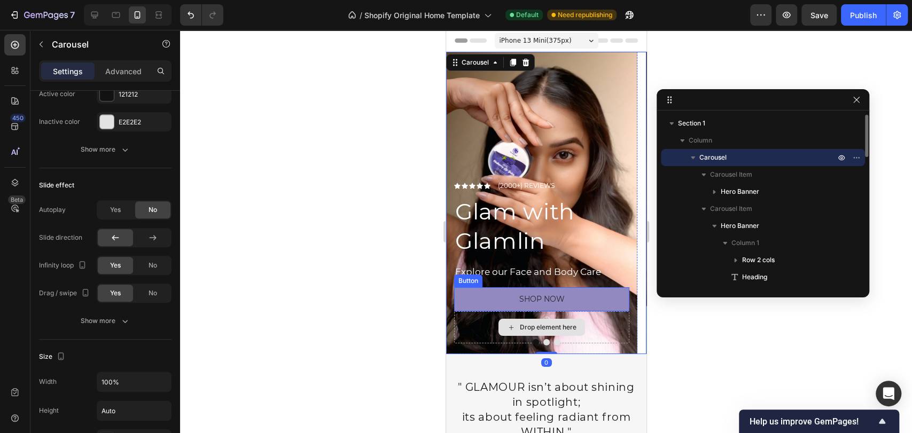
scroll to position [0, 0]
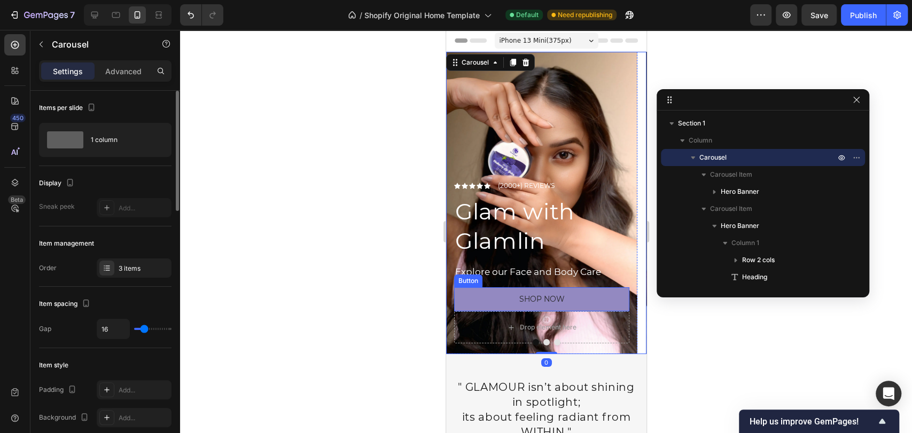
click at [511, 297] on link "Shop now" at bounding box center [541, 299] width 175 height 24
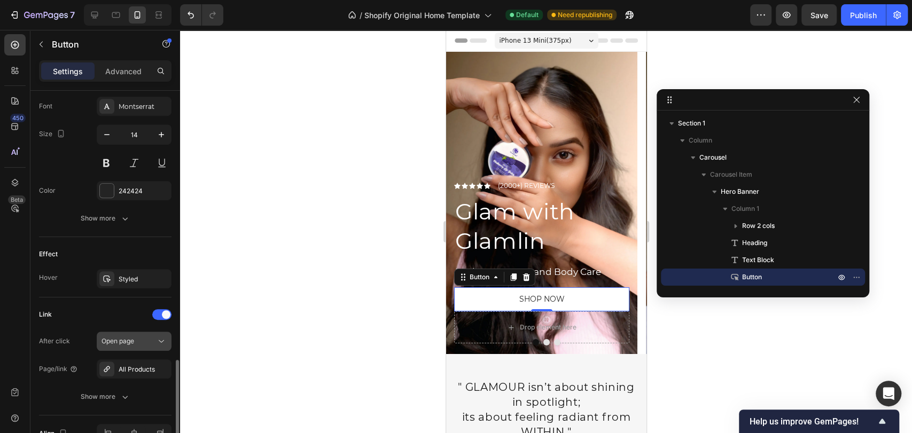
scroll to position [476, 0]
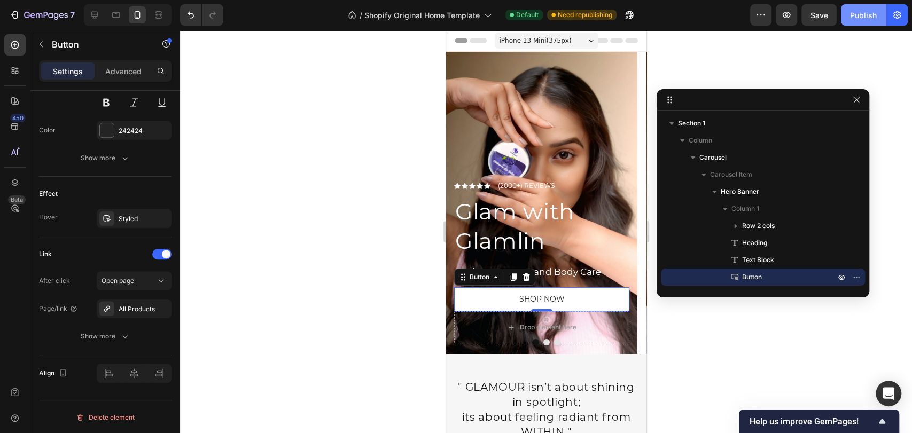
click at [857, 22] on button "Publish" at bounding box center [863, 14] width 45 height 21
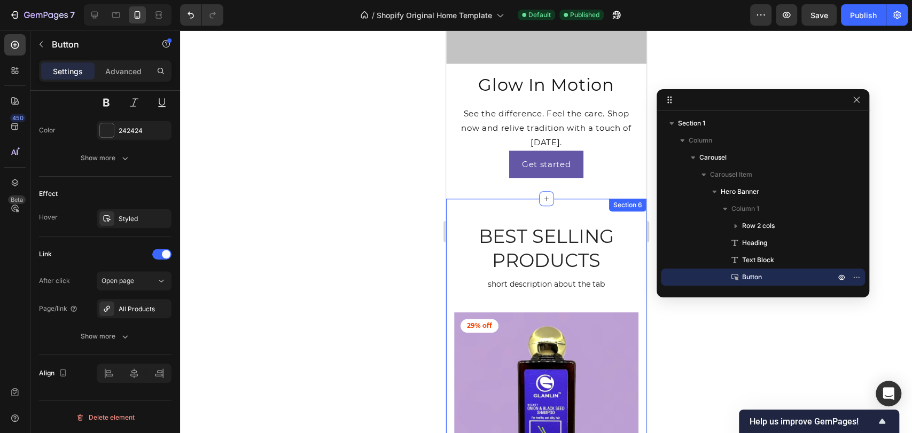
scroll to position [680, 0]
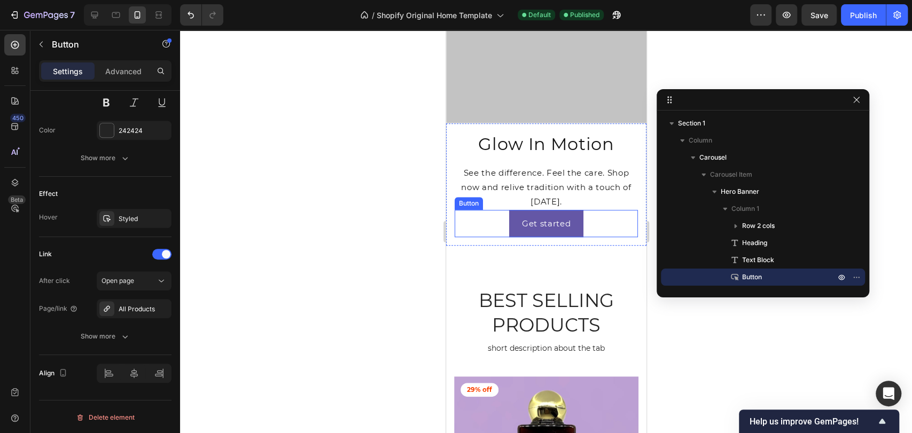
click at [471, 210] on div "Get started Button" at bounding box center [545, 223] width 183 height 27
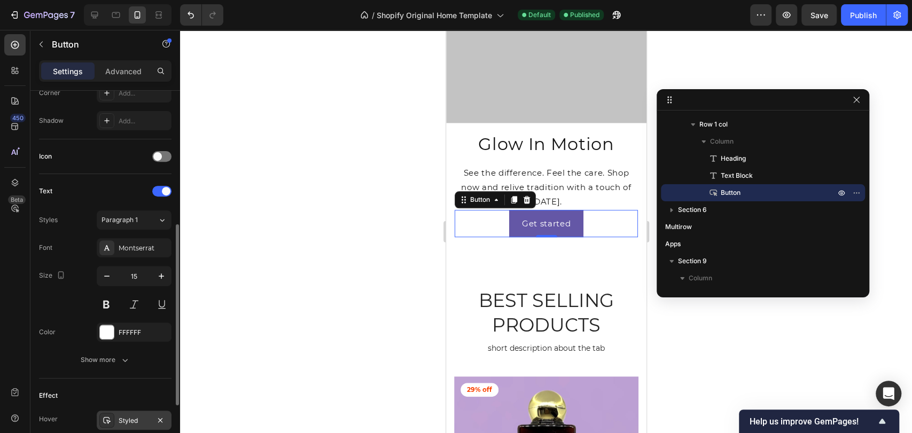
scroll to position [393, 0]
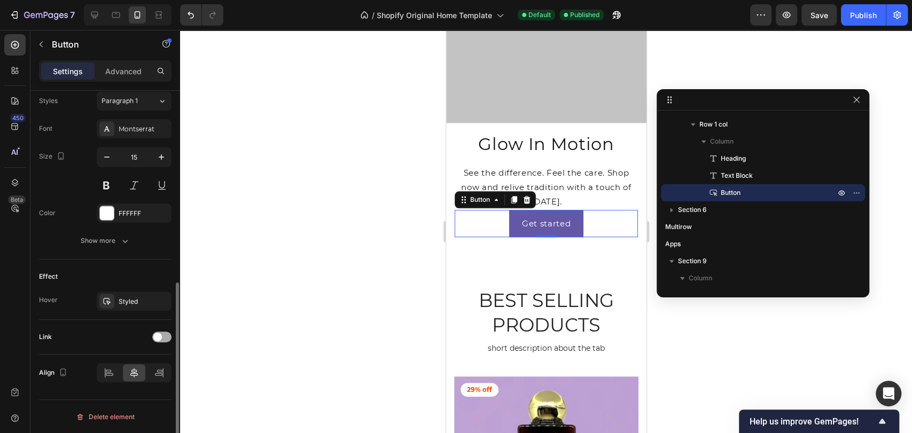
click at [163, 334] on div at bounding box center [161, 337] width 19 height 11
click at [144, 384] on div "Add..." at bounding box center [134, 391] width 75 height 19
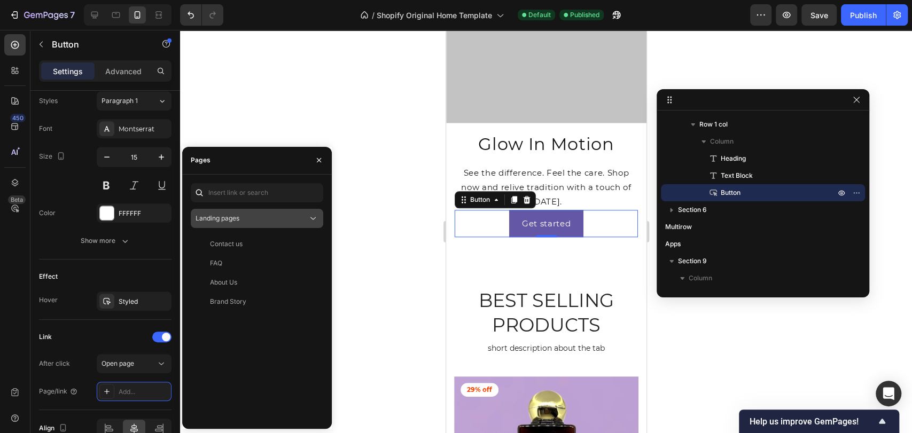
click at [247, 217] on div "Landing pages" at bounding box center [252, 219] width 112 height 10
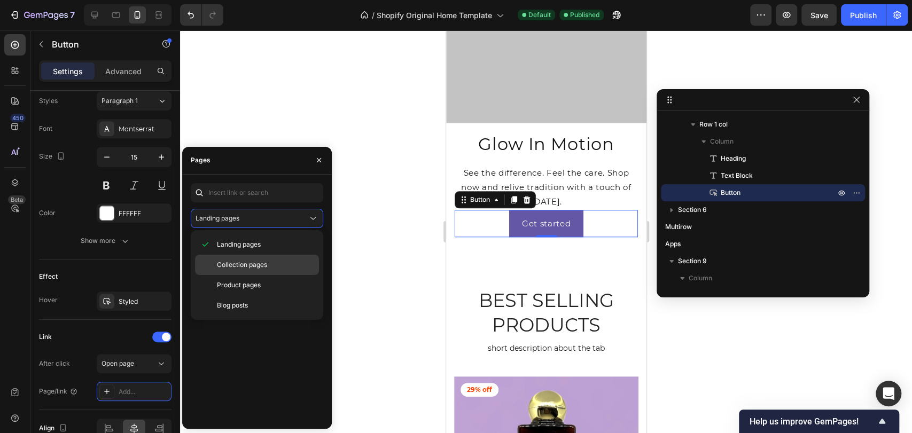
click at [254, 259] on div "Collection pages" at bounding box center [257, 265] width 124 height 20
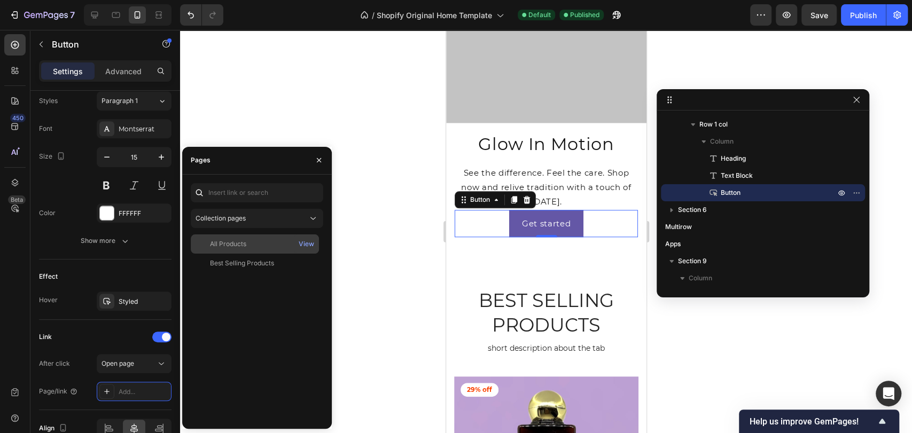
click at [267, 241] on div "All Products" at bounding box center [255, 244] width 120 height 10
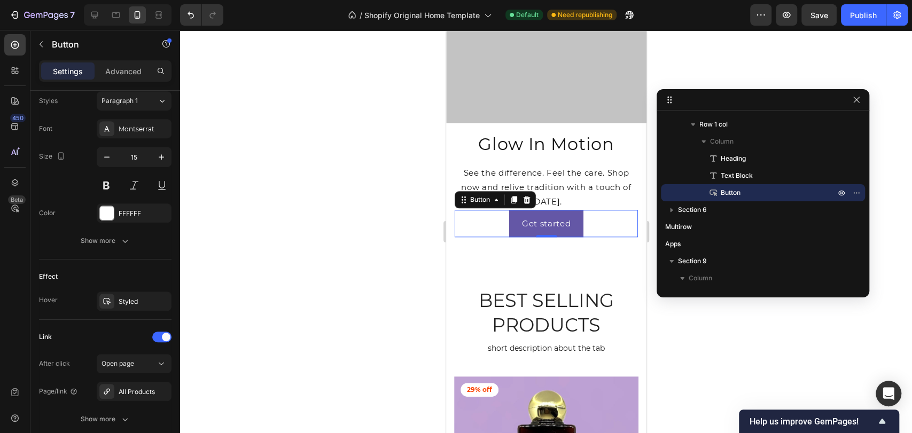
click at [366, 139] on div at bounding box center [546, 231] width 732 height 403
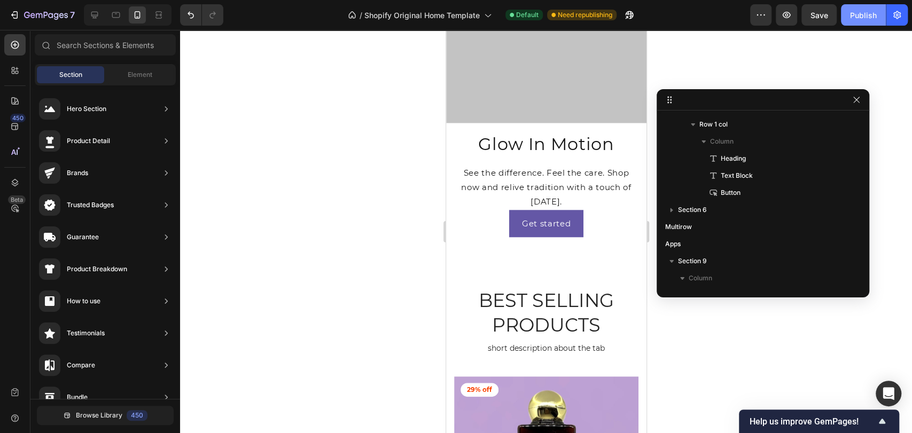
click at [848, 18] on button "Publish" at bounding box center [863, 14] width 45 height 21
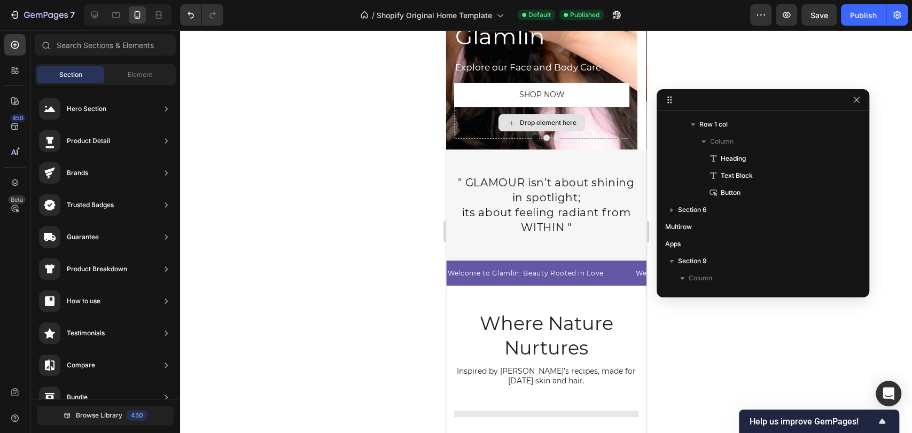
scroll to position [0, 0]
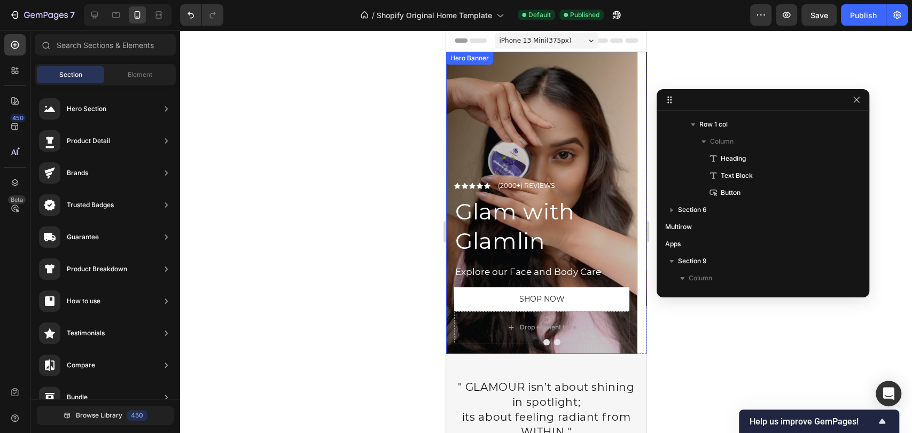
click at [521, 128] on div "Overlay" at bounding box center [541, 203] width 191 height 302
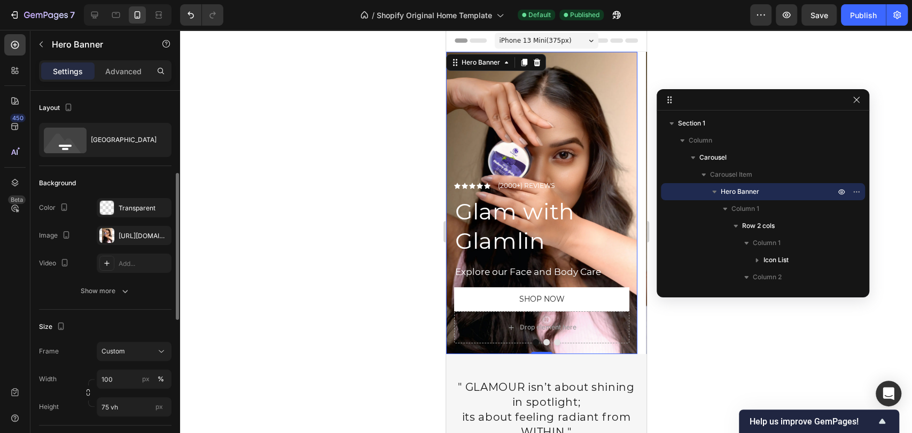
scroll to position [119, 0]
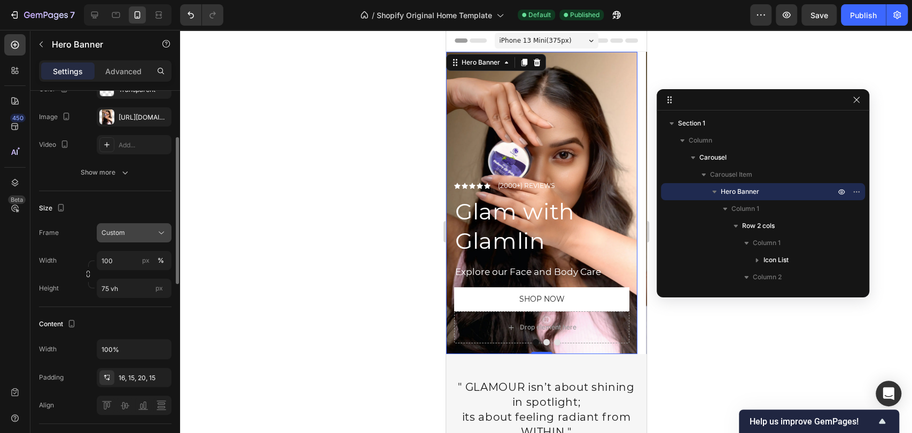
click at [111, 231] on span "Custom" at bounding box center [114, 233] width 24 height 10
click at [122, 252] on div "As banner source" at bounding box center [124, 258] width 85 height 19
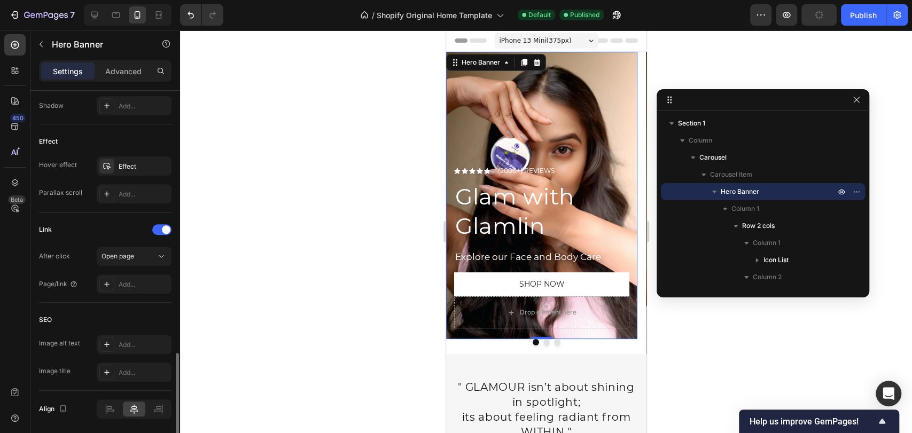
scroll to position [571, 0]
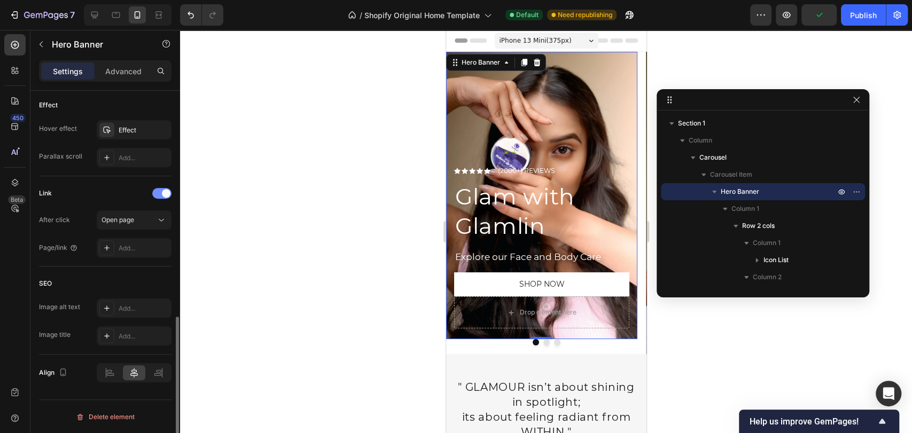
click at [157, 194] on div at bounding box center [161, 193] width 19 height 11
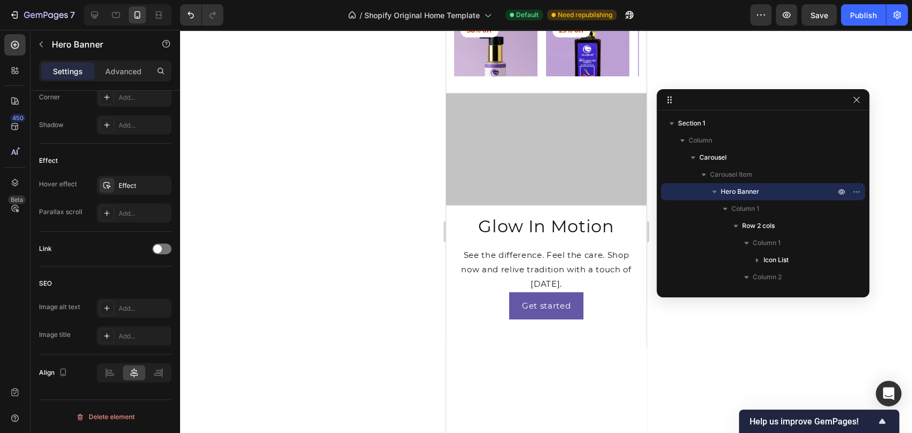
scroll to position [415, 0]
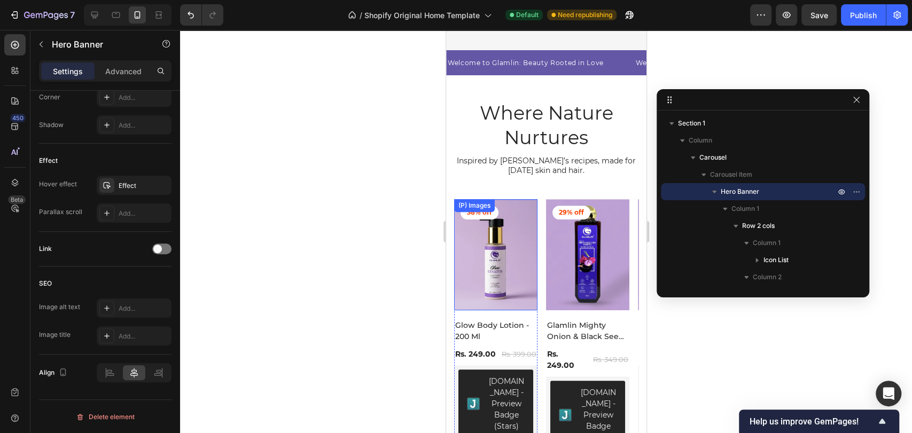
click at [509, 251] on img at bounding box center [495, 254] width 83 height 111
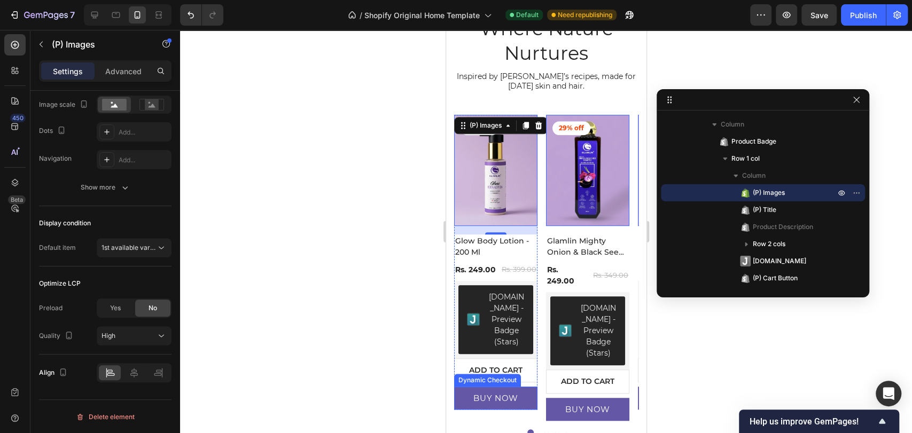
scroll to position [474, 0]
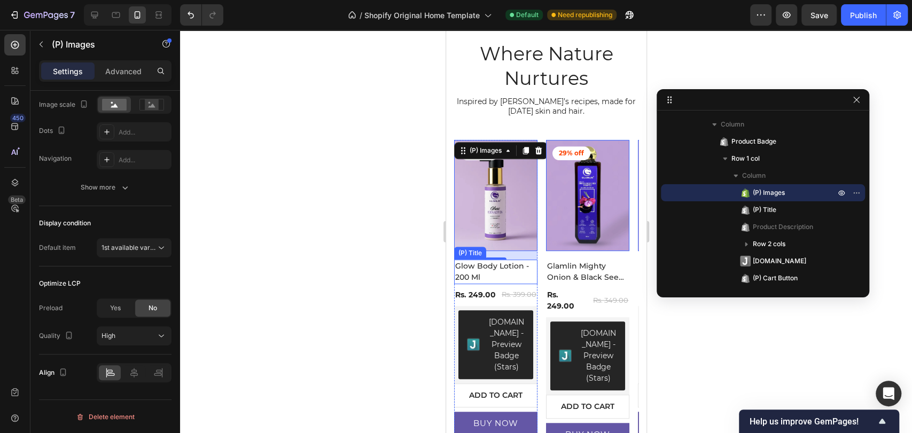
click at [477, 269] on h2 "Glow Body Lotion - 200 Ml" at bounding box center [495, 272] width 83 height 25
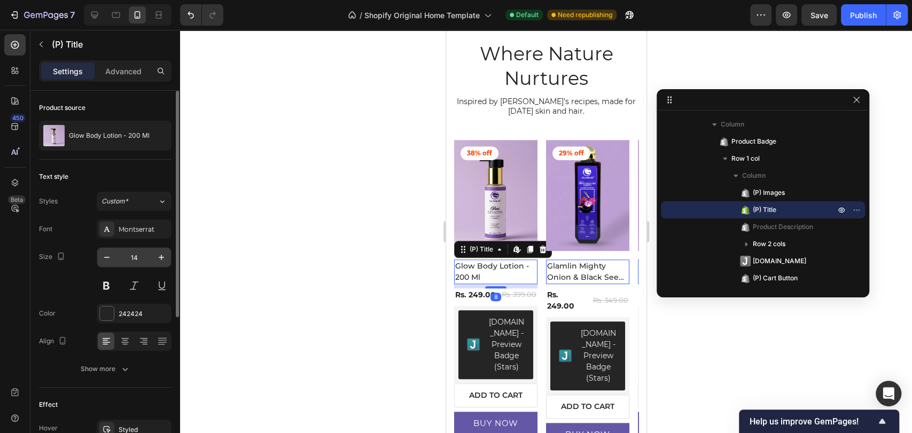
scroll to position [241, 0]
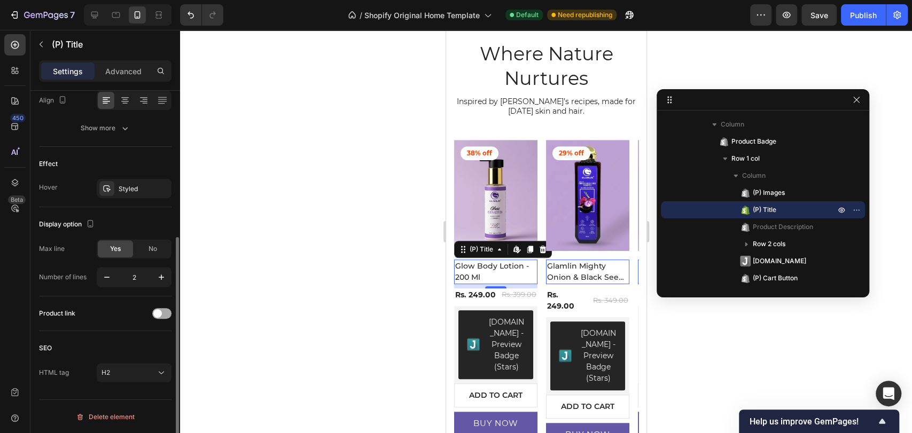
click at [157, 311] on span at bounding box center [157, 313] width 9 height 9
click at [568, 262] on h2 "Glamlin Mighty Onion & Black Seed Shampoo" at bounding box center [587, 272] width 83 height 25
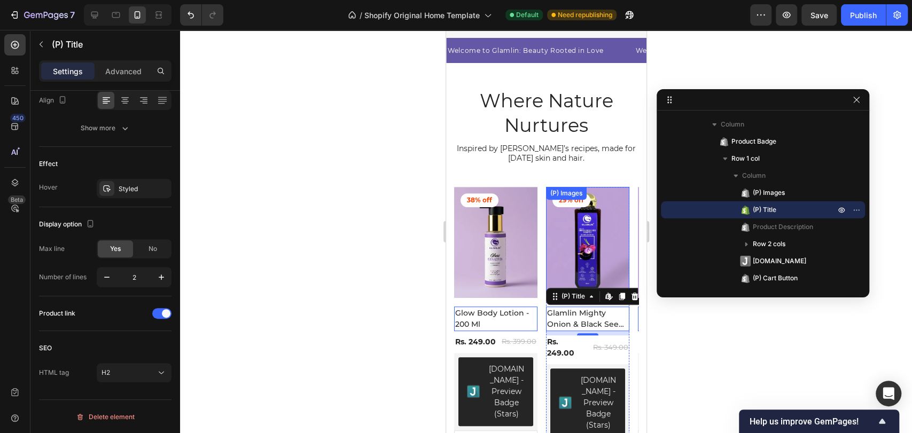
scroll to position [415, 0]
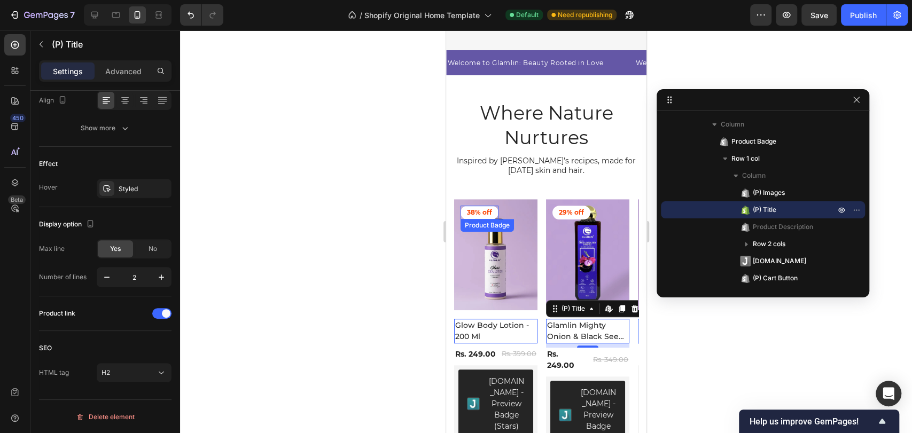
click at [497, 228] on div "Product Badge" at bounding box center [486, 226] width 49 height 10
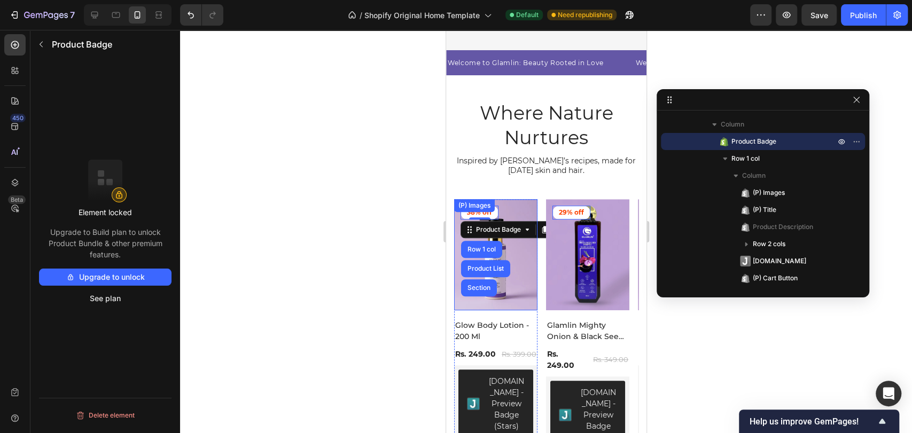
click at [533, 269] on img at bounding box center [495, 254] width 83 height 111
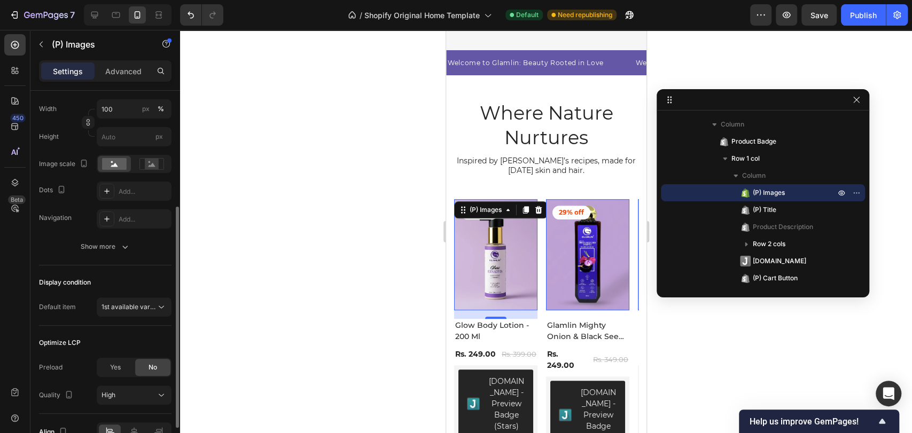
scroll to position [136, 0]
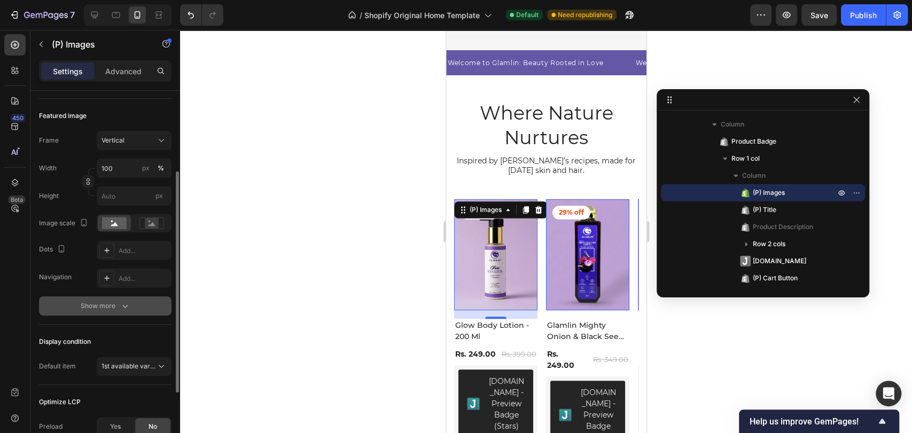
click at [111, 301] on div "Show more" at bounding box center [106, 306] width 50 height 11
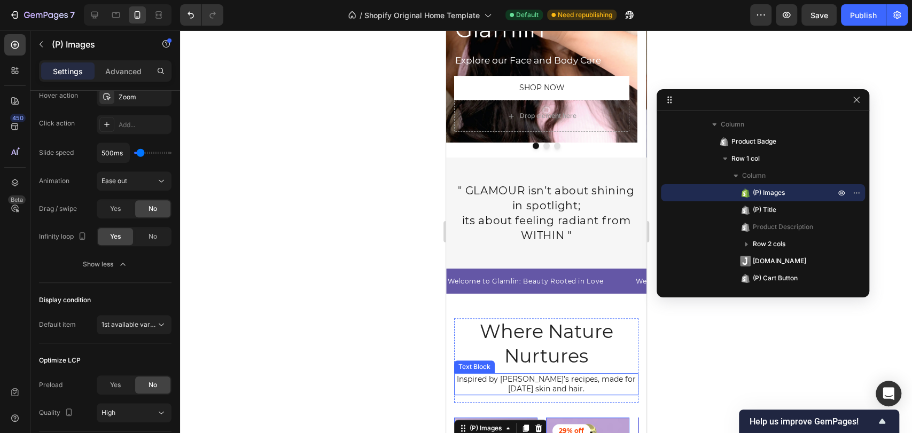
scroll to position [0, 0]
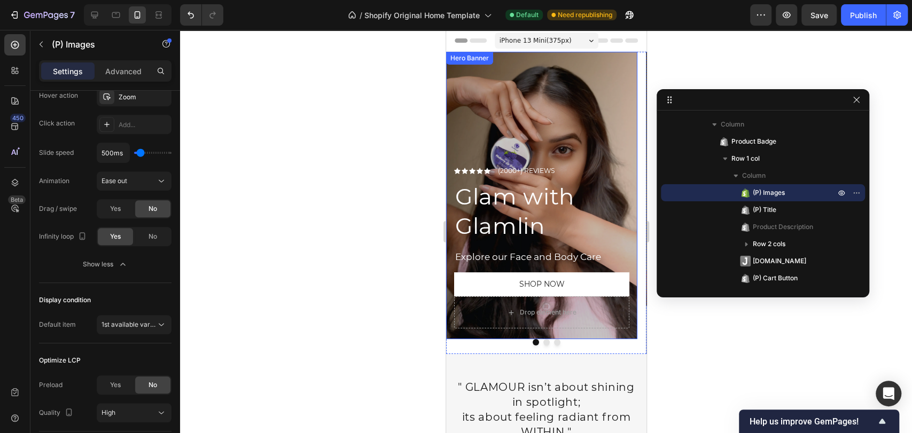
click at [556, 137] on div "Overlay" at bounding box center [541, 195] width 191 height 287
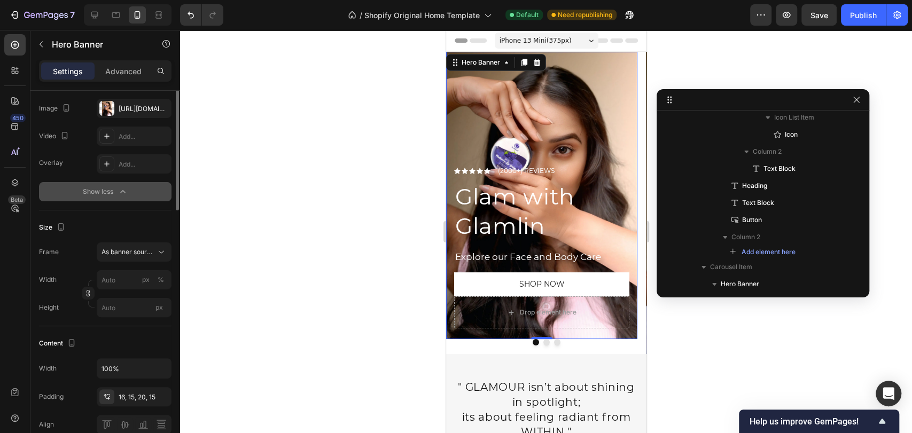
scroll to position [68, 0]
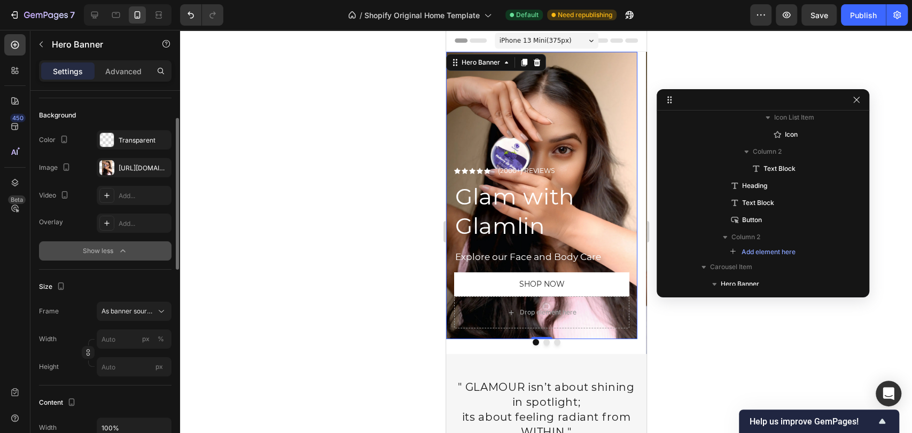
click at [114, 246] on div "Show less" at bounding box center [105, 251] width 45 height 11
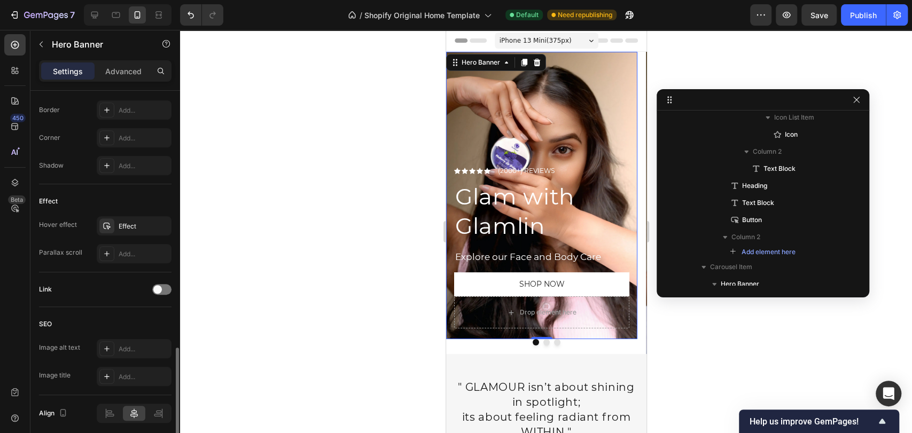
scroll to position [515, 0]
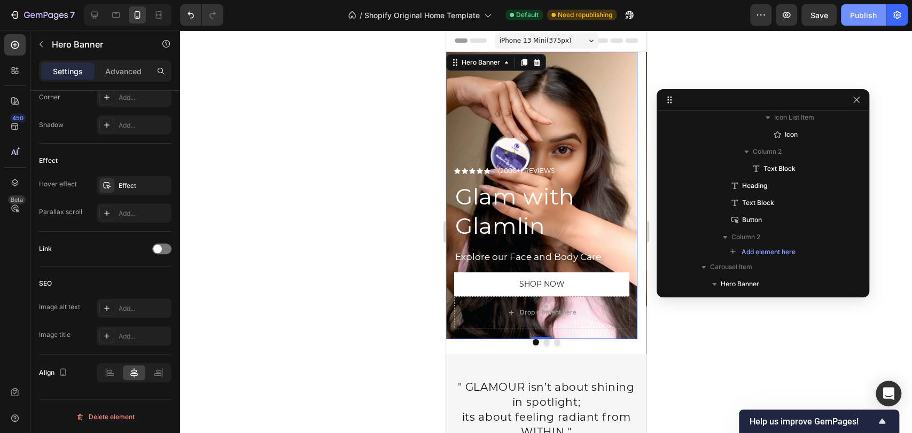
click at [861, 19] on div "Publish" at bounding box center [863, 15] width 27 height 11
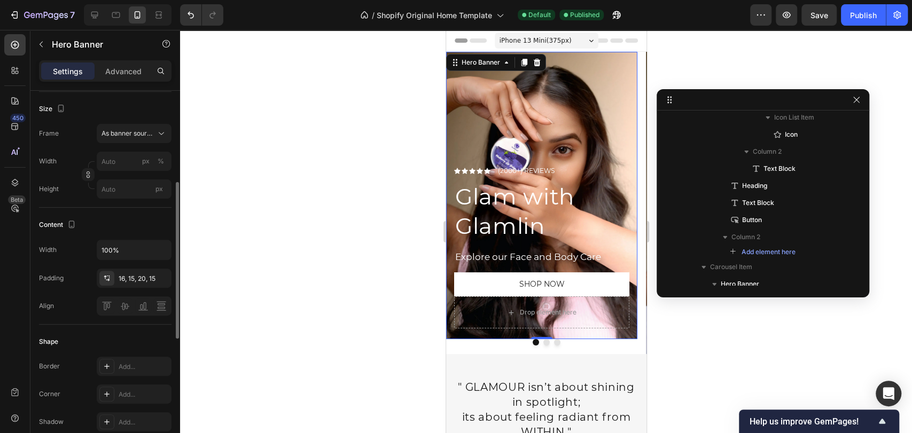
scroll to position [159, 0]
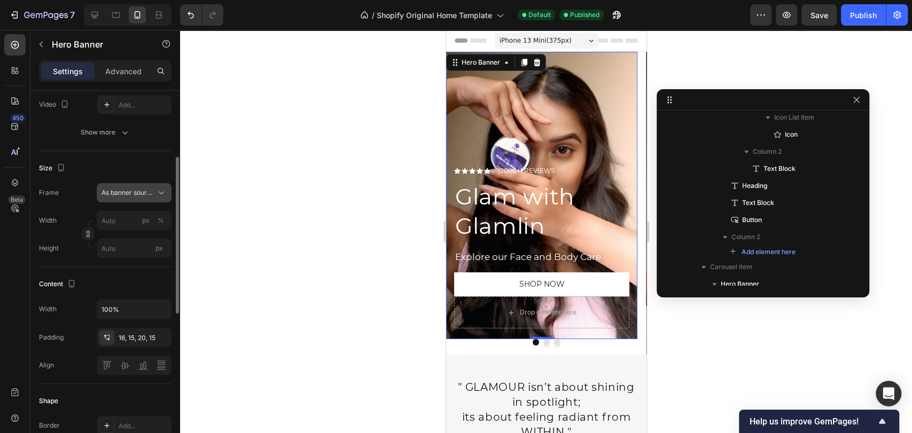
click at [133, 197] on span "As banner source" at bounding box center [128, 193] width 52 height 10
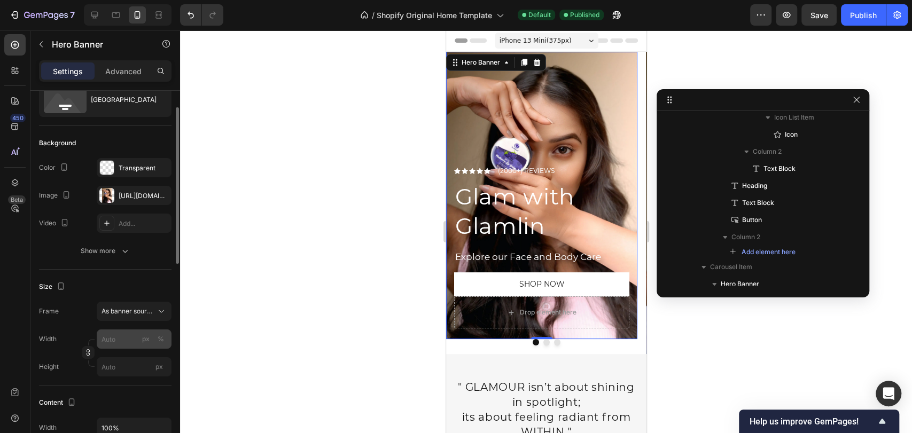
scroll to position [0, 0]
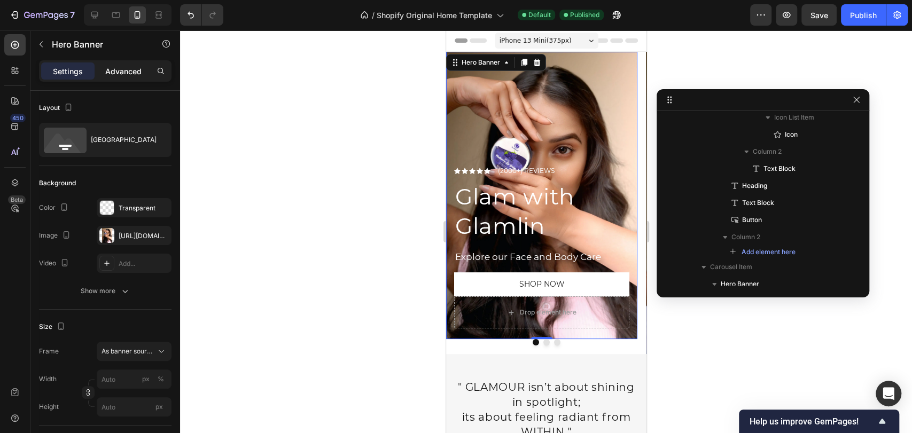
click at [114, 68] on p "Advanced" at bounding box center [123, 71] width 36 height 11
